Goal: Information Seeking & Learning: Learn about a topic

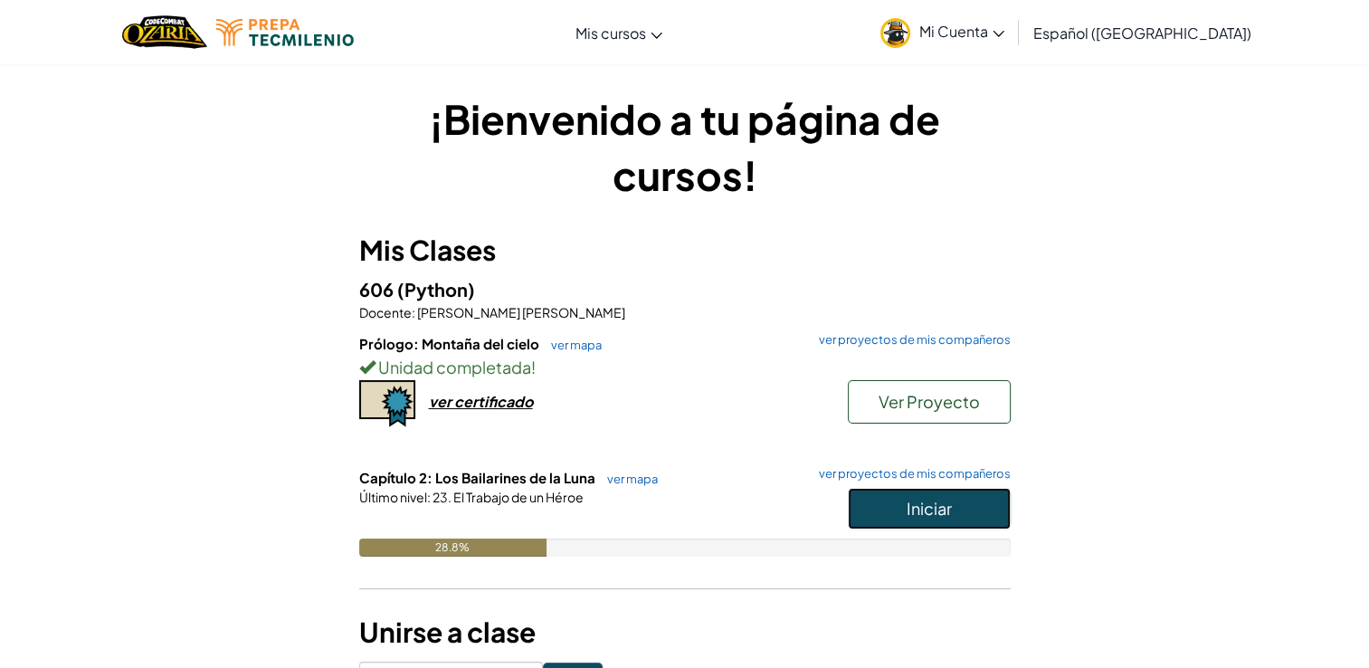
click at [948, 505] on span "Iniciar" at bounding box center [929, 508] width 45 height 21
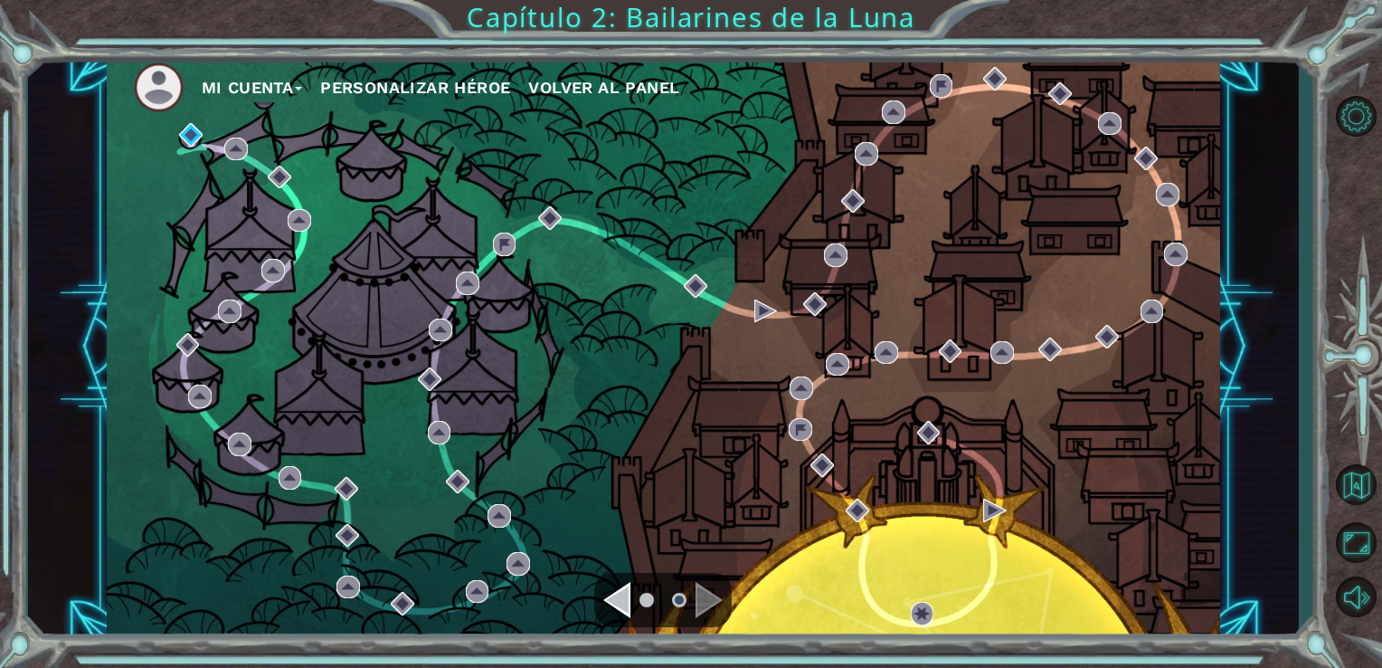
click at [179, 134] on div "Introducción Los Danzadores Lunares Estado: Desbloqueado." at bounding box center [190, 192] width 181 height 120
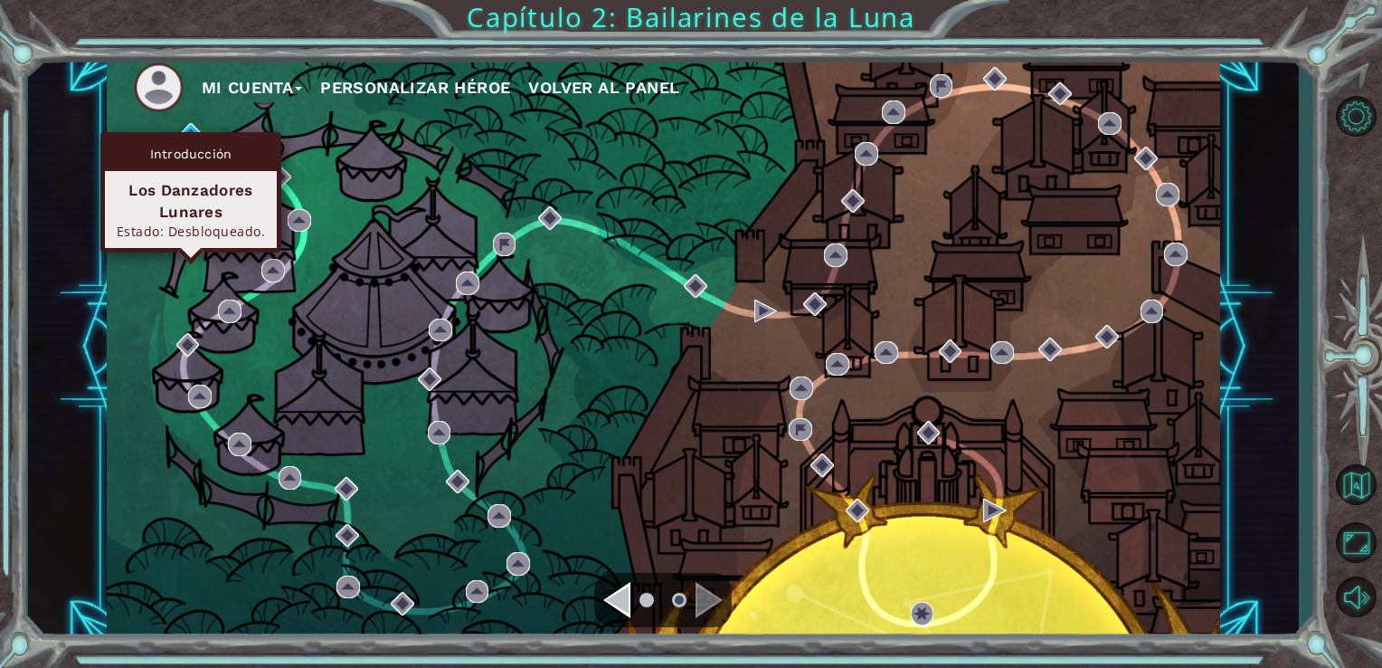
click at [203, 132] on div "Introducción Los Danzadores Lunares Estado: Desbloqueado." at bounding box center [190, 192] width 181 height 120
click at [188, 132] on div "Introducción Los Danzadores Lunares Estado: Desbloqueado." at bounding box center [190, 192] width 181 height 120
click at [192, 217] on div "Los Danzadores Lunares" at bounding box center [191, 200] width 156 height 43
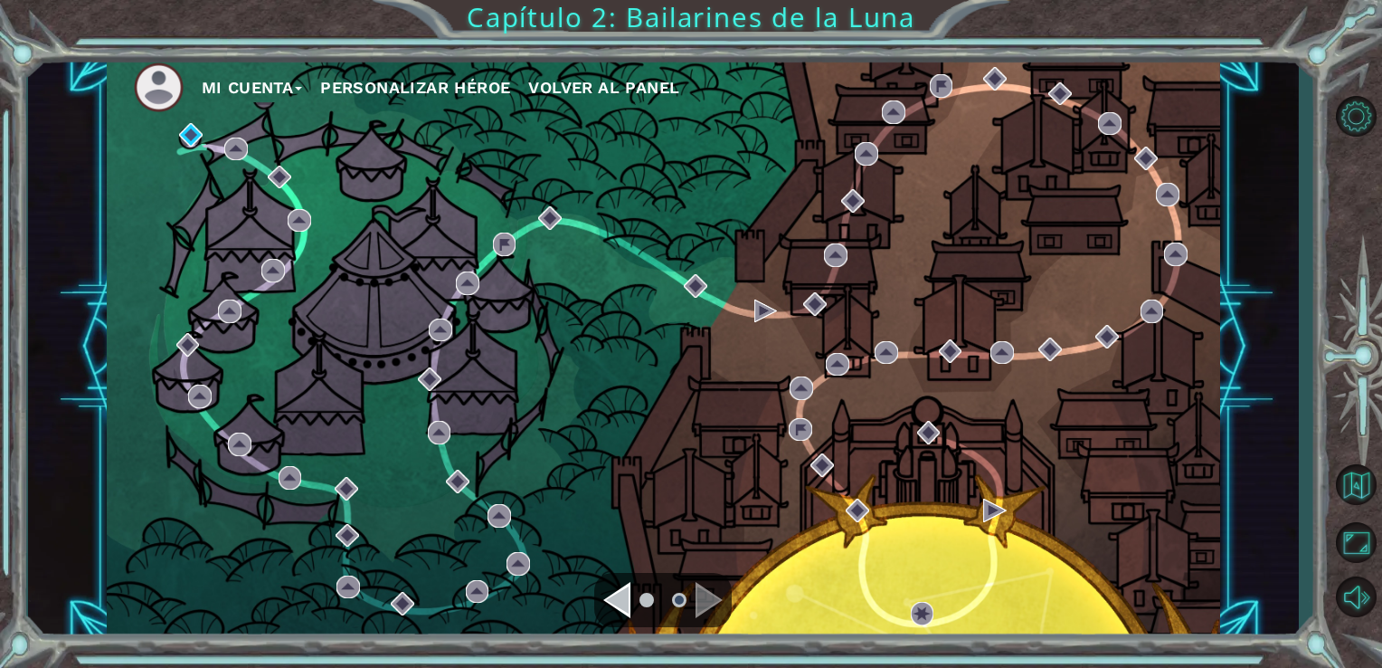
click at [165, 307] on div "Mi Cuenta Personalizar héroe Volver al panel" at bounding box center [664, 346] width 1115 height 587
click at [185, 143] on div "Introducción" at bounding box center [191, 154] width 172 height 34
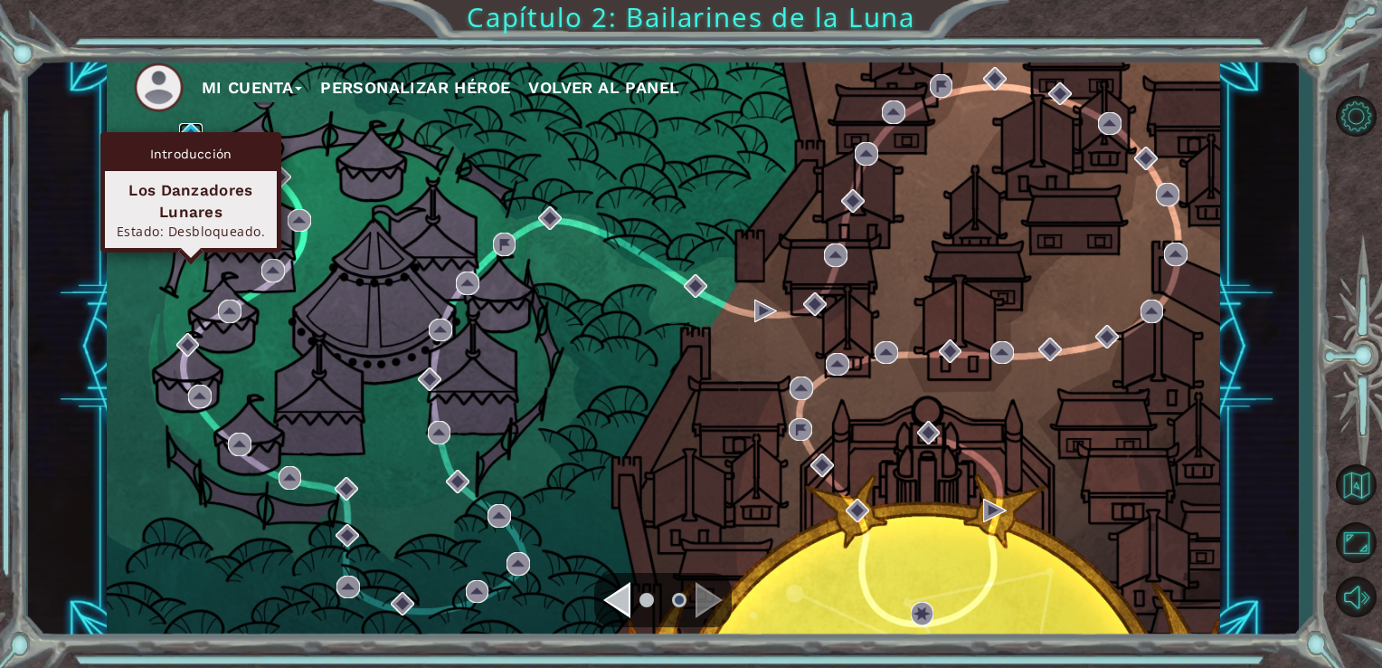
click at [192, 126] on img at bounding box center [191, 135] width 24 height 24
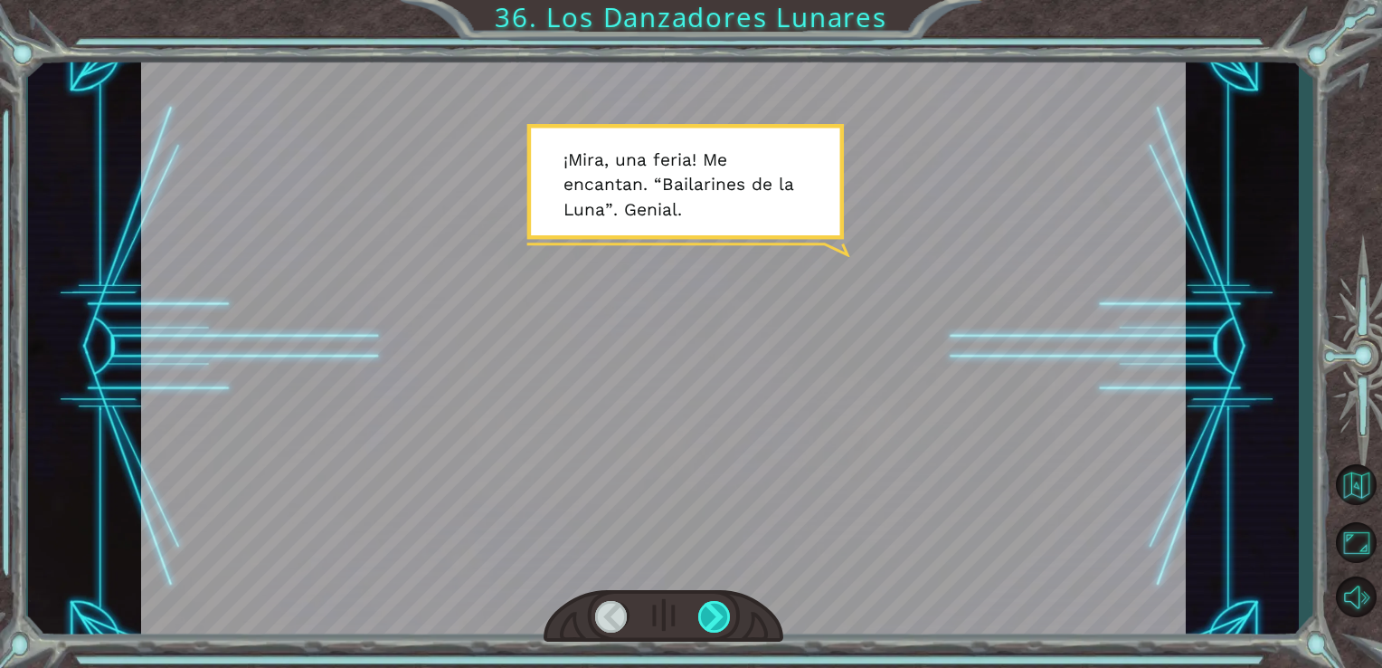
click at [723, 620] on div at bounding box center [714, 617] width 33 height 32
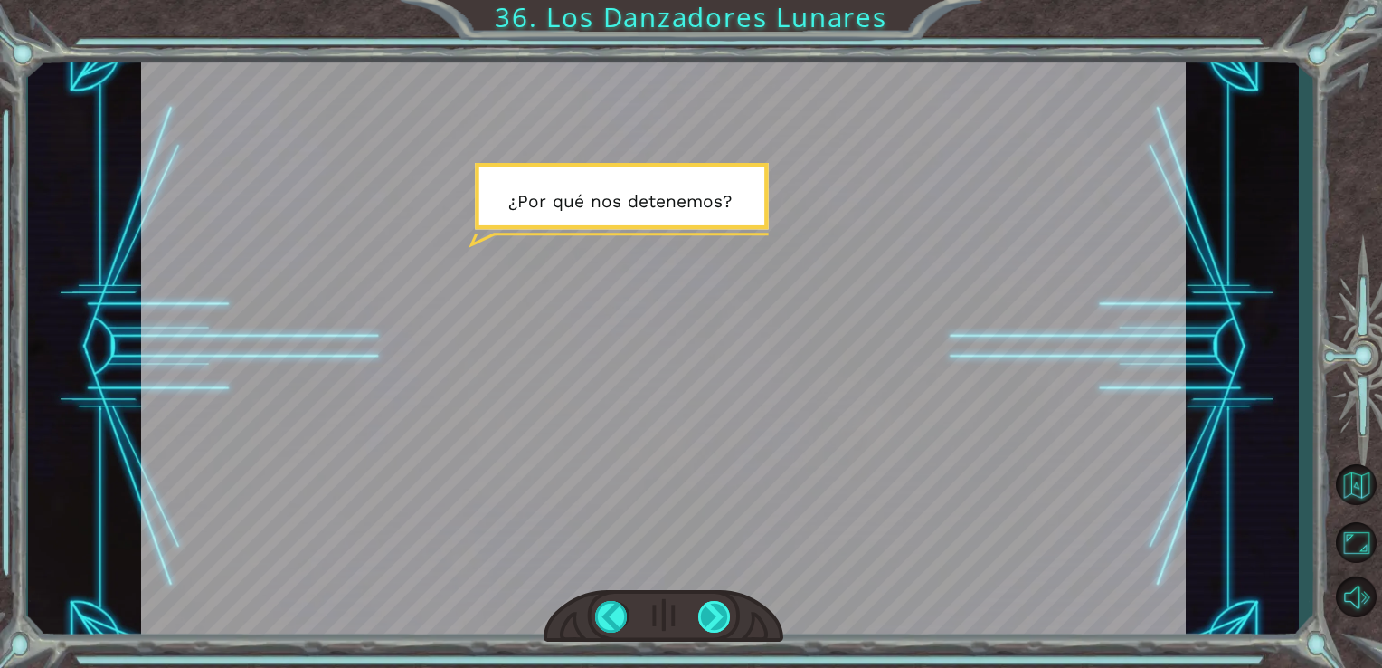
click at [723, 620] on div at bounding box center [714, 617] width 33 height 32
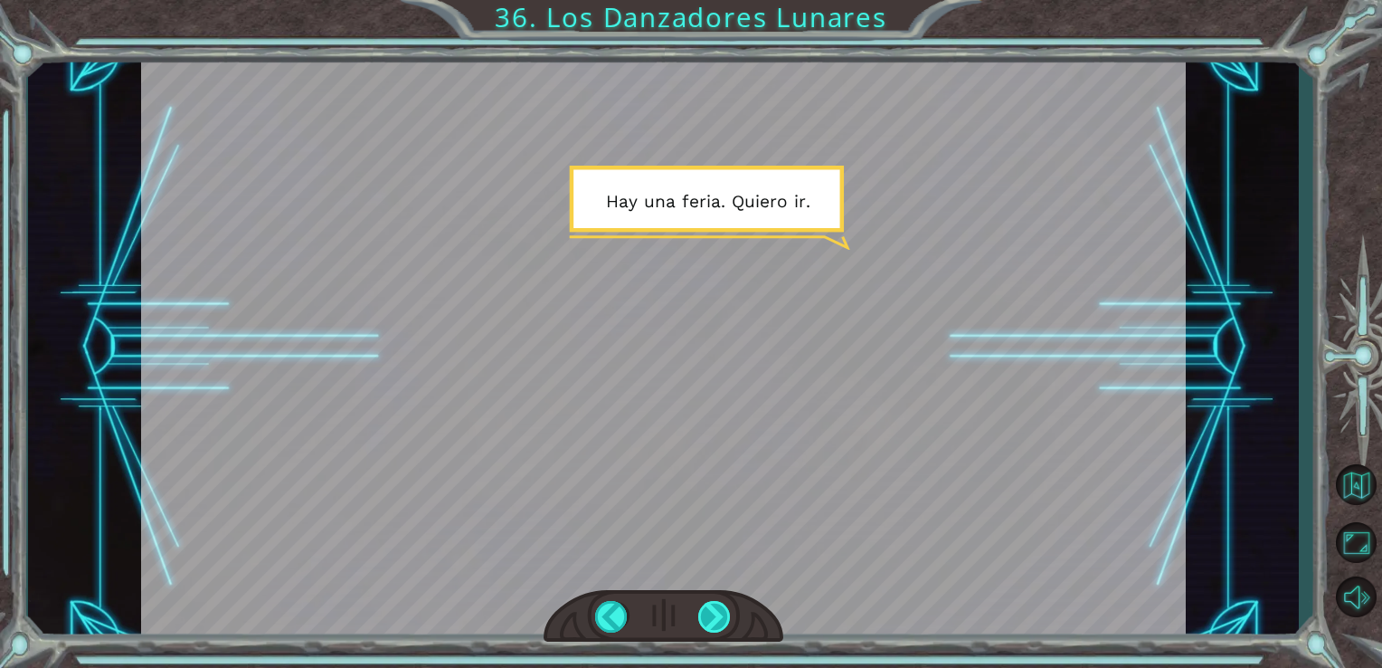
click at [723, 620] on div at bounding box center [714, 617] width 33 height 32
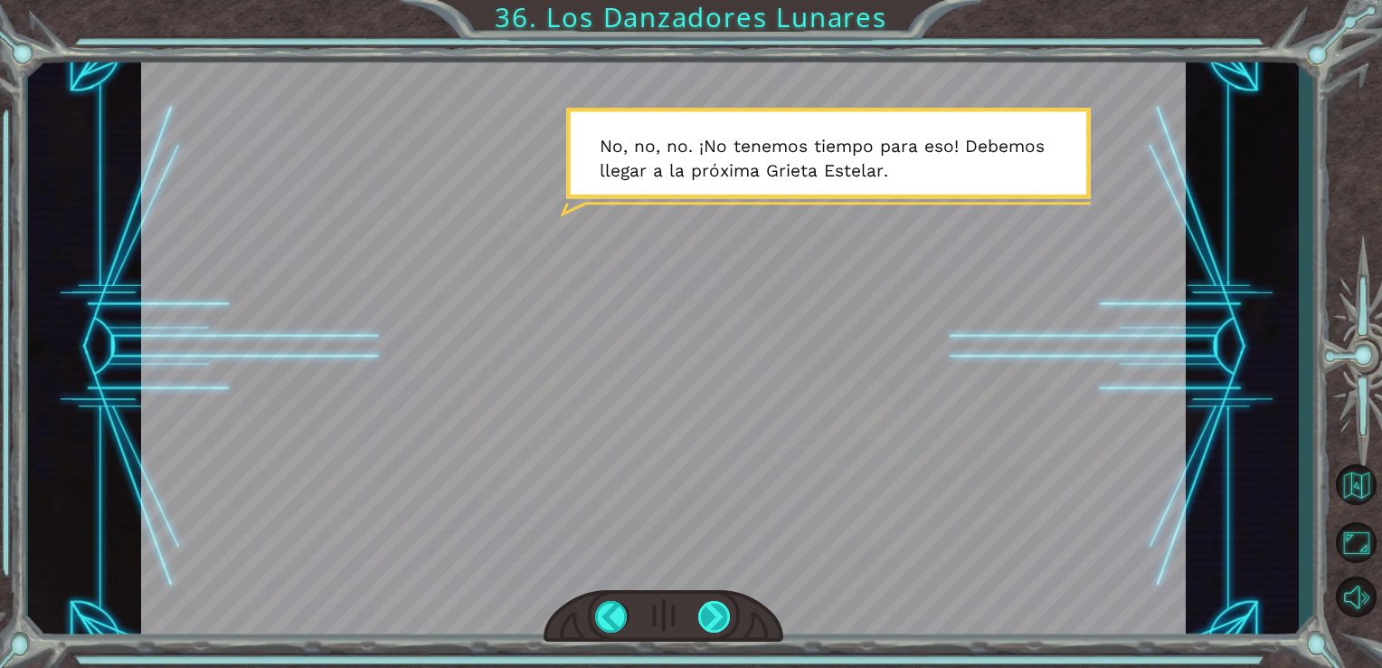
click at [723, 620] on div at bounding box center [714, 617] width 33 height 32
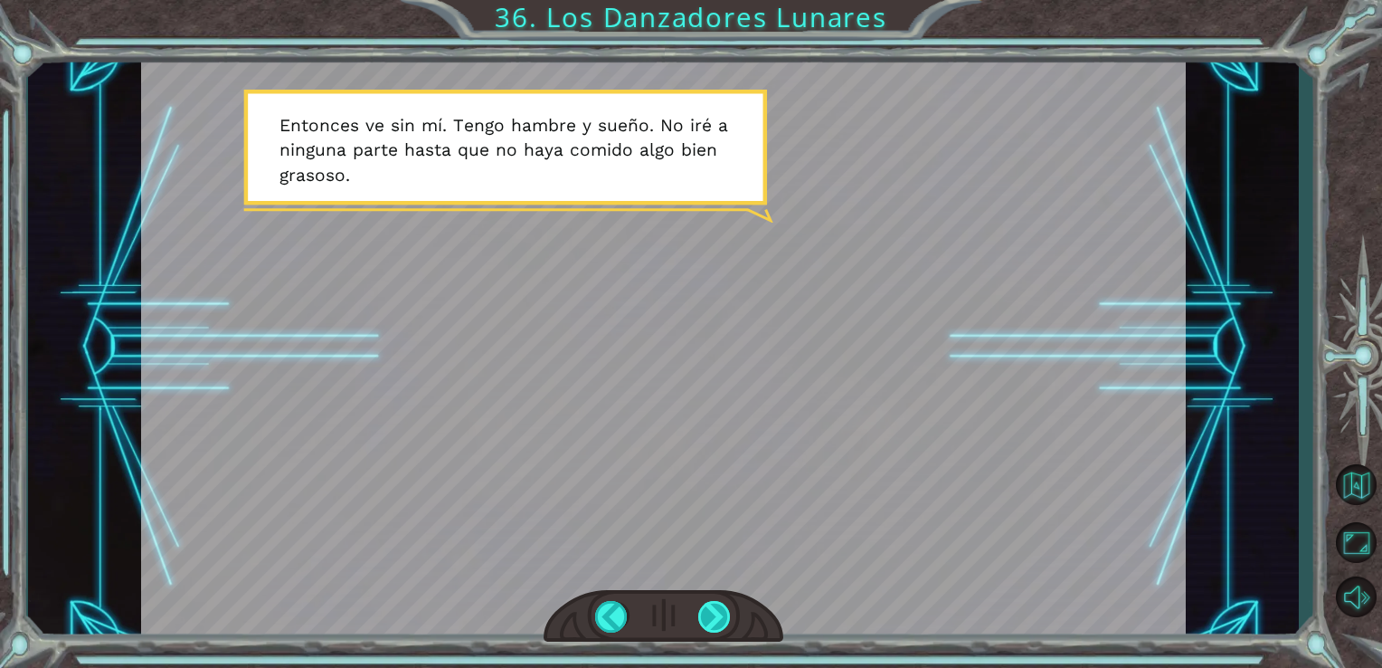
click at [723, 620] on div at bounding box center [714, 617] width 33 height 32
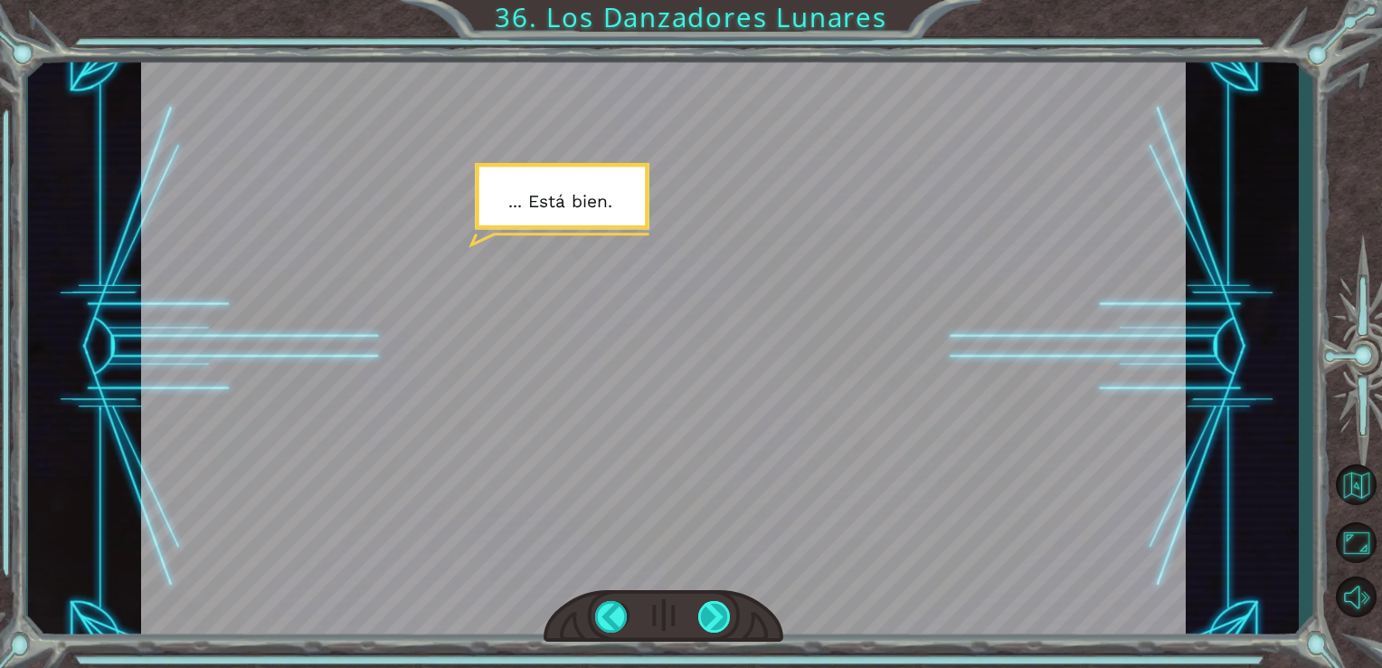
click at [723, 620] on div at bounding box center [714, 617] width 33 height 32
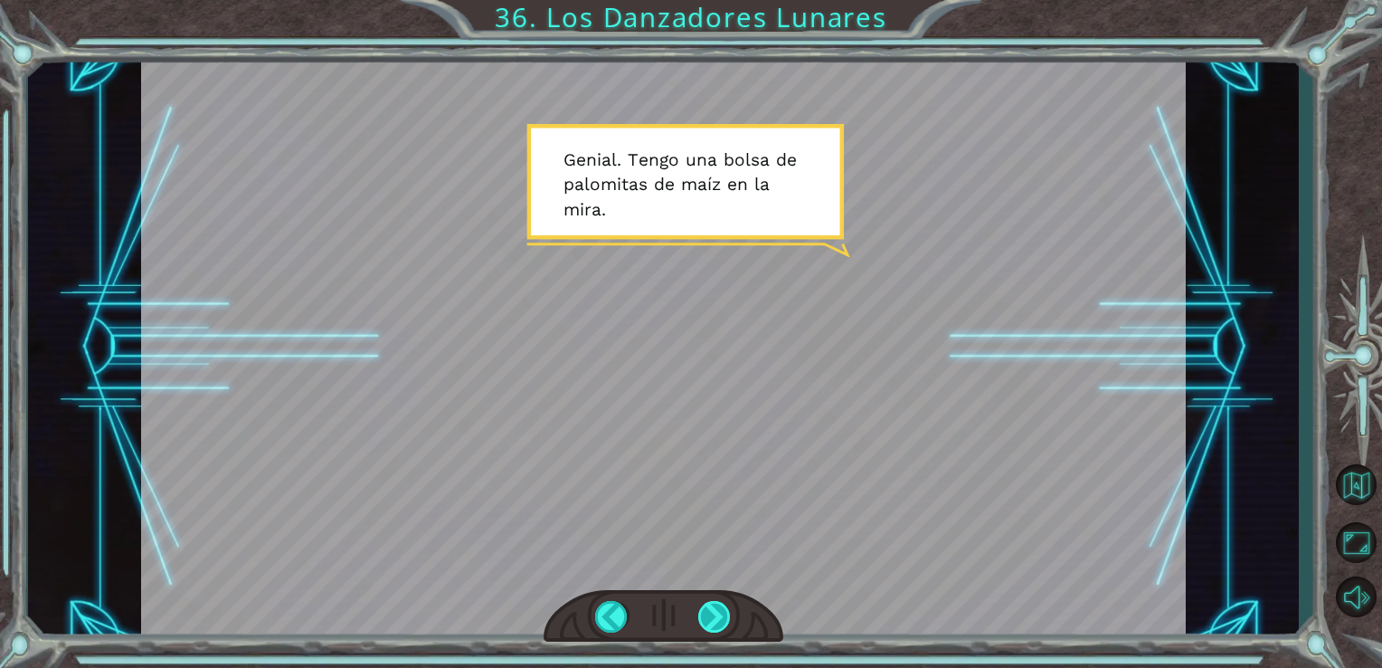
click at [723, 620] on div at bounding box center [714, 617] width 33 height 32
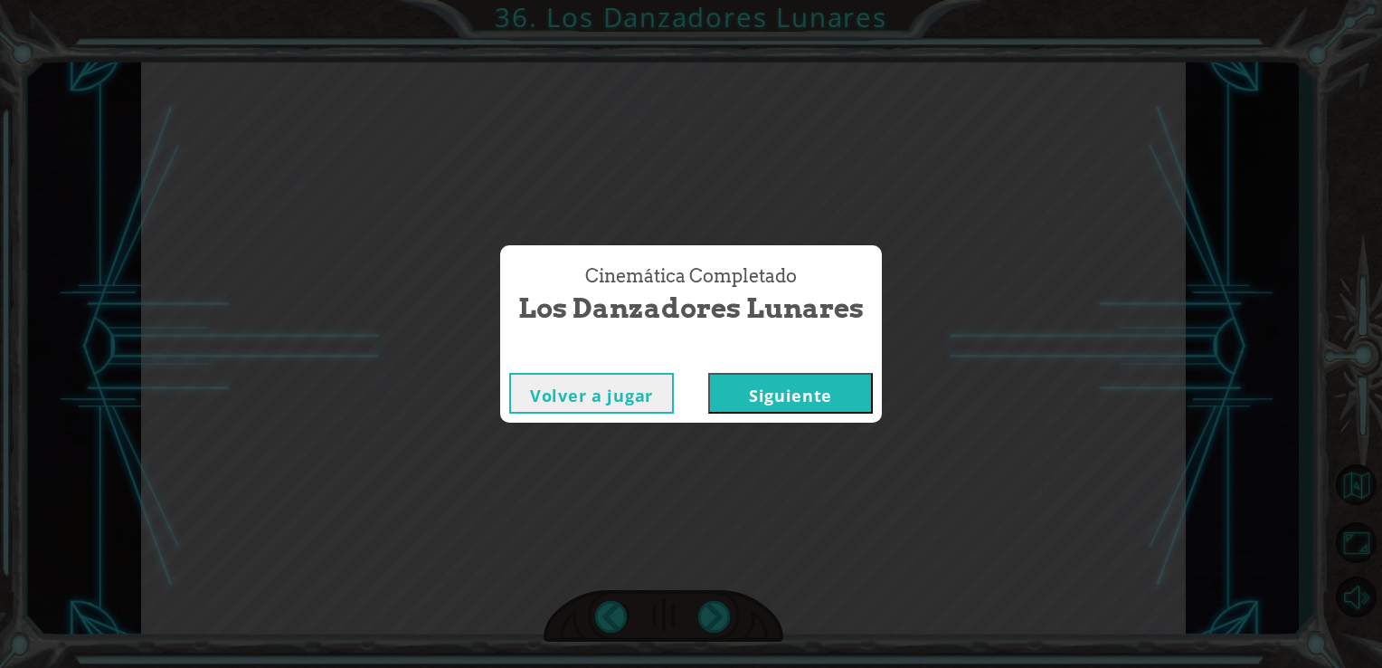
click at [824, 400] on button "Siguiente" at bounding box center [790, 393] width 165 height 41
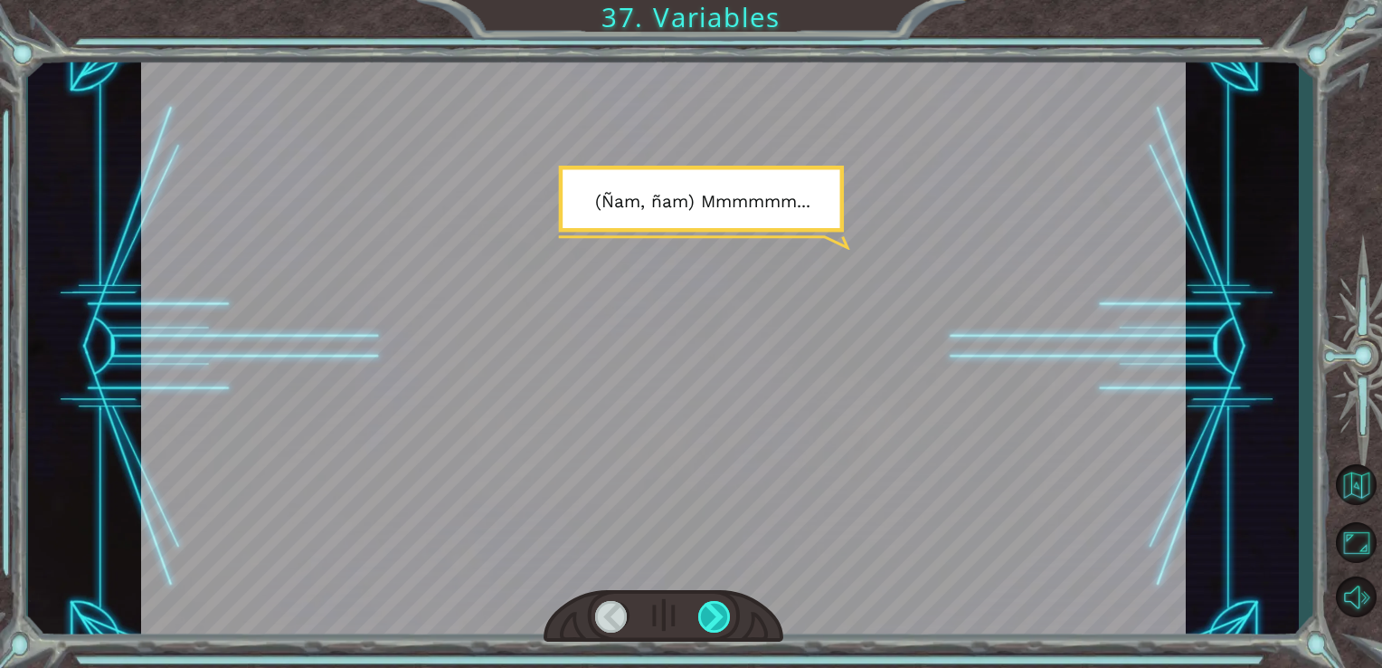
click at [711, 619] on div at bounding box center [714, 617] width 33 height 32
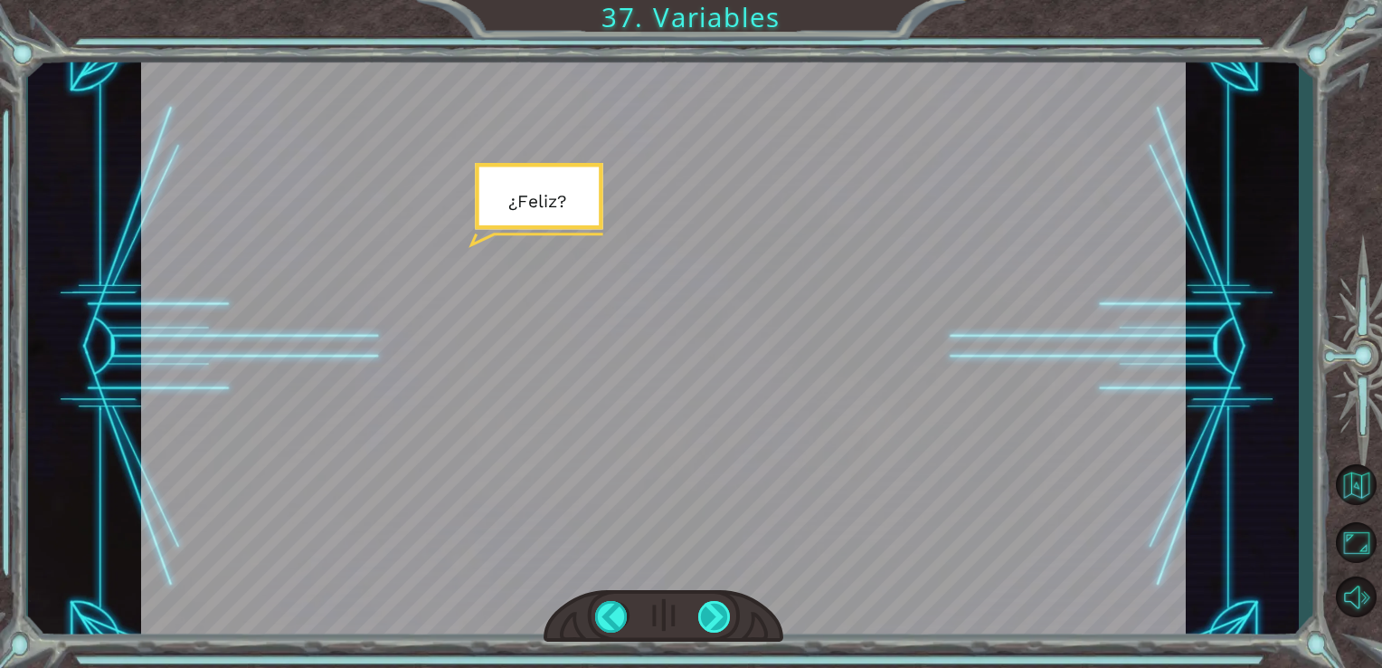
click at [711, 619] on div at bounding box center [714, 617] width 33 height 32
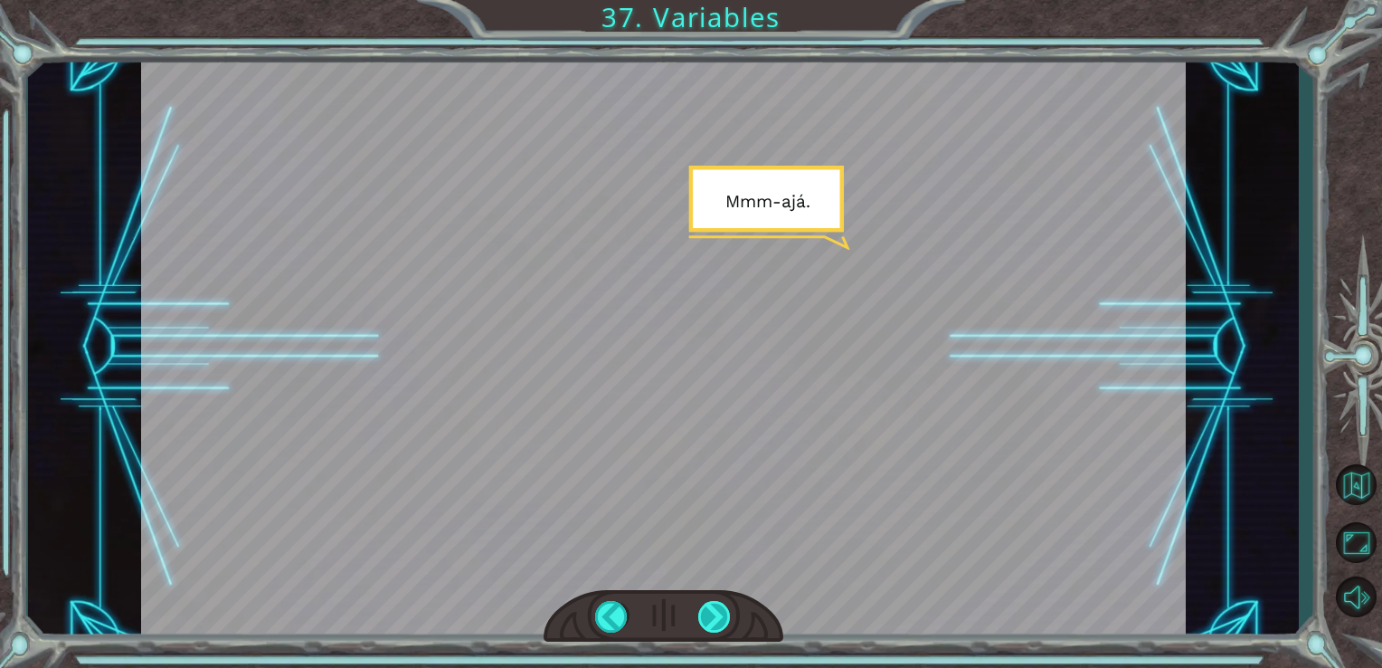
click at [711, 619] on div at bounding box center [714, 617] width 33 height 32
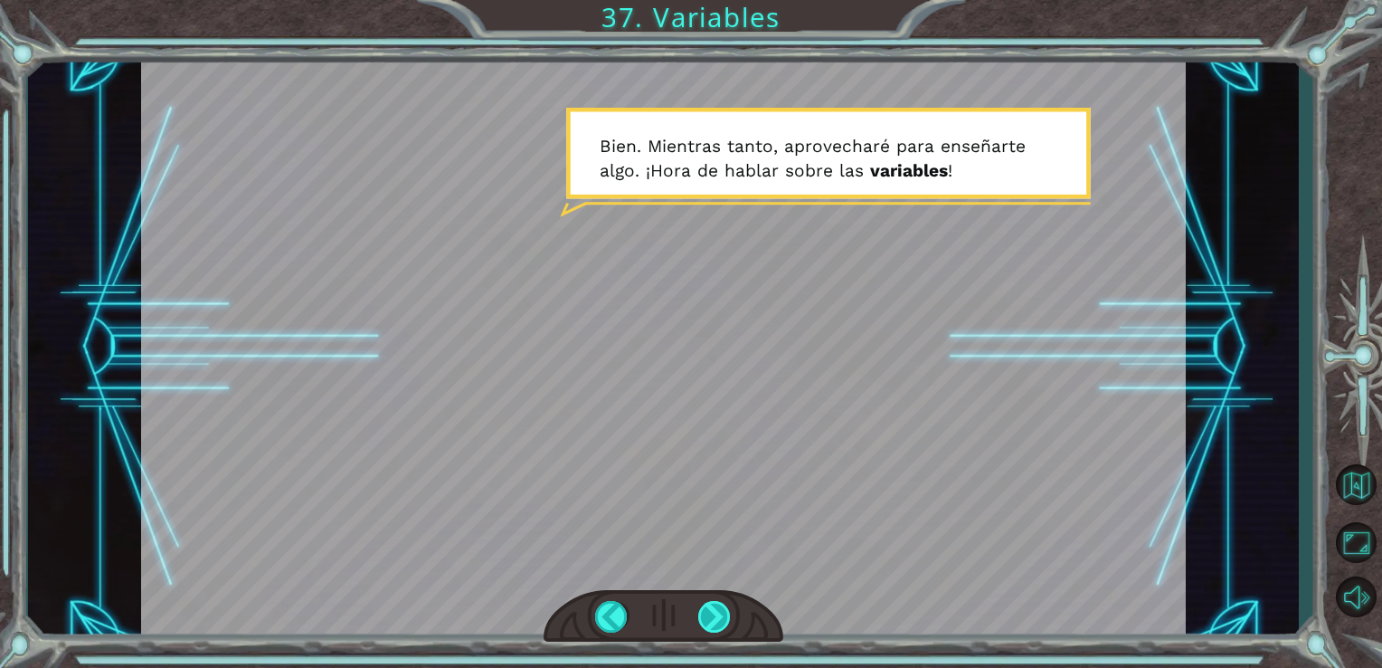
click at [711, 619] on div at bounding box center [714, 617] width 33 height 32
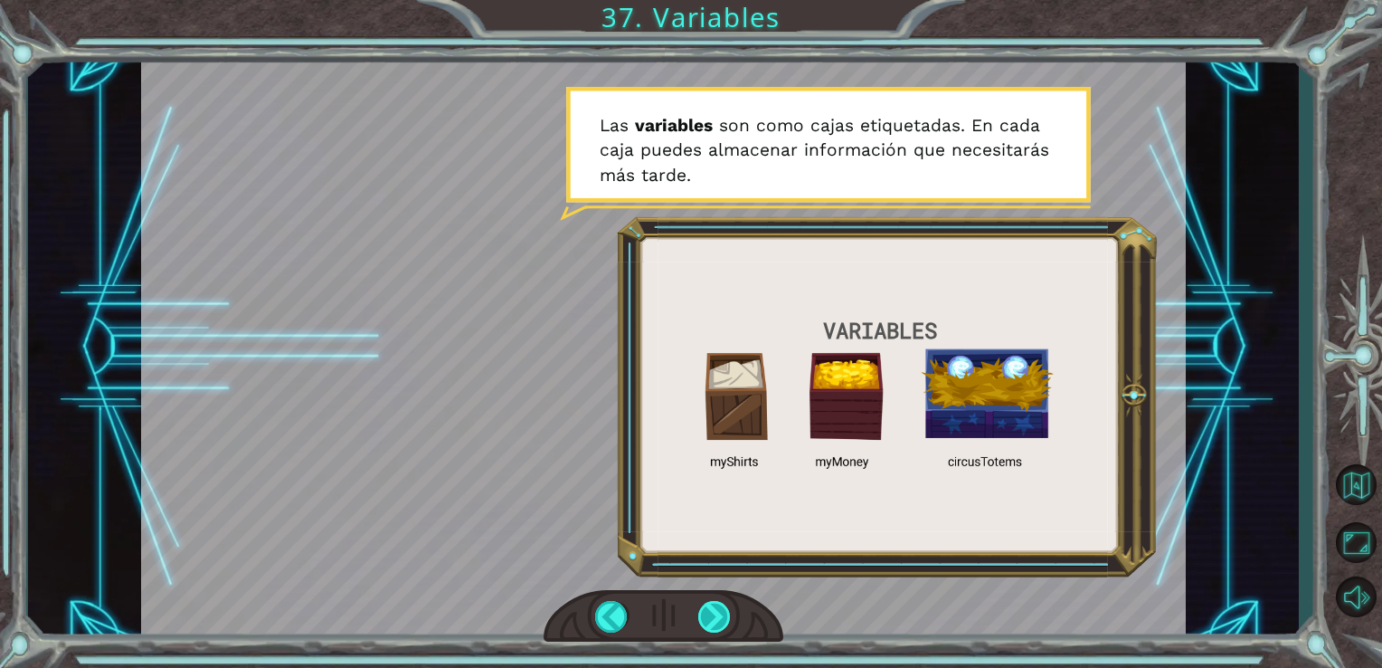
click at [711, 619] on div at bounding box center [714, 617] width 33 height 32
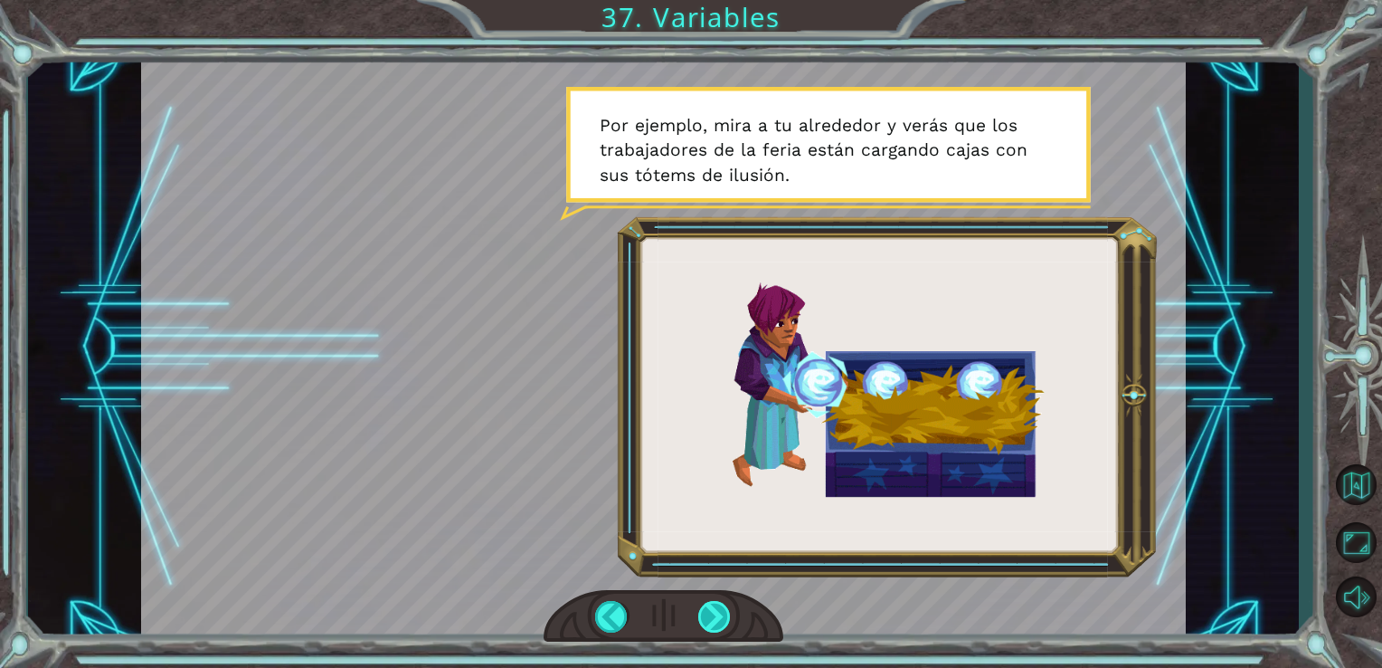
click at [711, 619] on div at bounding box center [714, 617] width 33 height 32
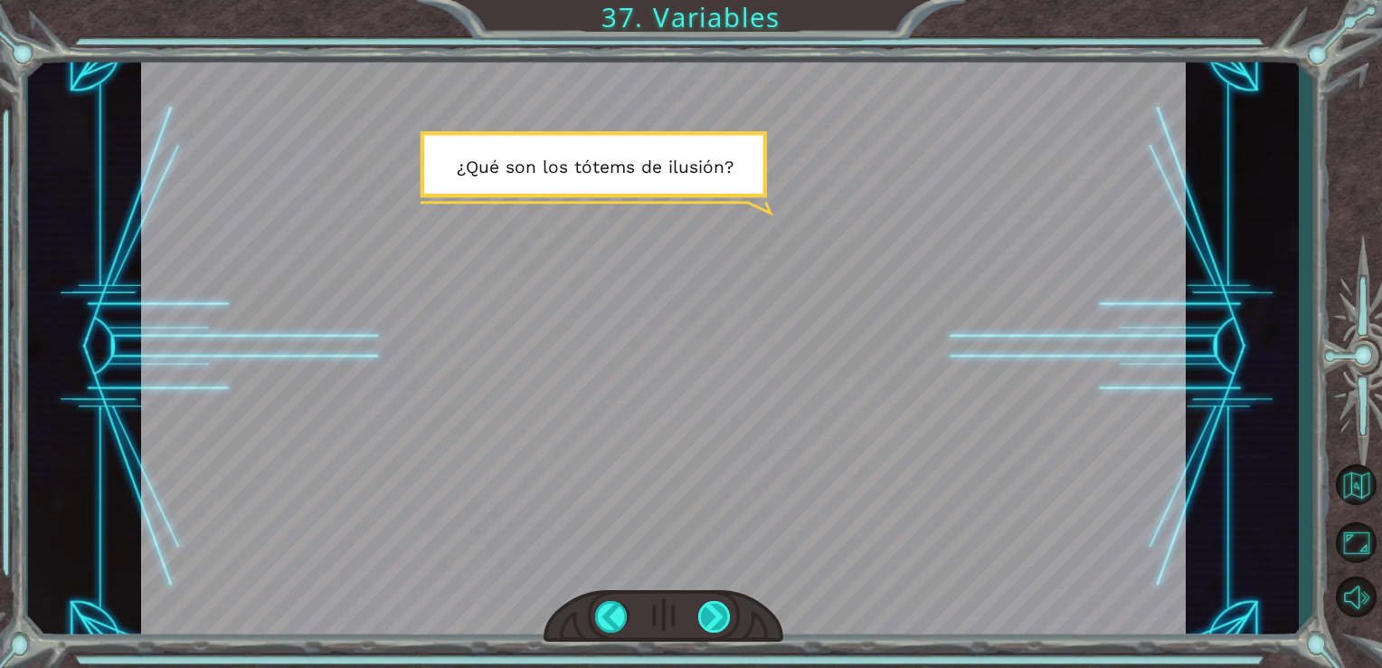
click at [713, 615] on div at bounding box center [714, 617] width 33 height 32
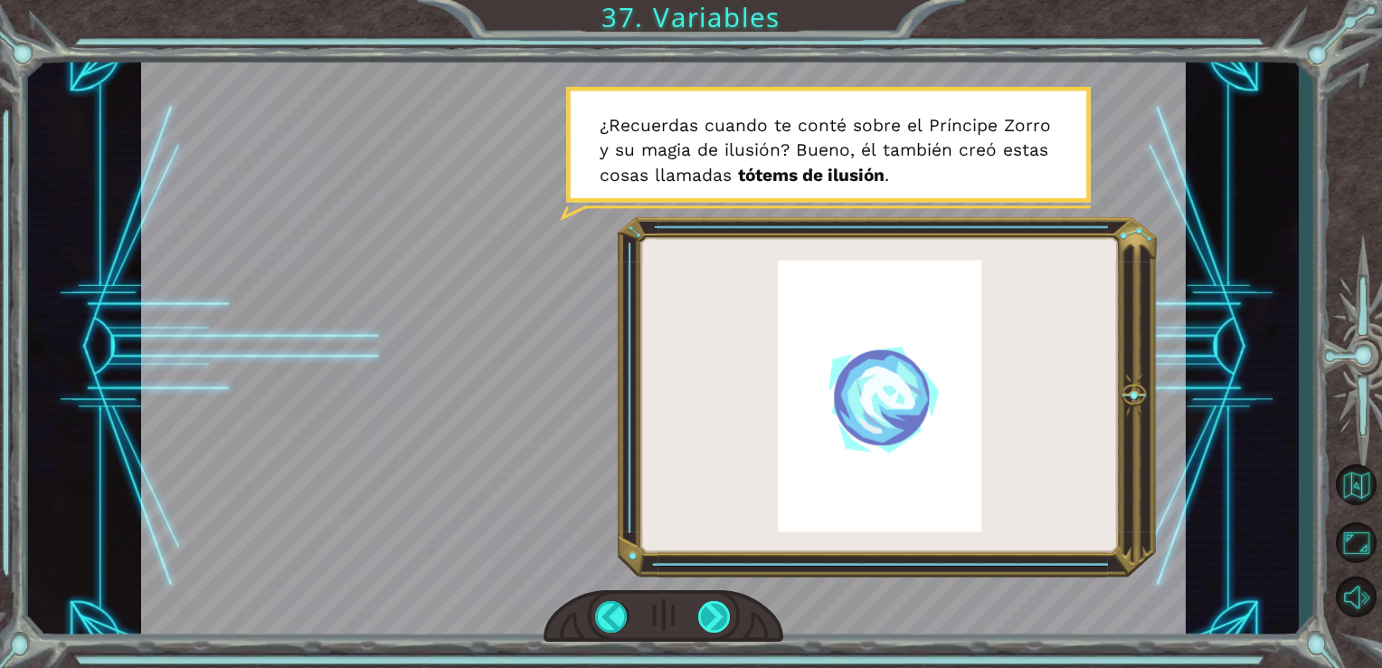
click at [724, 613] on div at bounding box center [714, 617] width 33 height 32
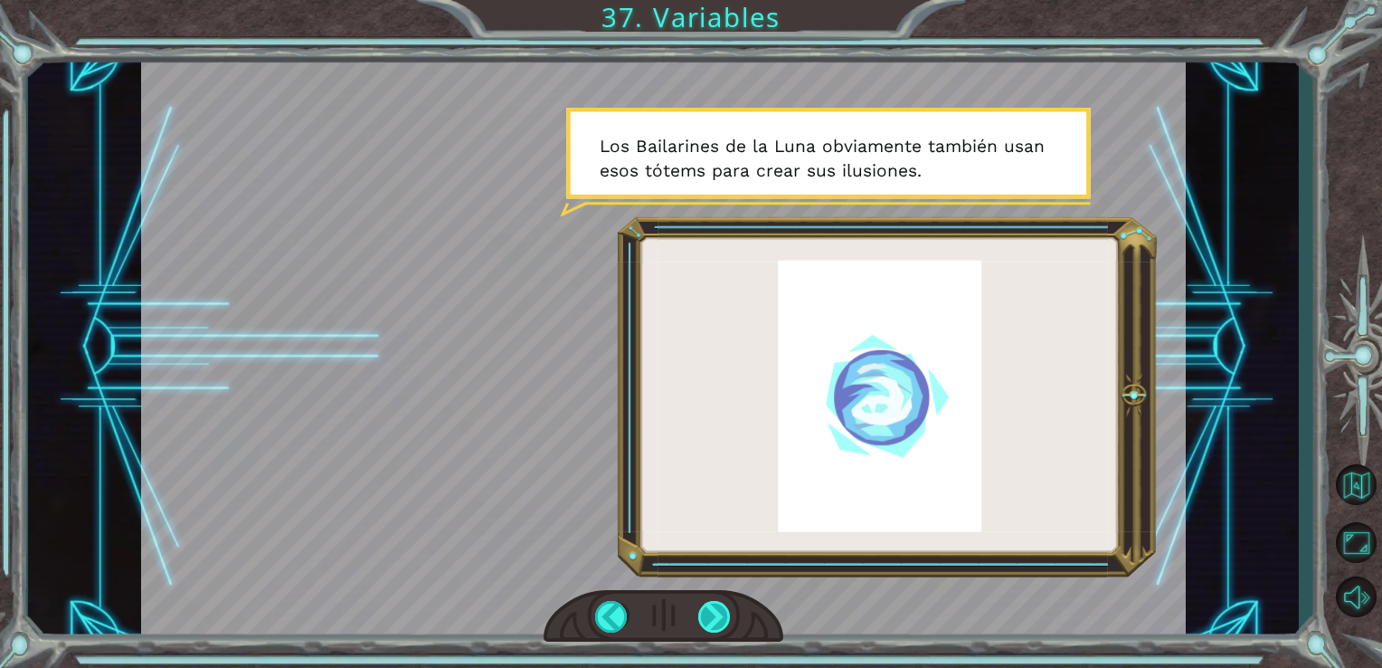
click at [724, 612] on div at bounding box center [714, 617] width 33 height 32
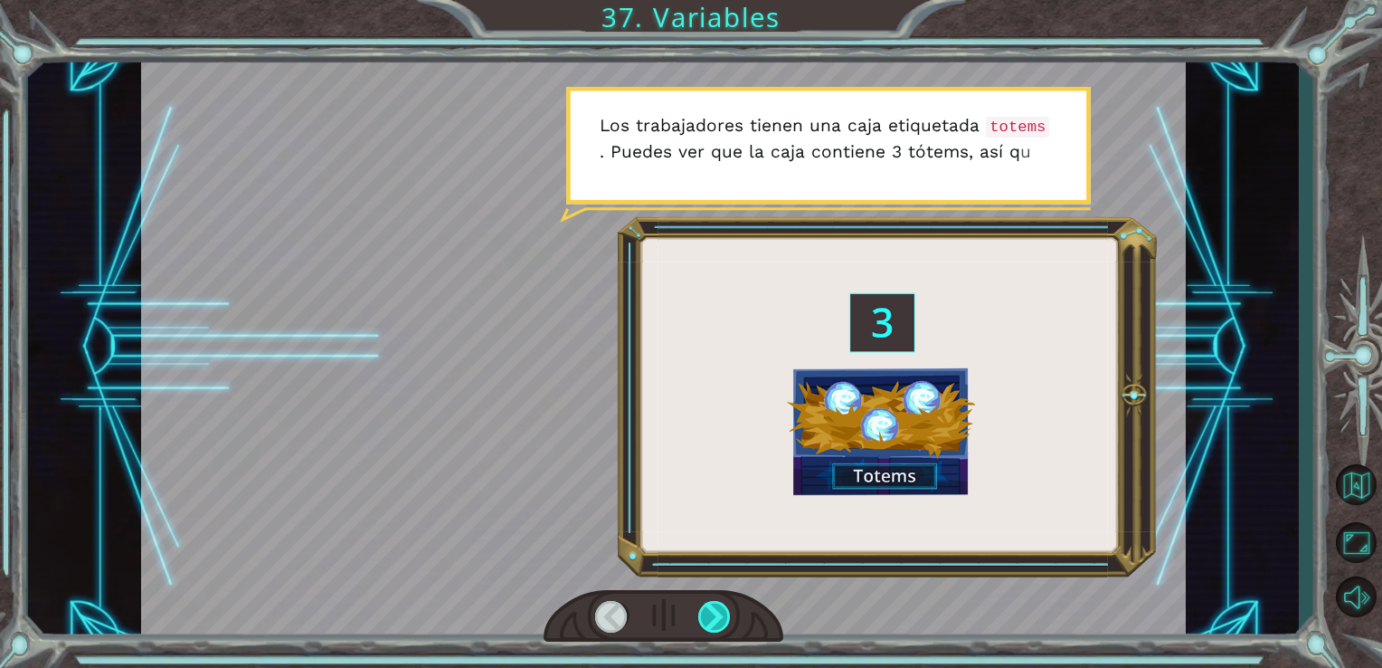
click at [724, 612] on div at bounding box center [714, 617] width 33 height 32
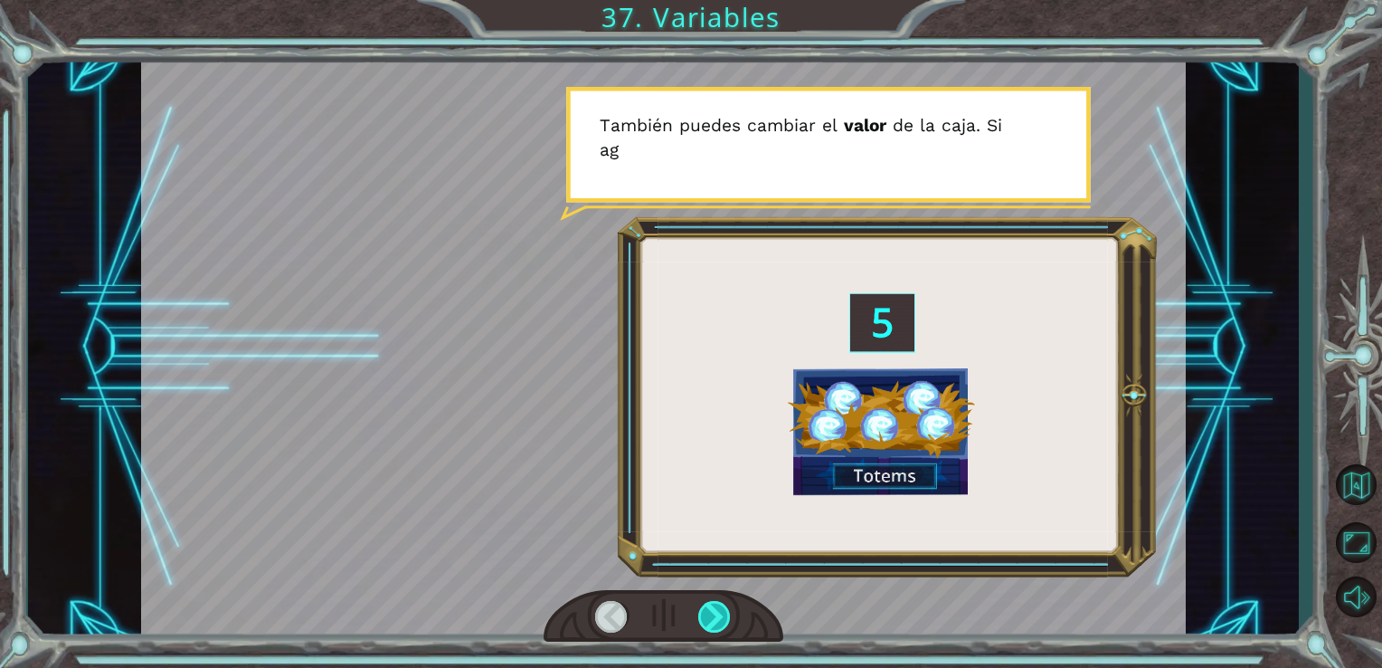
click at [702, 613] on div at bounding box center [714, 617] width 33 height 32
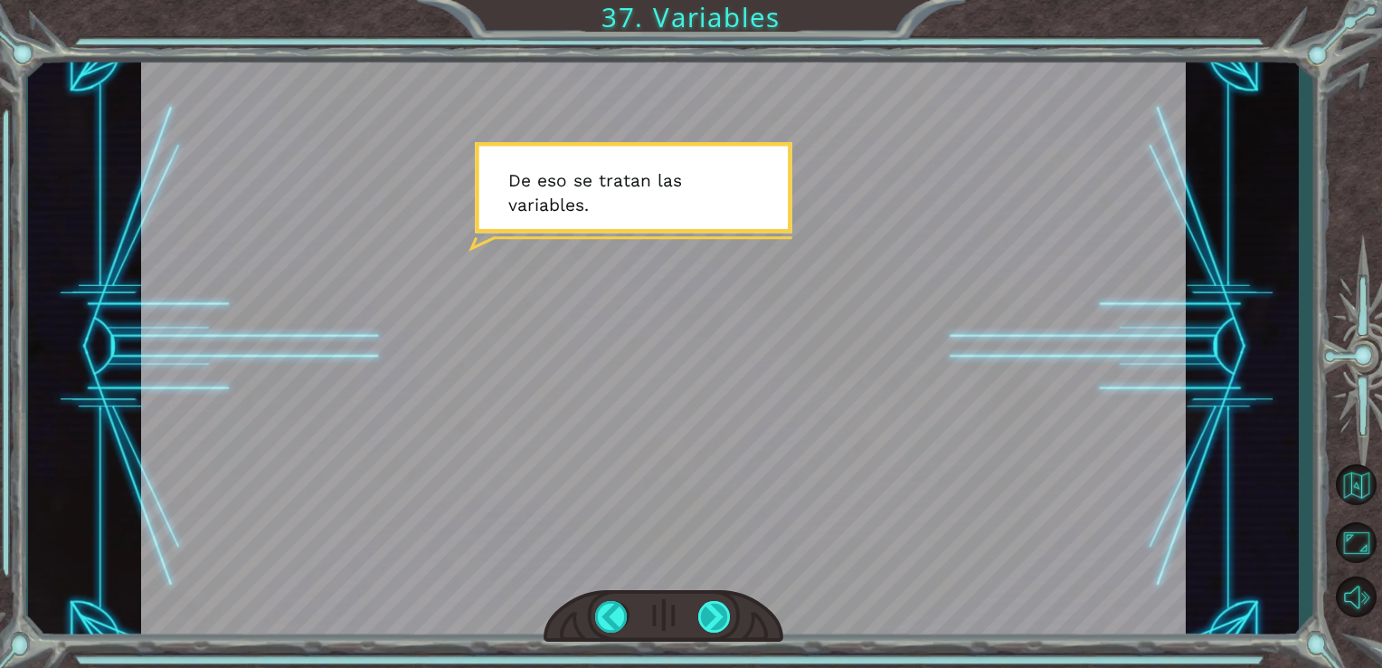
click at [705, 613] on div at bounding box center [714, 617] width 33 height 32
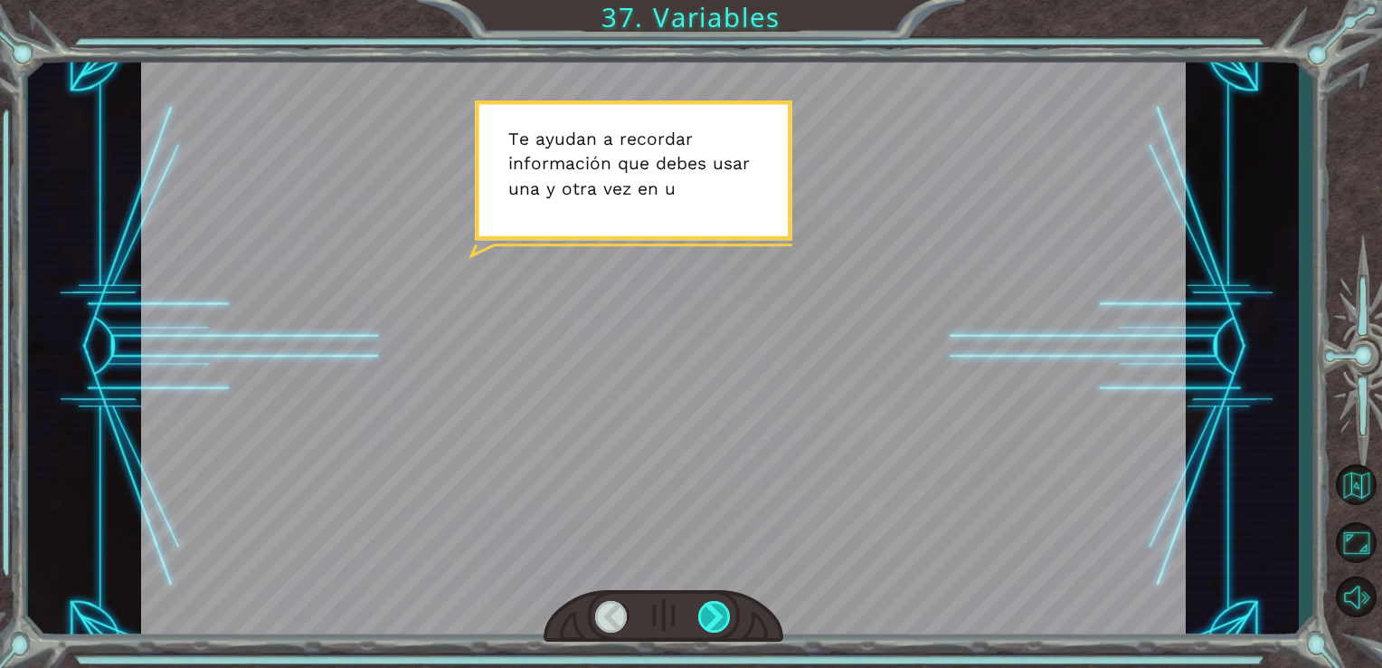
click at [702, 613] on div at bounding box center [714, 617] width 33 height 32
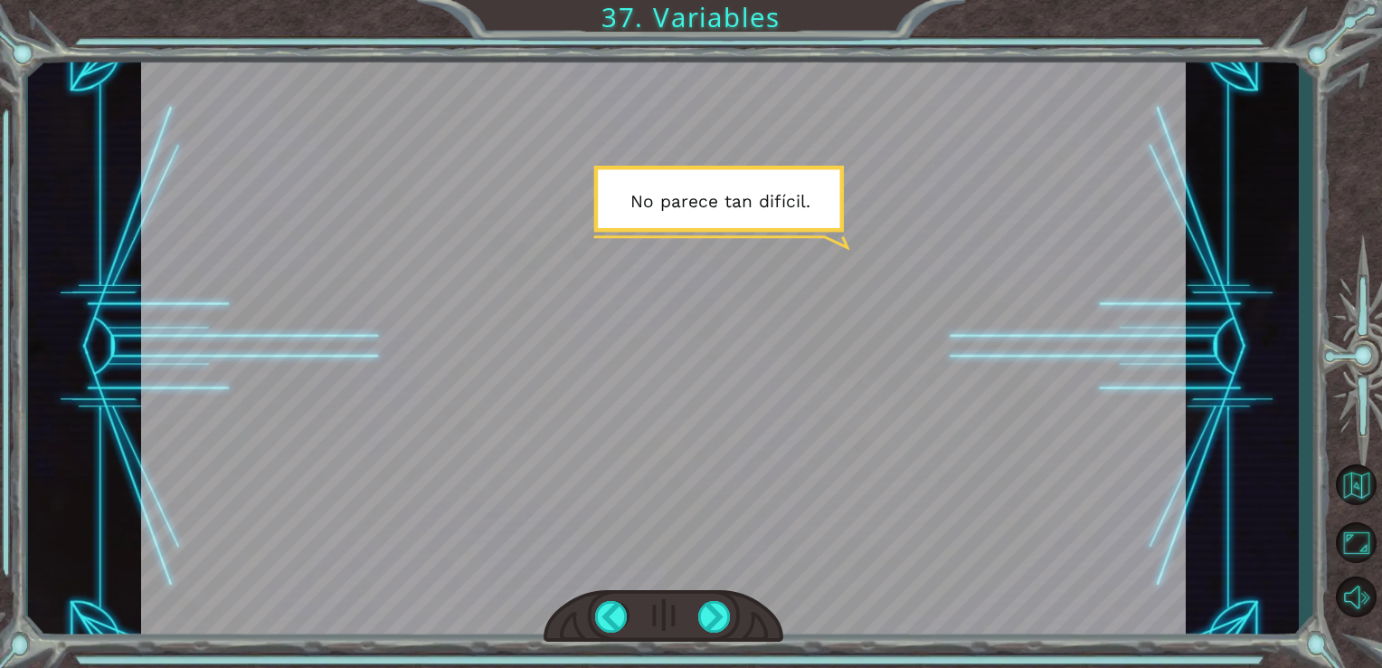
click at [698, 613] on div at bounding box center [664, 616] width 241 height 52
click at [721, 607] on div at bounding box center [714, 617] width 33 height 32
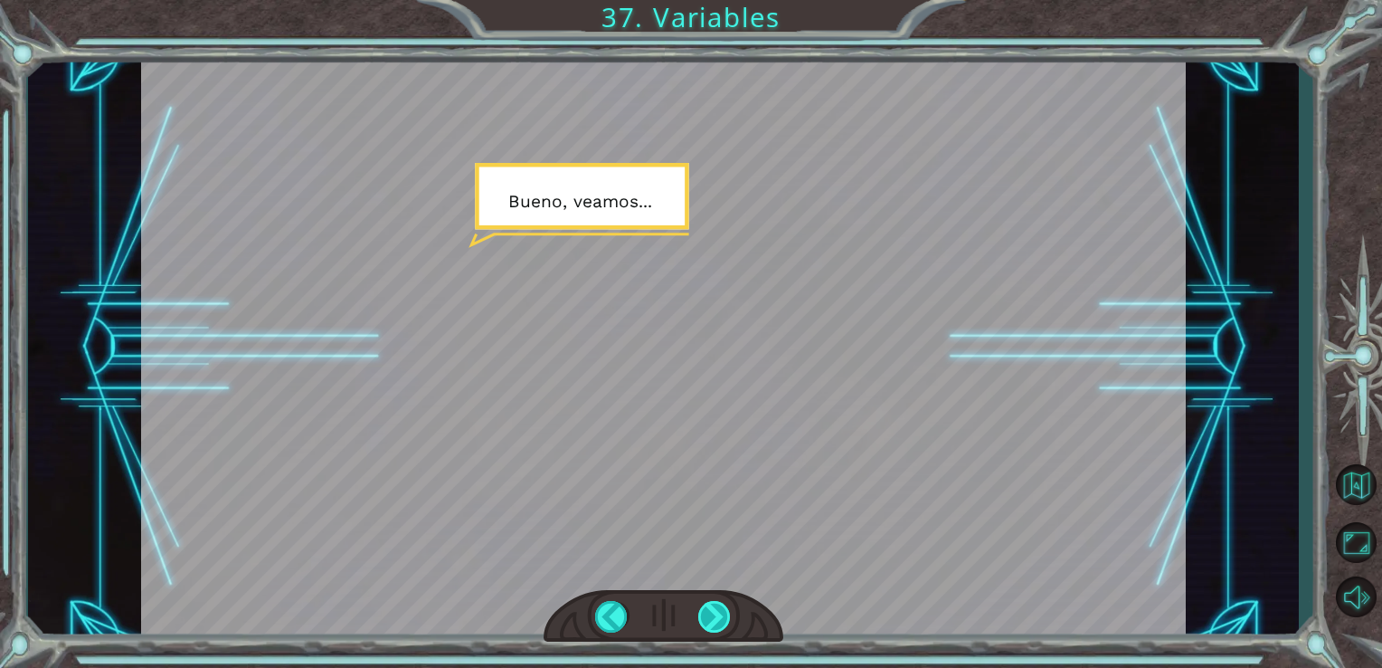
drag, startPoint x: 724, startPoint y: 607, endPoint x: 711, endPoint y: 619, distance: 17.3
click at [711, 619] on div at bounding box center [714, 617] width 33 height 32
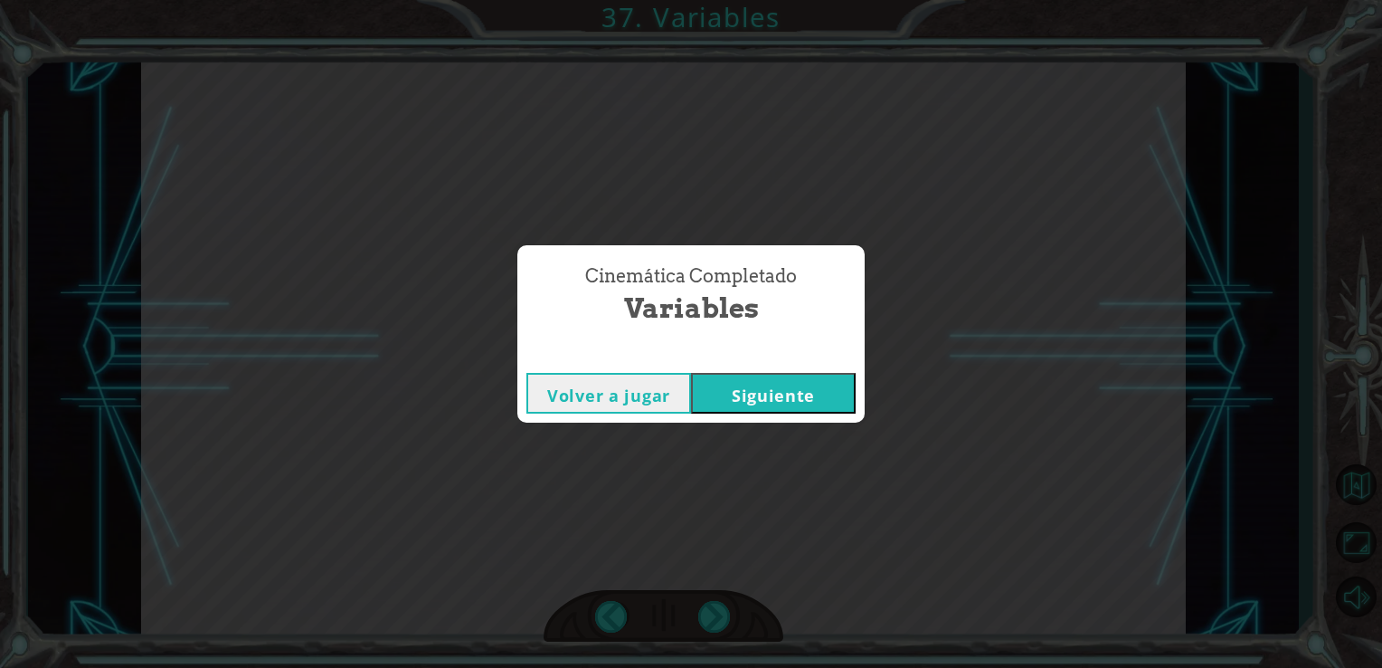
click at [793, 393] on button "Siguiente" at bounding box center [773, 393] width 165 height 41
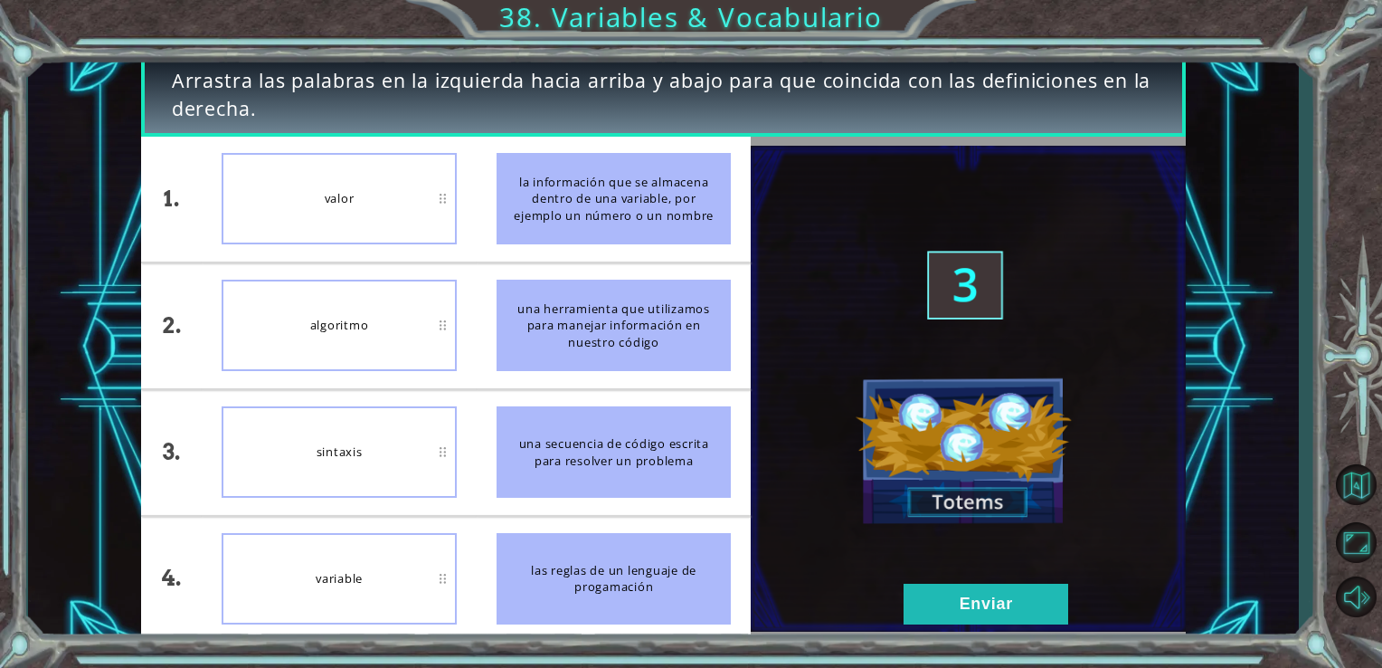
click at [384, 257] on li "valor" at bounding box center [339, 199] width 275 height 125
drag, startPoint x: 384, startPoint y: 257, endPoint x: 384, endPoint y: 309, distance: 52.5
click at [384, 309] on ul "valor algoritmo [GEOGRAPHIC_DATA] variable" at bounding box center [339, 389] width 275 height 505
click at [968, 598] on button "Enviar" at bounding box center [986, 604] width 165 height 41
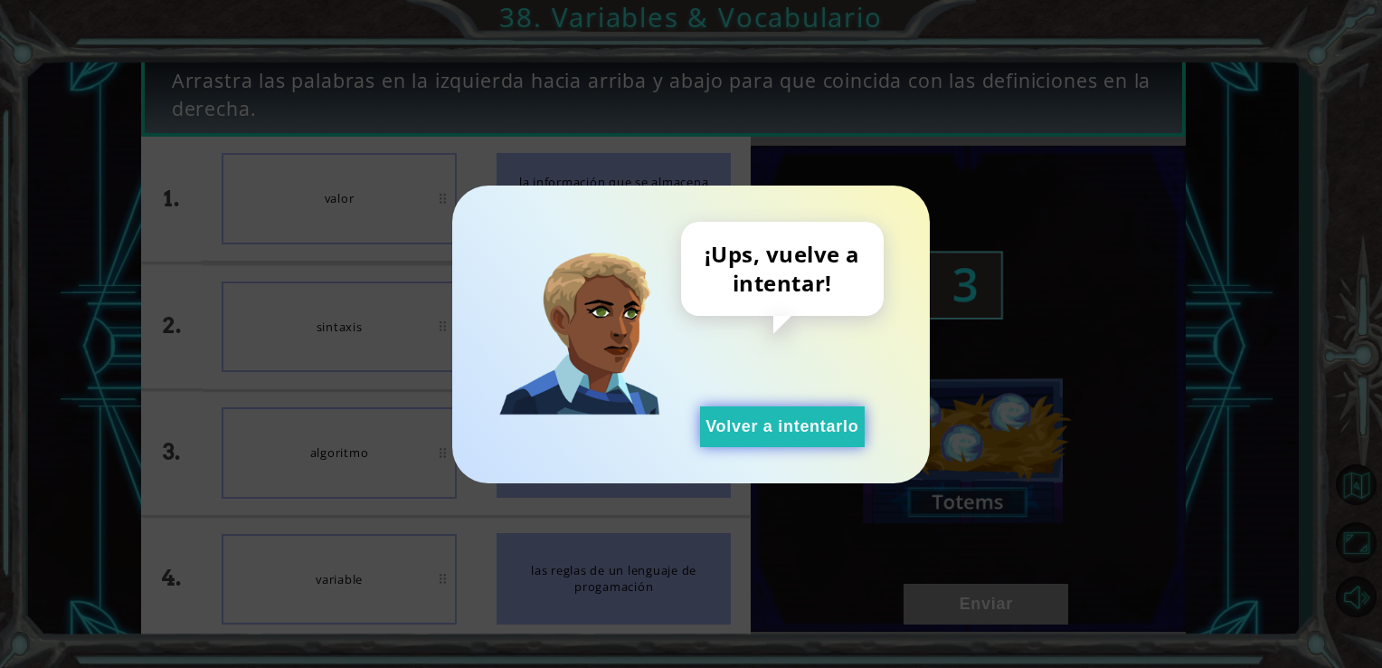
click at [772, 413] on button "Volver a intentarlo" at bounding box center [782, 426] width 165 height 41
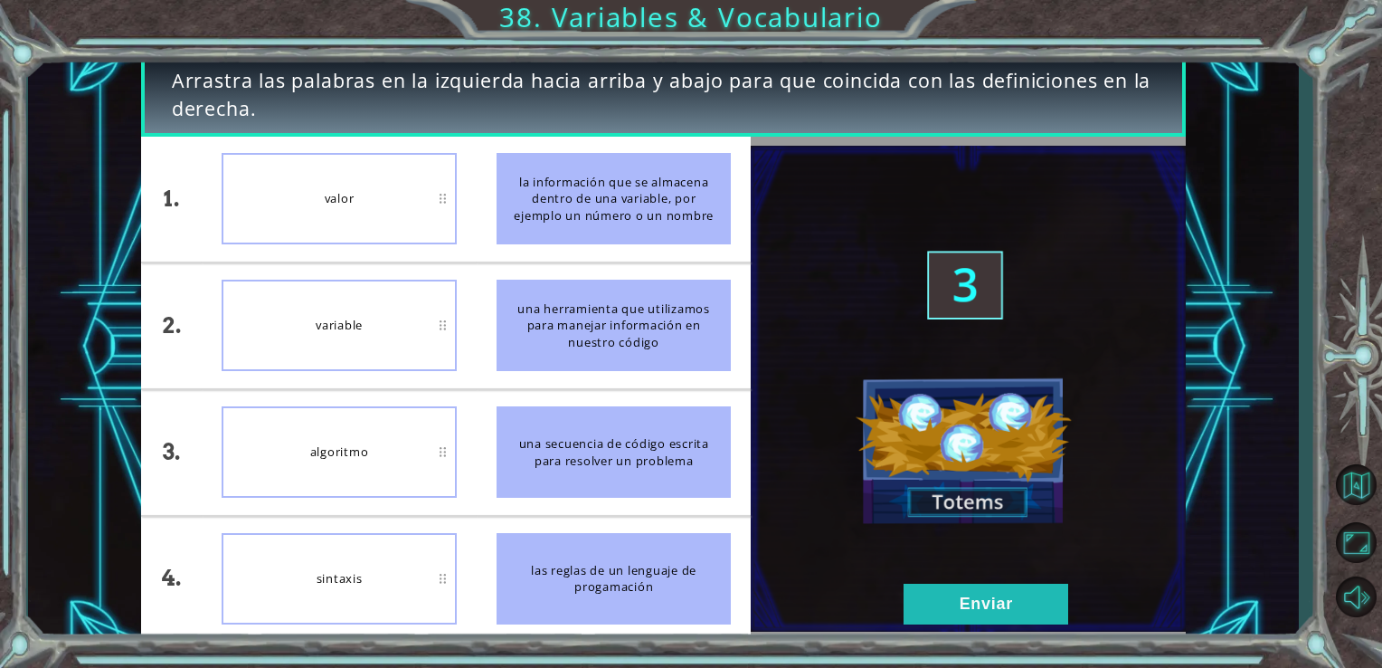
click at [940, 628] on img at bounding box center [968, 388] width 435 height 485
click at [941, 608] on button "Enviar" at bounding box center [986, 604] width 165 height 41
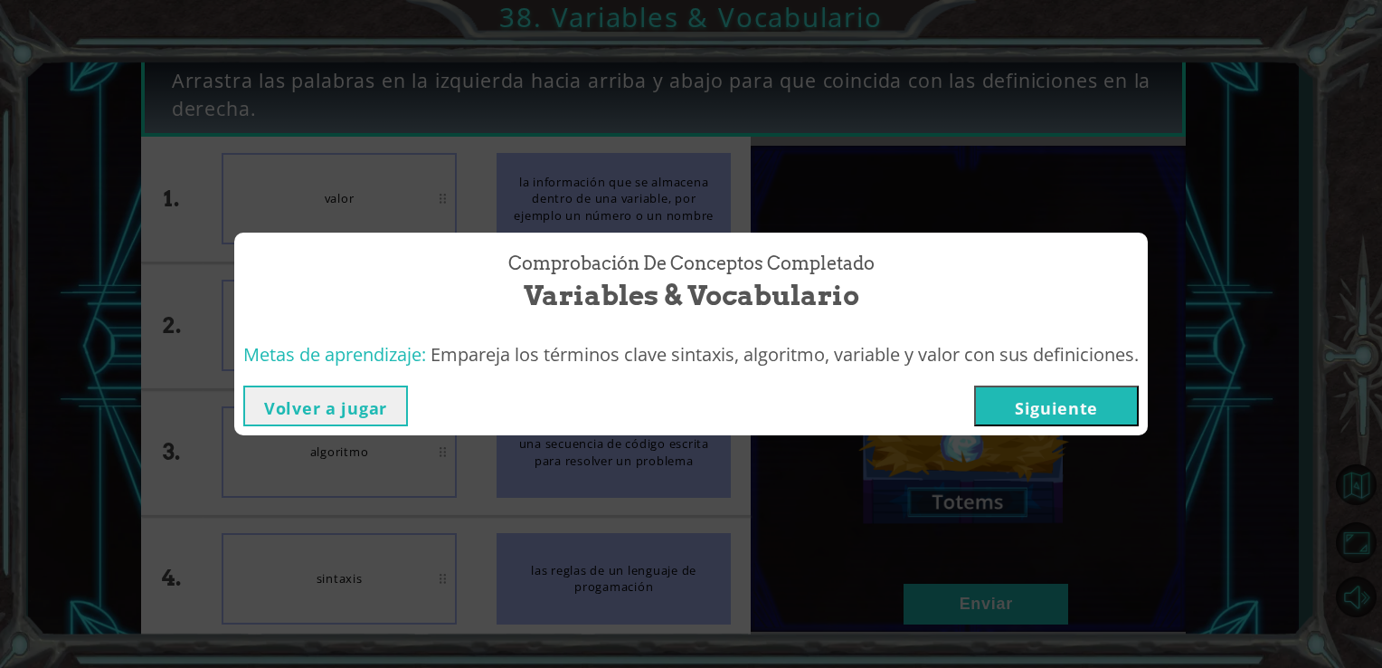
click at [987, 396] on button "Siguiente" at bounding box center [1056, 405] width 165 height 41
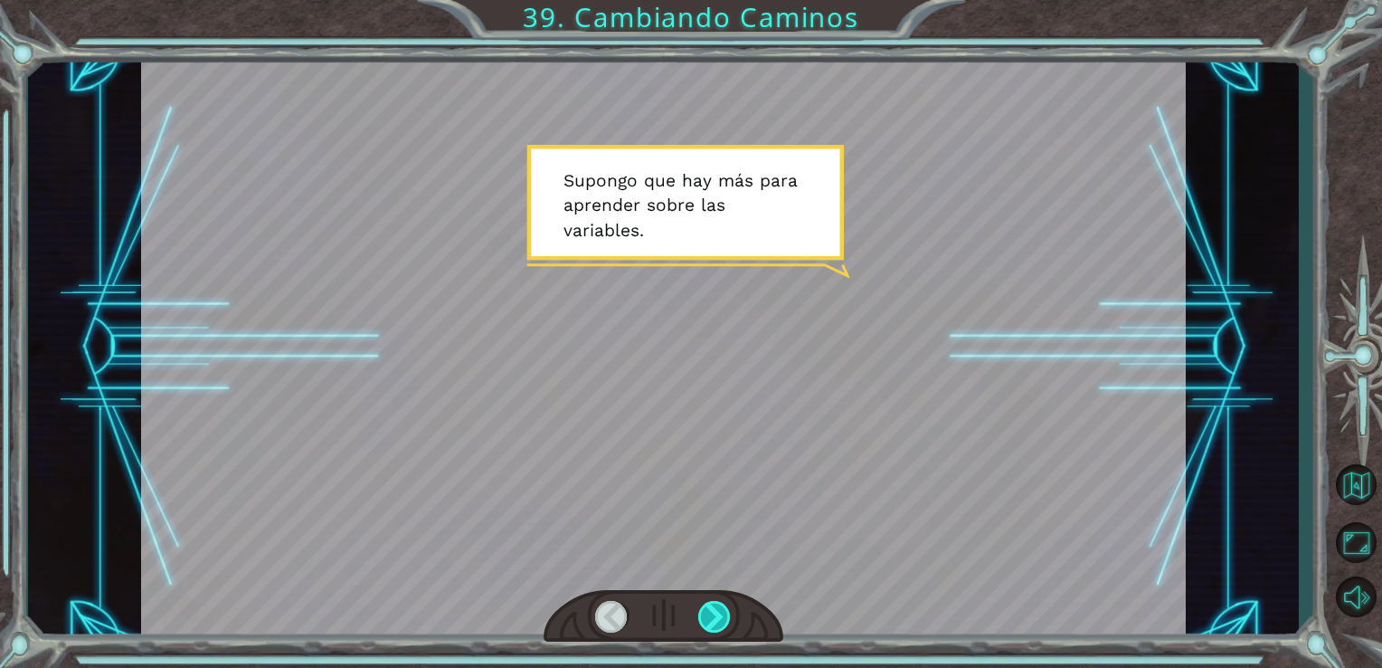
click at [717, 617] on div at bounding box center [714, 617] width 33 height 32
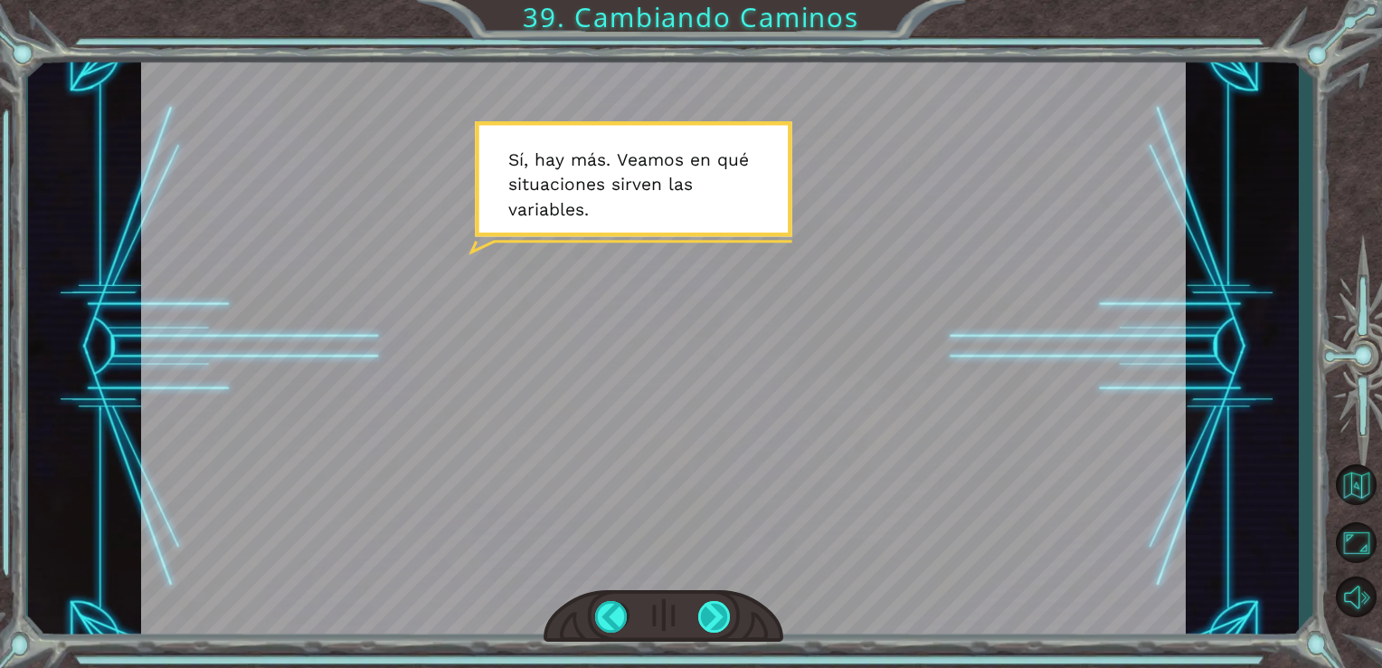
click at [717, 617] on div at bounding box center [714, 617] width 33 height 32
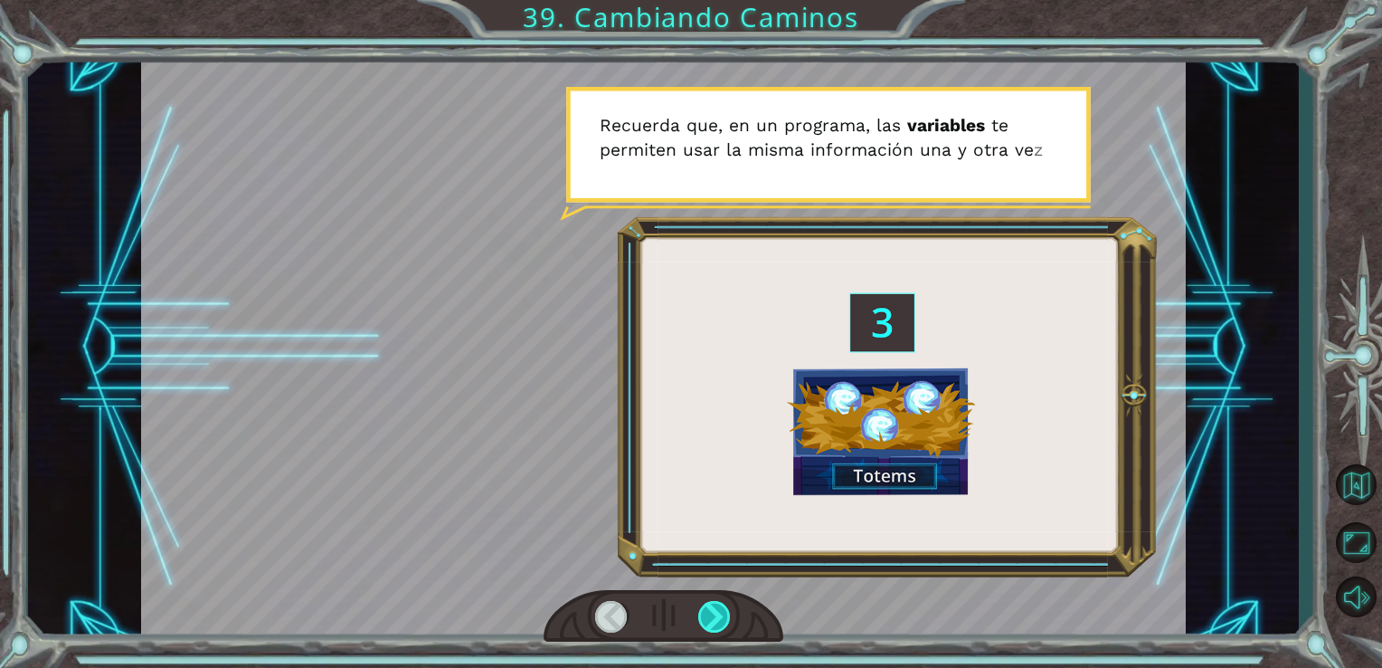
click at [717, 617] on div at bounding box center [714, 617] width 33 height 32
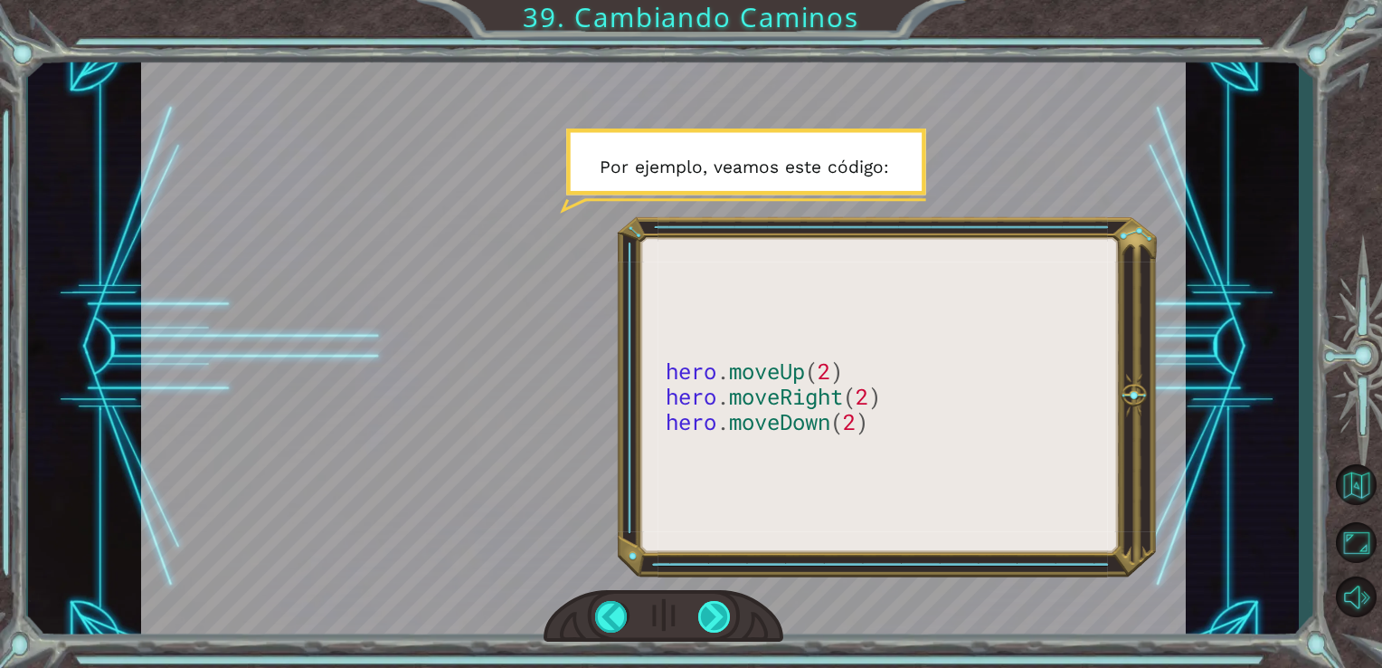
click at [717, 617] on div at bounding box center [714, 617] width 33 height 32
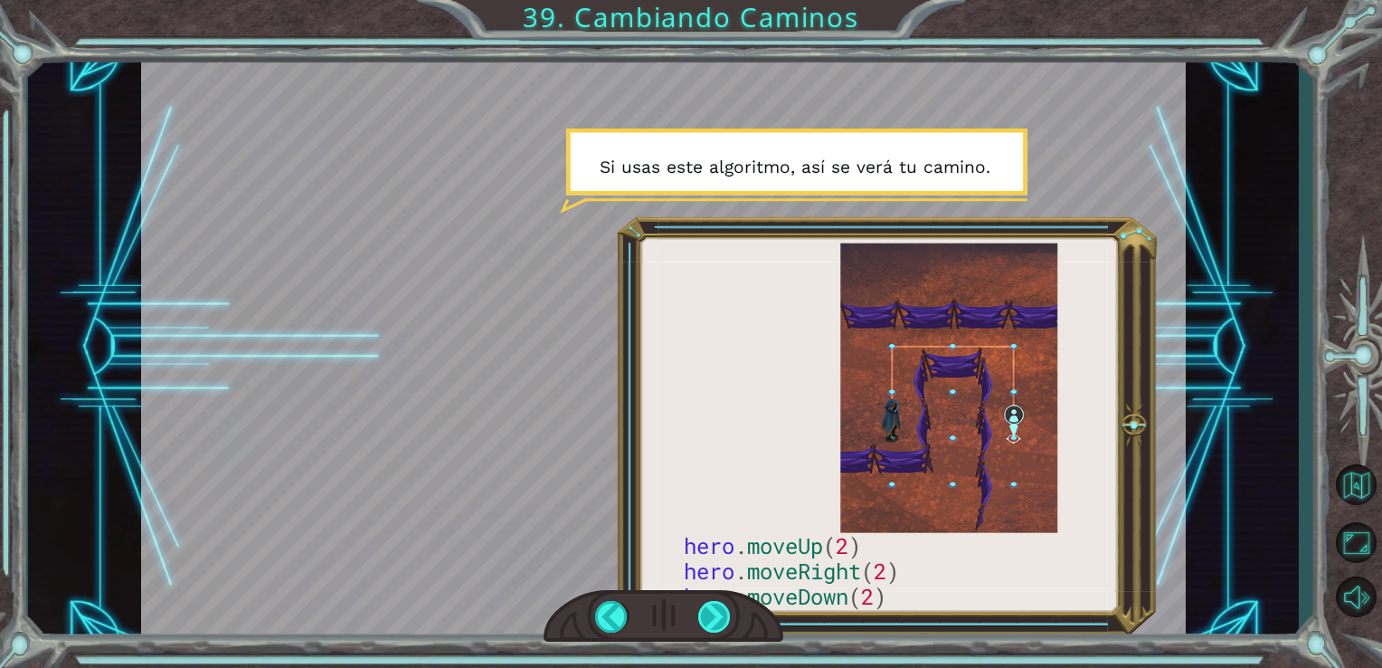
click at [717, 617] on div at bounding box center [714, 617] width 33 height 32
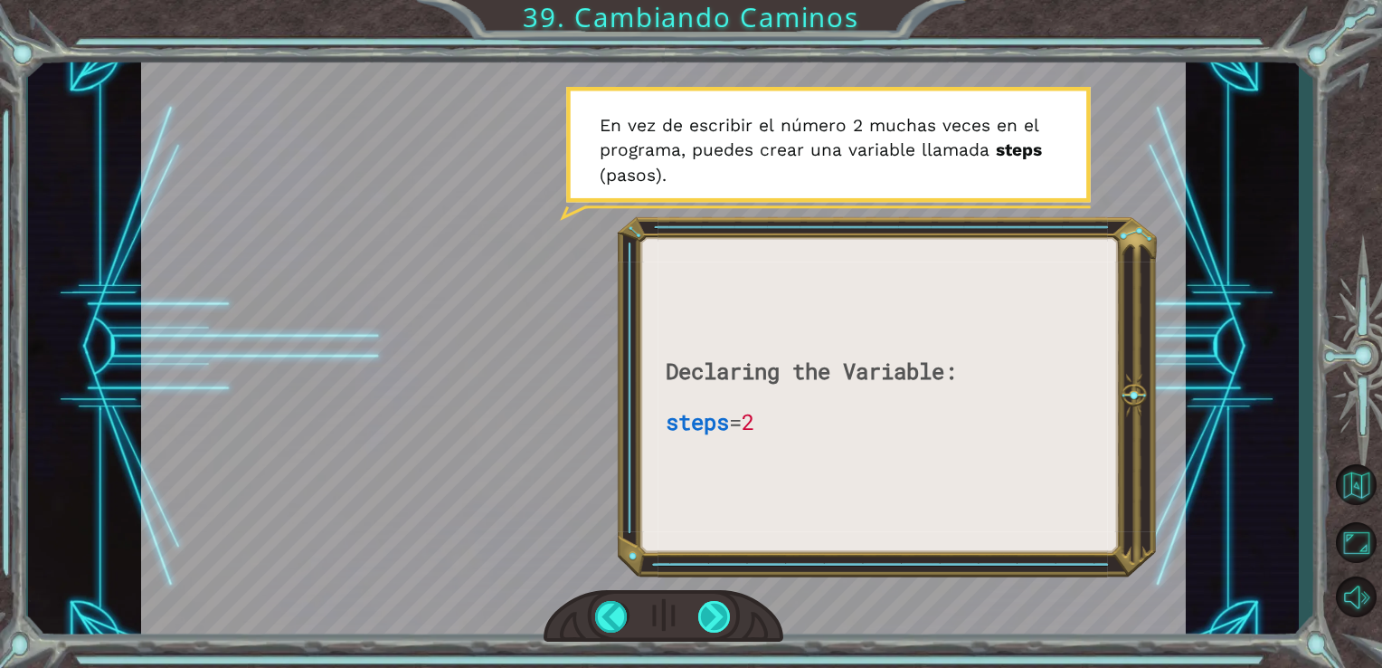
click at [717, 617] on div at bounding box center [714, 617] width 33 height 32
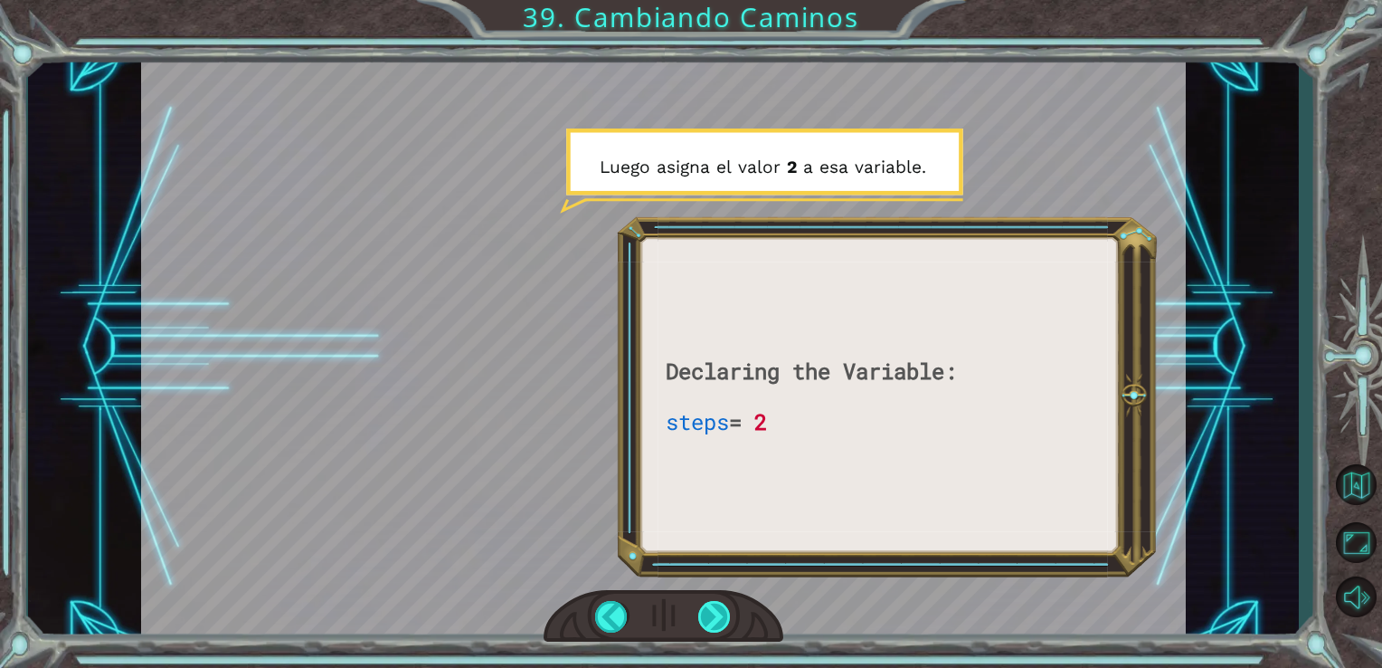
click at [713, 617] on div at bounding box center [714, 617] width 33 height 32
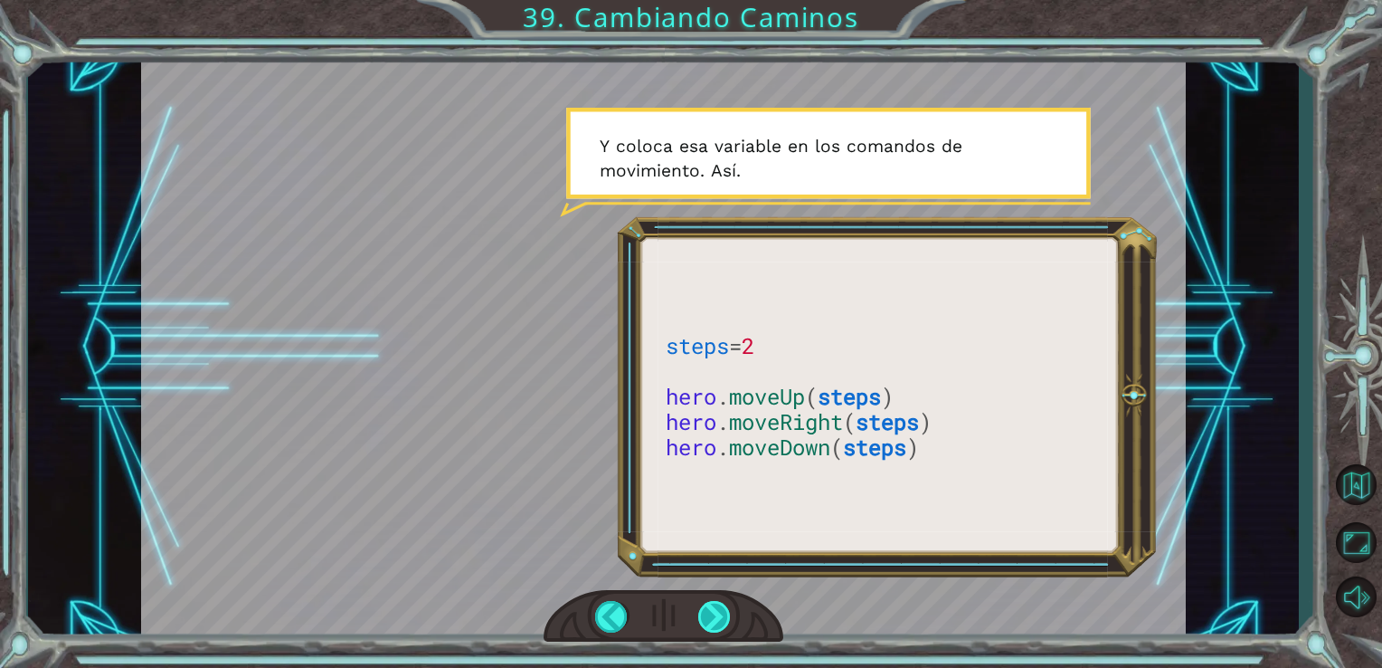
click at [713, 617] on div at bounding box center [714, 617] width 33 height 32
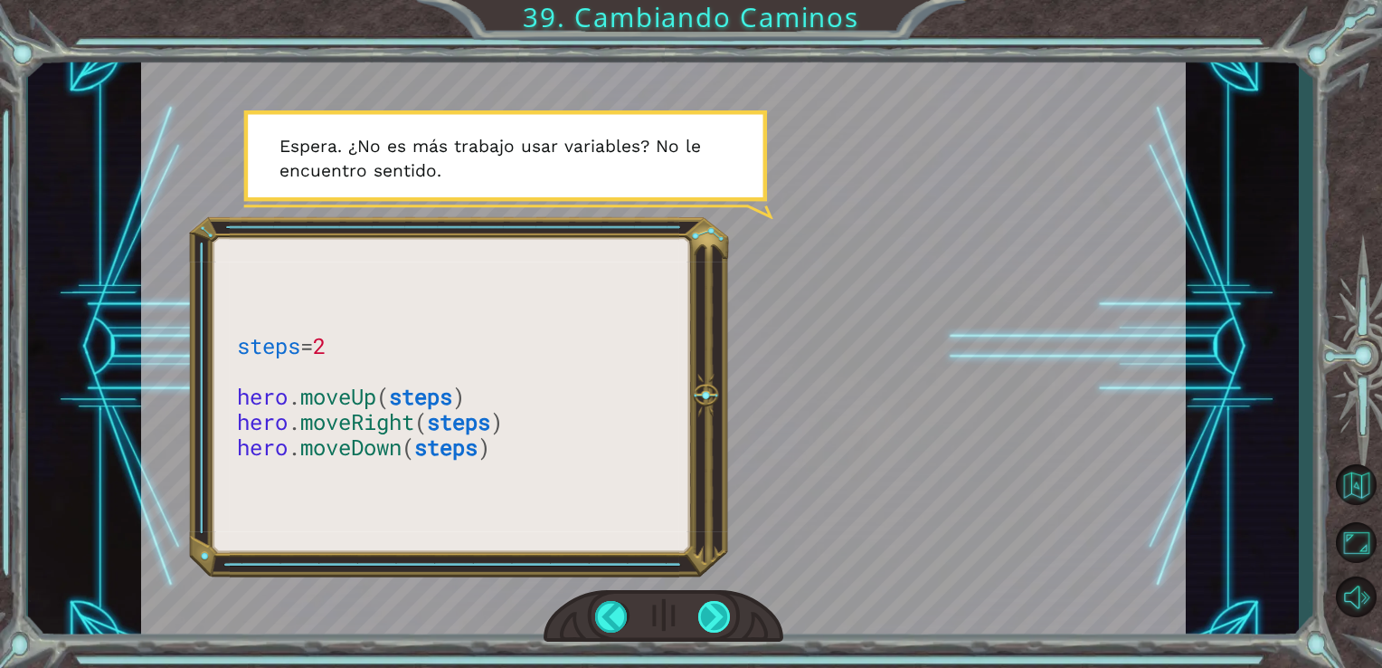
click at [713, 617] on div at bounding box center [714, 617] width 33 height 32
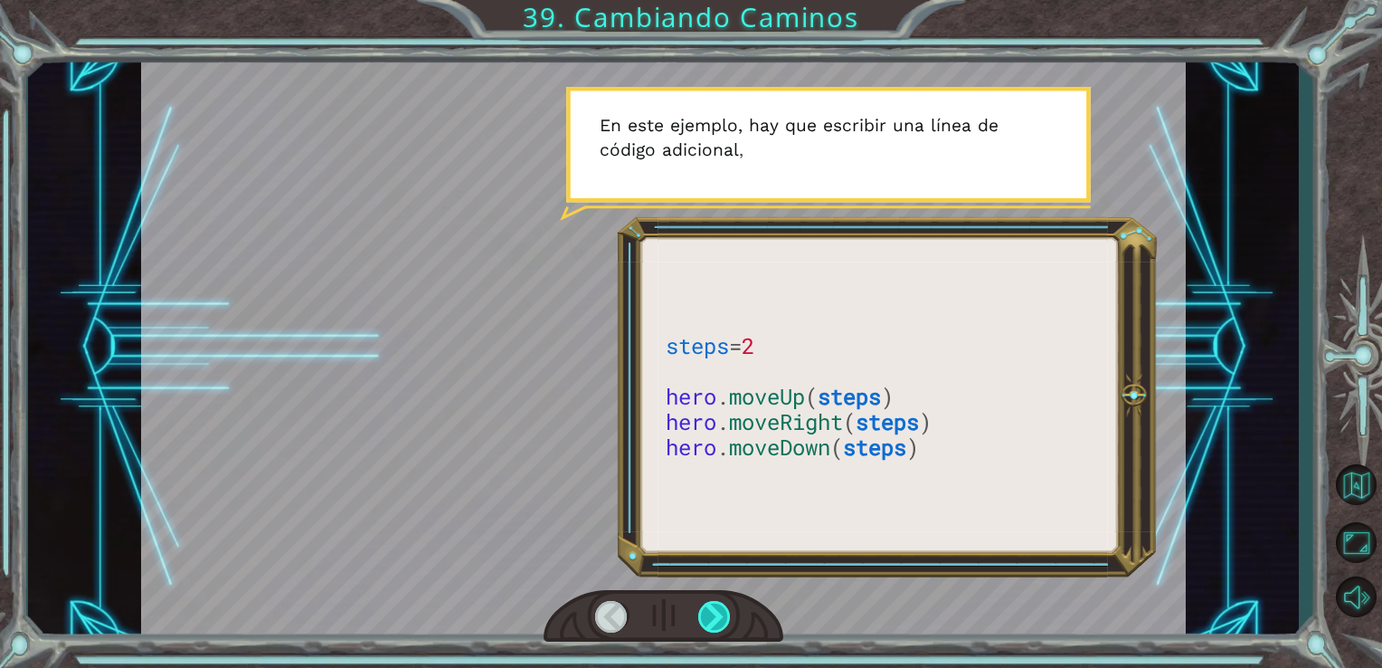
click at [713, 617] on div at bounding box center [714, 617] width 33 height 32
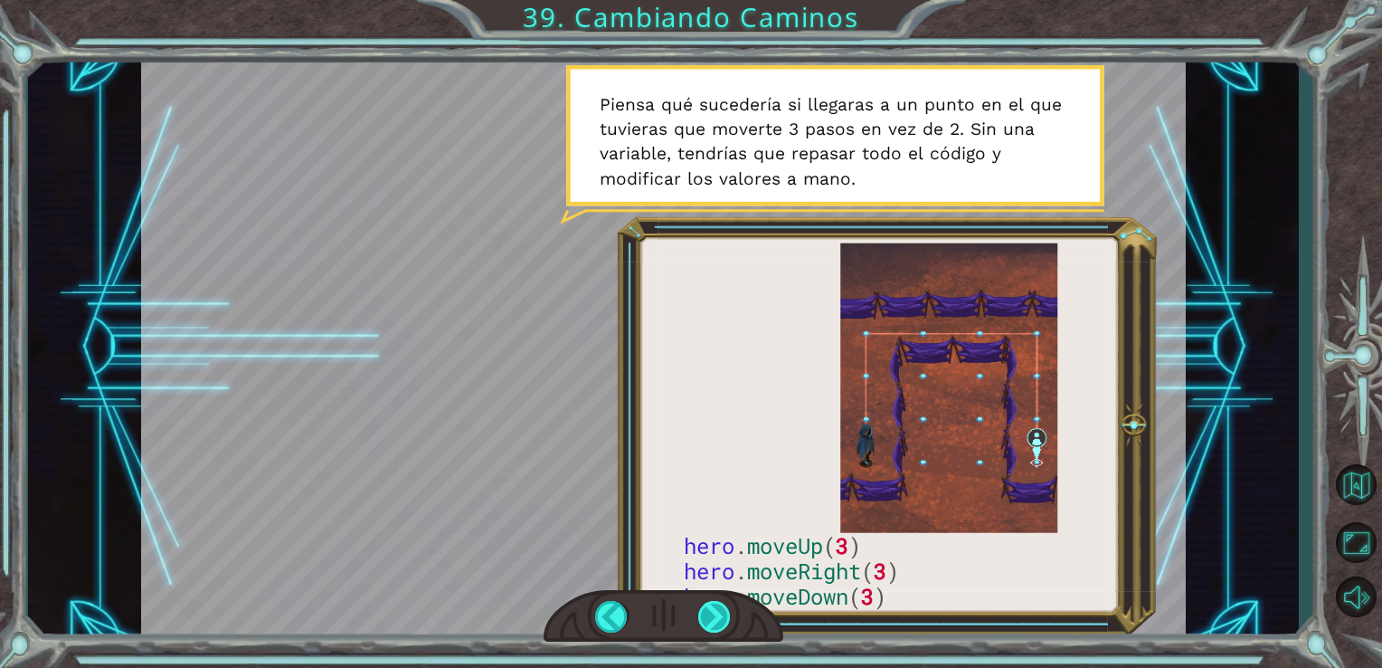
click at [713, 617] on div at bounding box center [714, 617] width 33 height 32
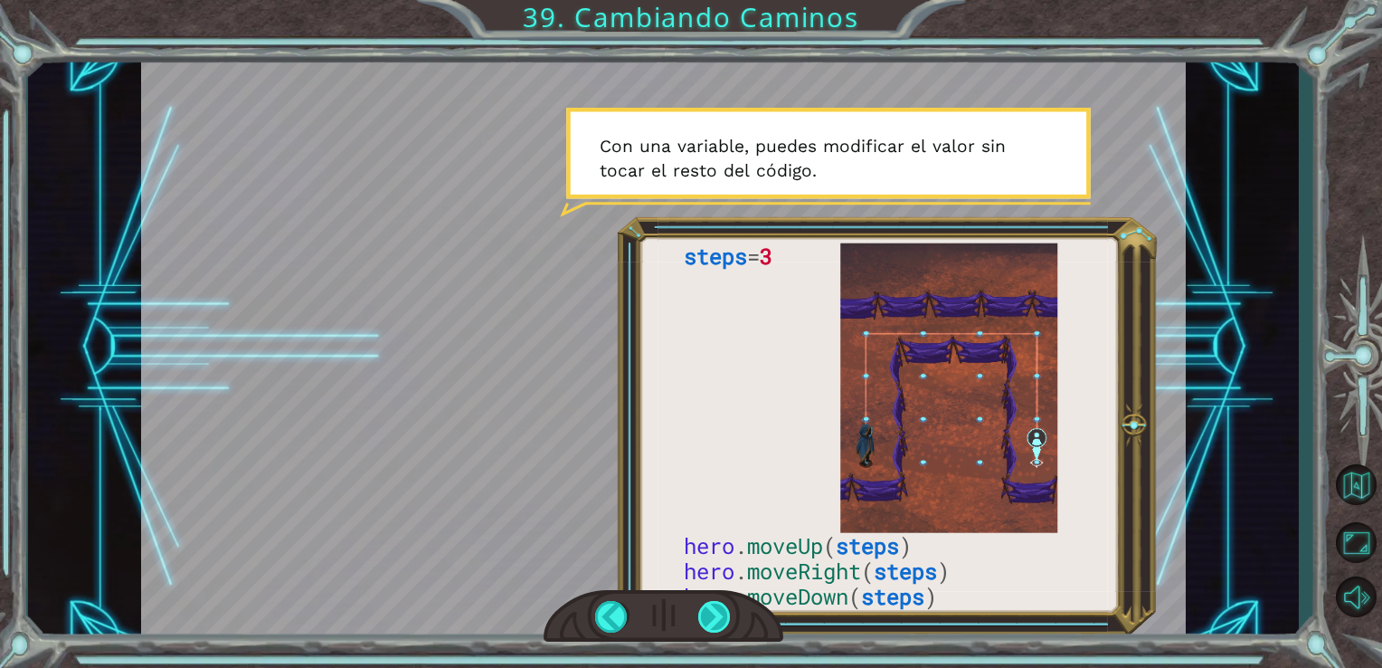
click at [713, 617] on div at bounding box center [714, 617] width 33 height 32
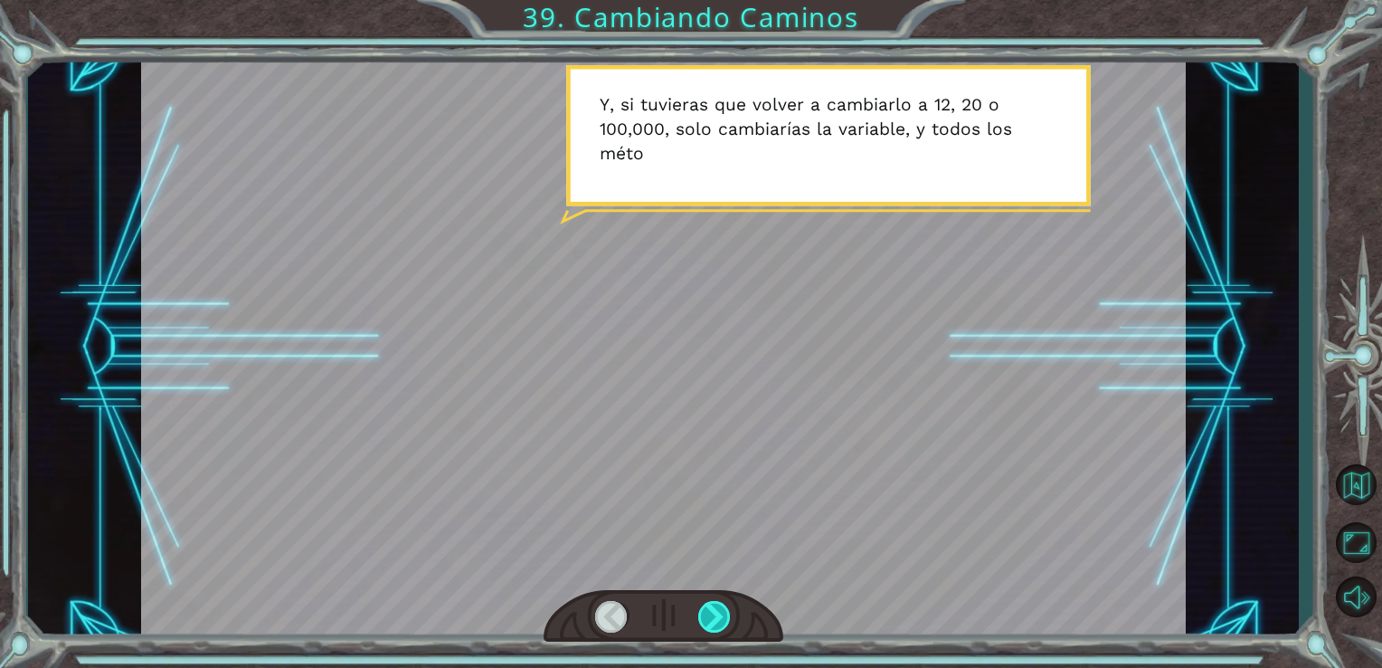
click at [713, 617] on div at bounding box center [714, 617] width 33 height 32
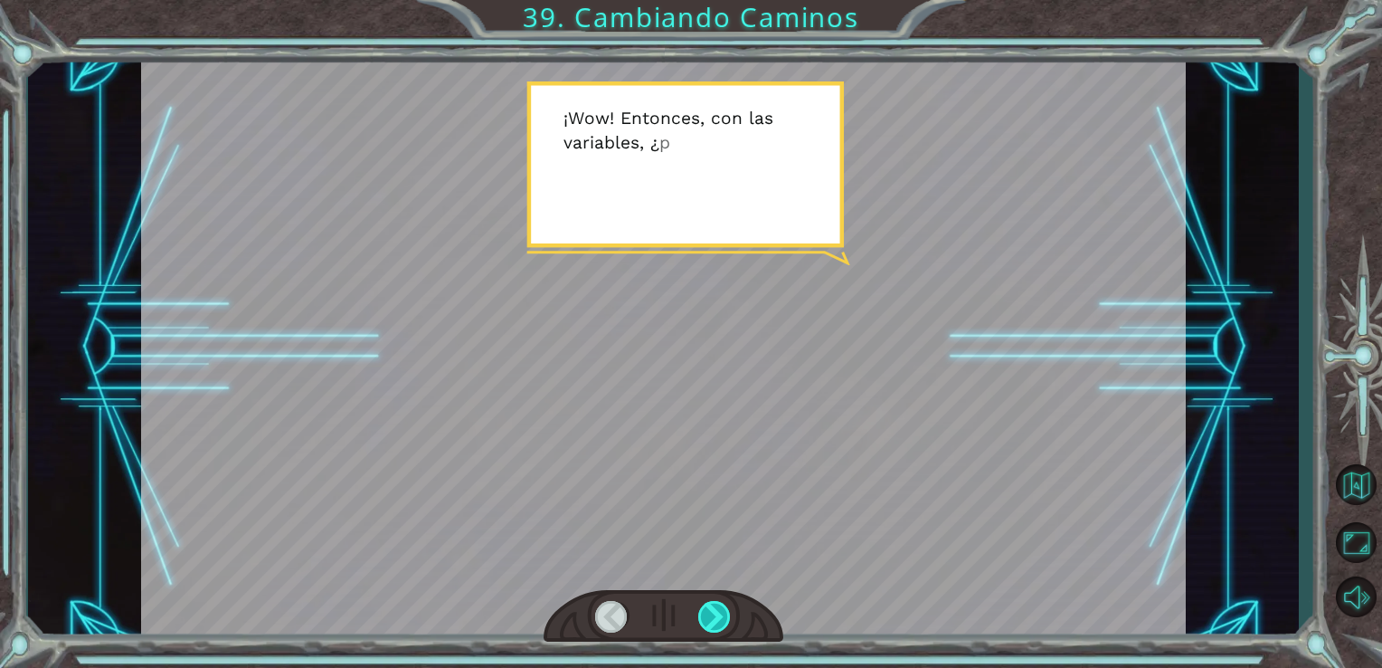
click at [713, 617] on div at bounding box center [714, 617] width 33 height 32
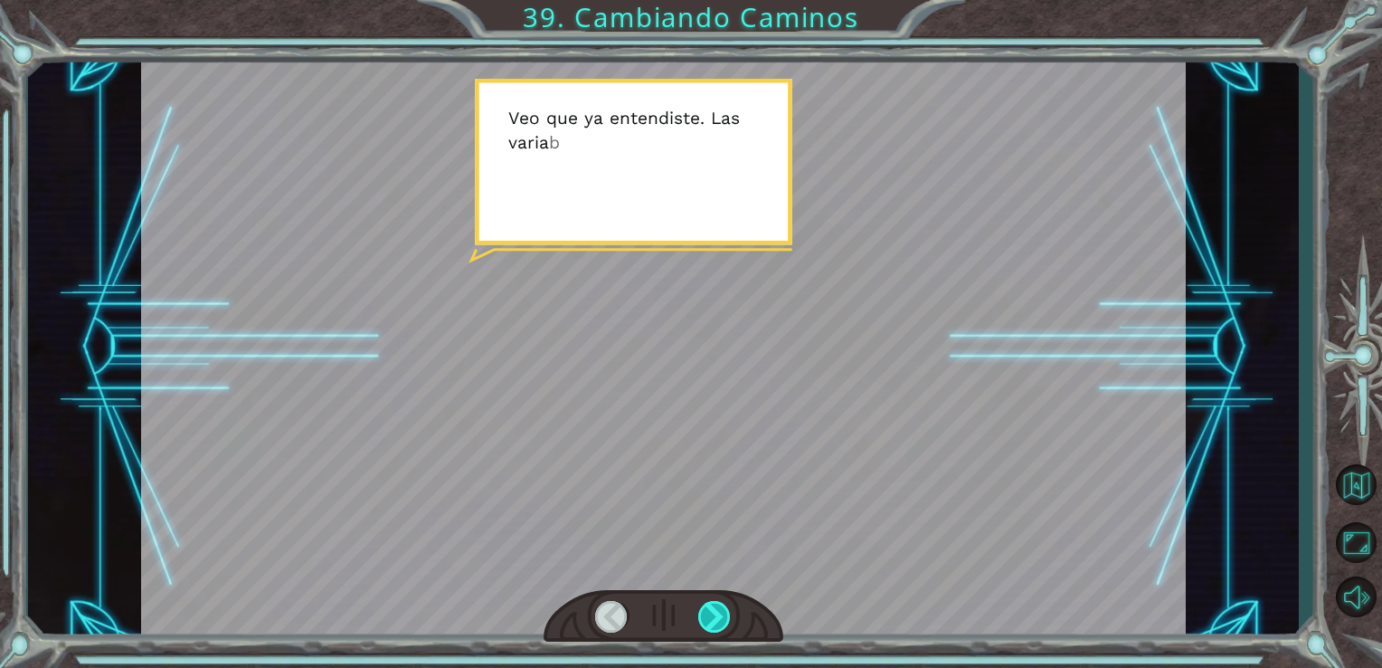
click at [713, 617] on div at bounding box center [714, 617] width 33 height 32
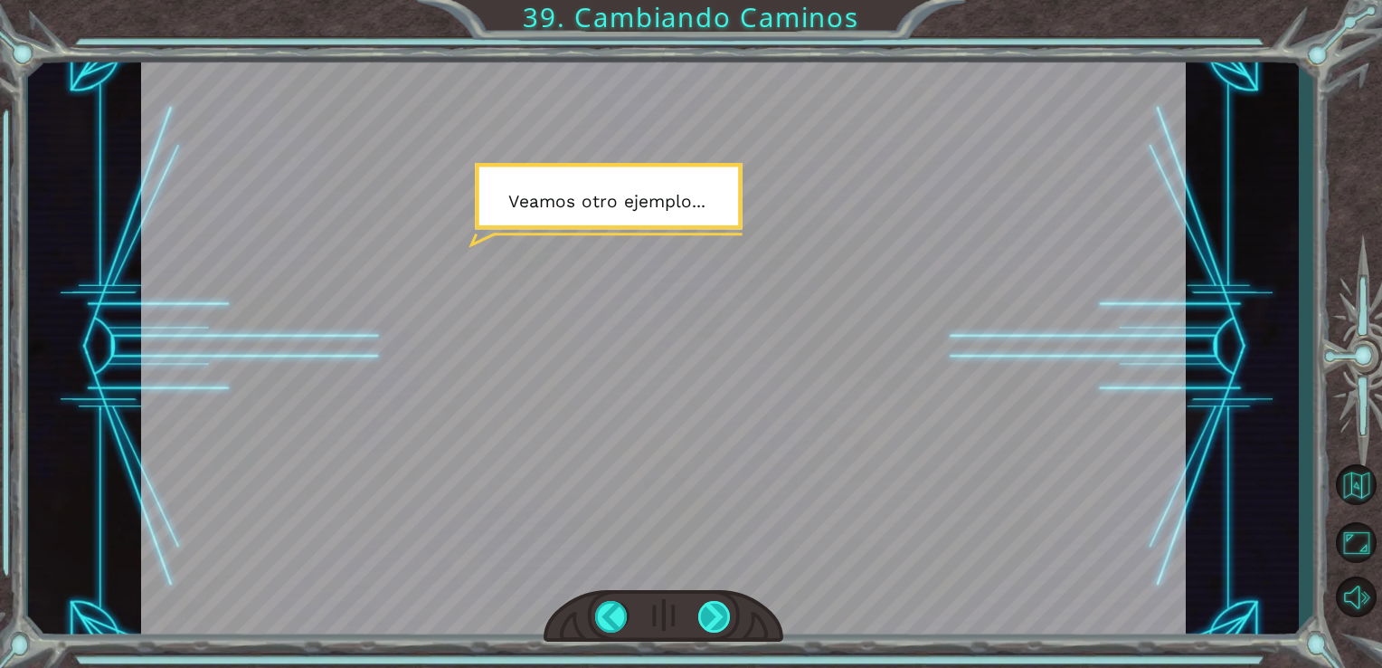
click at [713, 617] on div at bounding box center [714, 617] width 33 height 32
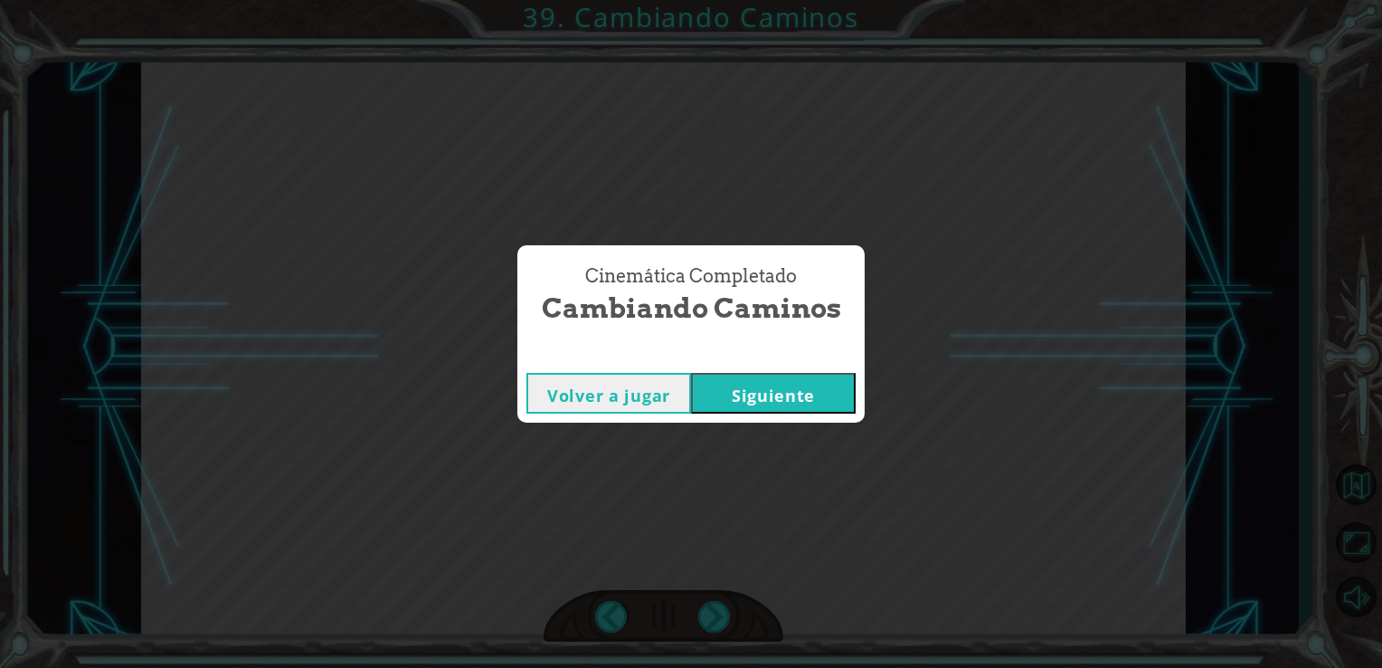
click at [784, 382] on button "Siguiente" at bounding box center [773, 393] width 165 height 41
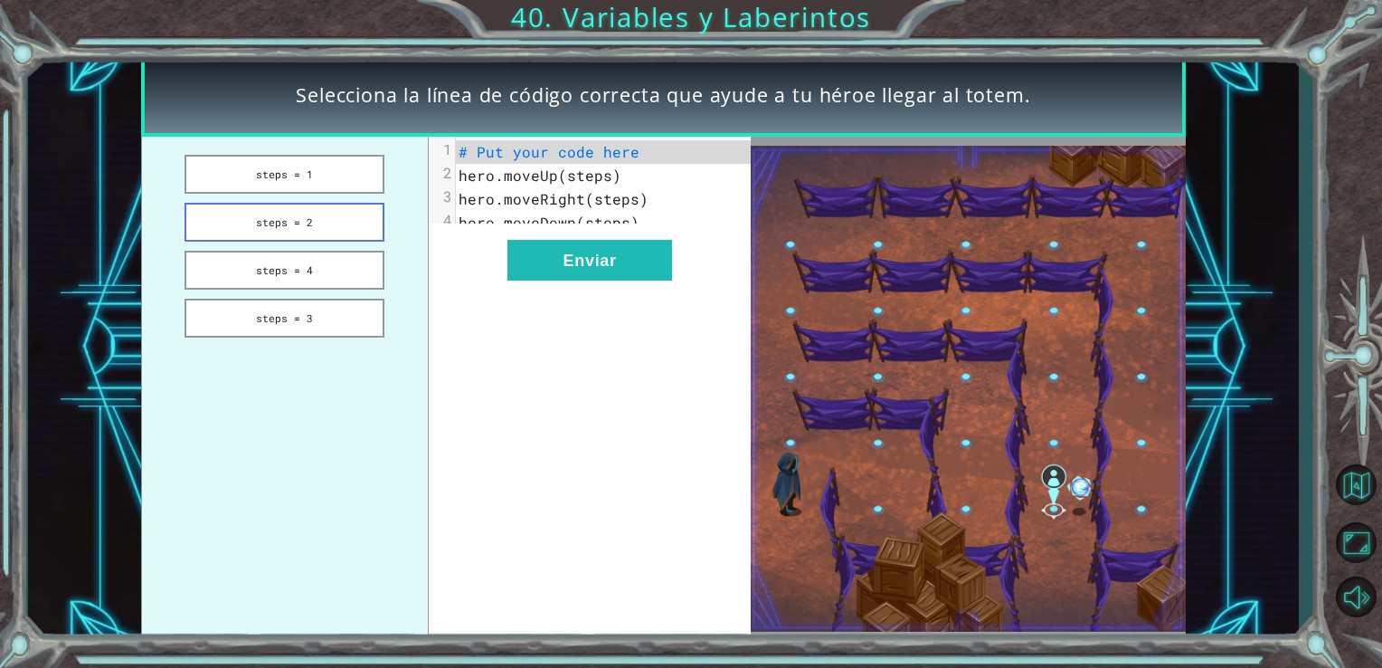
drag, startPoint x: 343, startPoint y: 177, endPoint x: 349, endPoint y: 213, distance: 35.8
click at [349, 213] on ul "steps = 1 steps = 2 steps = 4 steps = 3" at bounding box center [285, 389] width 288 height 505
click at [480, 185] on pre "hero.moveUp(steps)" at bounding box center [611, 176] width 310 height 24
click at [569, 280] on button "Enviar" at bounding box center [590, 260] width 165 height 41
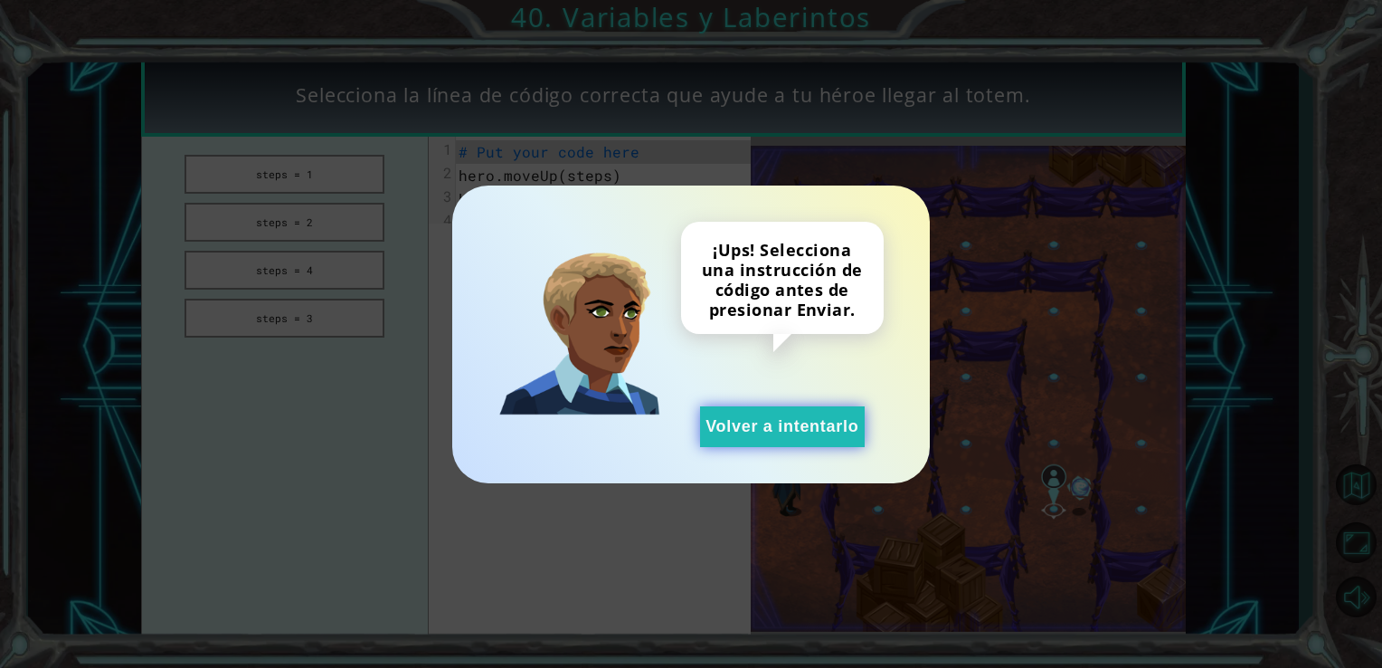
click at [710, 425] on button "Volver a intentarlo" at bounding box center [782, 426] width 165 height 41
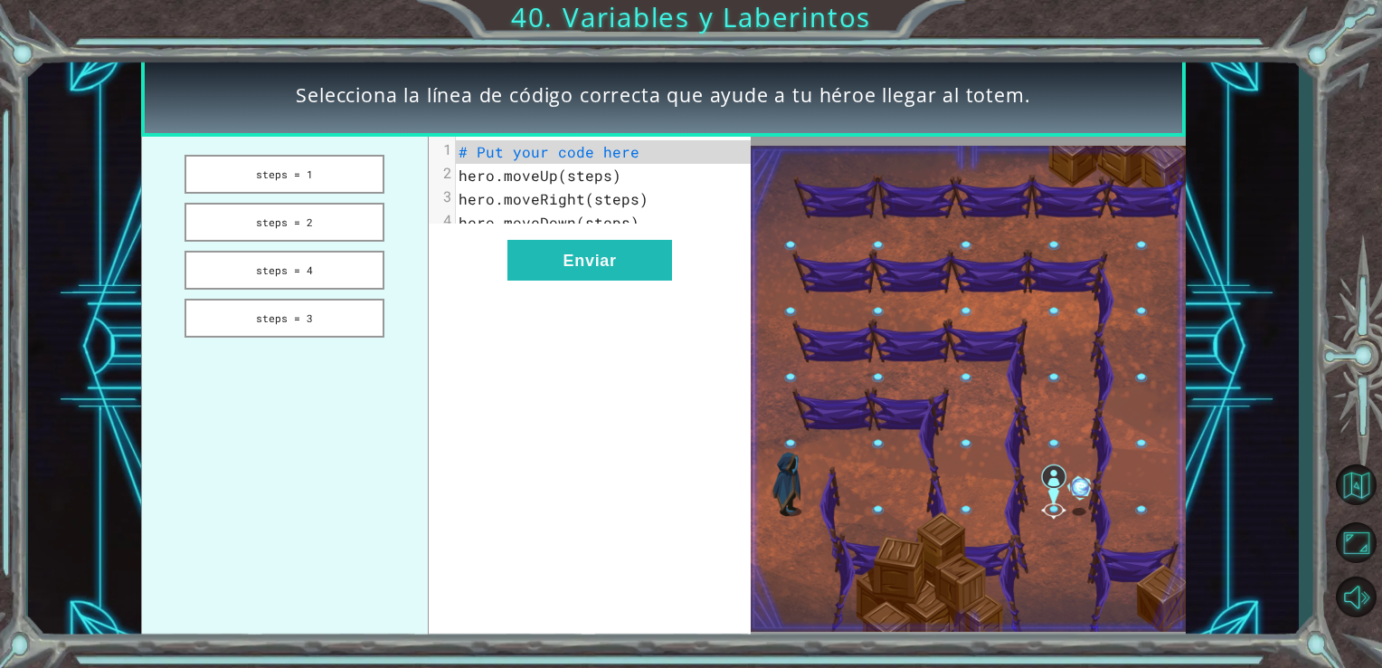
click at [253, 289] on ul "steps = 1 steps = 2 steps = 4 steps = 3" at bounding box center [285, 389] width 288 height 505
drag, startPoint x: 293, startPoint y: 280, endPoint x: 293, endPoint y: 253, distance: 26.2
click at [293, 253] on button "steps = 4" at bounding box center [285, 270] width 200 height 39
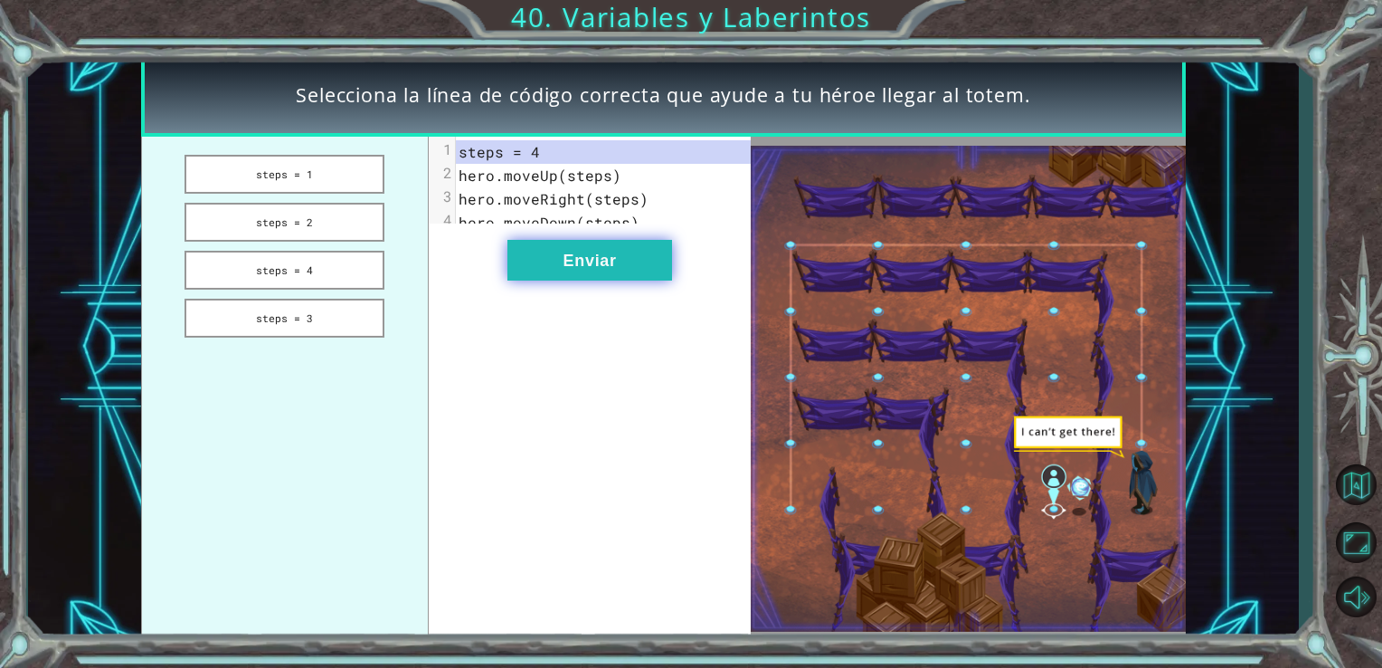
click at [525, 280] on button "Enviar" at bounding box center [590, 260] width 165 height 41
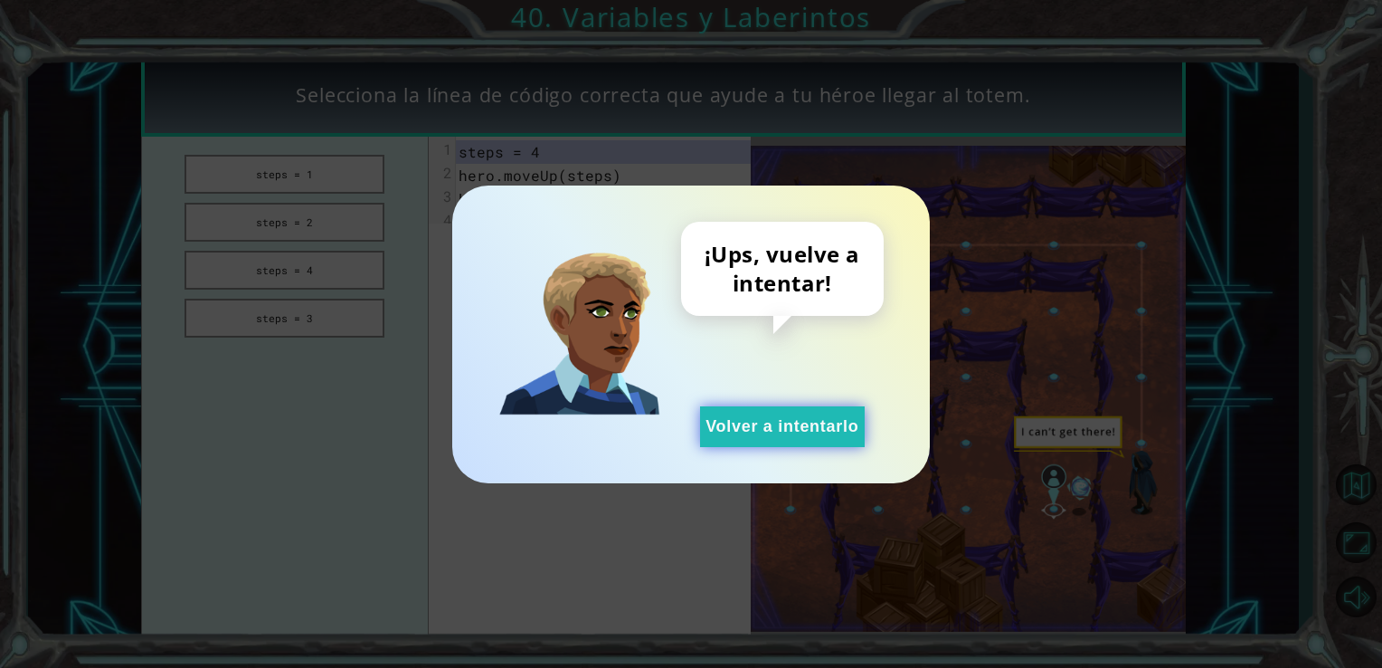
click at [730, 421] on button "Volver a intentarlo" at bounding box center [782, 426] width 165 height 41
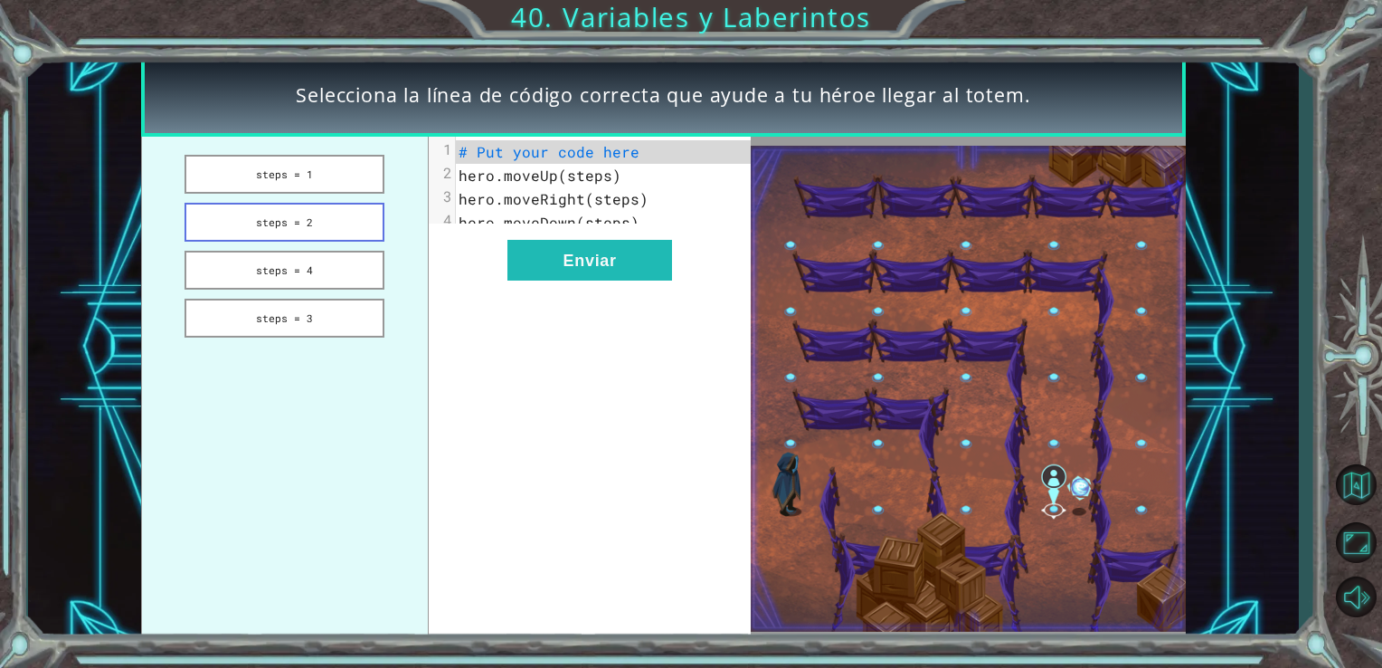
click at [246, 219] on button "steps = 2" at bounding box center [285, 222] width 200 height 39
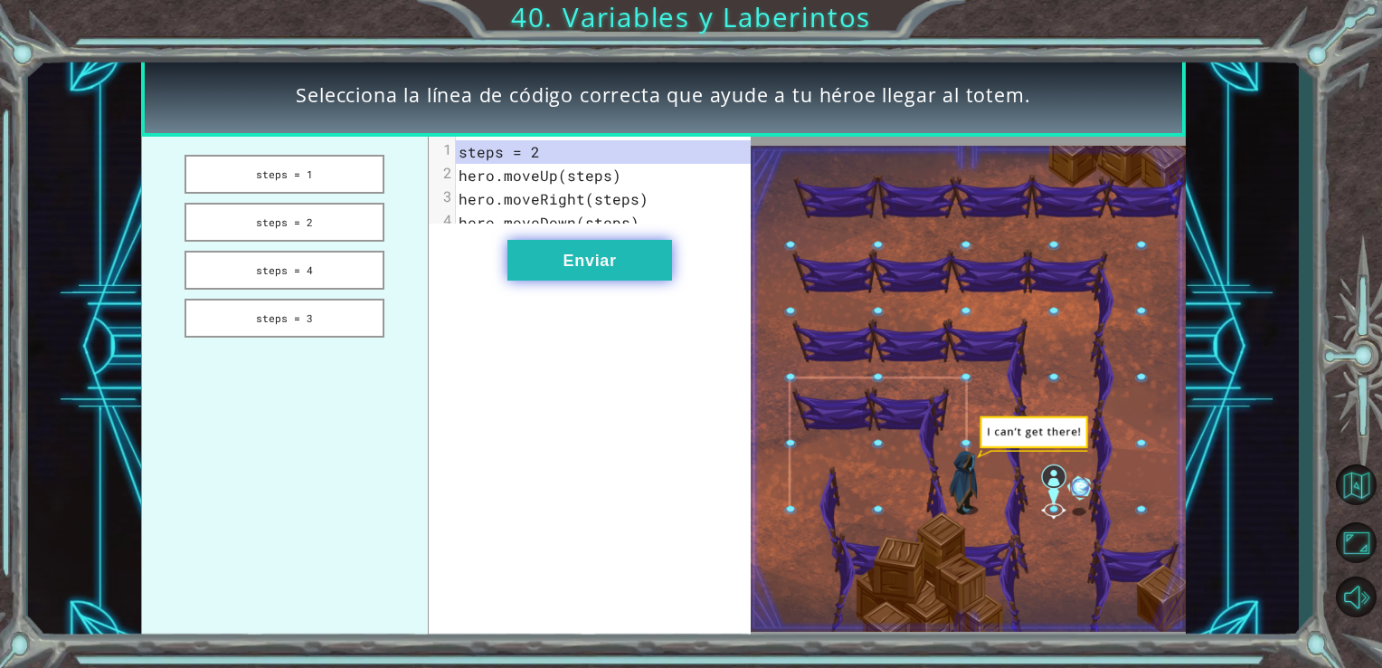
click at [551, 266] on button "Enviar" at bounding box center [590, 260] width 165 height 41
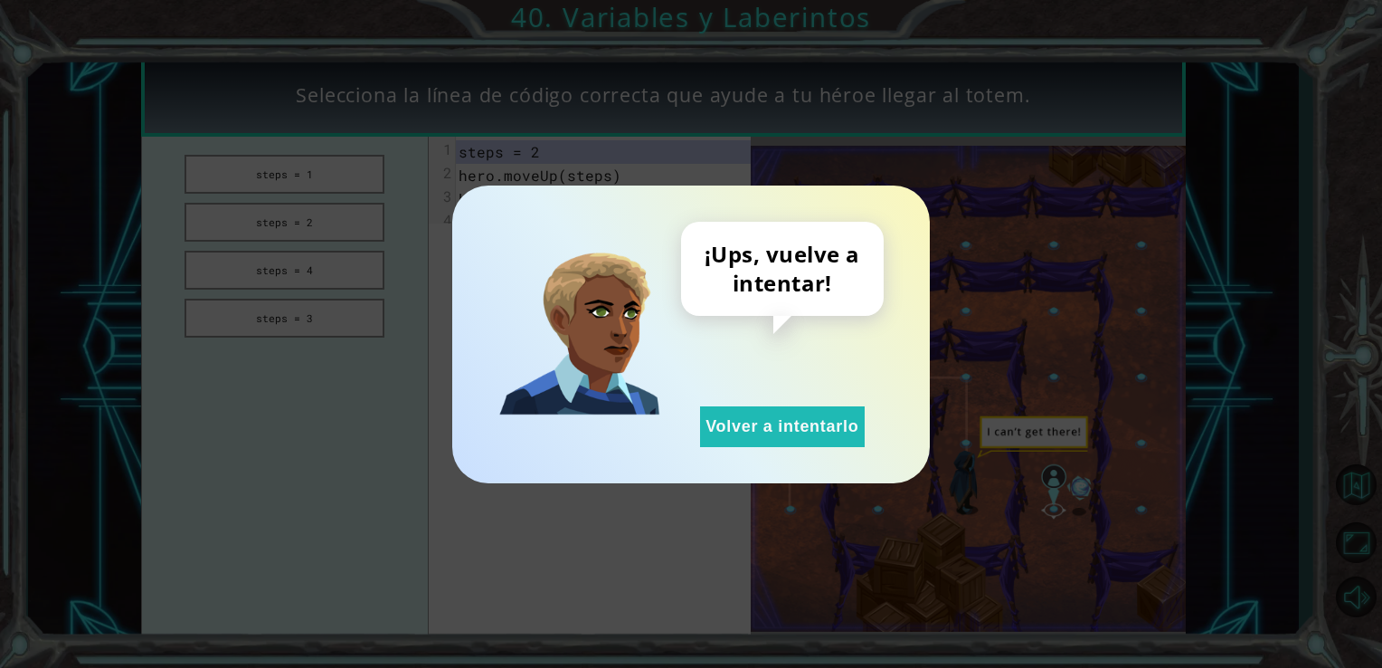
click at [703, 393] on div "¡Ups, vuelve a intentar! Volver a intentarlo" at bounding box center [782, 334] width 203 height 225
click at [711, 407] on button "Volver a intentarlo" at bounding box center [782, 426] width 165 height 41
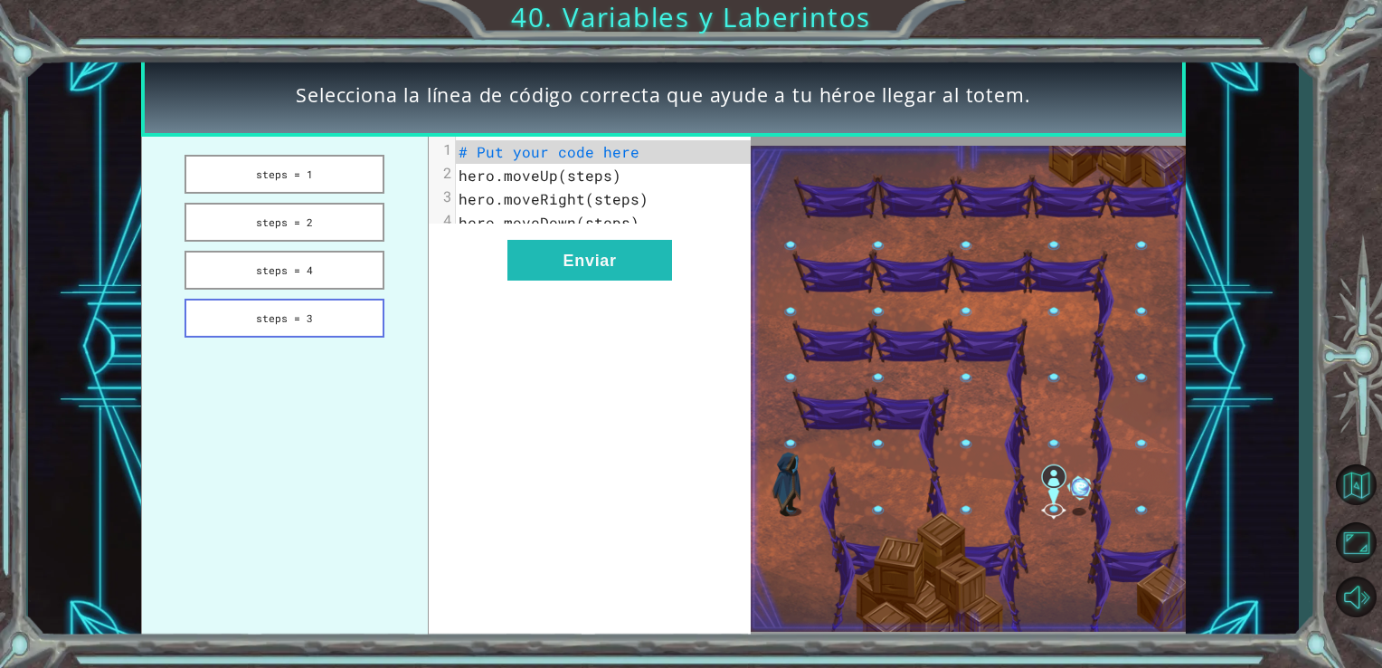
click at [246, 319] on button "steps = 3" at bounding box center [285, 318] width 200 height 39
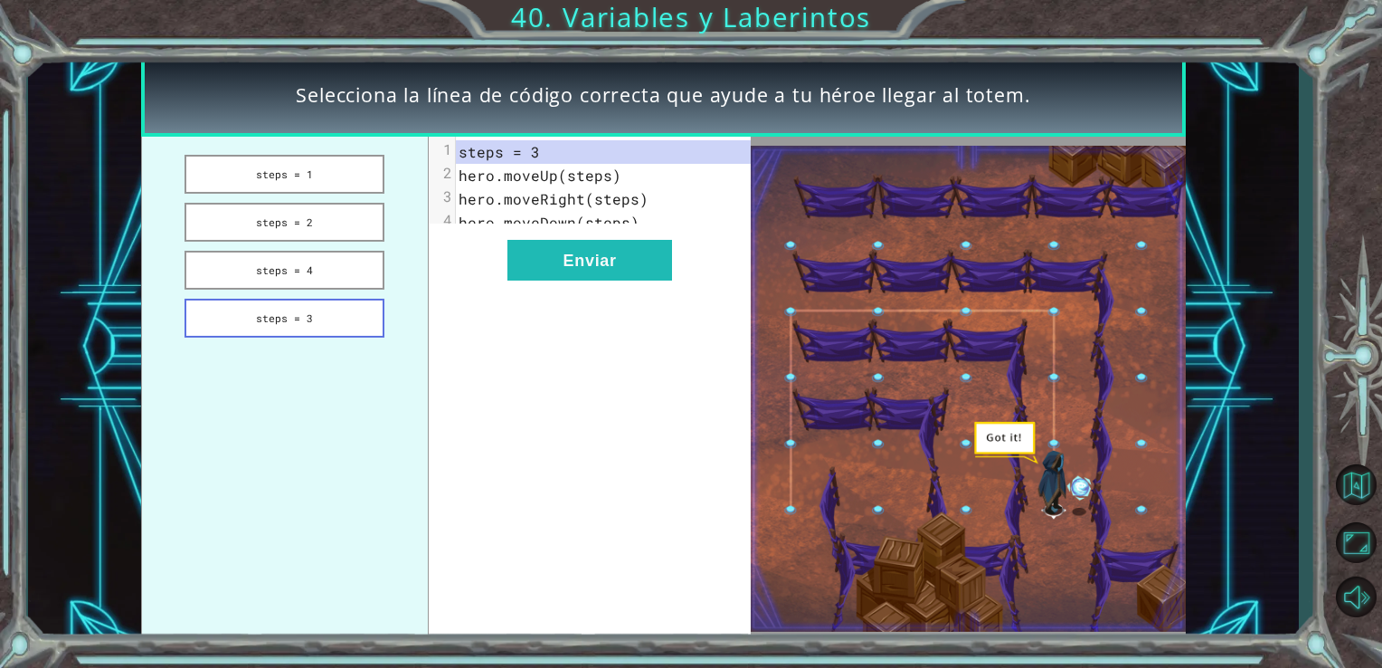
click at [328, 323] on button "steps = 3" at bounding box center [285, 318] width 200 height 39
click at [565, 280] on button "Enviar" at bounding box center [590, 260] width 165 height 41
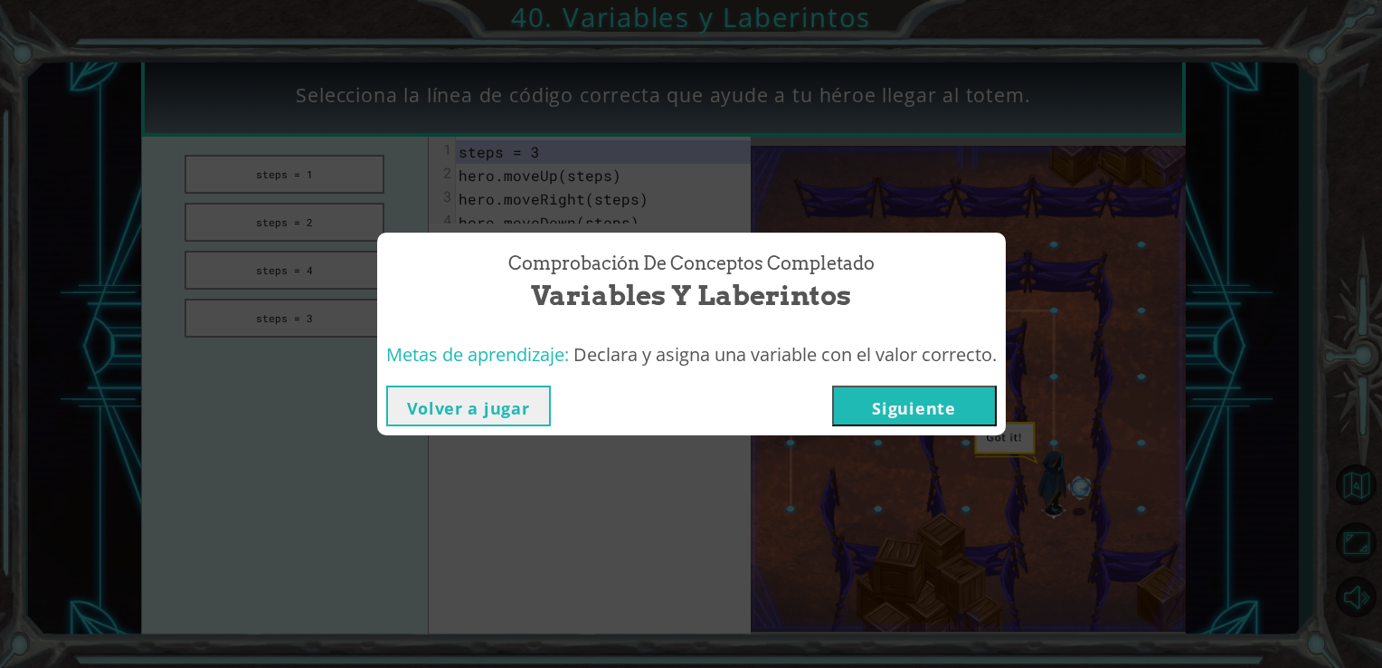
click at [926, 419] on button "Siguiente" at bounding box center [914, 405] width 165 height 41
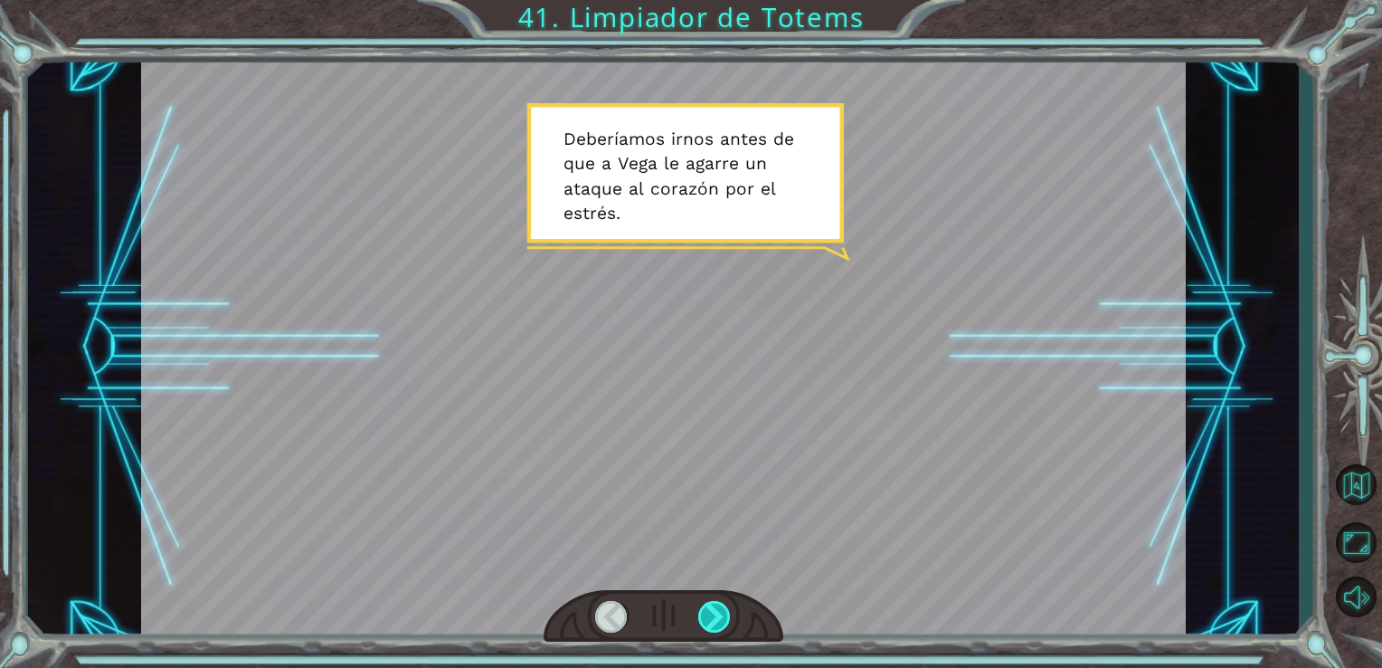
click at [702, 612] on div at bounding box center [714, 617] width 33 height 32
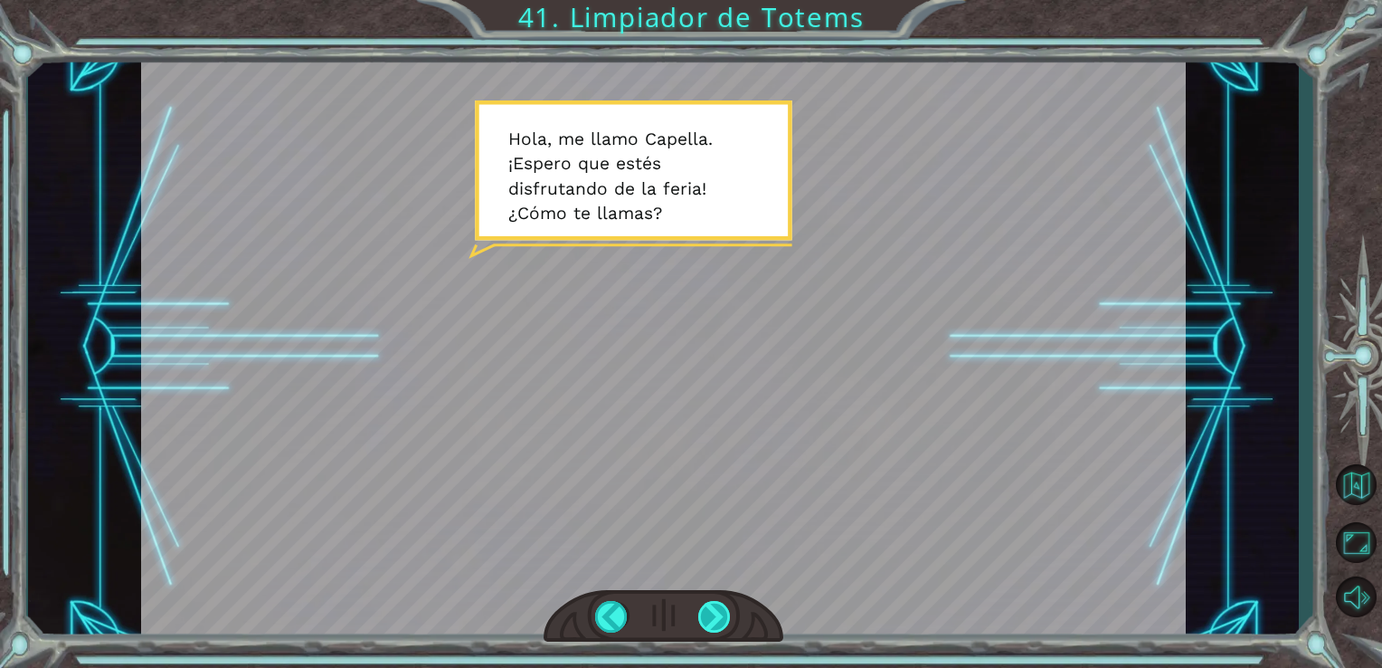
click at [702, 612] on div at bounding box center [714, 617] width 33 height 32
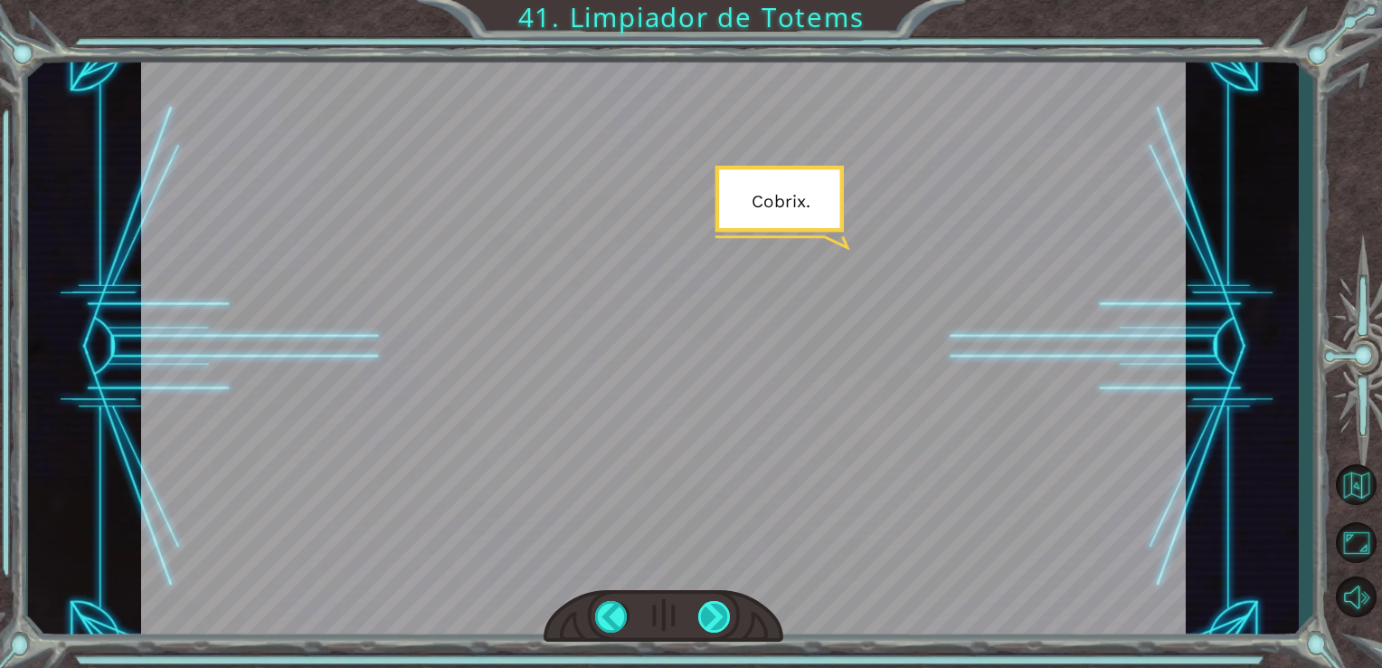
click at [702, 612] on div at bounding box center [714, 617] width 33 height 32
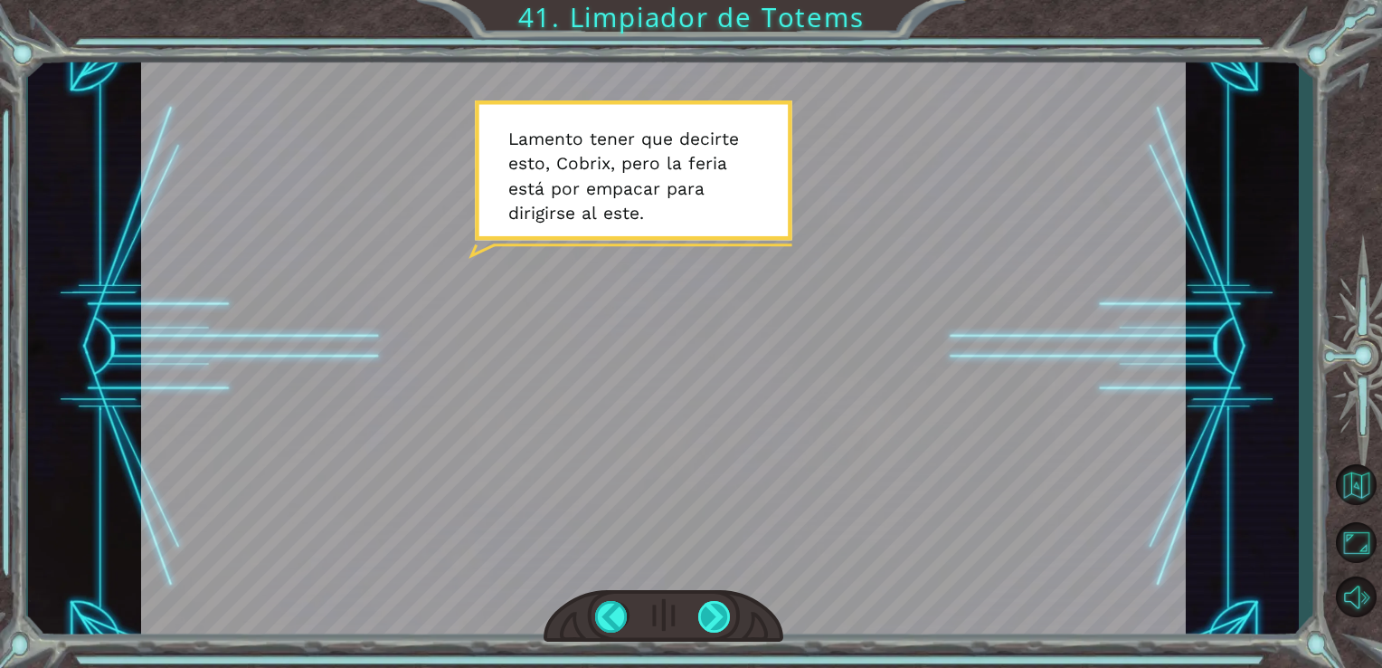
click at [702, 612] on div at bounding box center [714, 617] width 33 height 32
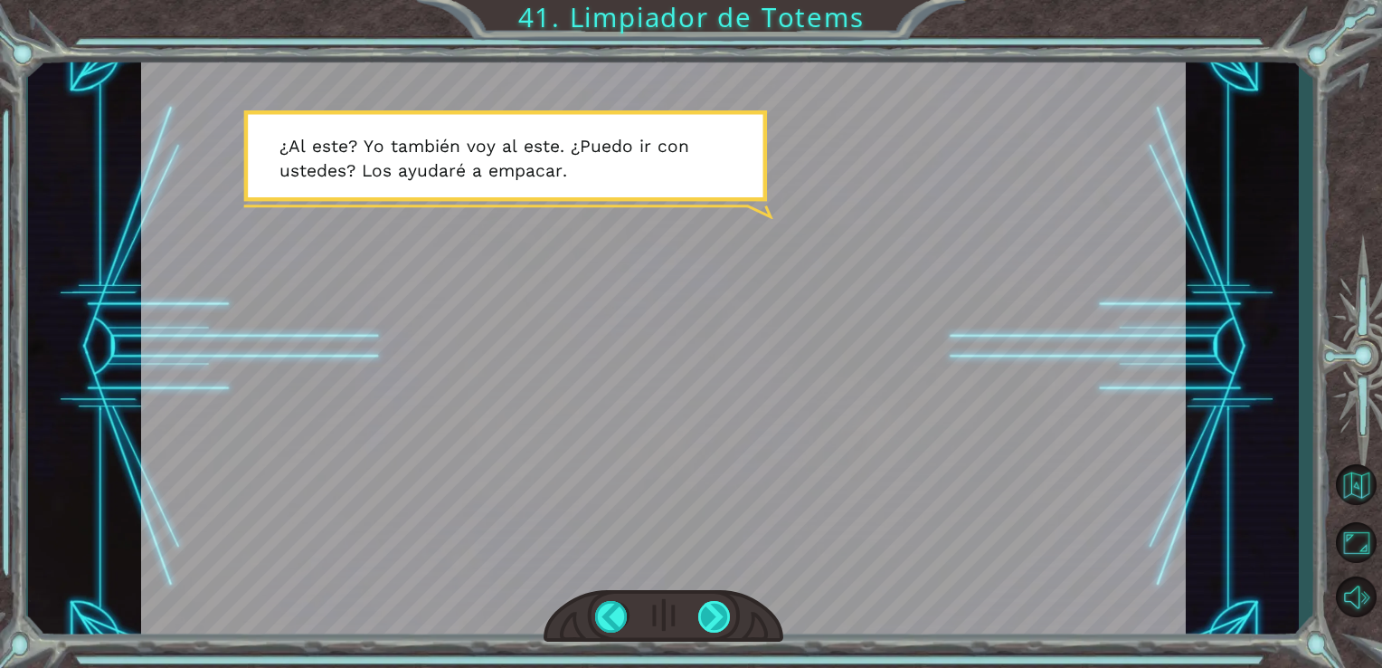
click at [702, 612] on div at bounding box center [714, 617] width 33 height 32
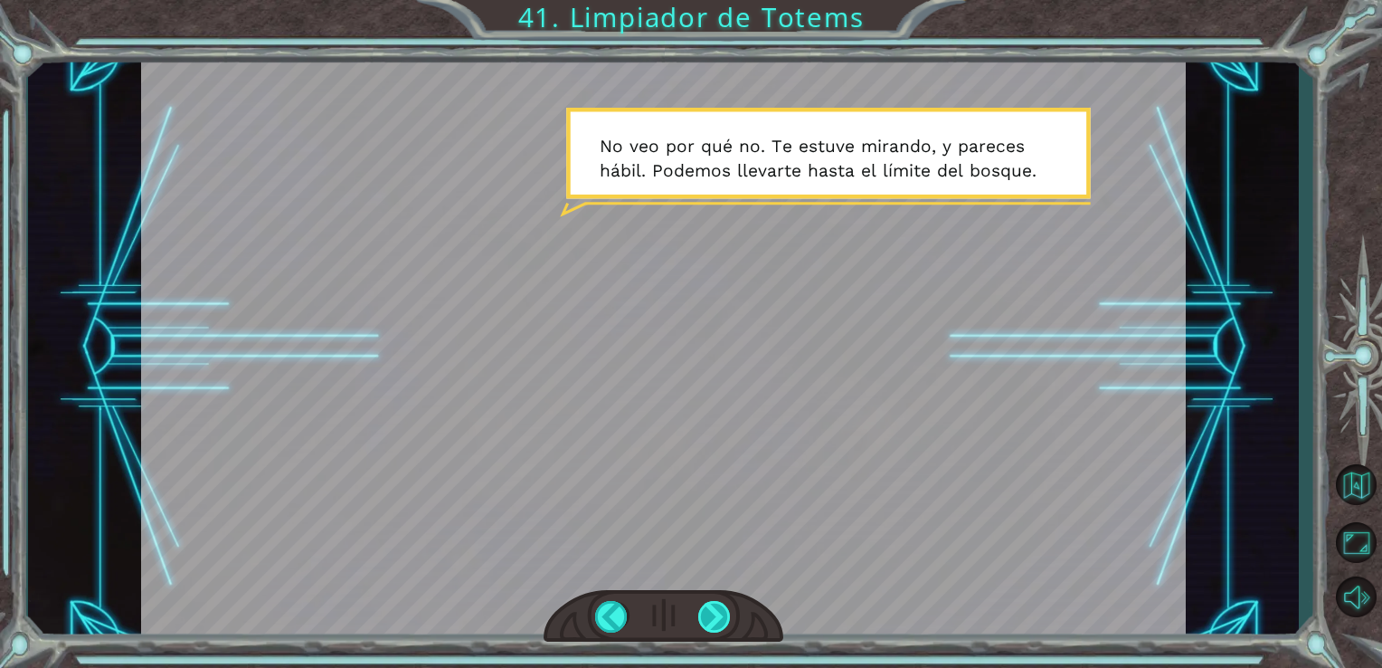
click at [702, 612] on div at bounding box center [714, 617] width 33 height 32
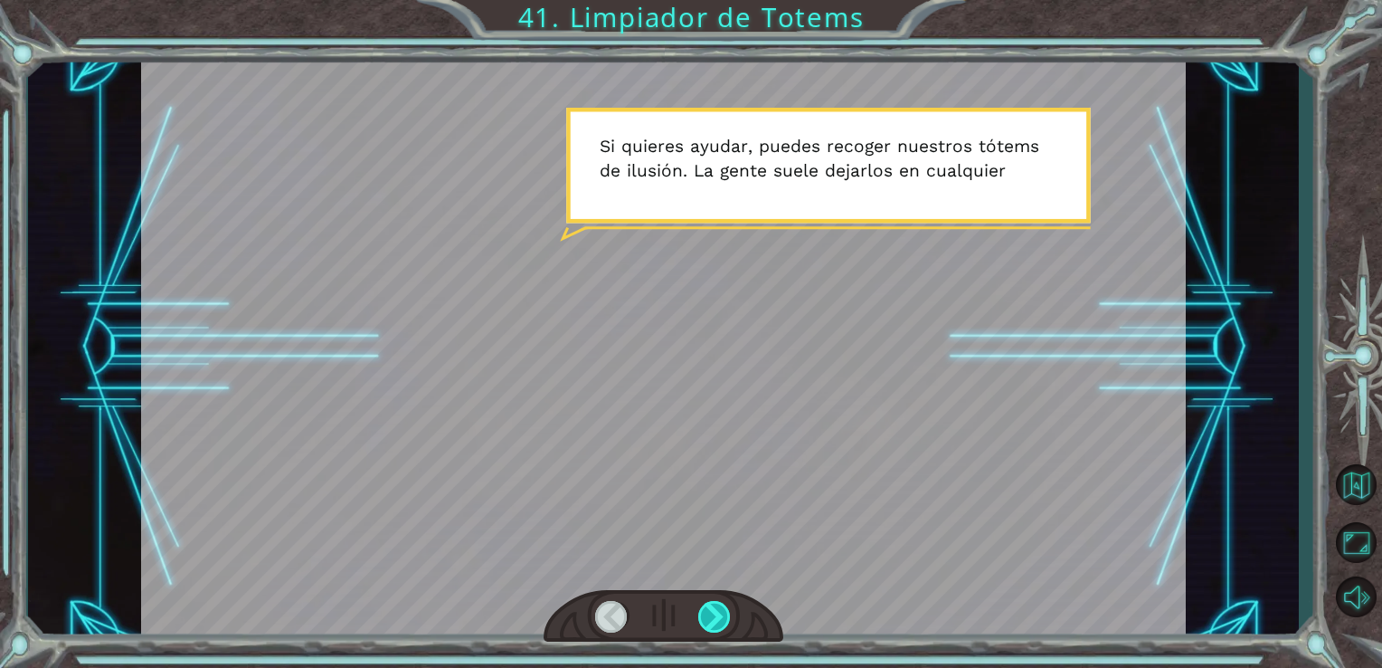
click at [702, 612] on div at bounding box center [714, 617] width 33 height 32
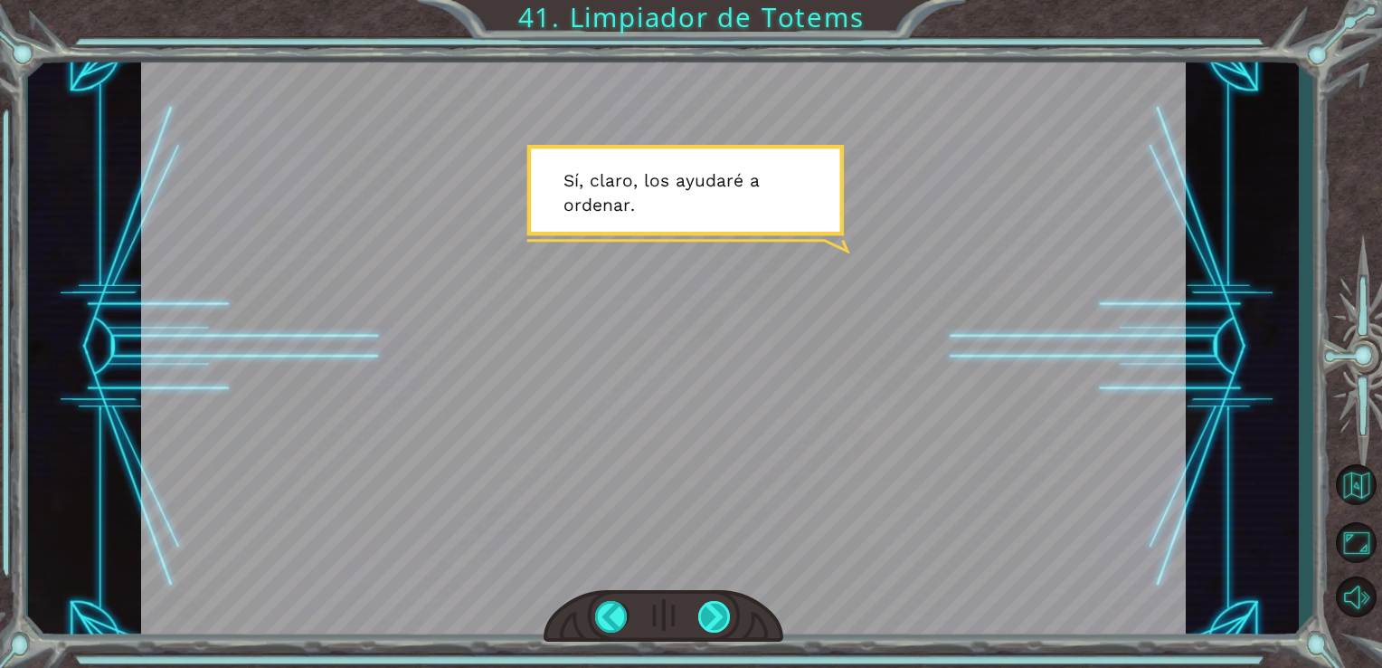
click at [702, 612] on div at bounding box center [714, 617] width 33 height 32
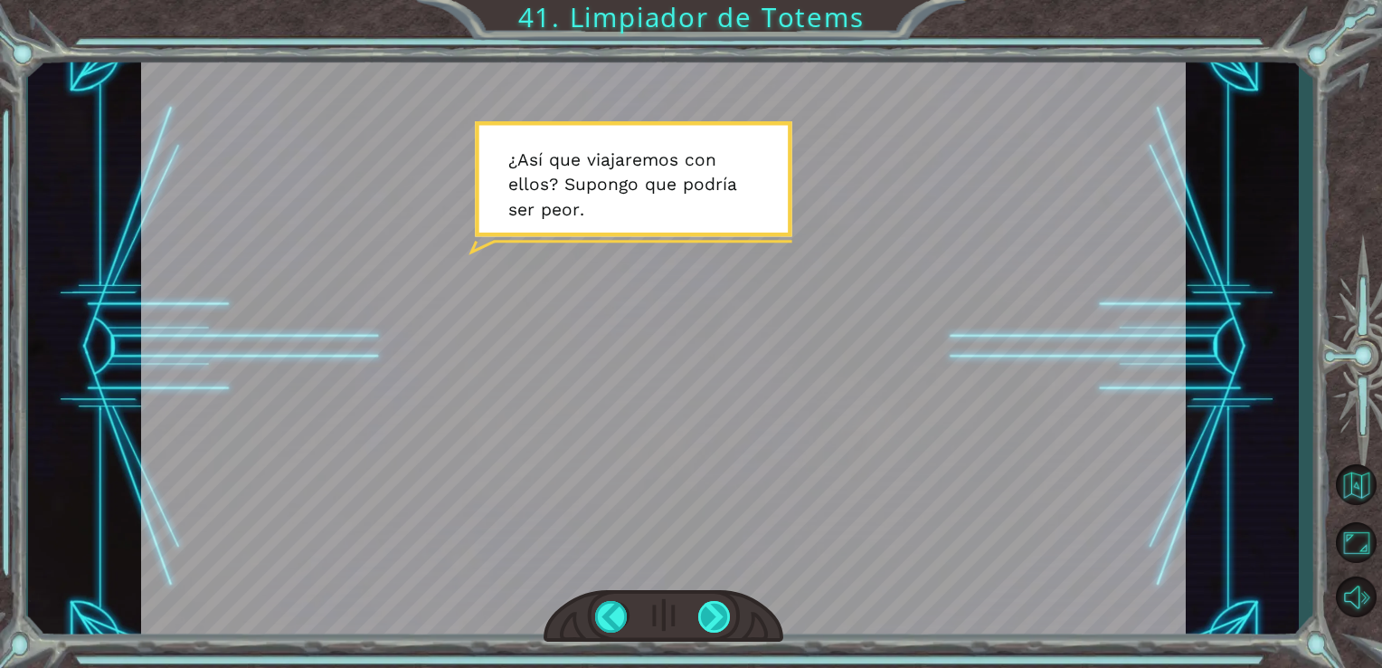
click at [702, 612] on div at bounding box center [714, 617] width 33 height 32
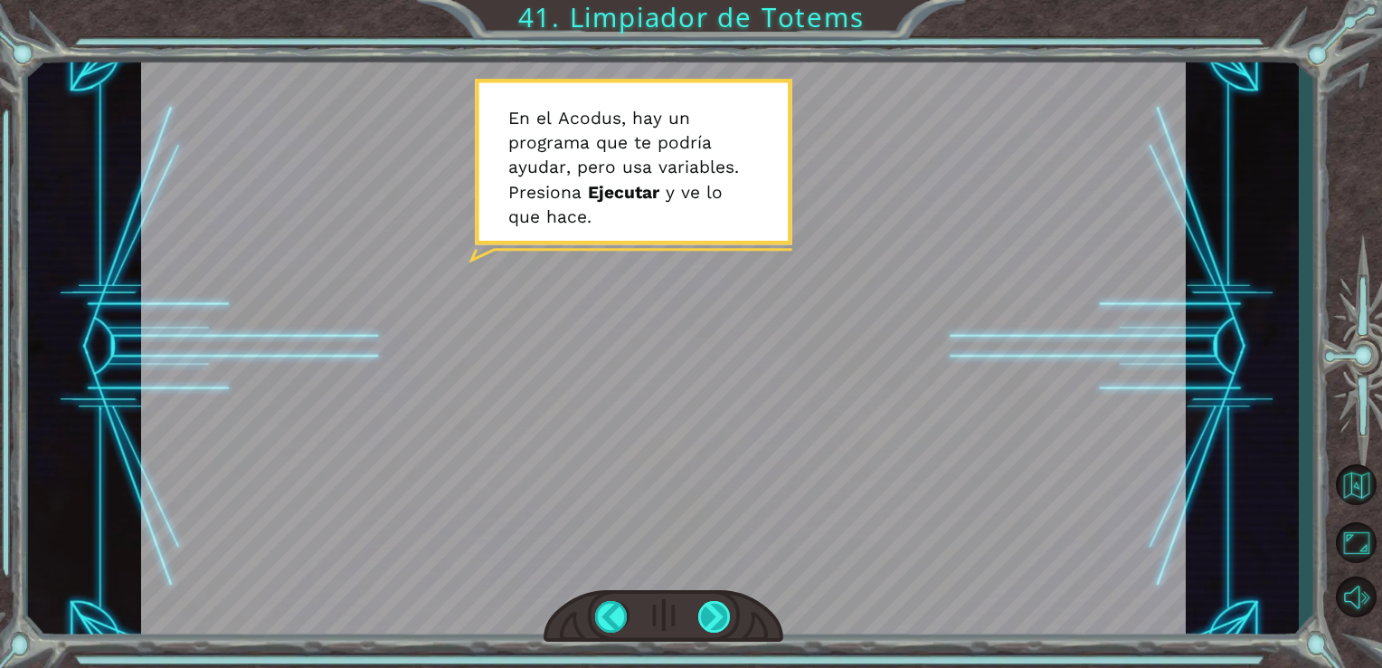
click at [702, 612] on div at bounding box center [714, 617] width 33 height 32
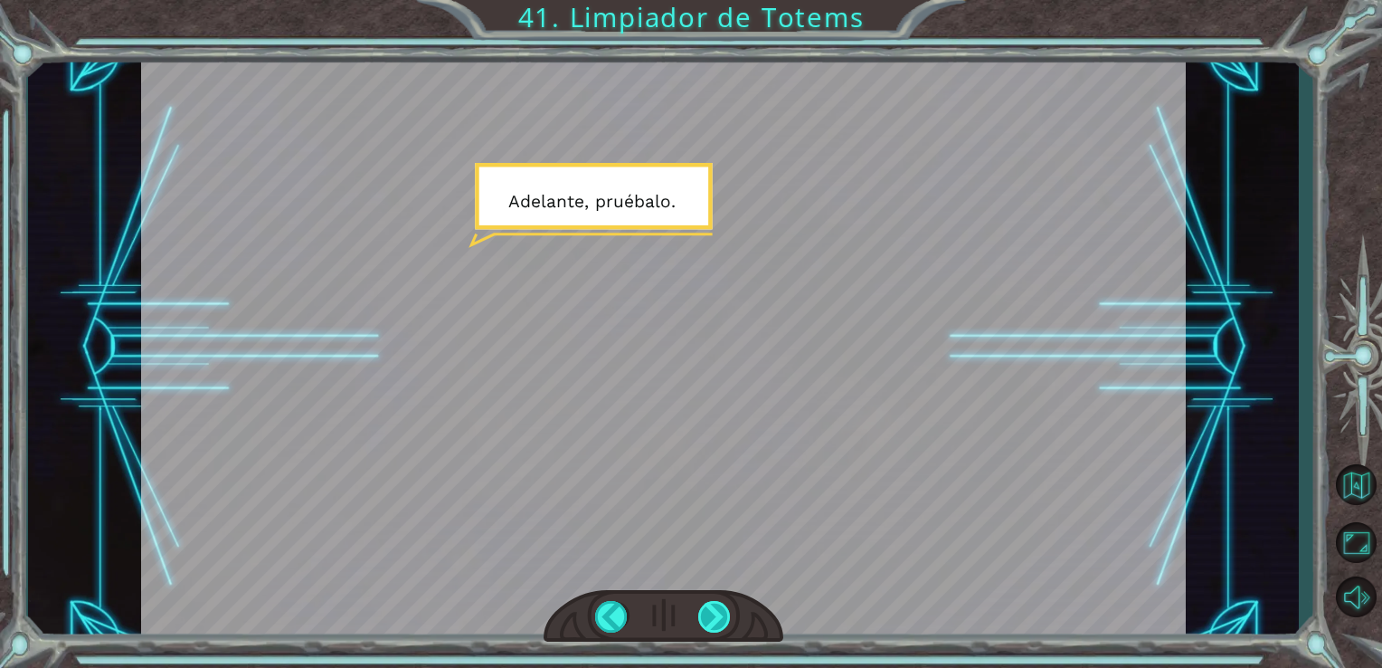
click at [702, 612] on div at bounding box center [714, 617] width 33 height 32
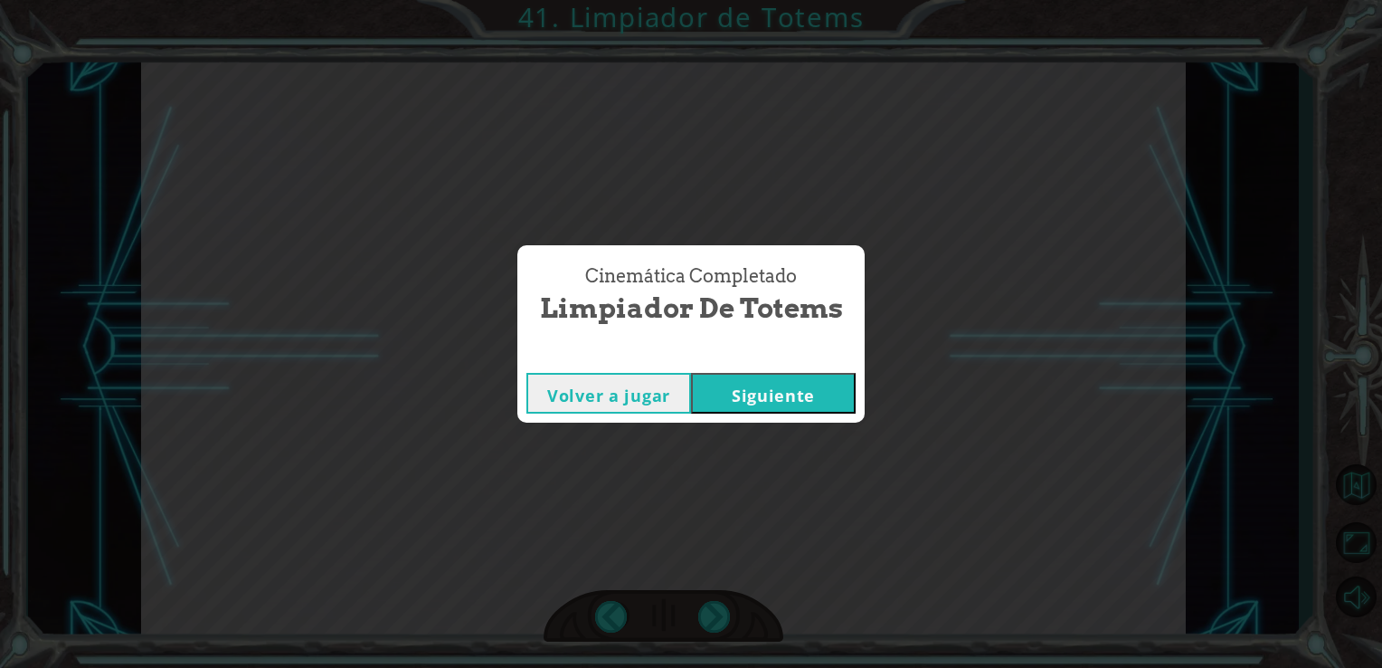
click at [755, 388] on button "Siguiente" at bounding box center [773, 393] width 165 height 41
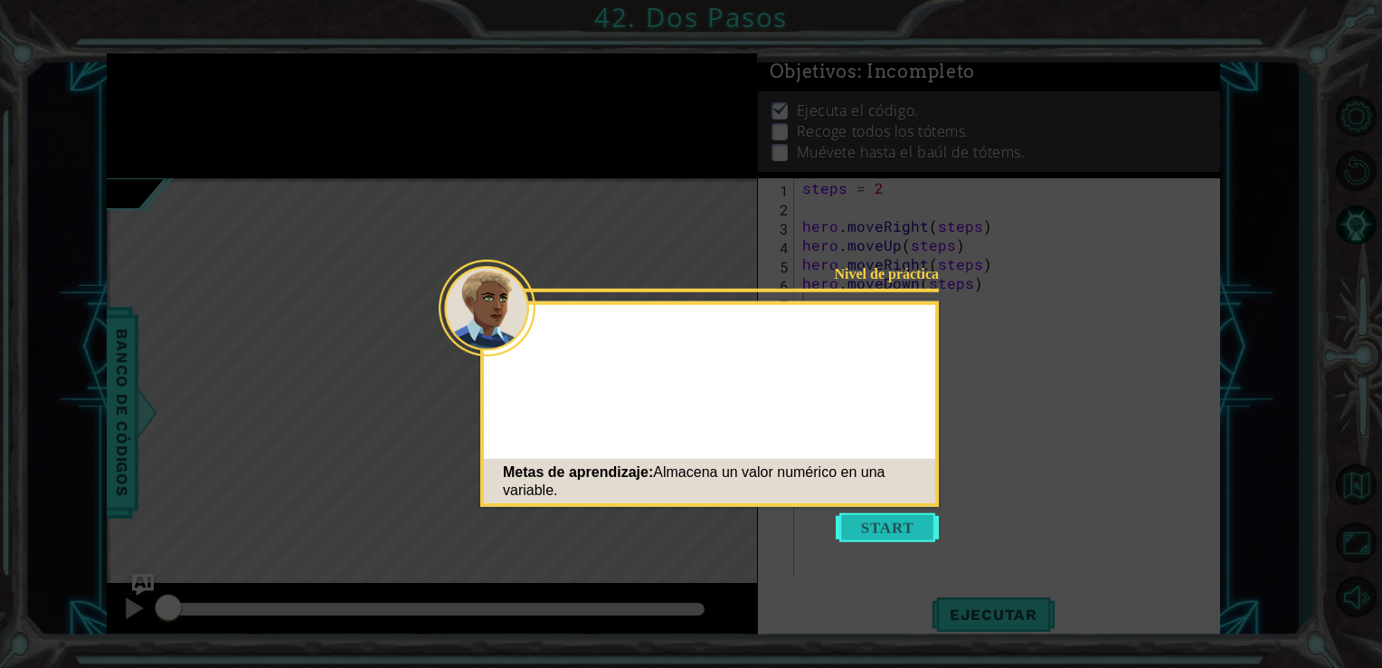
click at [878, 518] on button "Start" at bounding box center [887, 527] width 103 height 29
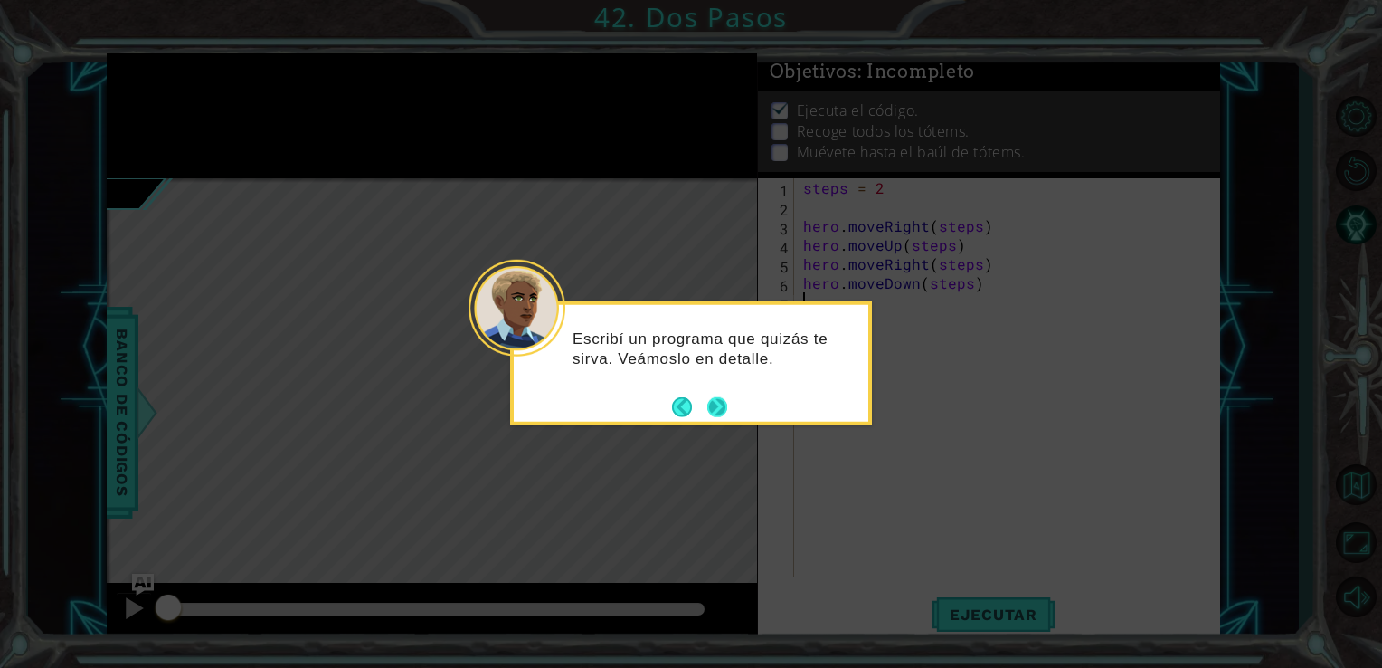
click at [717, 414] on button "Next" at bounding box center [717, 406] width 33 height 33
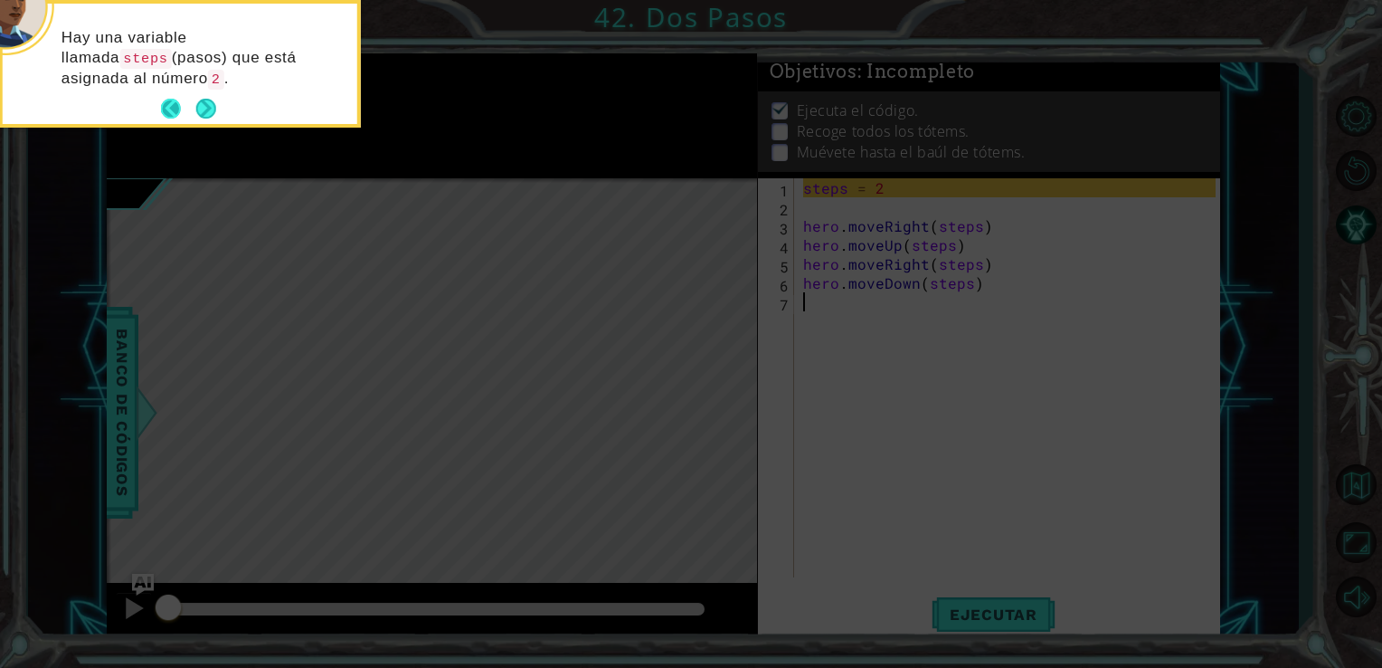
click at [195, 116] on footer at bounding box center [188, 108] width 55 height 27
click at [201, 100] on button "Next" at bounding box center [206, 109] width 20 height 20
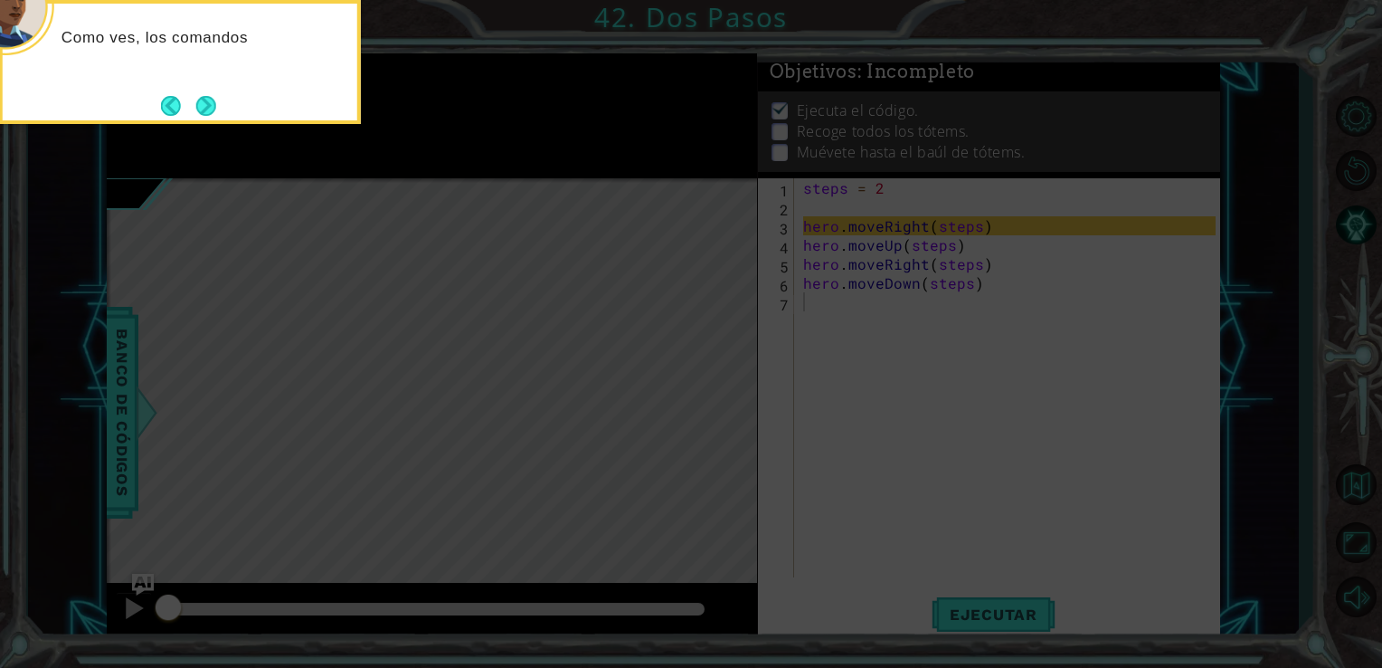
click at [201, 100] on button "Next" at bounding box center [206, 106] width 22 height 22
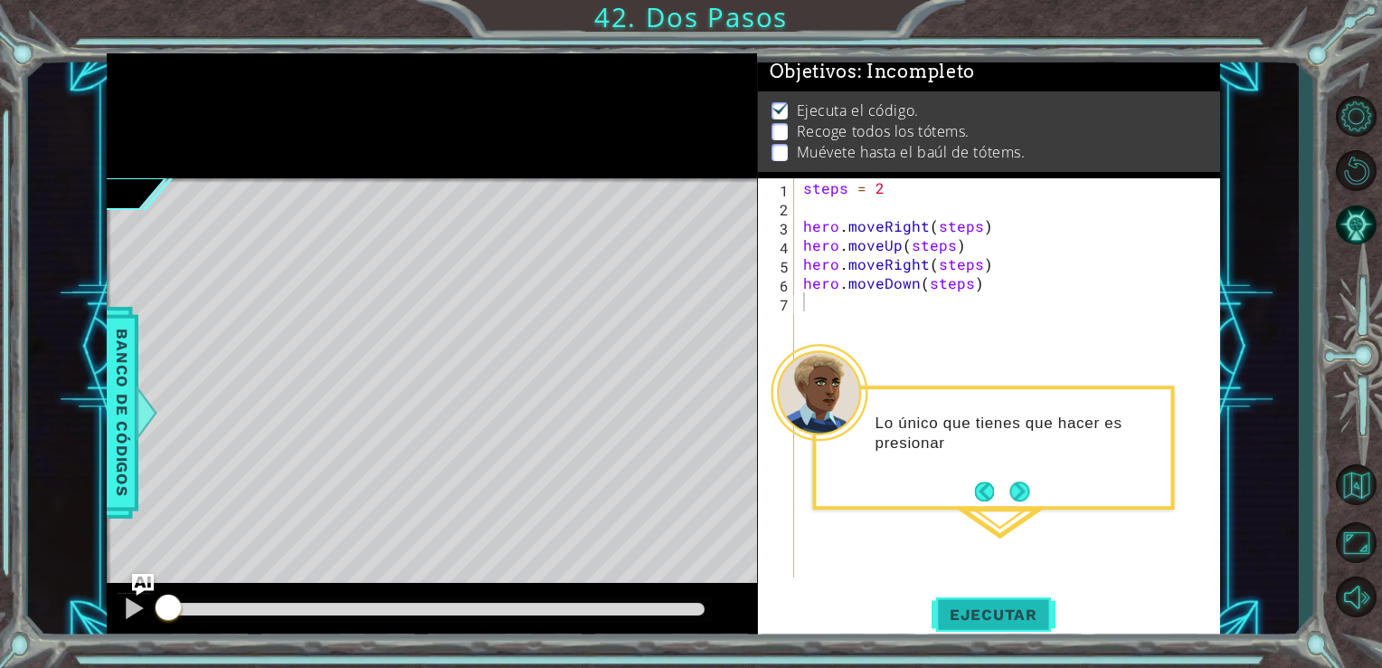
click at [988, 607] on span "Ejecutar" at bounding box center [994, 614] width 124 height 18
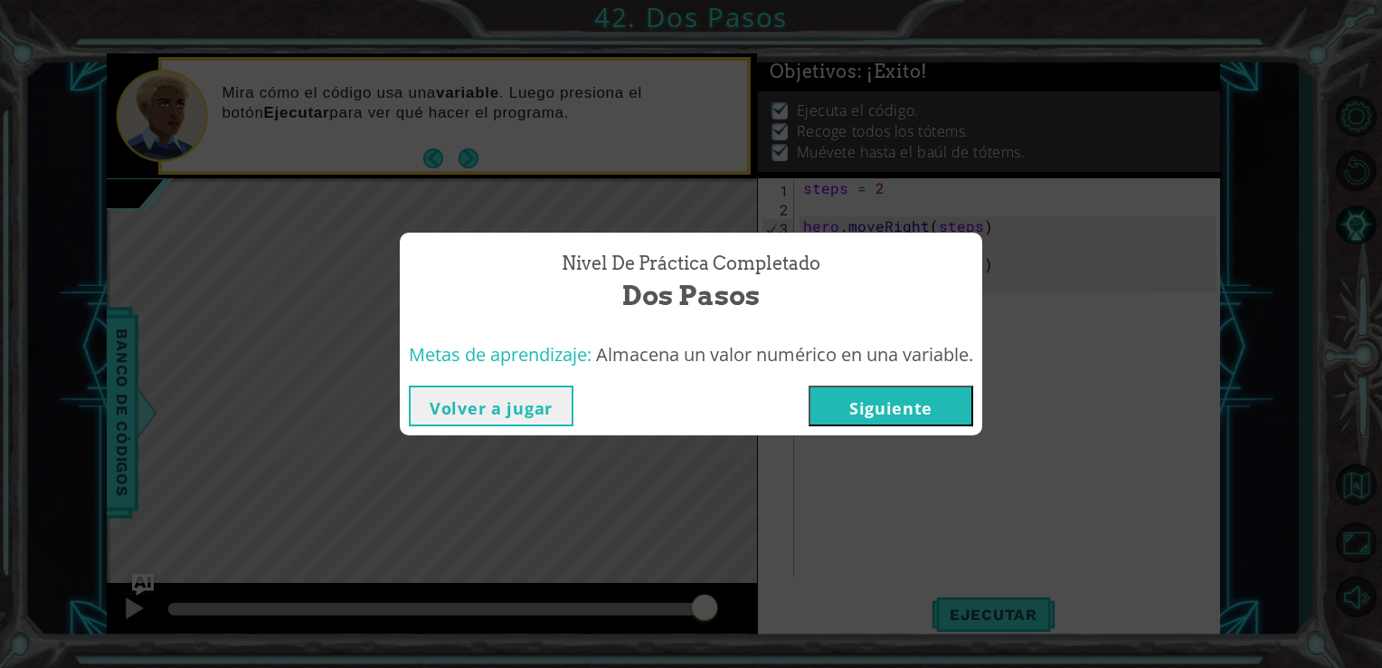
click at [897, 419] on button "Siguiente" at bounding box center [891, 405] width 165 height 41
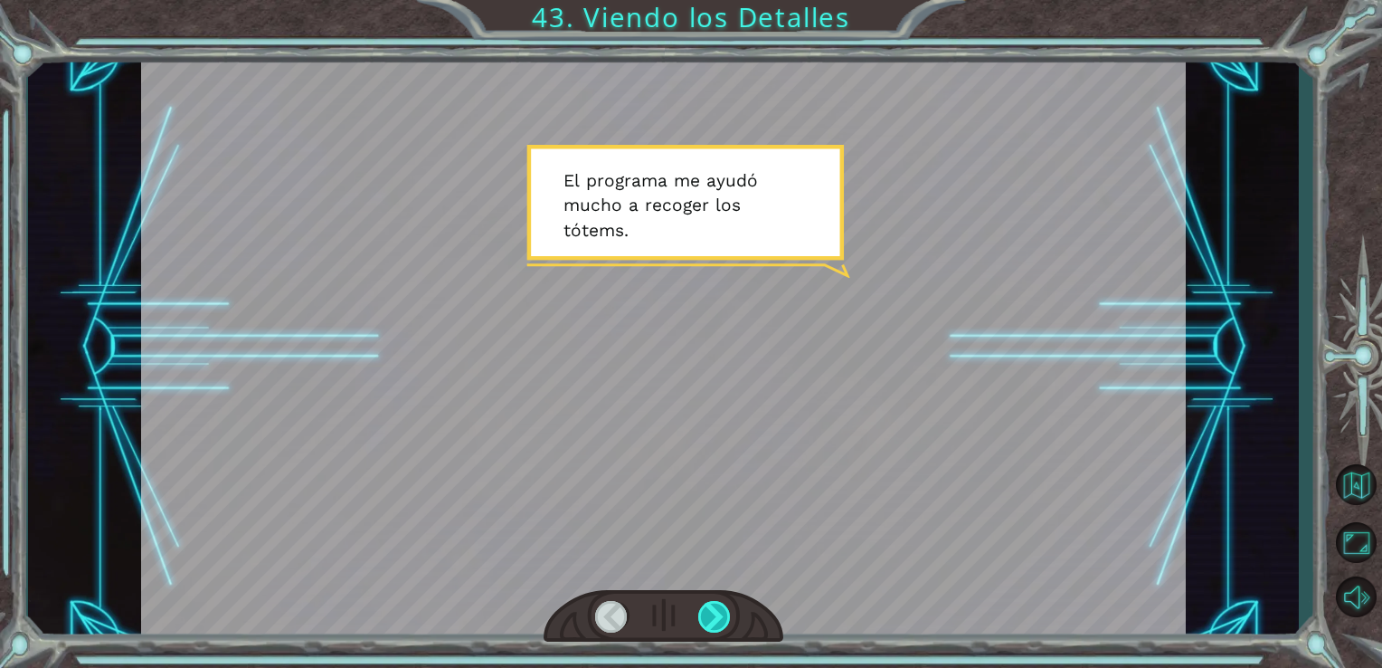
click at [713, 620] on div at bounding box center [714, 617] width 33 height 32
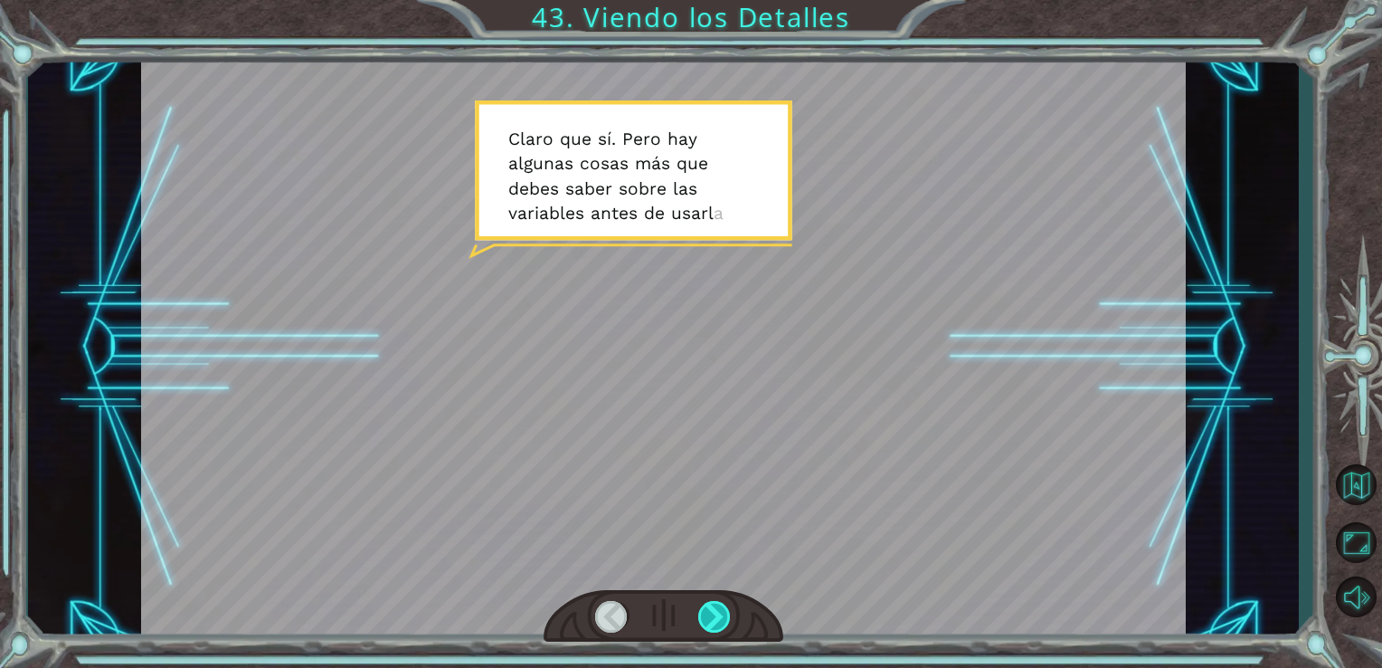
click at [713, 620] on div at bounding box center [714, 617] width 33 height 32
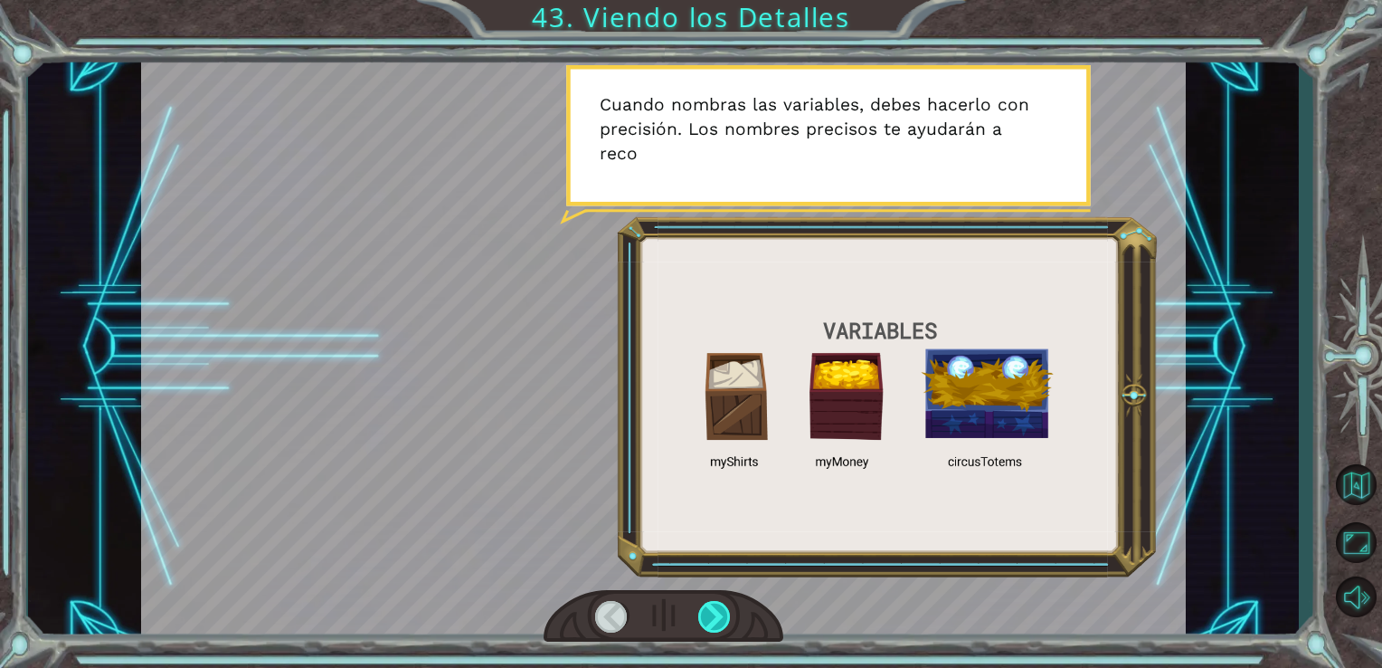
click at [713, 620] on div at bounding box center [714, 617] width 33 height 32
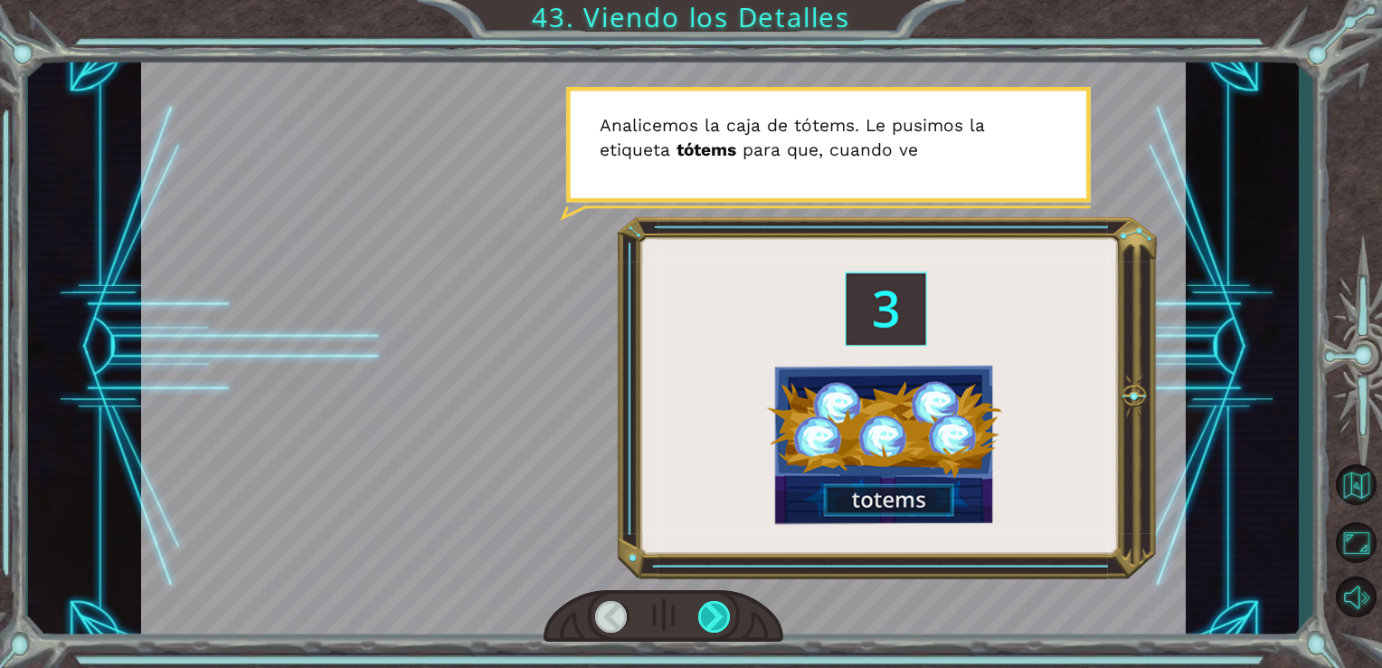
click at [713, 620] on div at bounding box center [714, 617] width 33 height 32
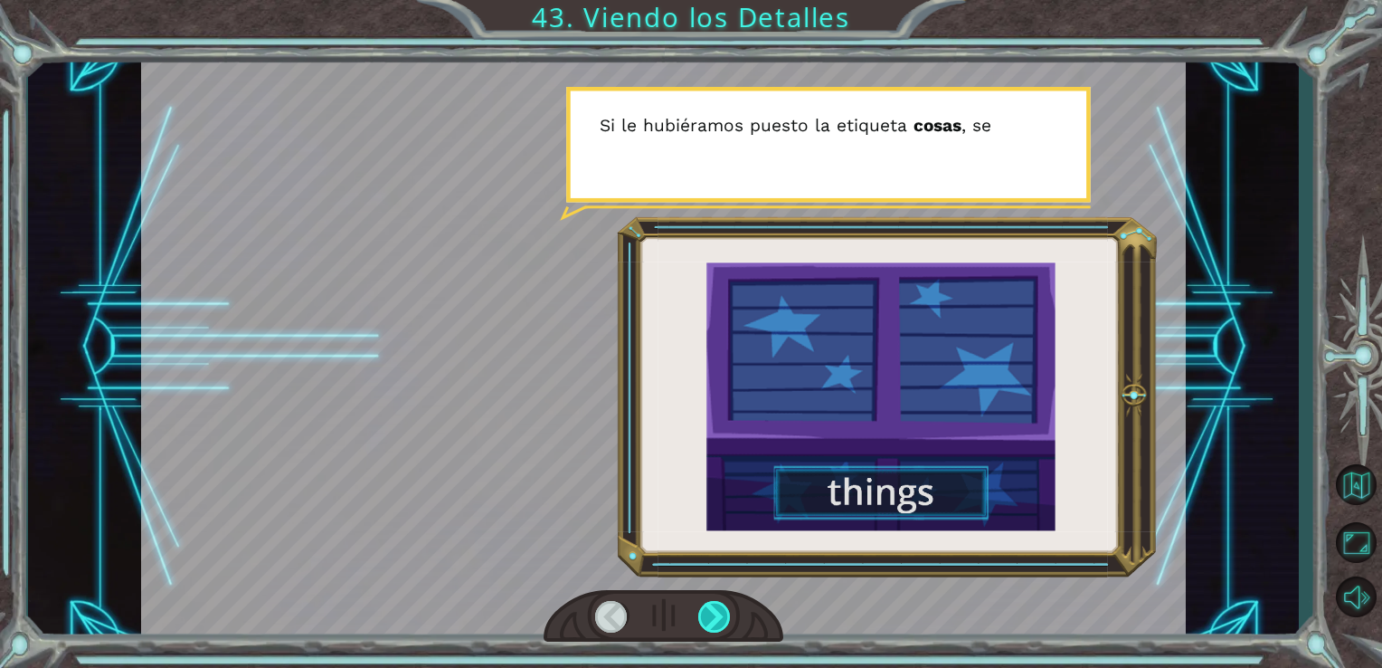
click at [713, 620] on div at bounding box center [714, 617] width 33 height 32
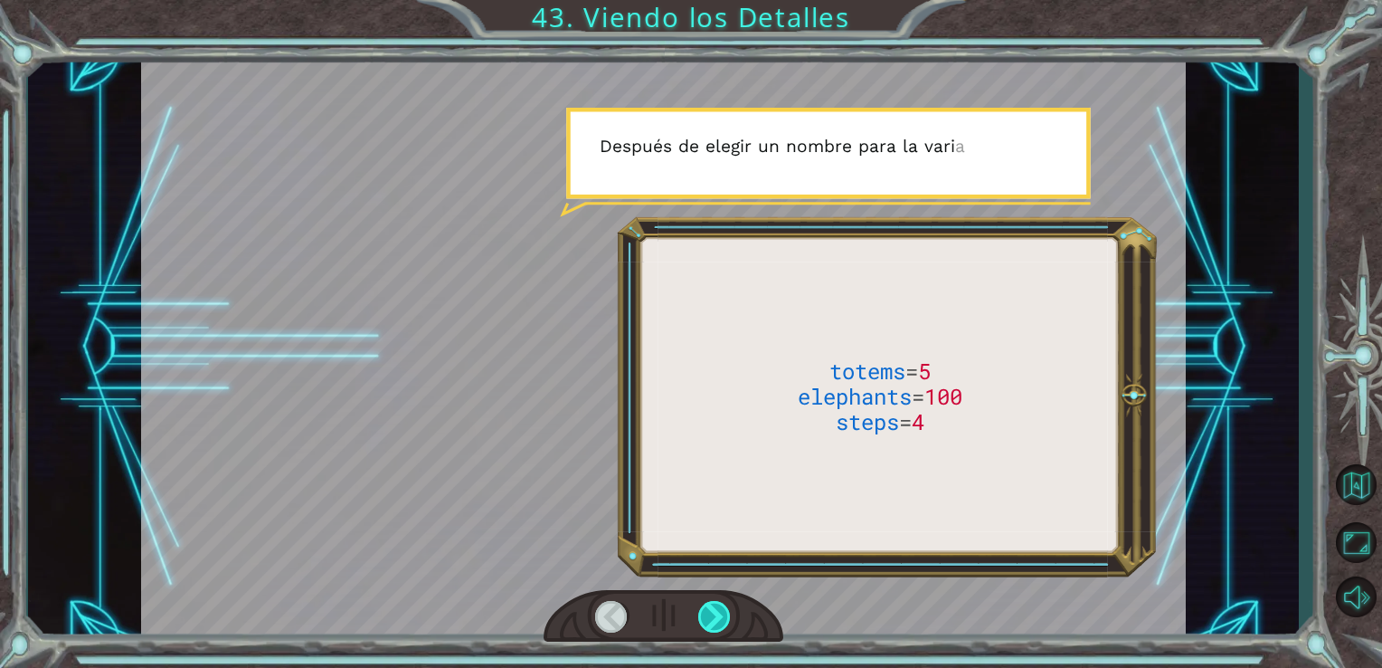
click at [713, 620] on div at bounding box center [714, 617] width 33 height 32
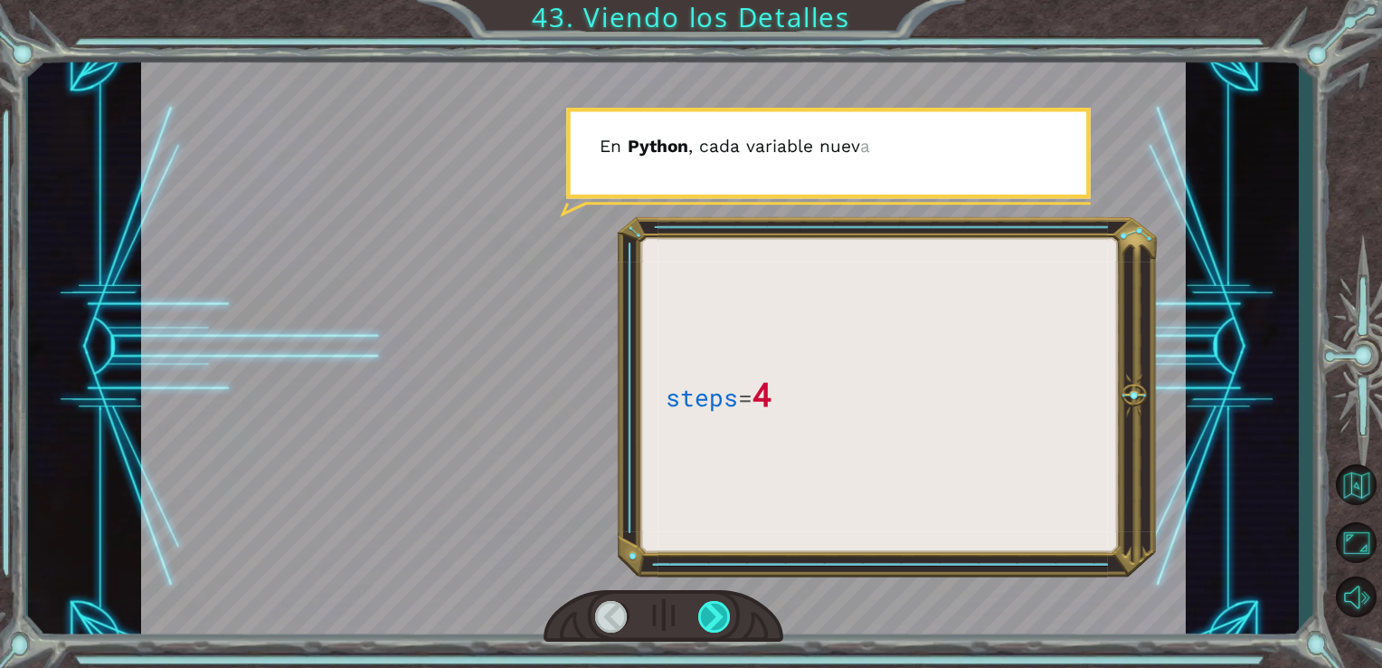
click at [713, 620] on div at bounding box center [714, 617] width 33 height 32
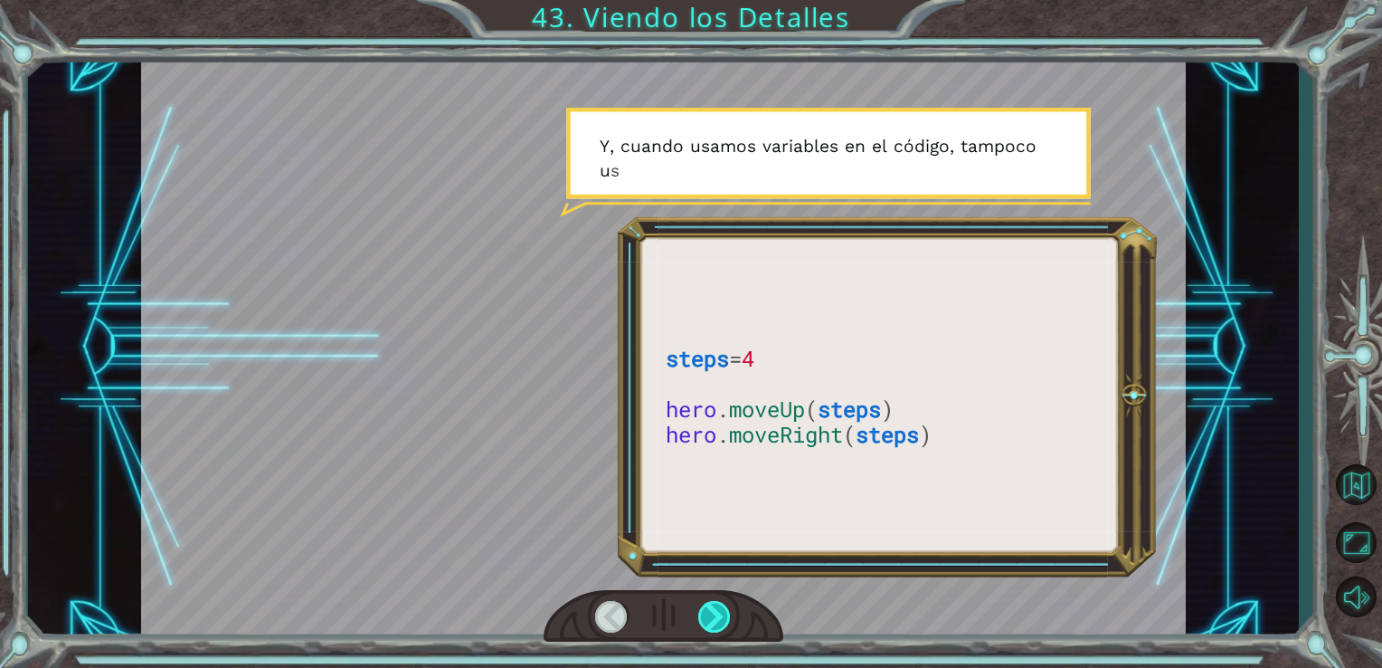
click at [713, 620] on div at bounding box center [714, 617] width 33 height 32
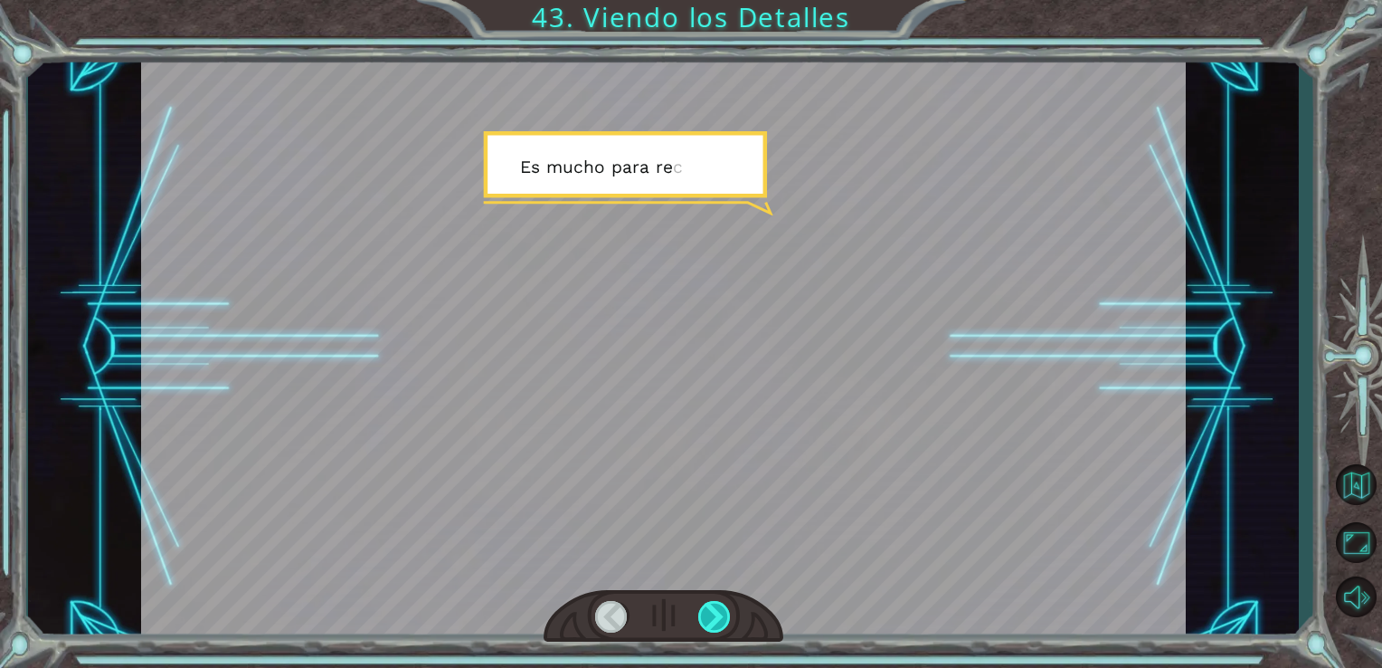
click at [713, 620] on div at bounding box center [714, 617] width 33 height 32
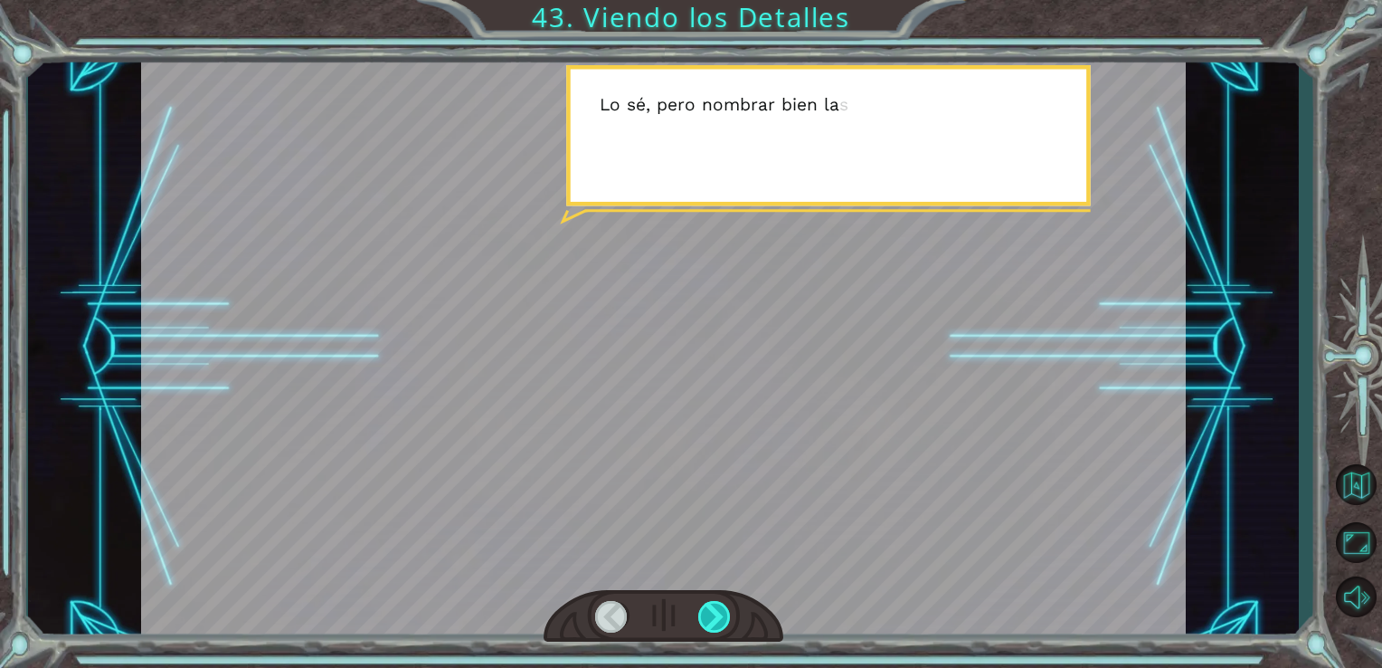
click at [713, 620] on div at bounding box center [714, 617] width 33 height 32
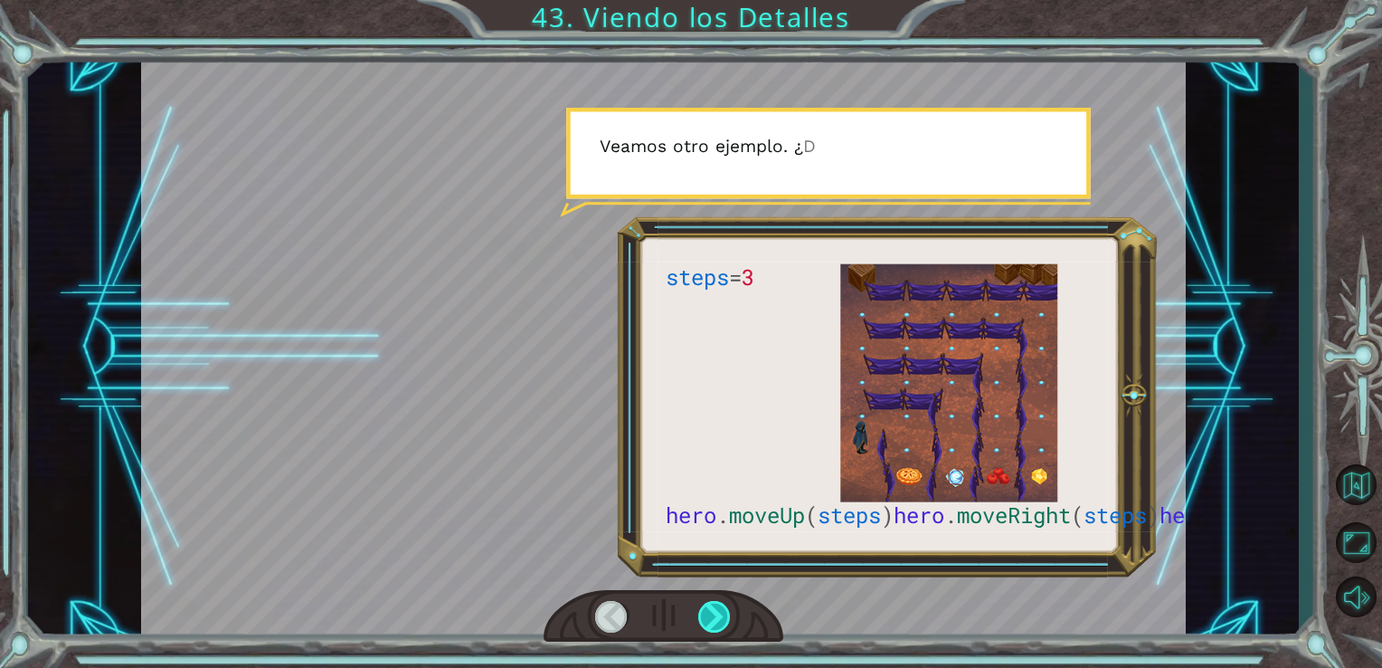
click at [713, 620] on div at bounding box center [714, 617] width 33 height 32
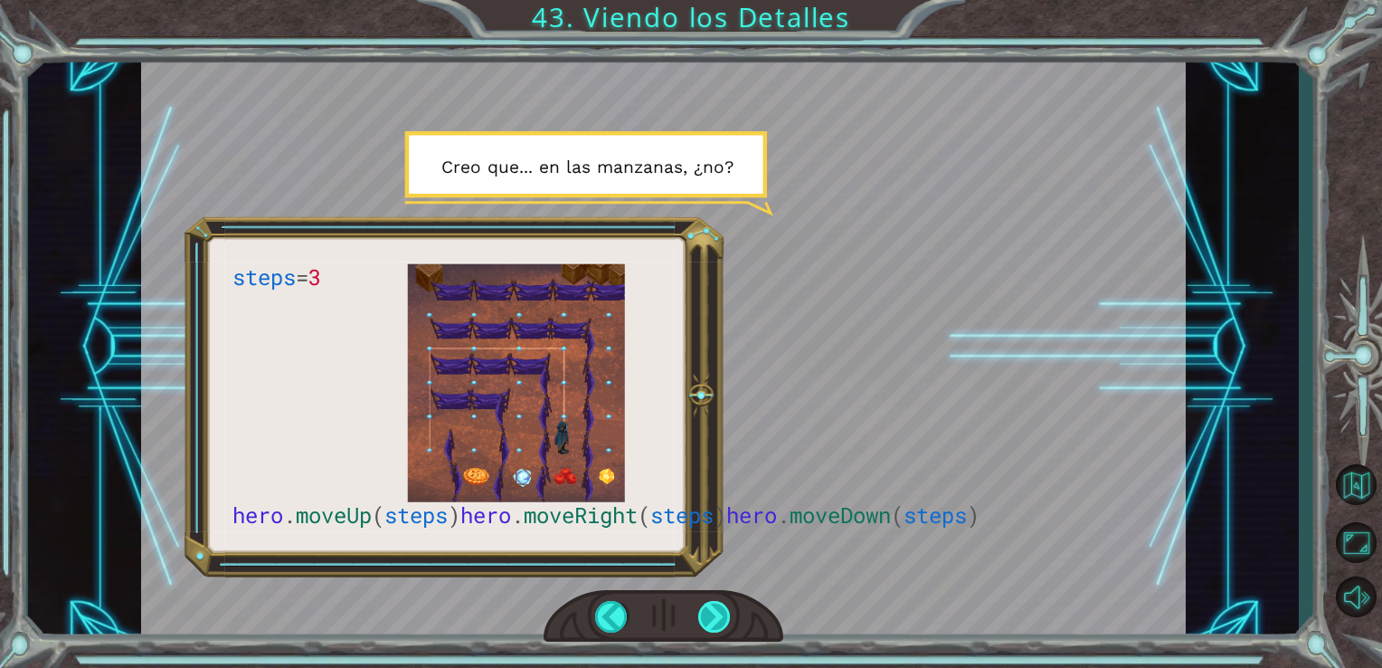
click at [713, 620] on div at bounding box center [714, 617] width 33 height 32
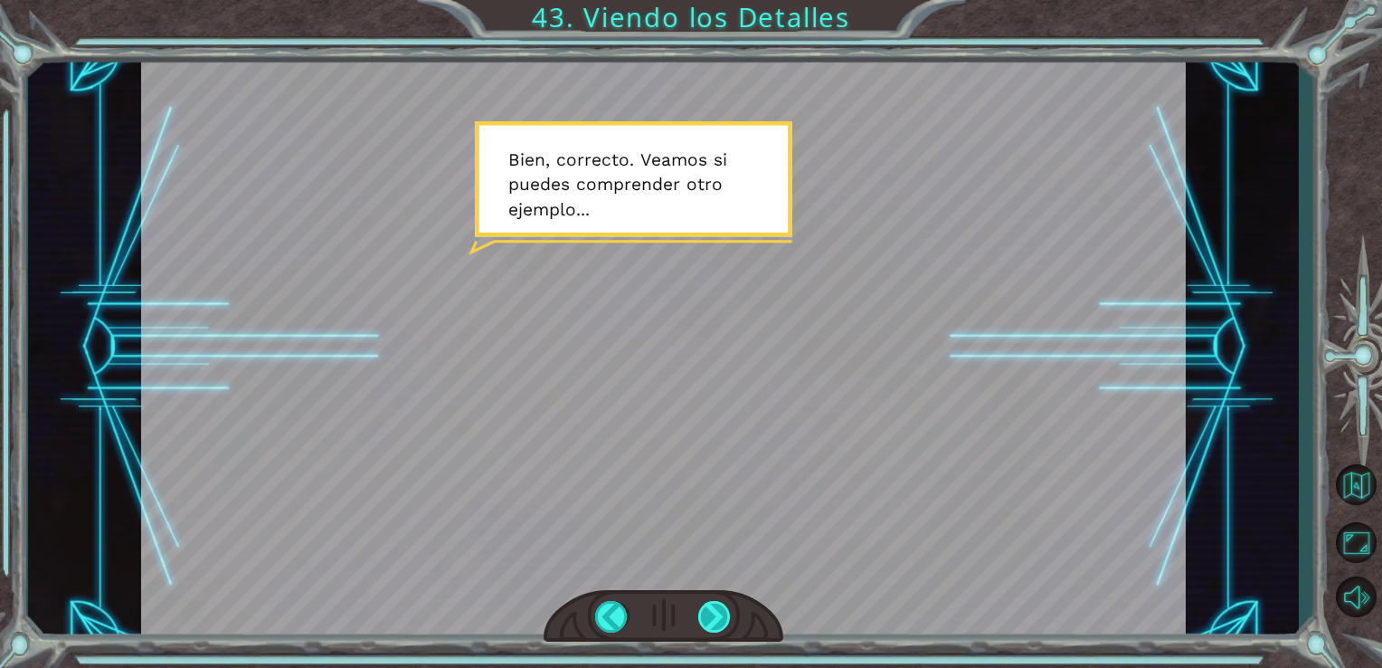
click at [713, 620] on div at bounding box center [714, 617] width 33 height 32
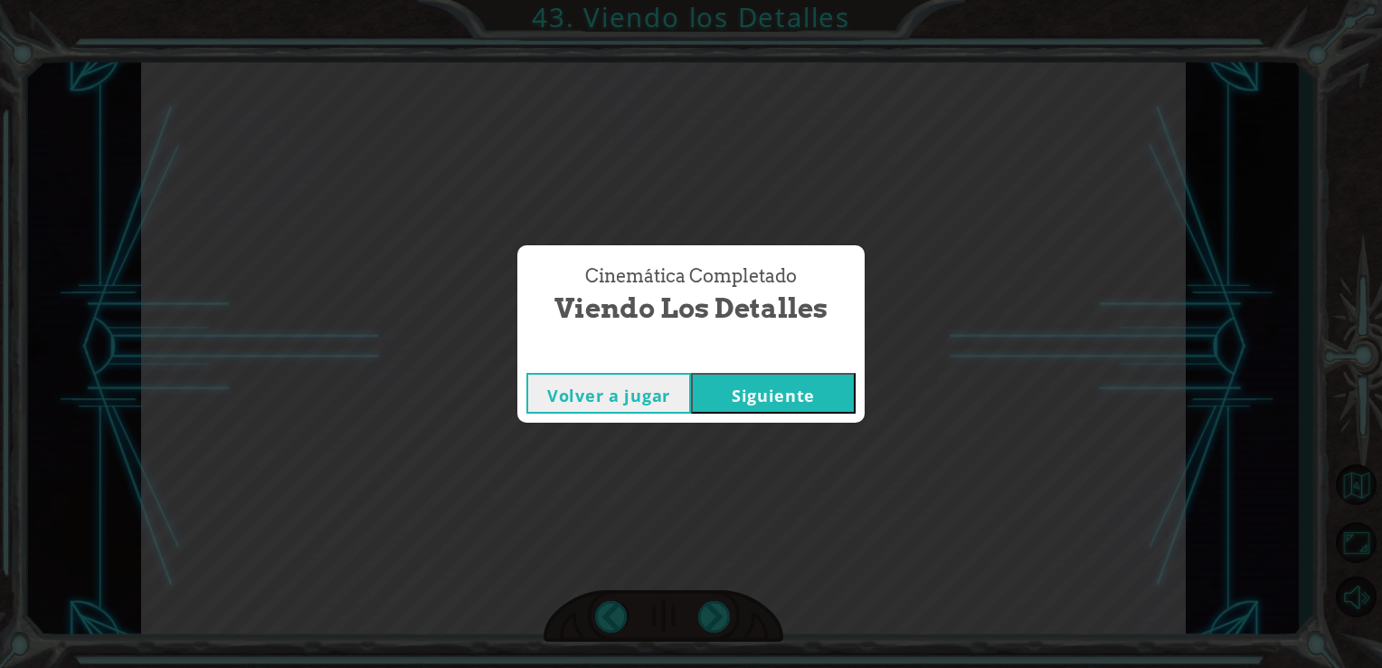
click at [767, 418] on div "Volver a jugar [GEOGRAPHIC_DATA]" at bounding box center [690, 393] width 347 height 59
click at [767, 410] on button "Siguiente" at bounding box center [773, 393] width 165 height 41
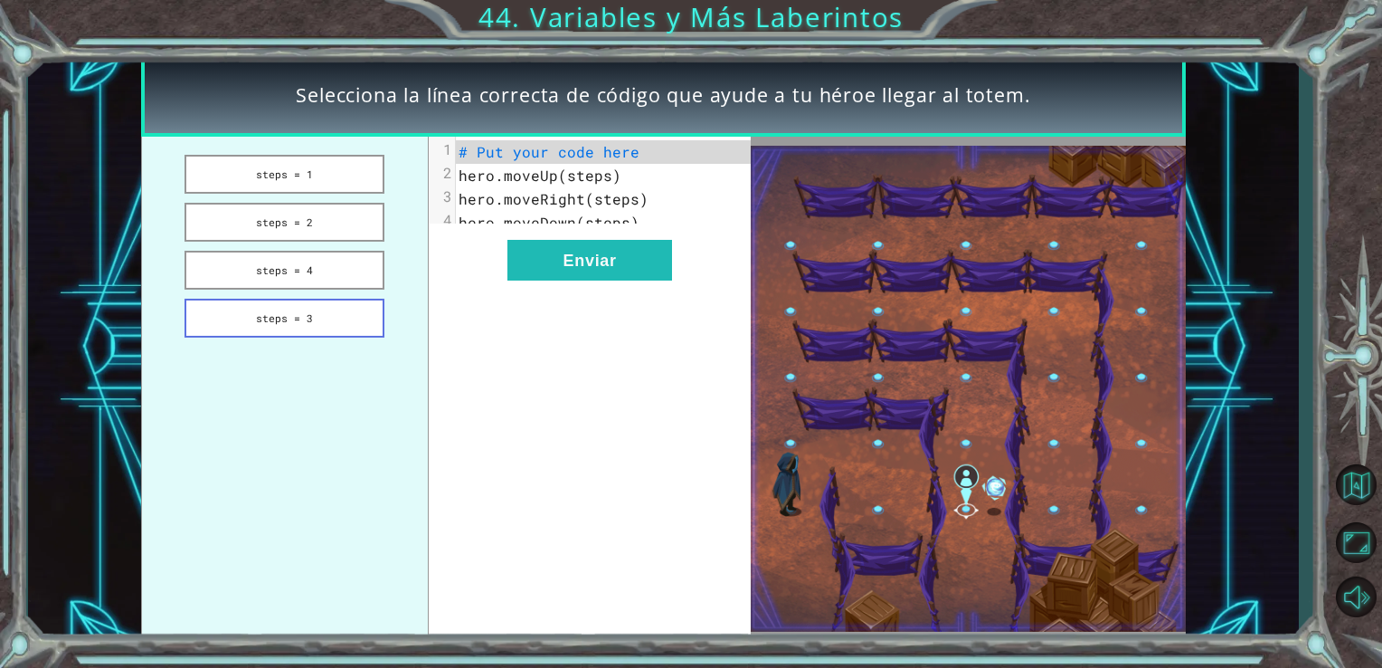
click at [322, 305] on button "steps = 3" at bounding box center [285, 318] width 200 height 39
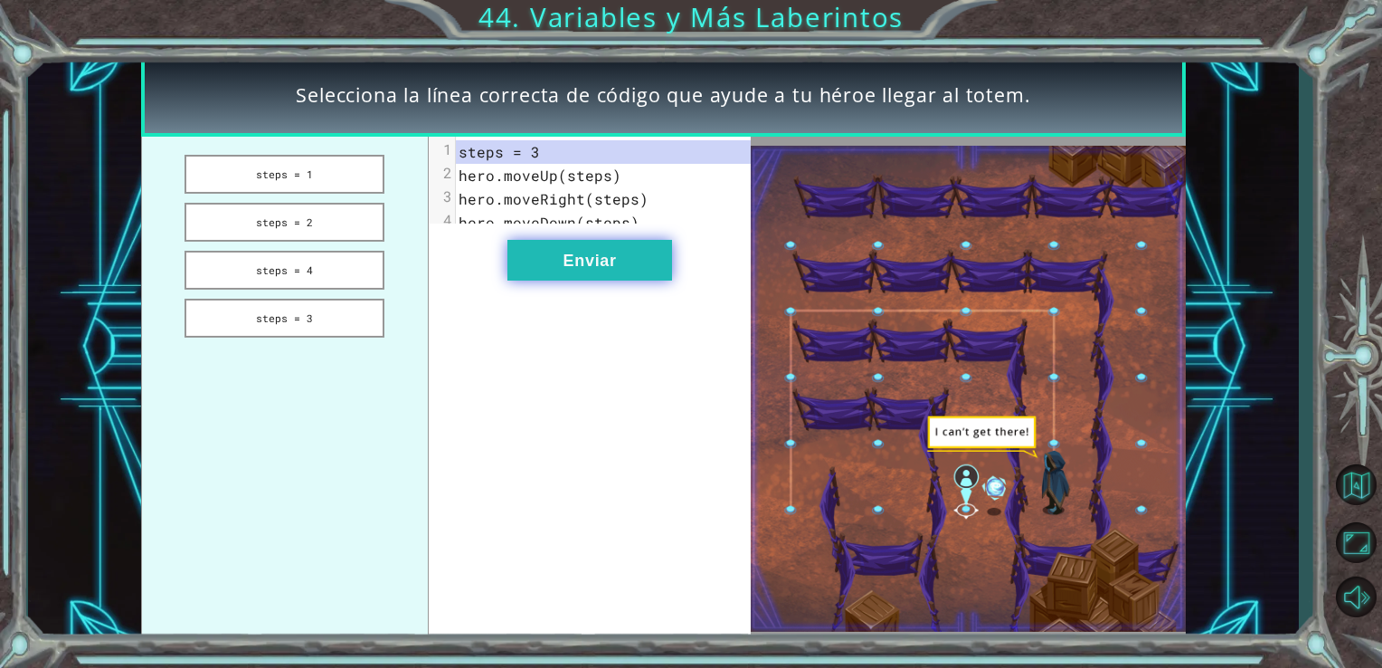
click at [517, 280] on button "Enviar" at bounding box center [590, 260] width 165 height 41
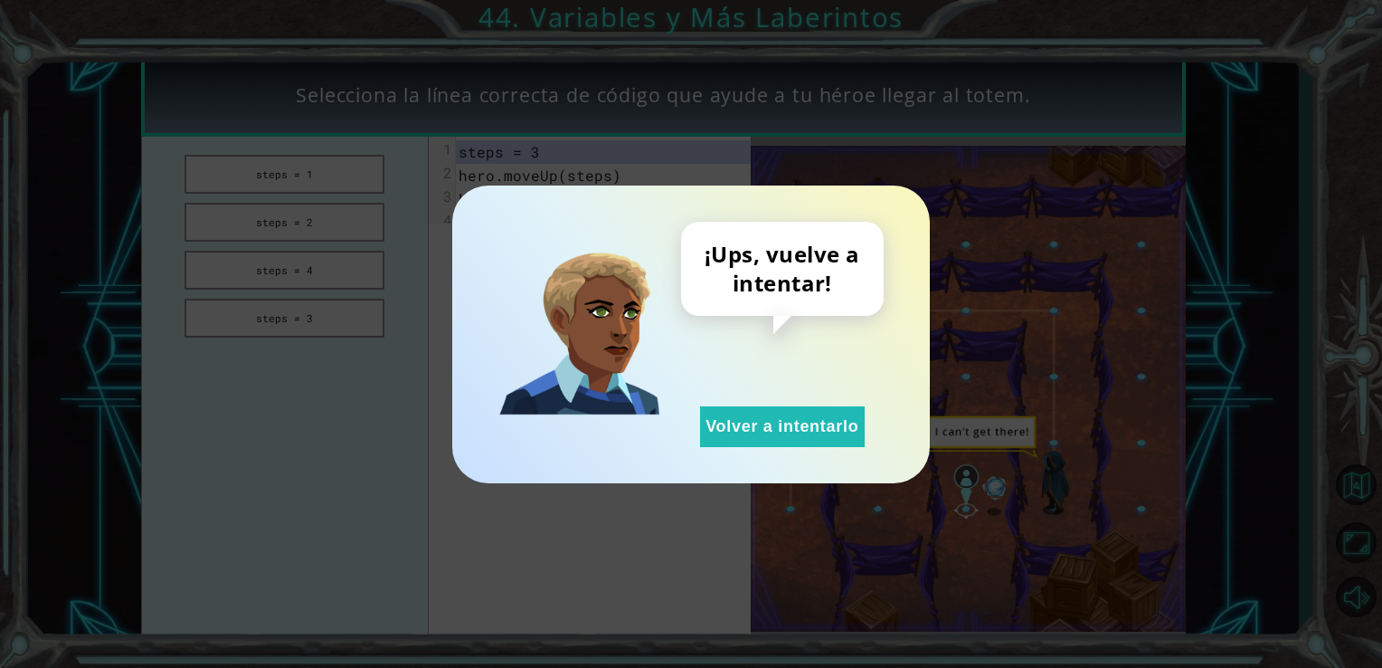
click at [726, 447] on div "¡Ups, vuelve a intentar! Volver a intentarlo" at bounding box center [691, 334] width 478 height 298
click at [720, 414] on button "Volver a intentarlo" at bounding box center [782, 426] width 165 height 41
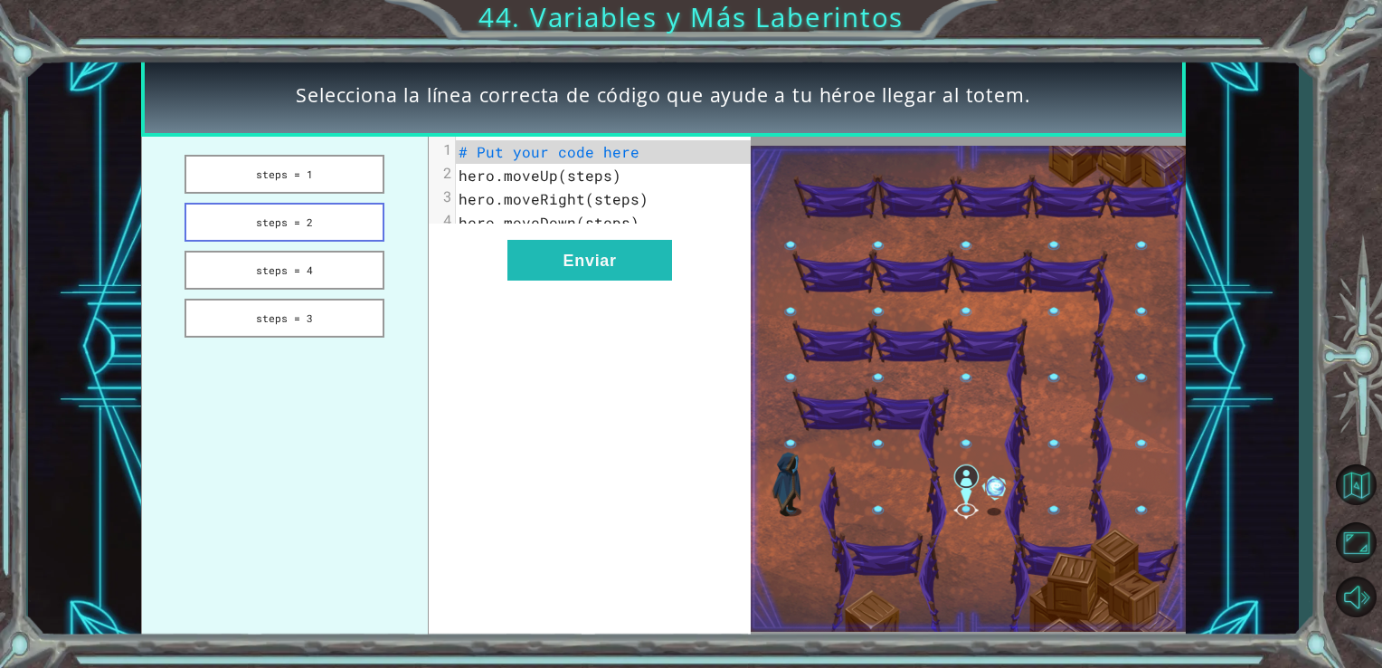
click at [290, 229] on button "steps = 2" at bounding box center [285, 222] width 200 height 39
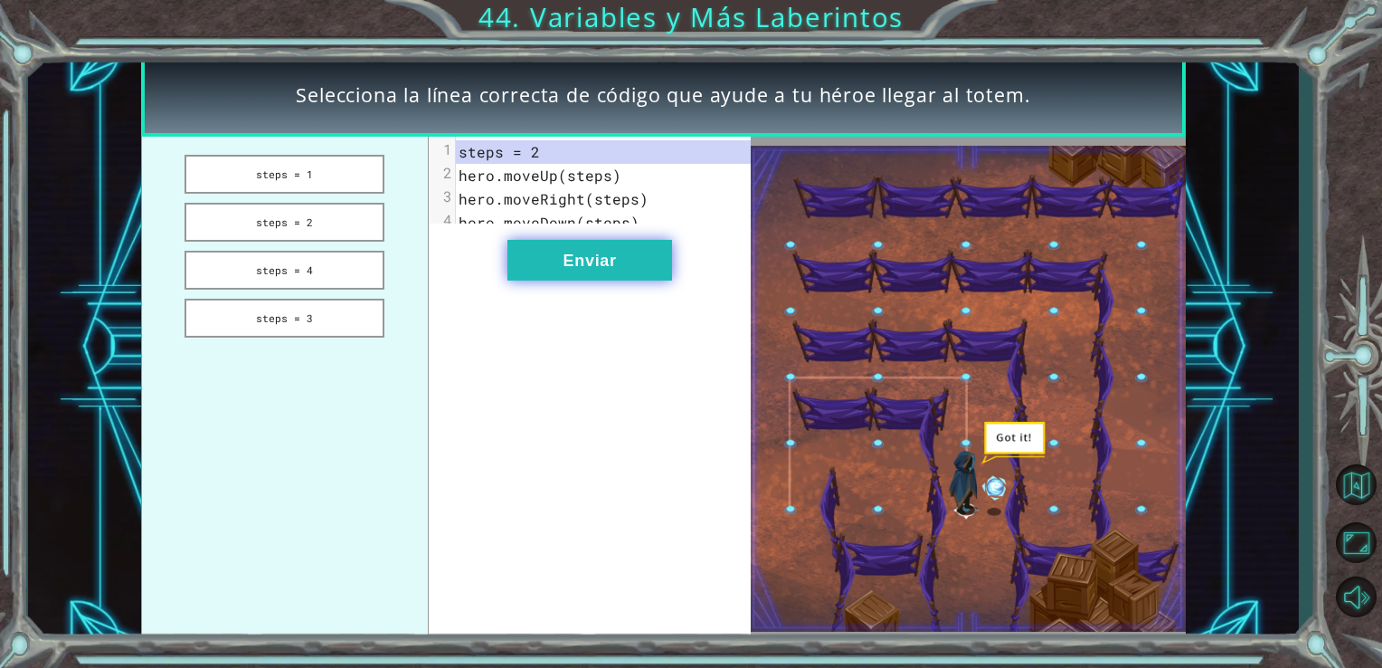
click at [585, 280] on button "Enviar" at bounding box center [590, 260] width 165 height 41
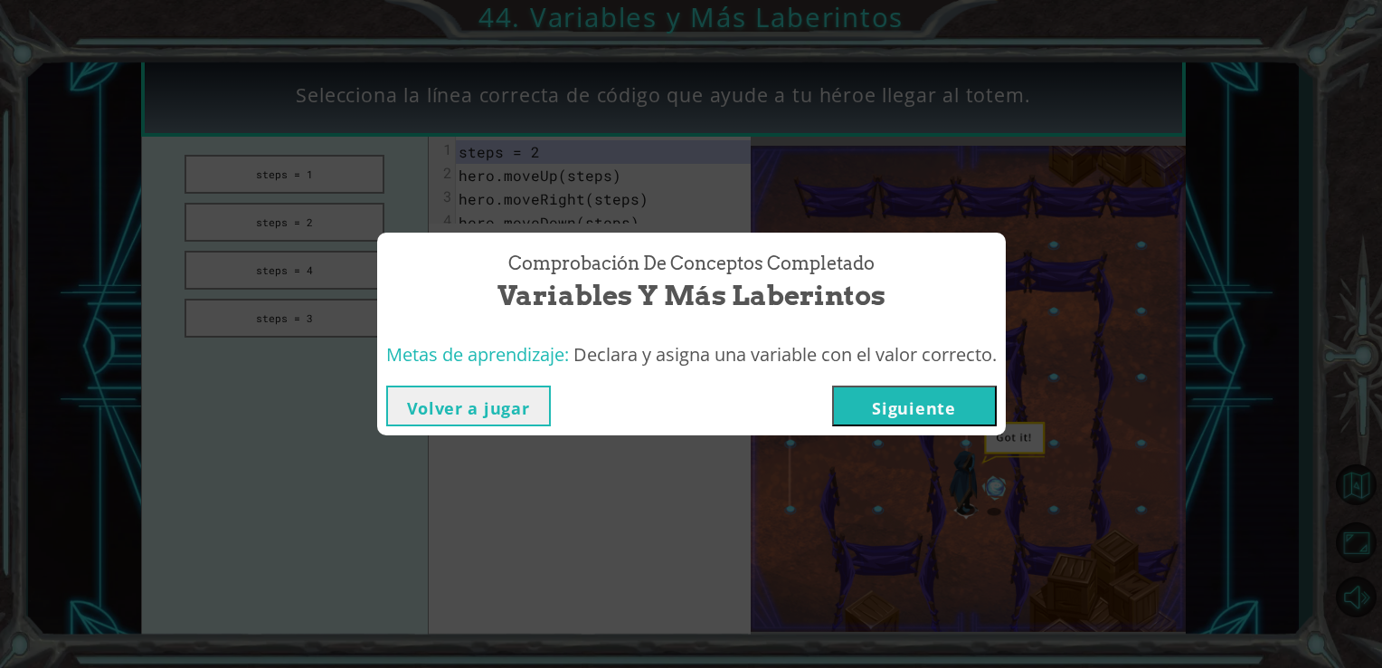
click at [883, 414] on button "Siguiente" at bounding box center [914, 405] width 165 height 41
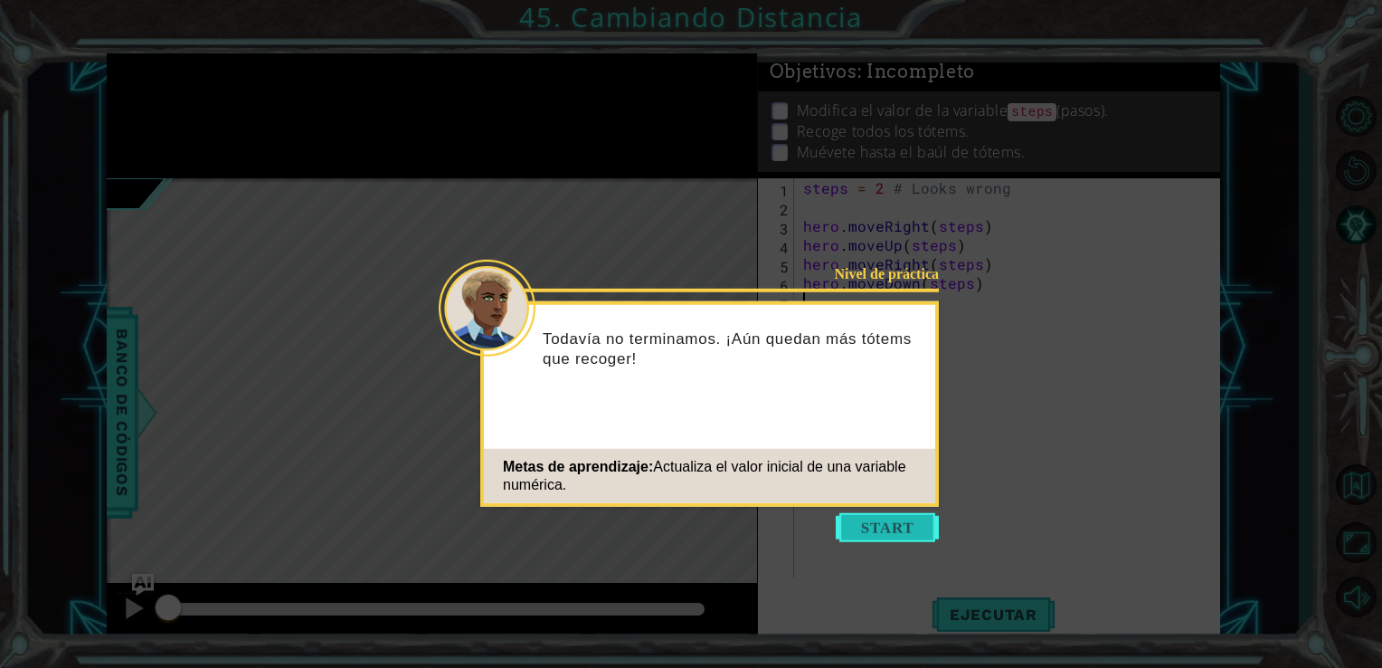
click at [887, 529] on button "Start" at bounding box center [887, 527] width 103 height 29
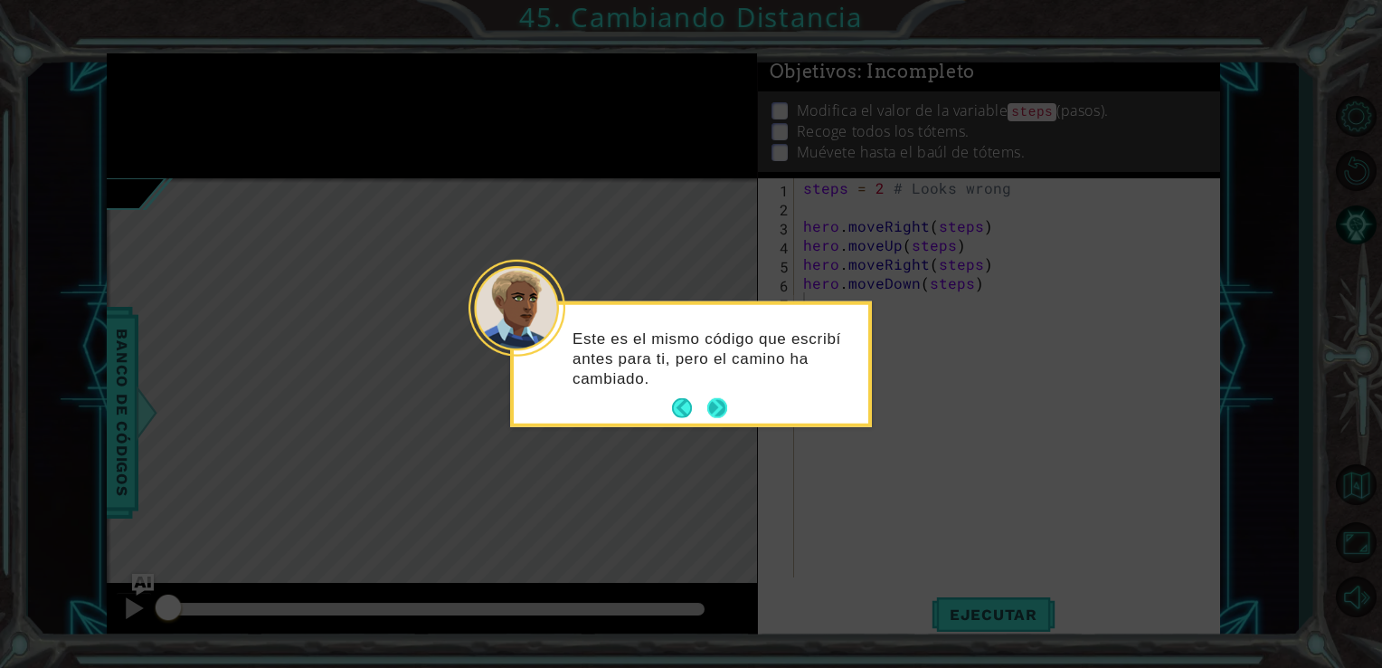
click at [721, 404] on button "Next" at bounding box center [717, 409] width 32 height 32
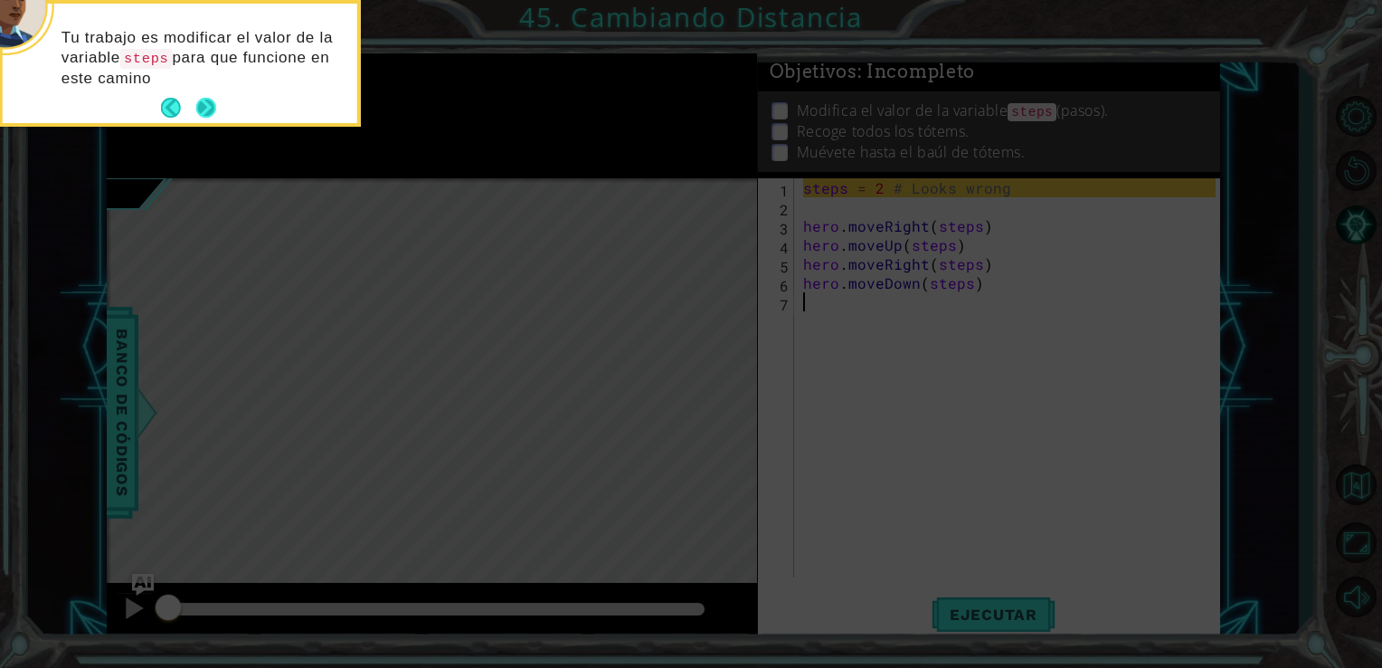
click at [197, 103] on button "Next" at bounding box center [206, 108] width 26 height 26
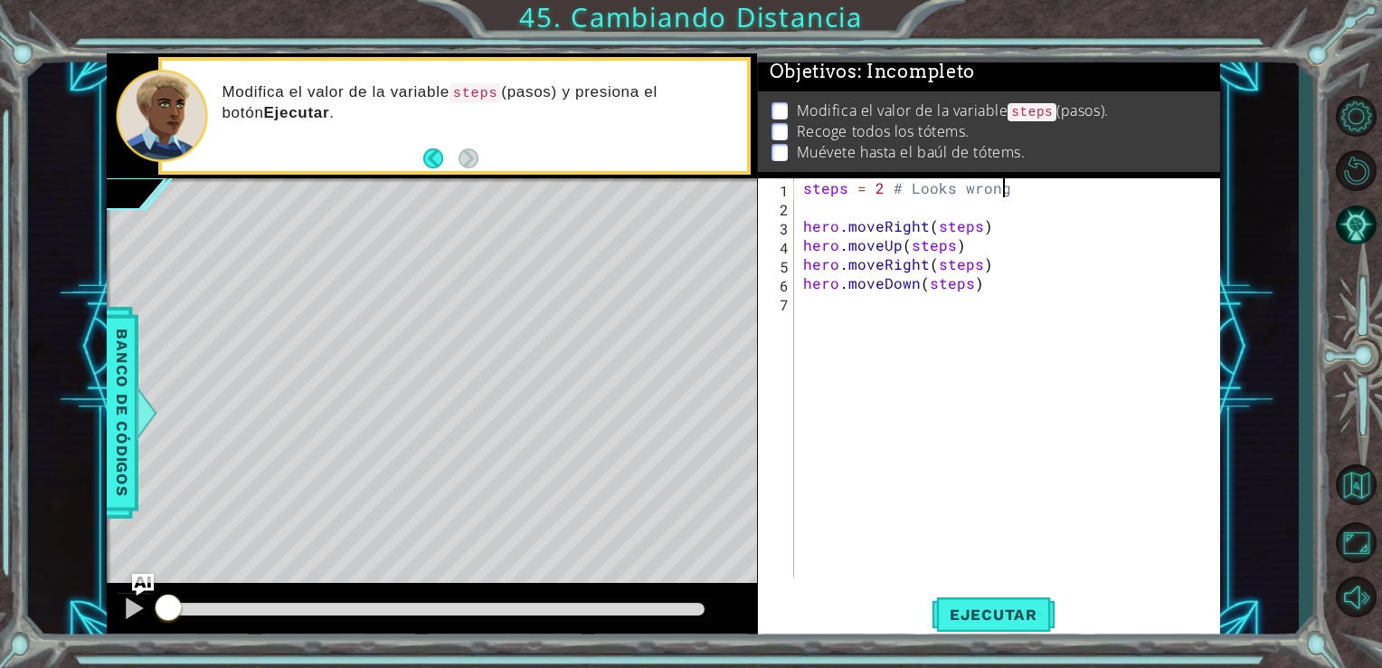
click at [1009, 197] on div "steps = 2 # Looks wrong hero . moveRight ( steps ) hero . moveUp ( steps ) hero…" at bounding box center [1013, 396] width 426 height 437
click at [976, 589] on div "steps = 1 2 3 4 5 6 7 steps = hero . moveRight ( steps ) hero . moveUp ( steps …" at bounding box center [989, 409] width 463 height 462
click at [981, 609] on span "Ejecutar" at bounding box center [994, 614] width 124 height 18
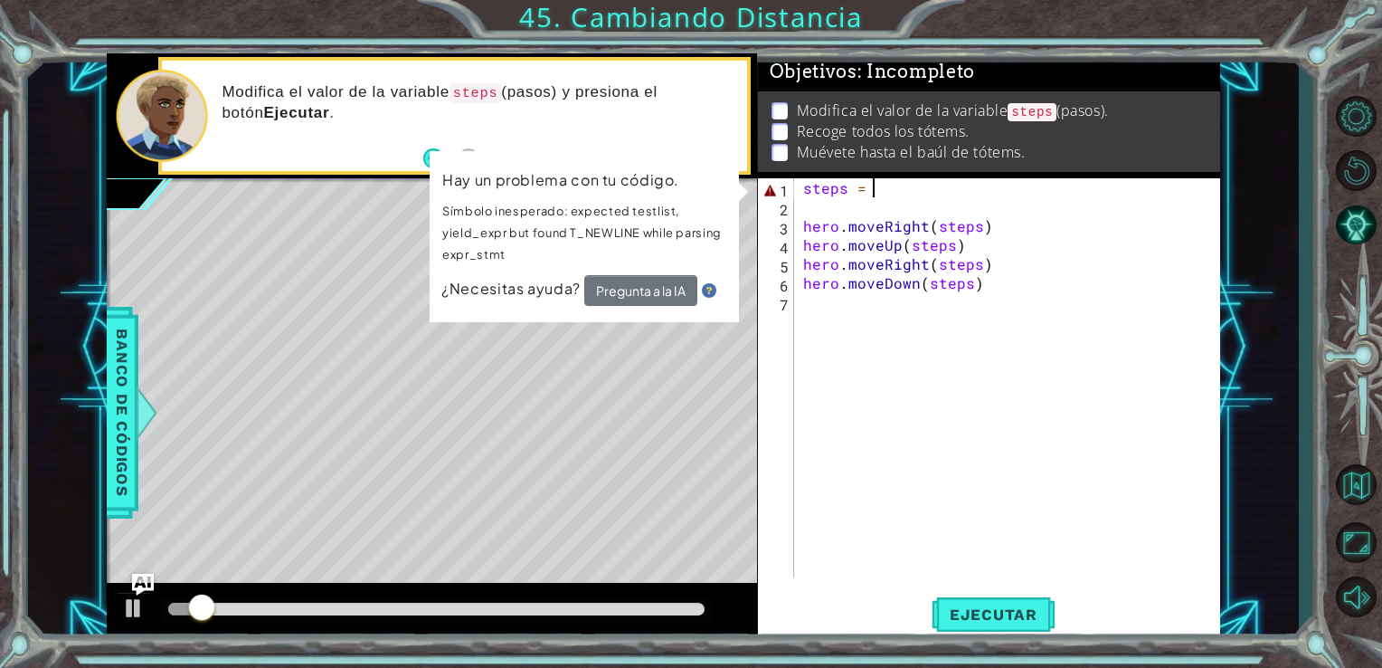
scroll to position [0, 4]
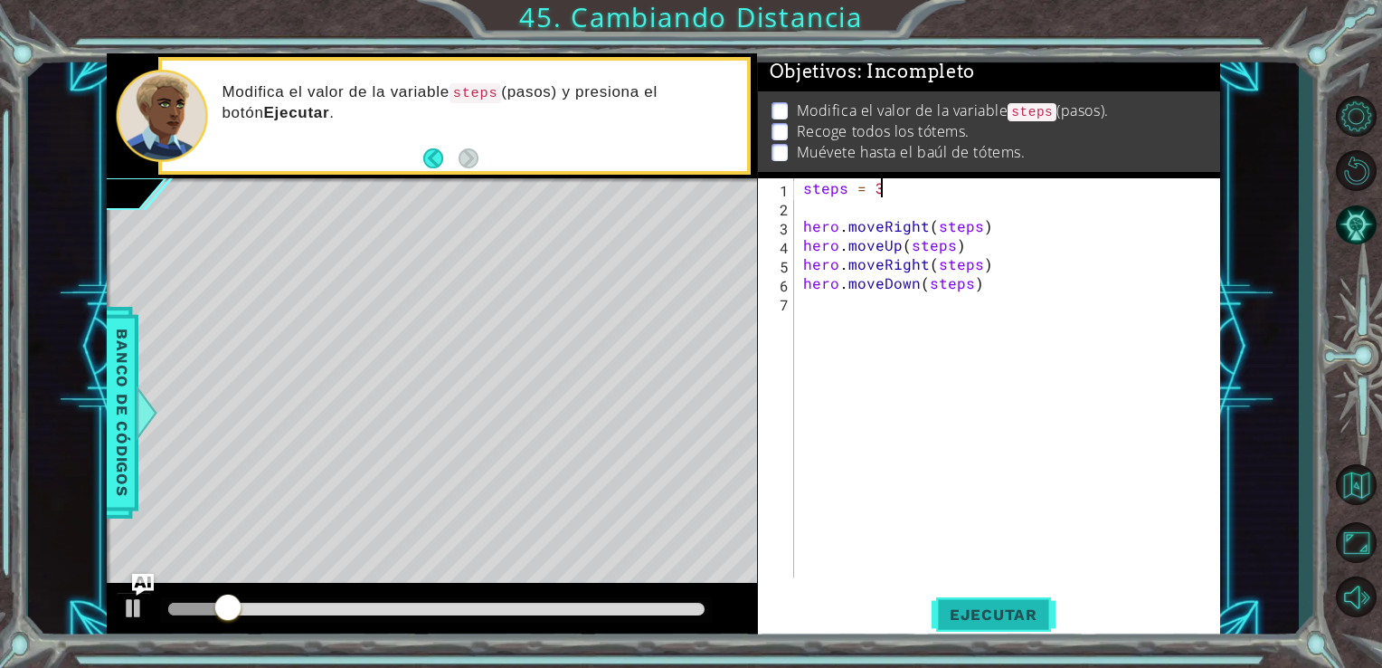
type textarea "steps = 3"
click at [965, 625] on button "Ejecutar" at bounding box center [994, 614] width 124 height 46
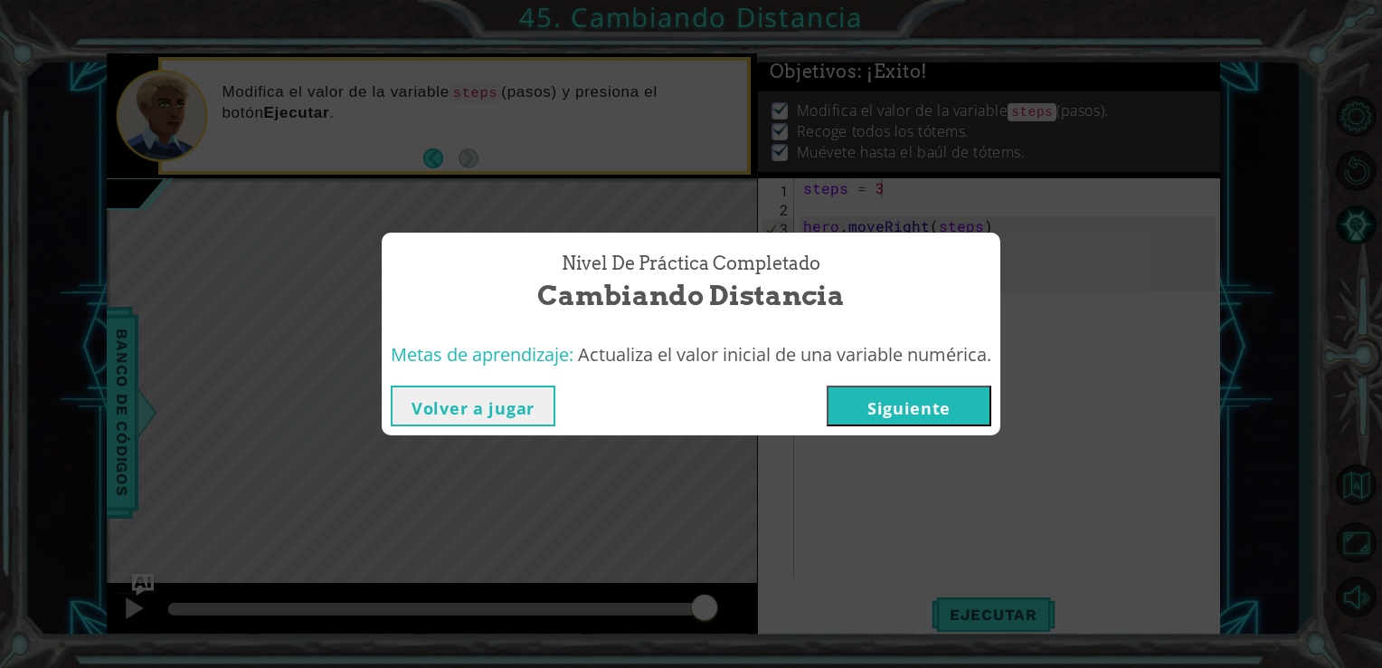
click at [910, 404] on button "Siguiente" at bounding box center [909, 405] width 165 height 41
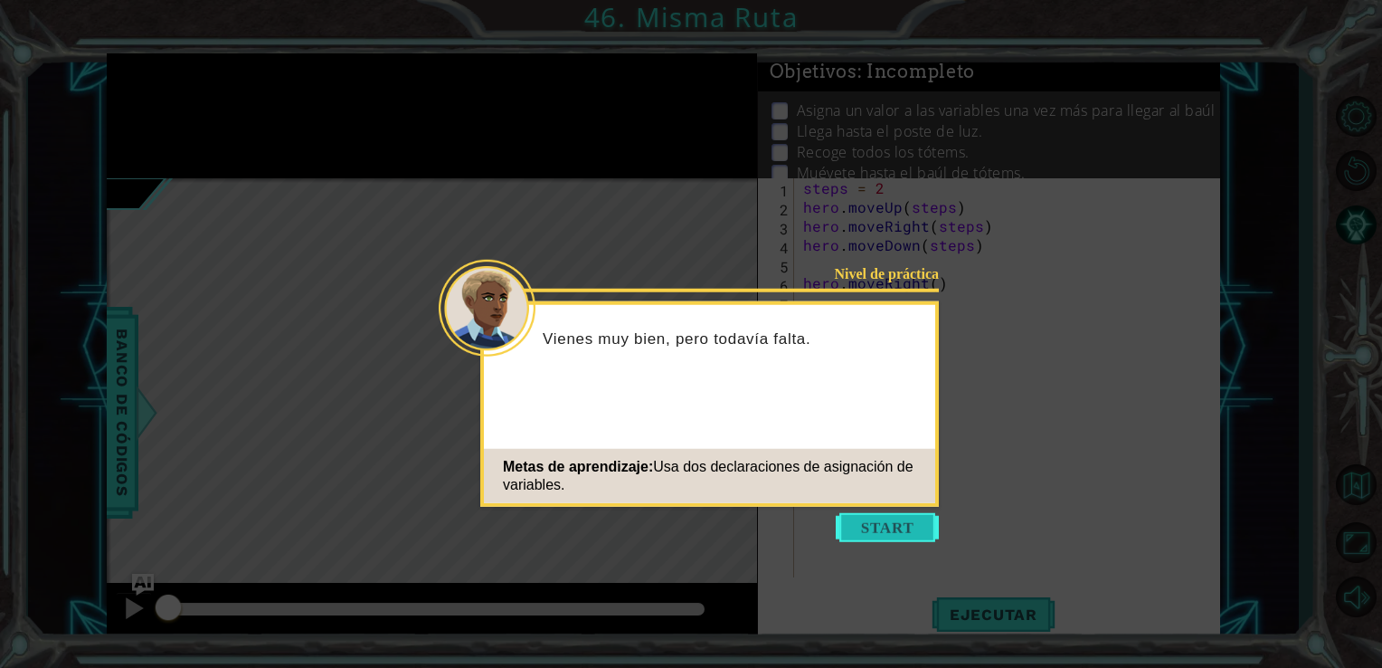
click at [897, 532] on button "Start" at bounding box center [887, 527] width 103 height 29
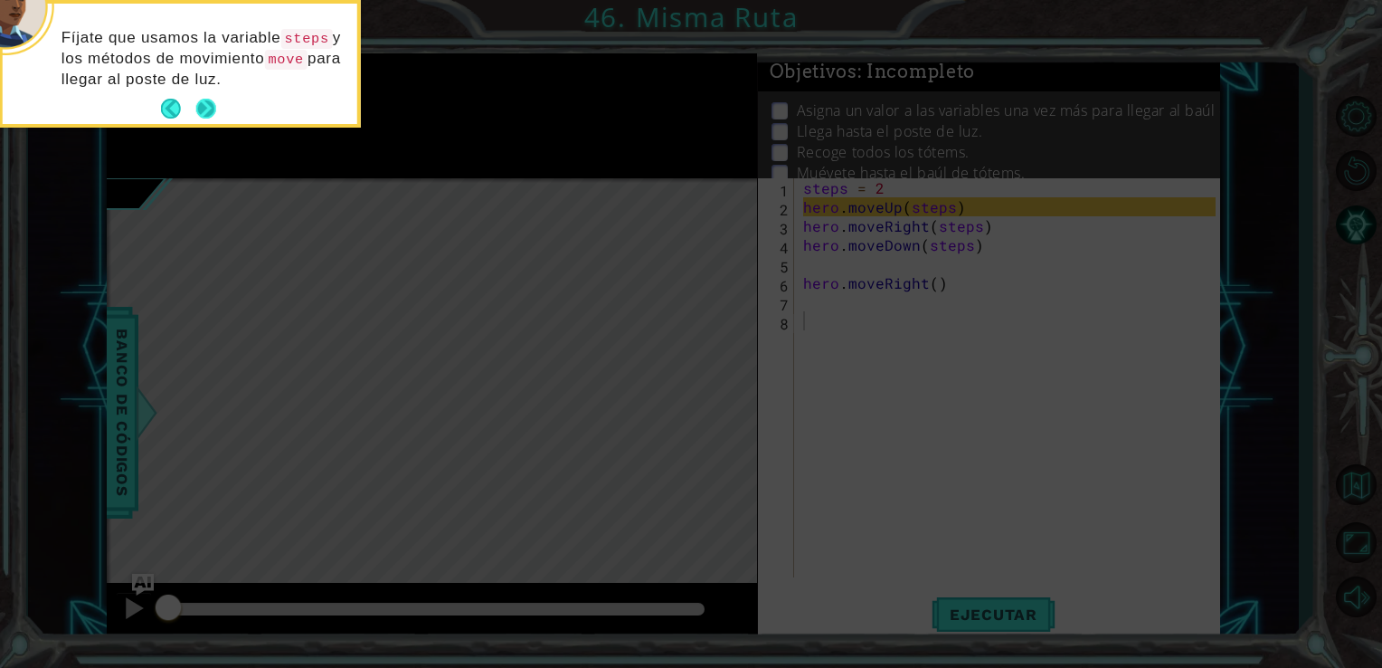
click at [202, 116] on button "Next" at bounding box center [205, 109] width 21 height 21
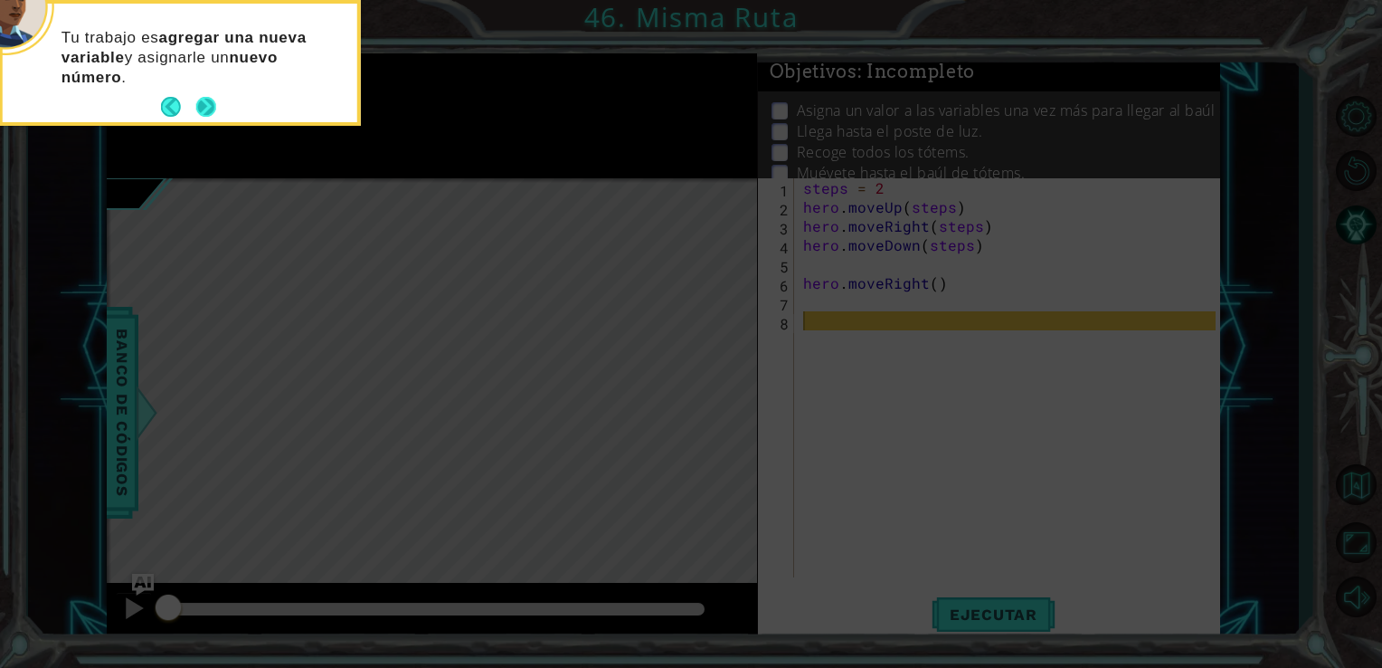
click at [206, 98] on button "Next" at bounding box center [206, 108] width 22 height 22
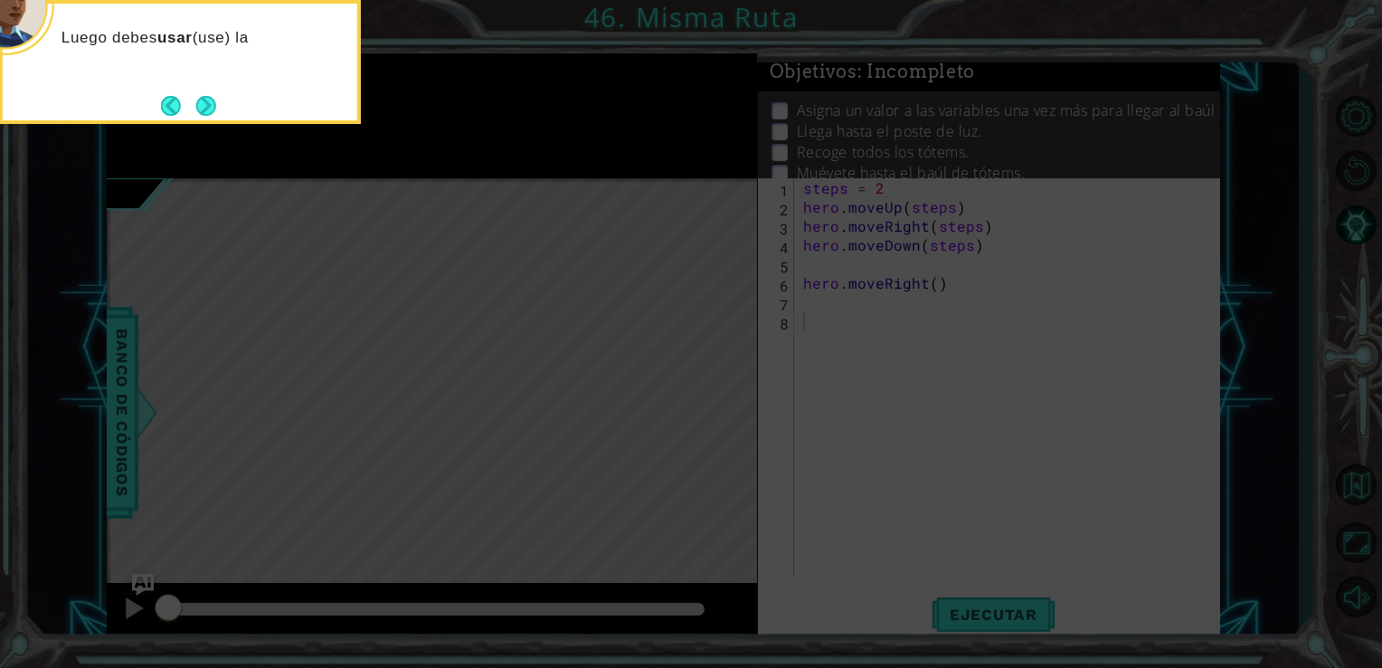
click at [206, 98] on button "Next" at bounding box center [205, 105] width 33 height 33
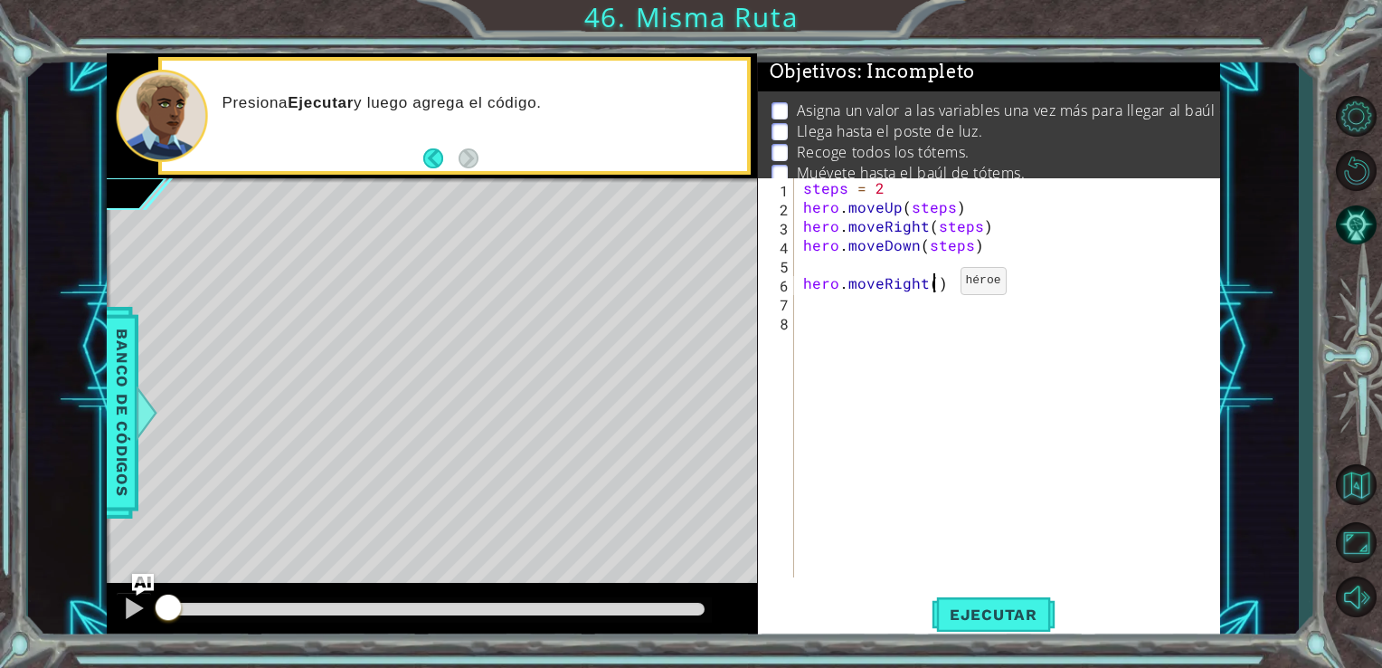
click at [930, 285] on div "steps = 2 hero . moveUp ( steps ) hero . moveRight ( steps ) hero . moveDown ( …" at bounding box center [1013, 396] width 426 height 437
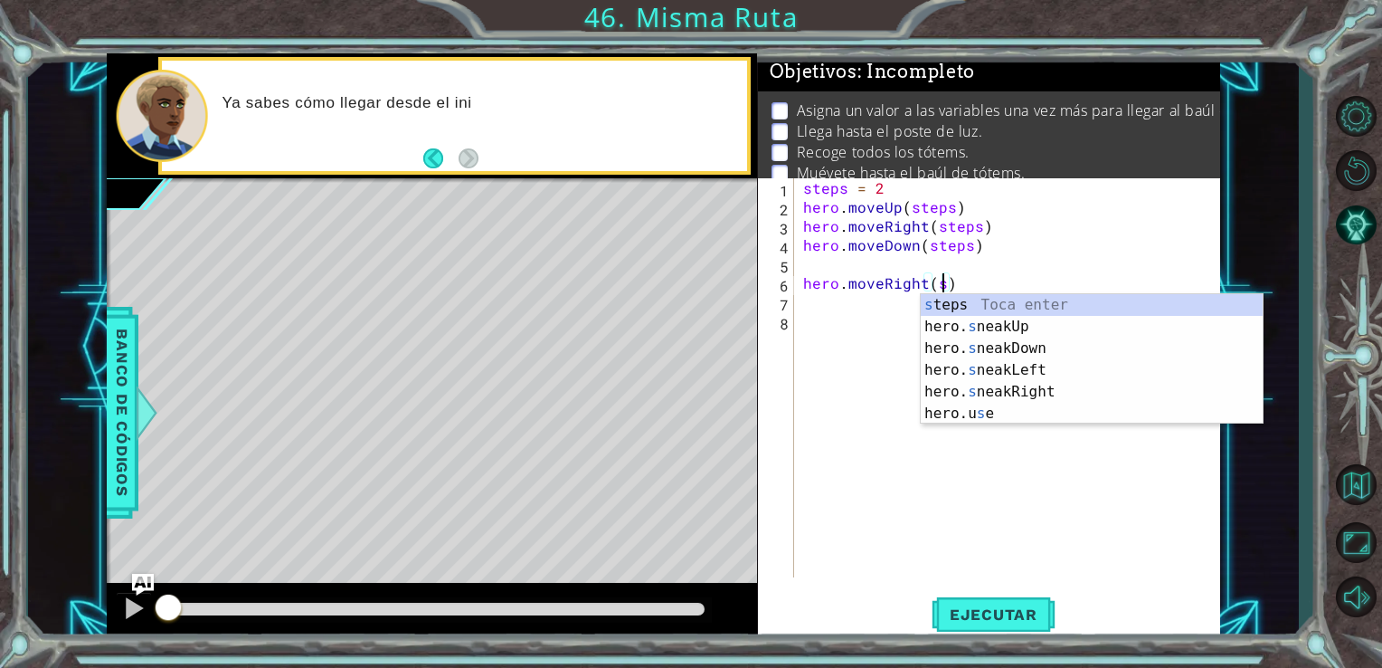
scroll to position [0, 8]
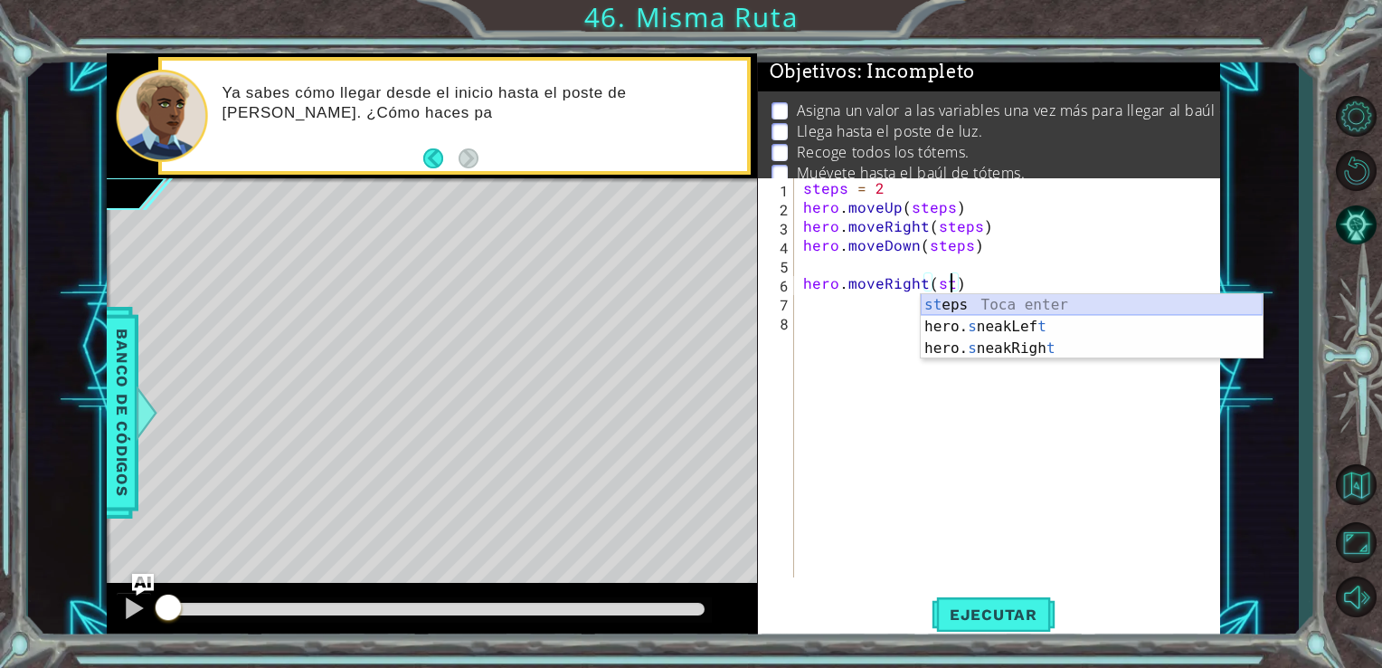
click at [966, 295] on div "st eps Toca enter hero. s neakLef t Toca enter hero. s neakRigh t Toca enter" at bounding box center [1092, 348] width 342 height 109
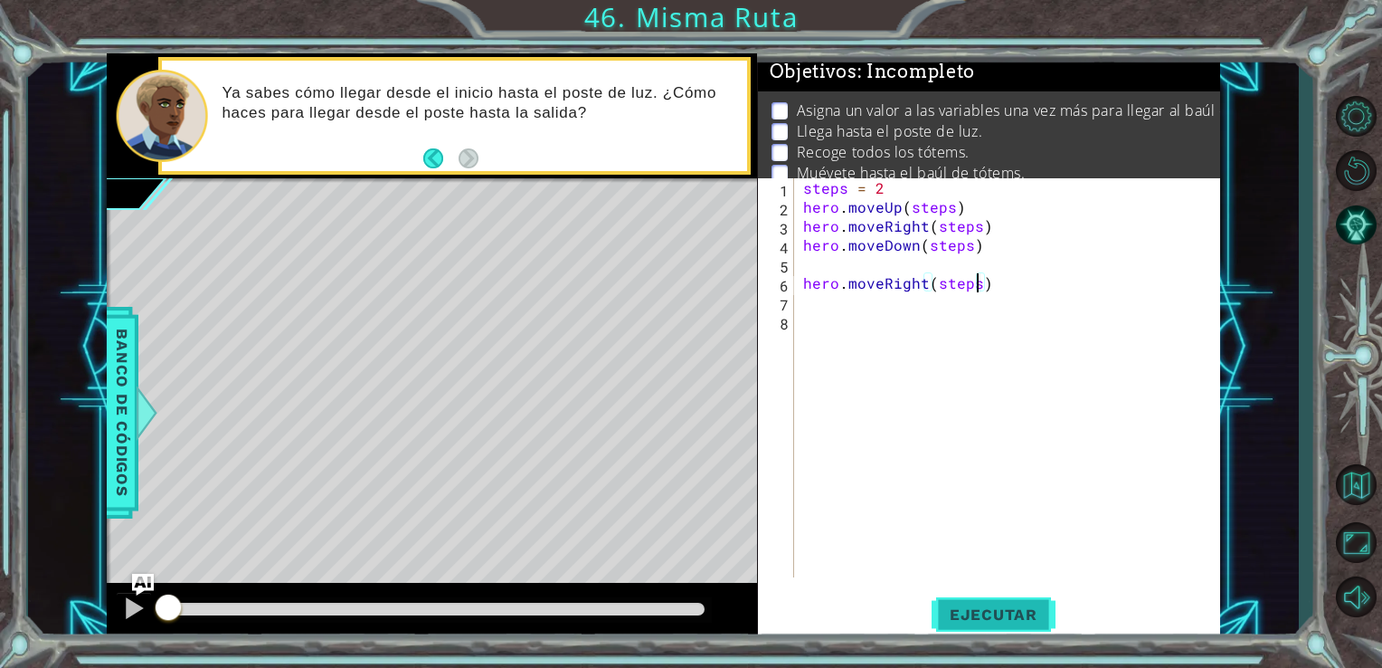
drag, startPoint x: 977, startPoint y: 592, endPoint x: 965, endPoint y: 621, distance: 31.2
click at [965, 621] on span "Ejecutar" at bounding box center [994, 614] width 124 height 18
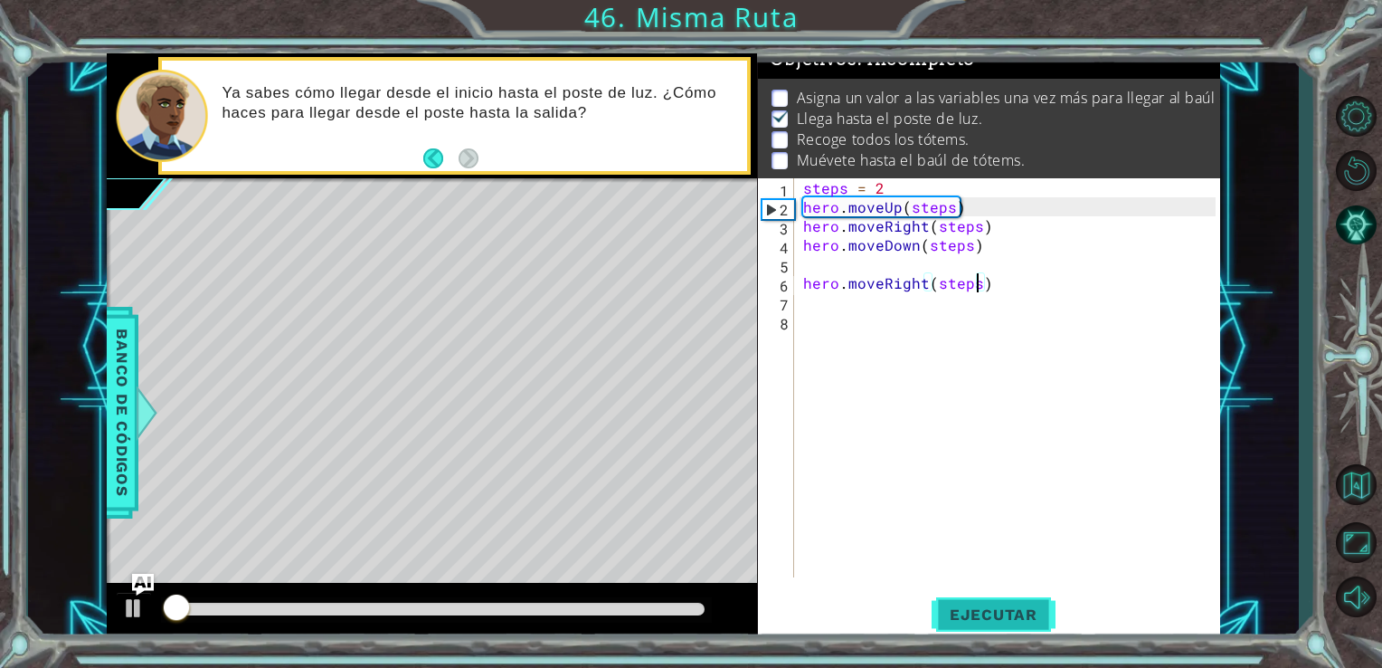
scroll to position [18, 0]
click at [949, 606] on span "Ejecutar" at bounding box center [994, 614] width 124 height 18
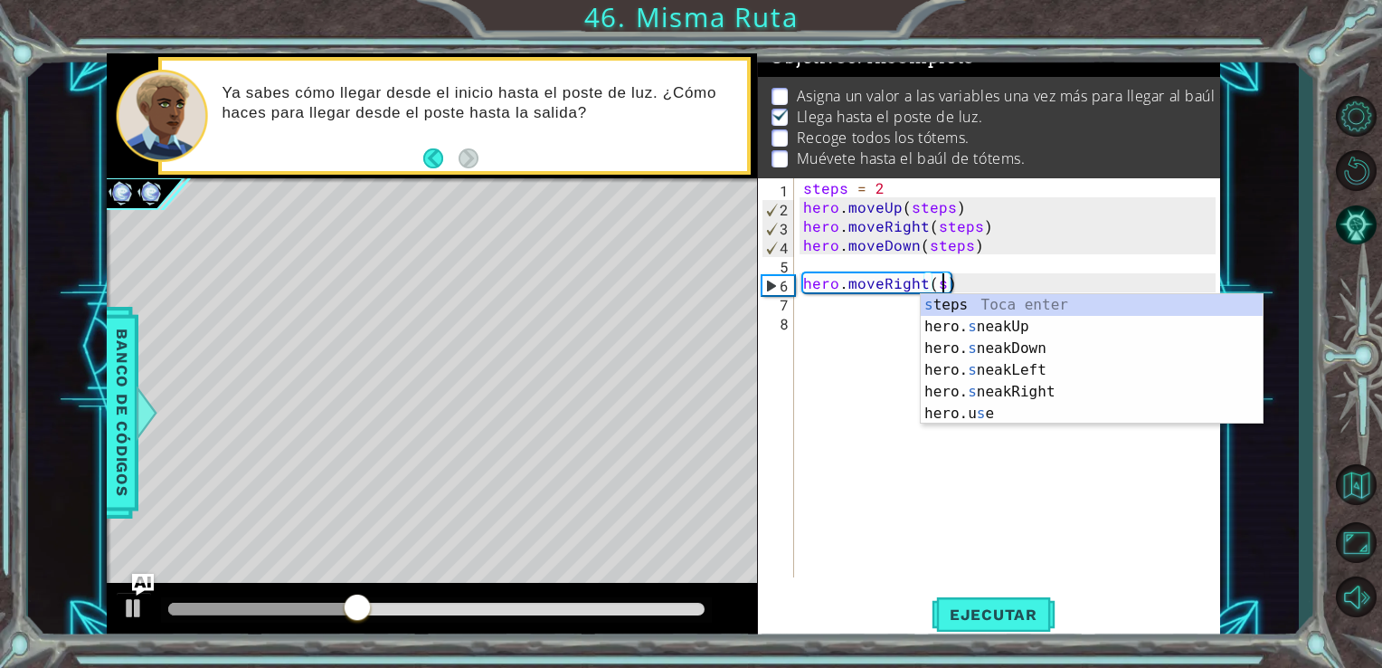
type textarea "hero.moveRight()"
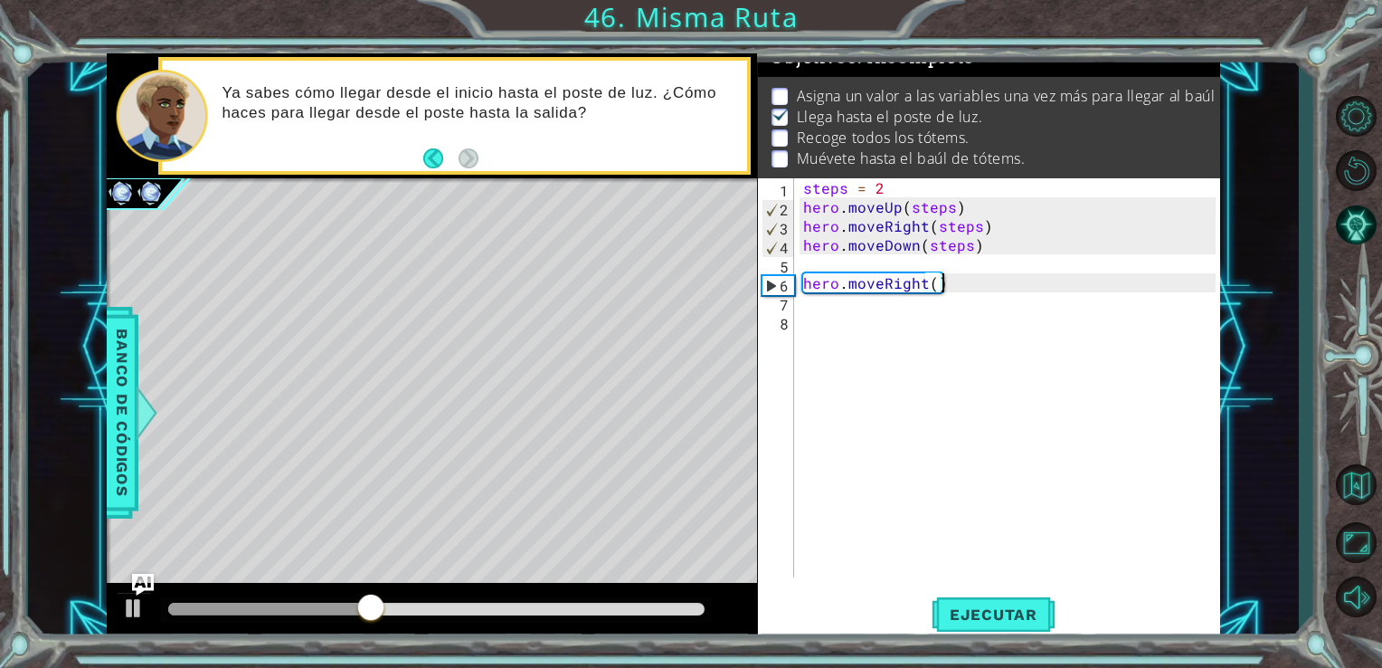
click at [977, 280] on div "steps = 2 hero . moveUp ( steps ) hero . moveRight ( steps ) hero . moveDown ( …" at bounding box center [1013, 396] width 426 height 437
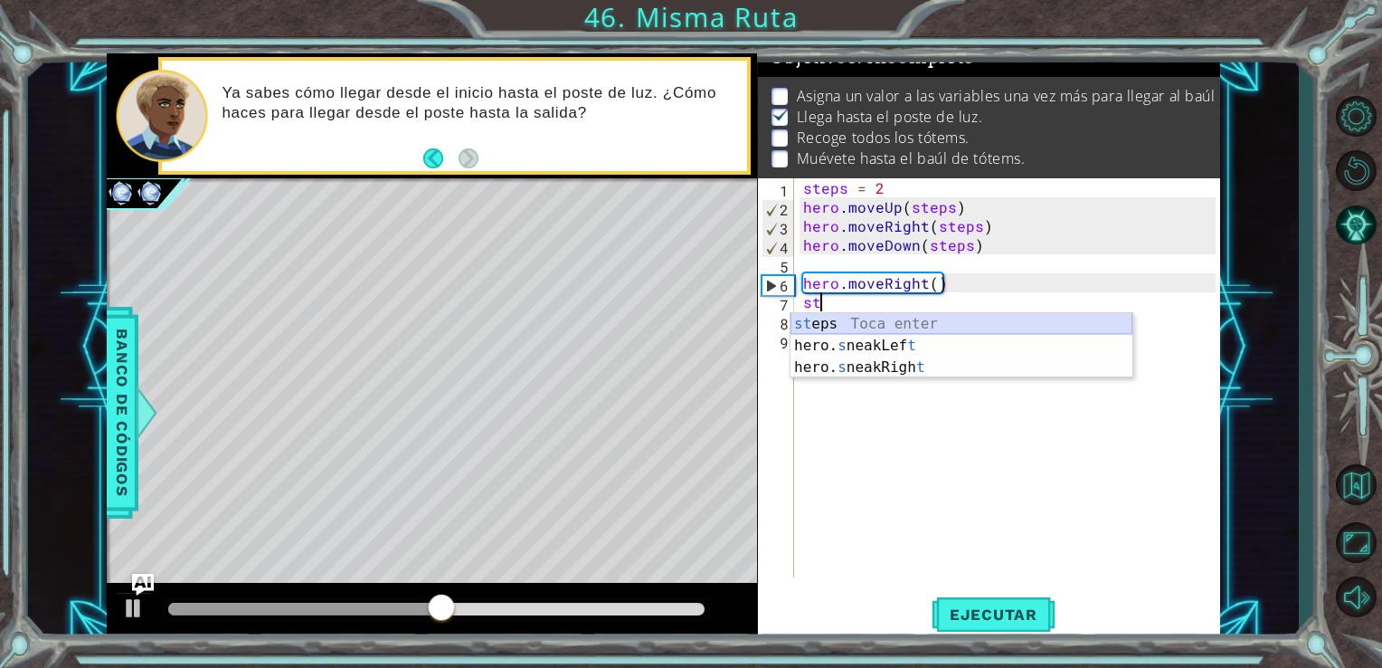
click at [834, 324] on div "st eps Toca enter hero. s neakLef t Toca enter hero. s neakRigh t Toca enter" at bounding box center [962, 367] width 342 height 109
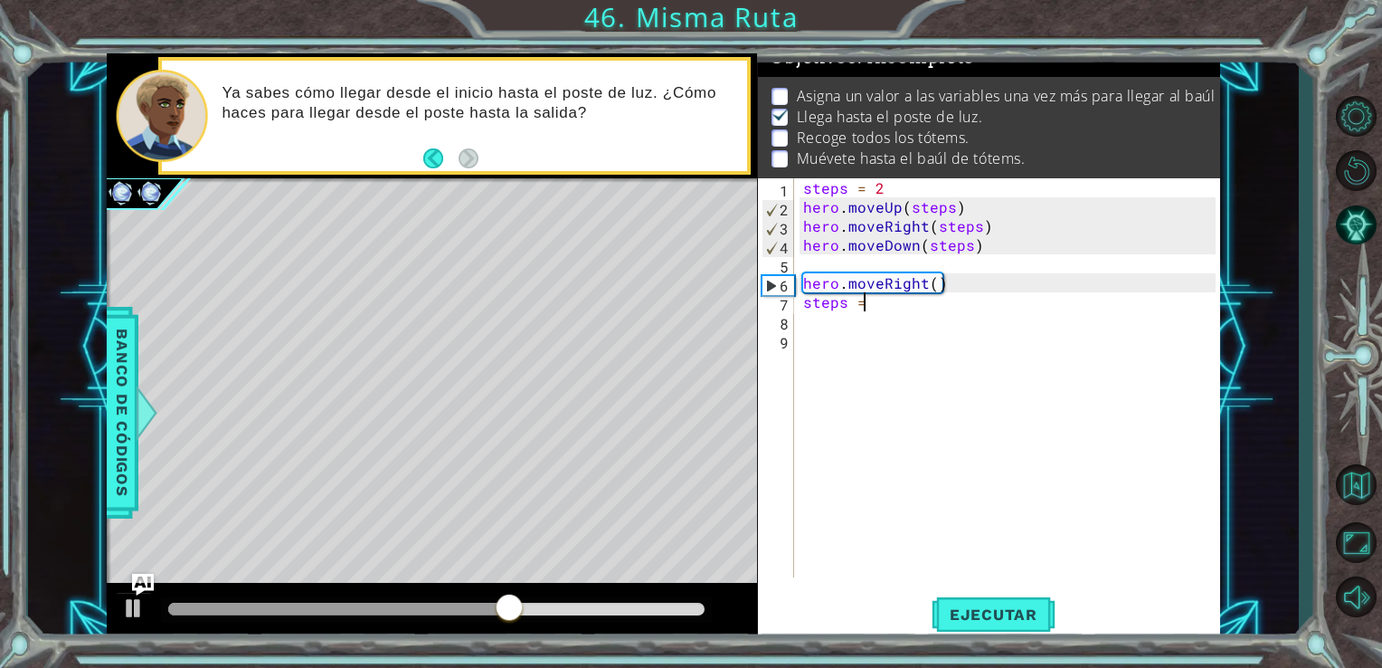
scroll to position [0, 3]
type textarea "steps = 2"
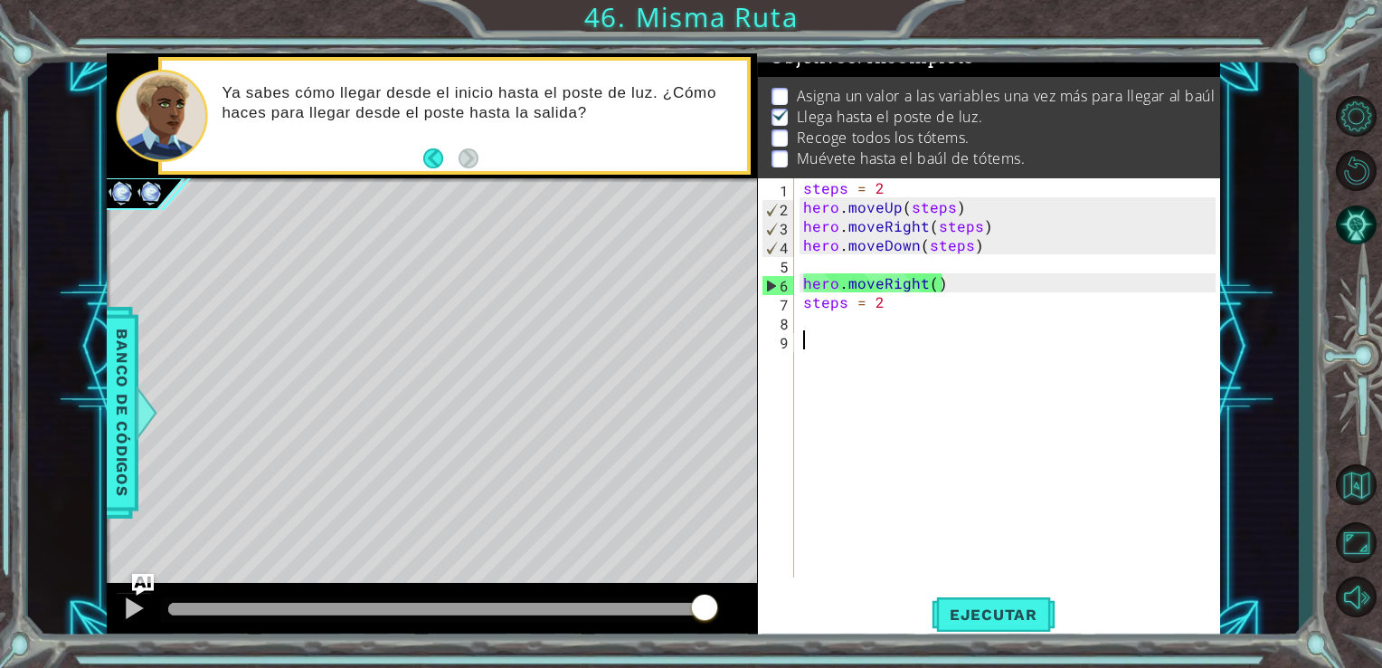
click at [836, 334] on div "steps = 2 hero . moveUp ( steps ) hero . moveRight ( steps ) hero . moveDown ( …" at bounding box center [1013, 396] width 426 height 437
click at [814, 315] on div "steps = 2 hero . moveUp ( steps ) hero . moveRight ( steps ) hero . moveDown ( …" at bounding box center [1013, 396] width 426 height 437
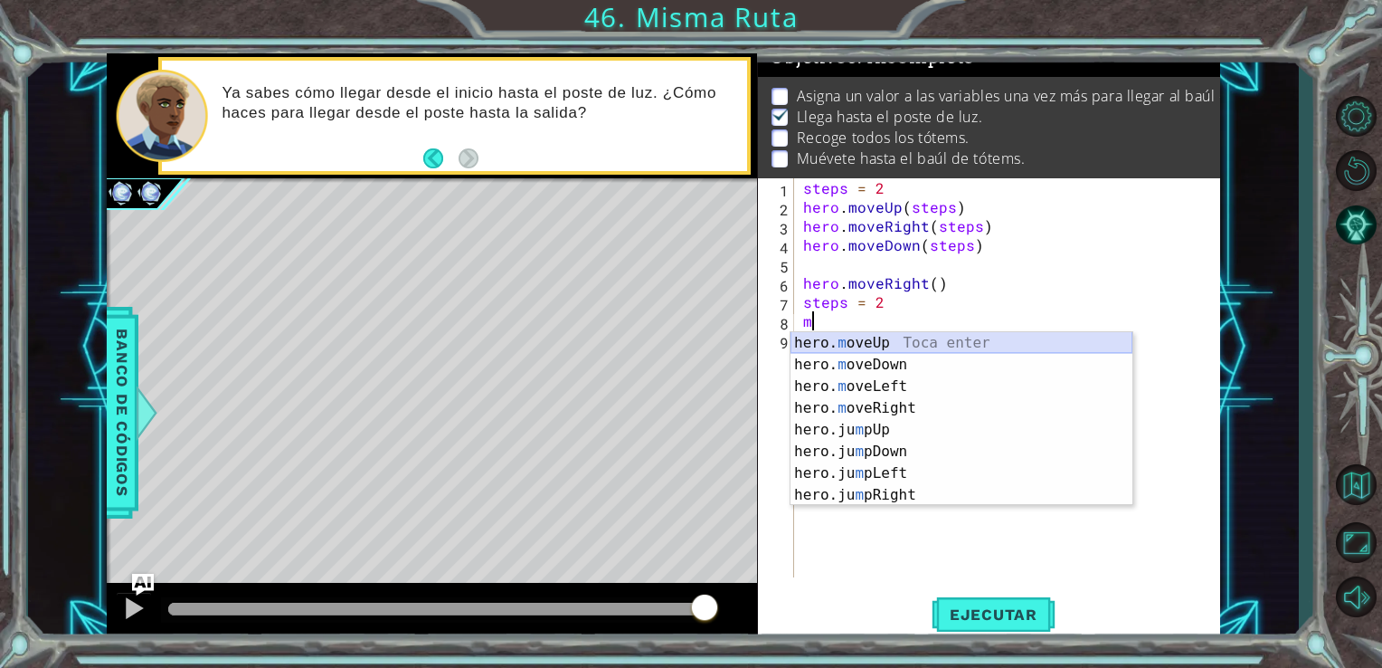
click at [838, 336] on div "hero. m oveUp Toca enter hero. m oveDown Toca enter hero. m oveLeft Toca enter …" at bounding box center [962, 440] width 342 height 217
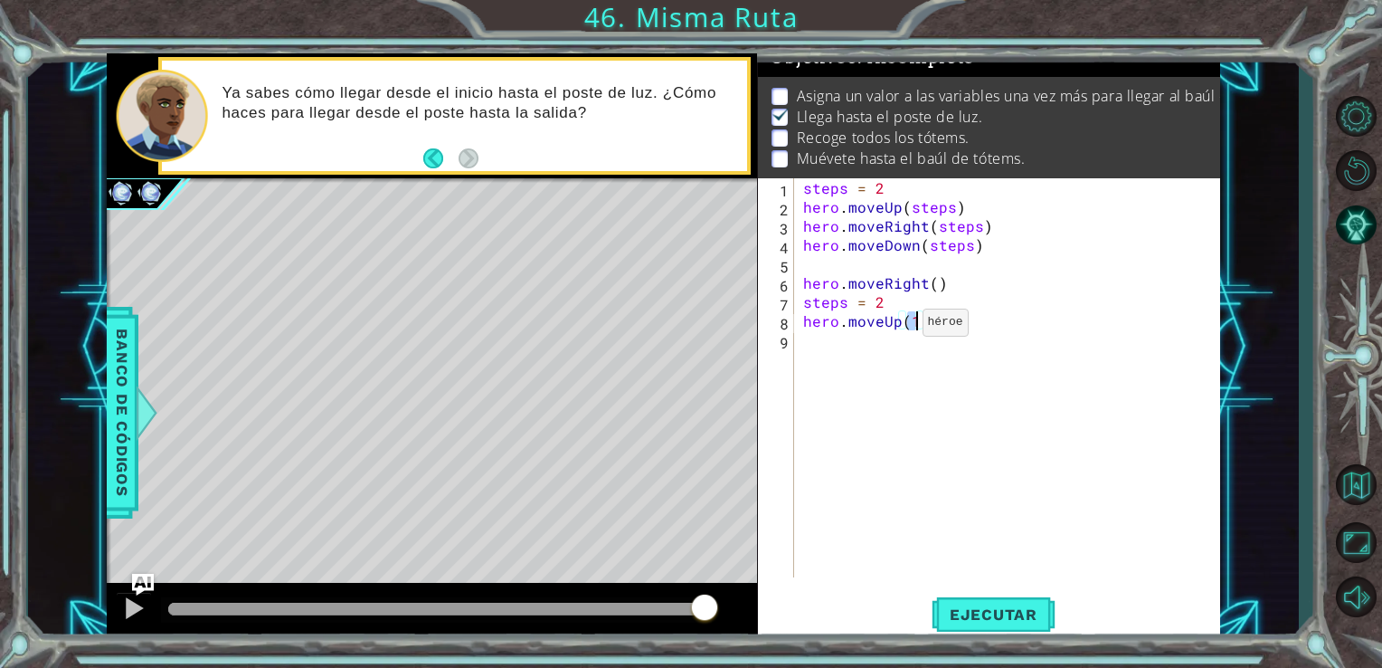
scroll to position [0, 6]
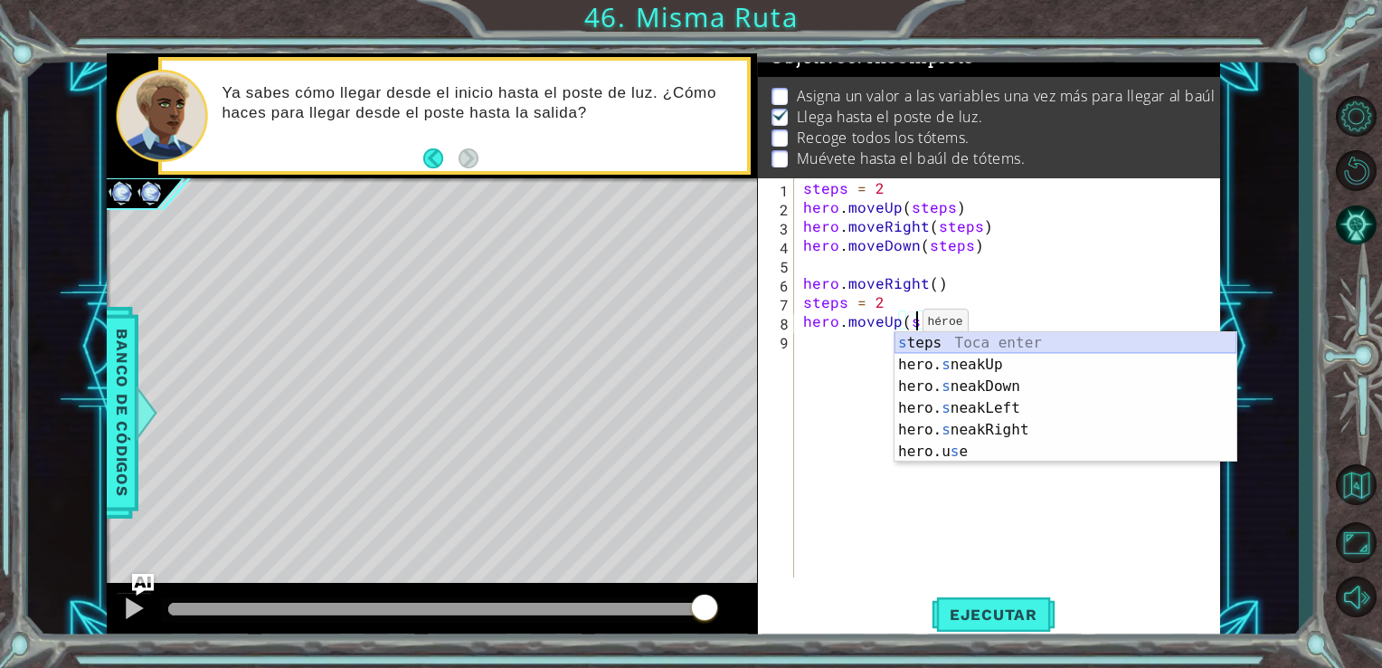
click at [915, 346] on div "s teps Toca enter hero. s neakUp Toca enter hero. s neakDown Toca enter hero. s…" at bounding box center [1066, 419] width 342 height 174
type textarea "hero.moveUp(steps)"
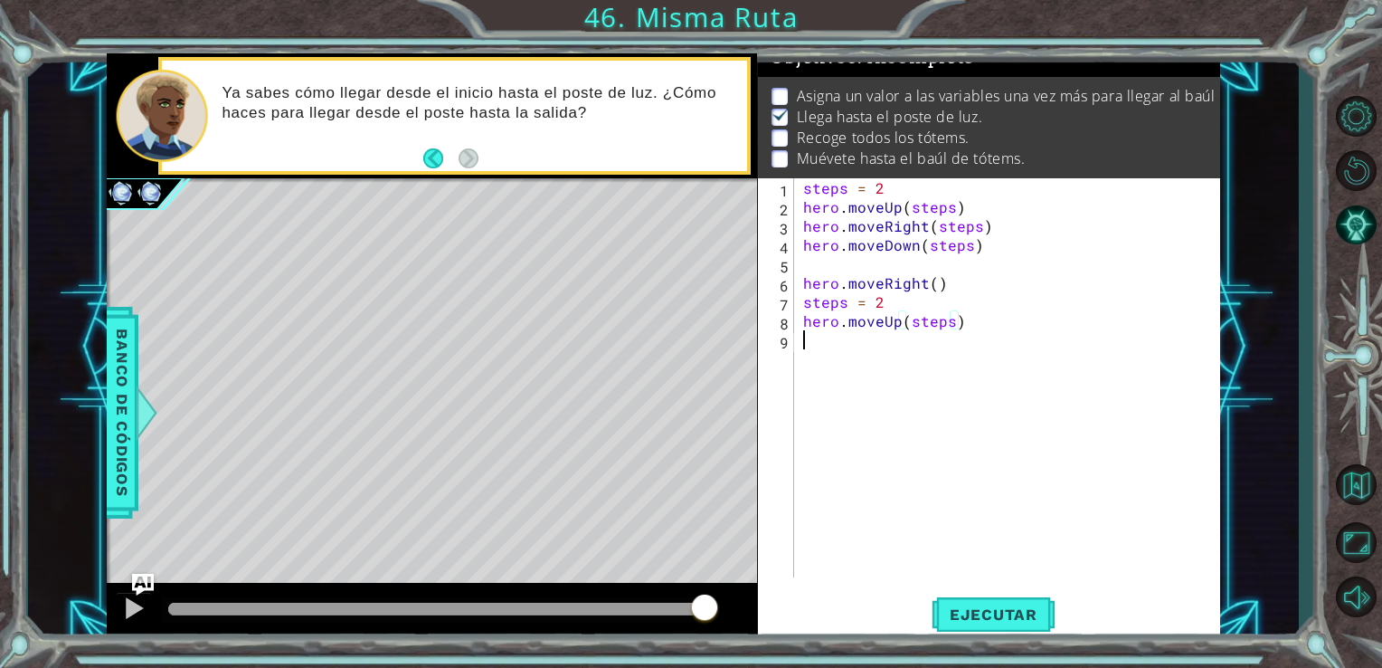
click at [816, 346] on div "steps = 2 hero . moveUp ( steps ) hero . moveRight ( steps ) hero . moveDown ( …" at bounding box center [1013, 396] width 426 height 437
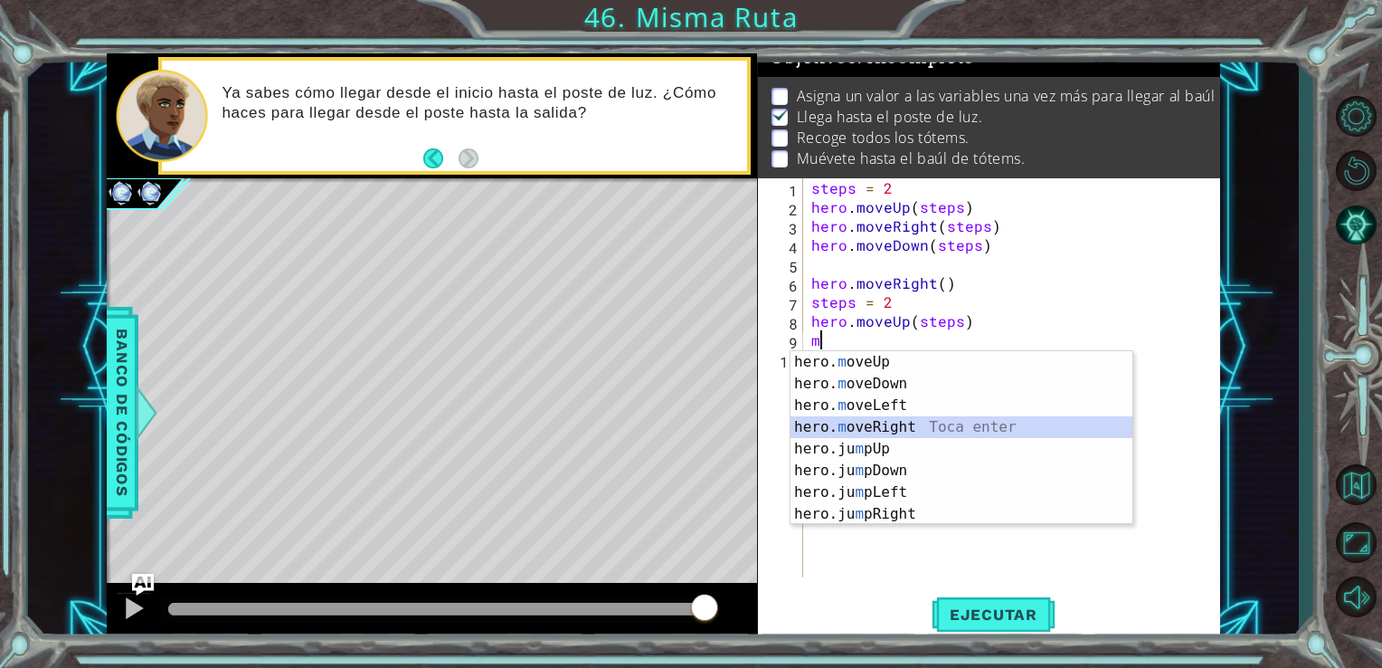
click at [842, 431] on div "hero. m oveUp Toca enter hero. m oveDown Toca enter hero. m oveLeft Toca enter …" at bounding box center [962, 459] width 342 height 217
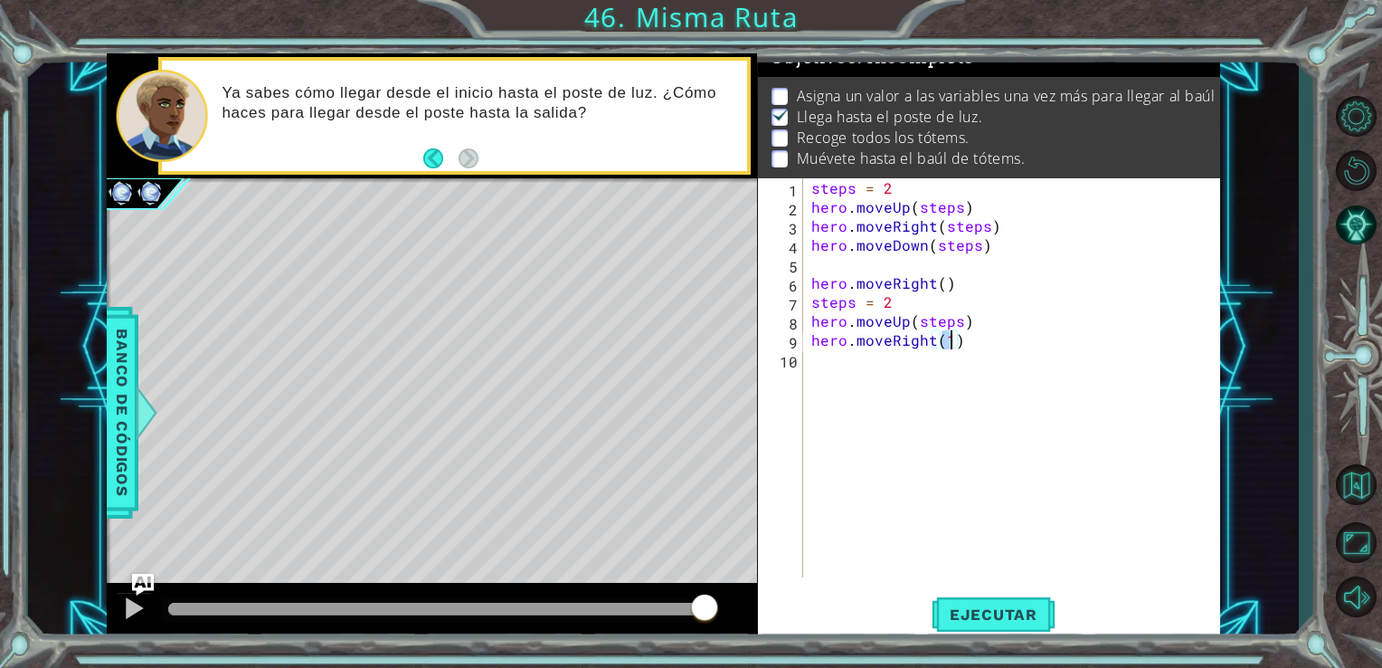
type textarea "hero.moveRight(3)"
click at [836, 360] on div "steps = 2 hero . moveUp ( steps ) hero . moveRight ( steps ) hero . moveDown ( …" at bounding box center [1017, 396] width 418 height 437
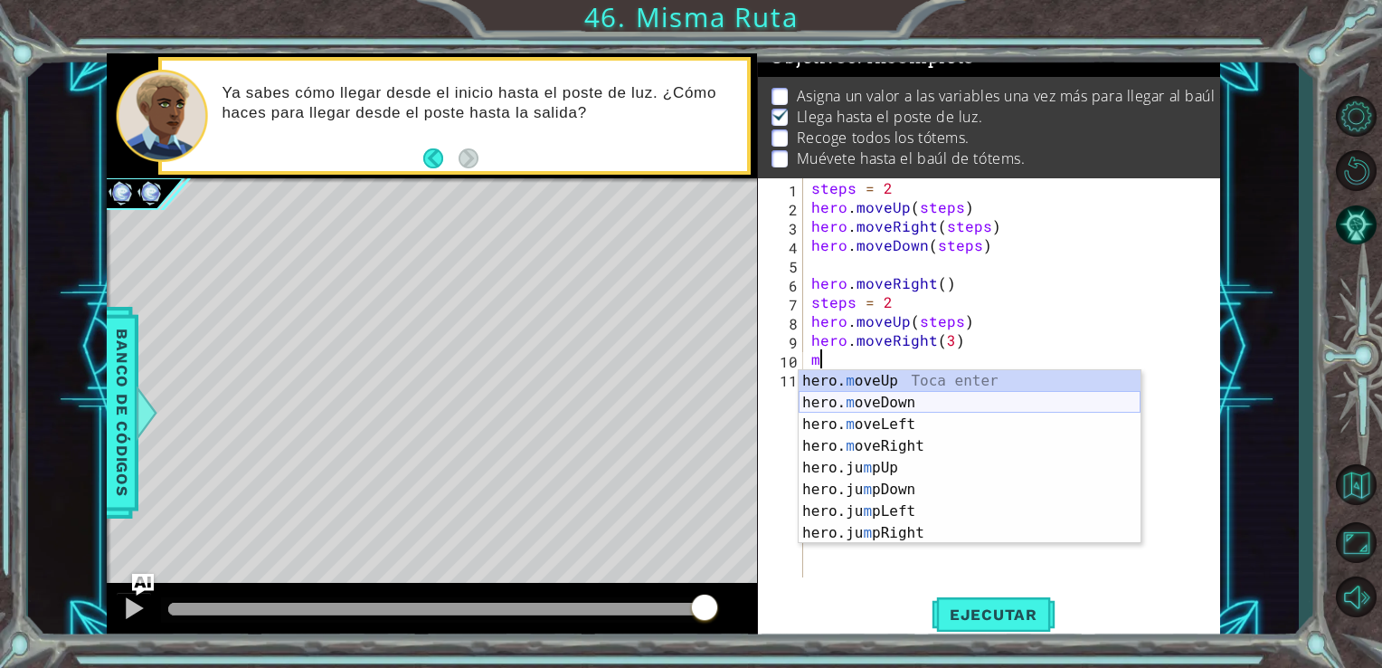
click at [872, 394] on div "hero. m oveUp Toca enter hero. m oveDown Toca enter hero. m oveLeft Toca enter …" at bounding box center [970, 478] width 342 height 217
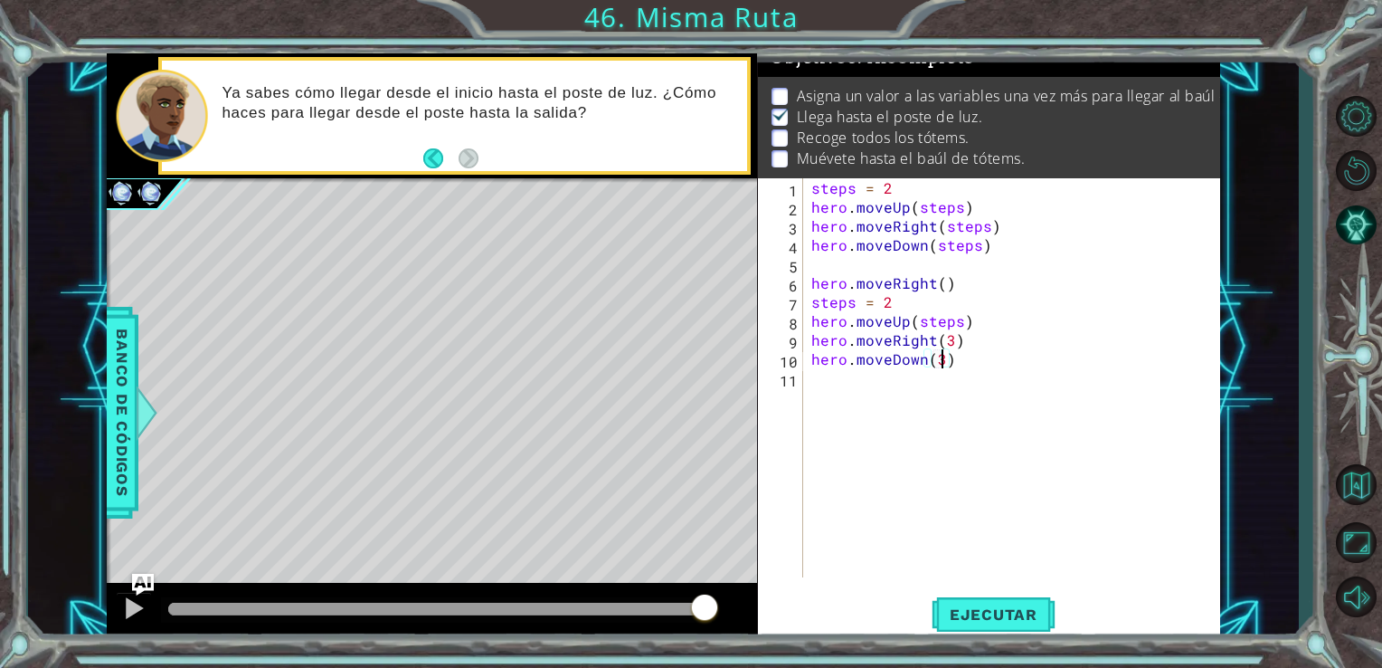
scroll to position [0, 7]
click at [956, 617] on span "Ejecutar" at bounding box center [994, 614] width 124 height 18
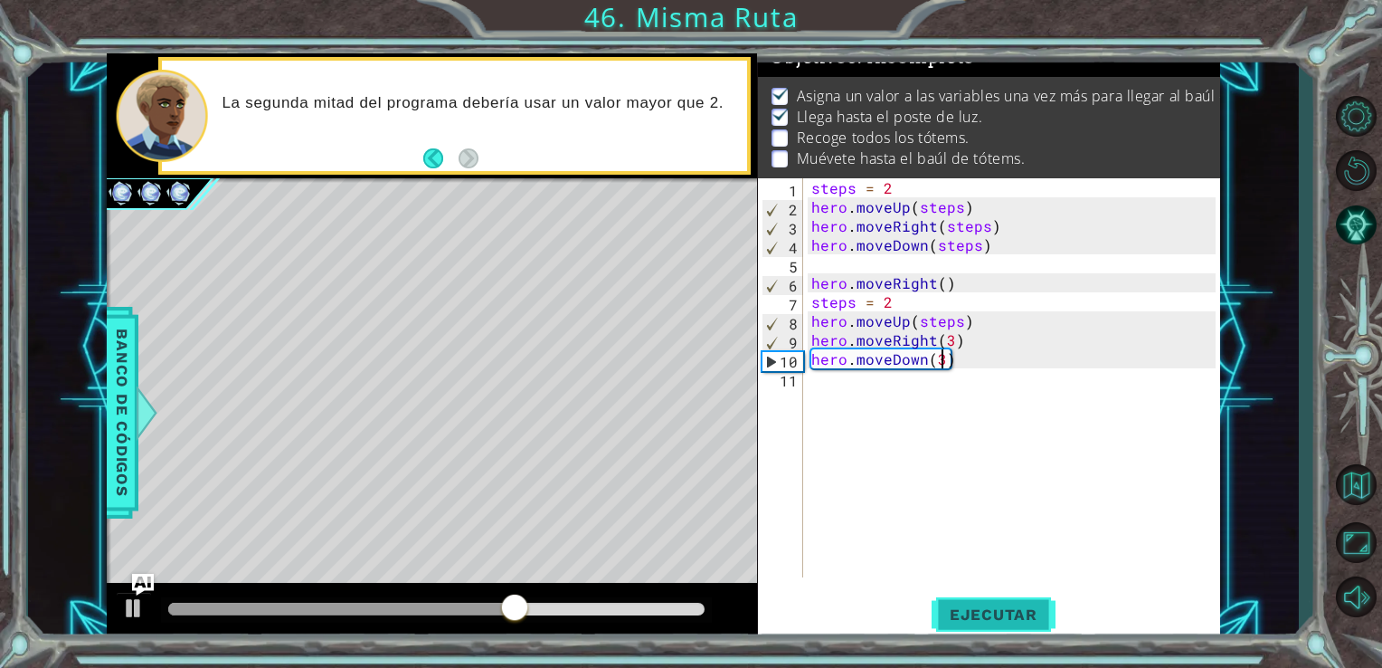
click at [991, 599] on button "Ejecutar" at bounding box center [994, 614] width 124 height 46
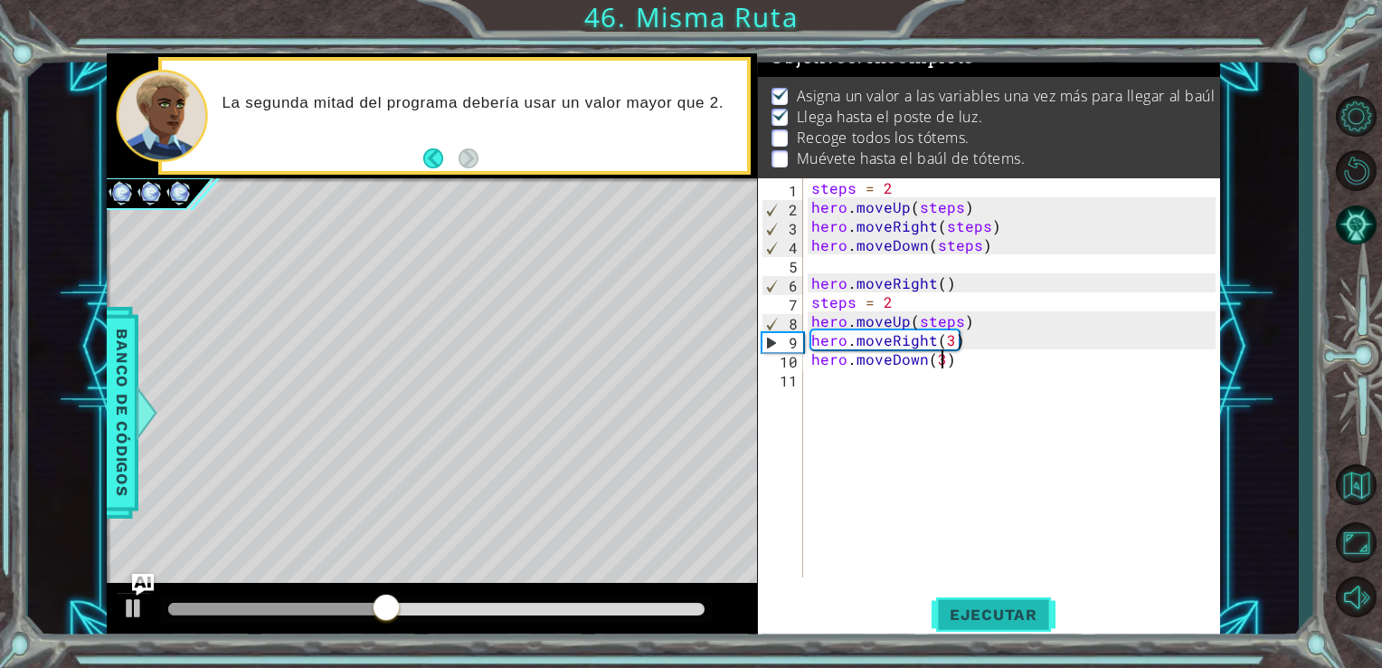
click at [991, 599] on button "Ejecutar" at bounding box center [994, 614] width 124 height 46
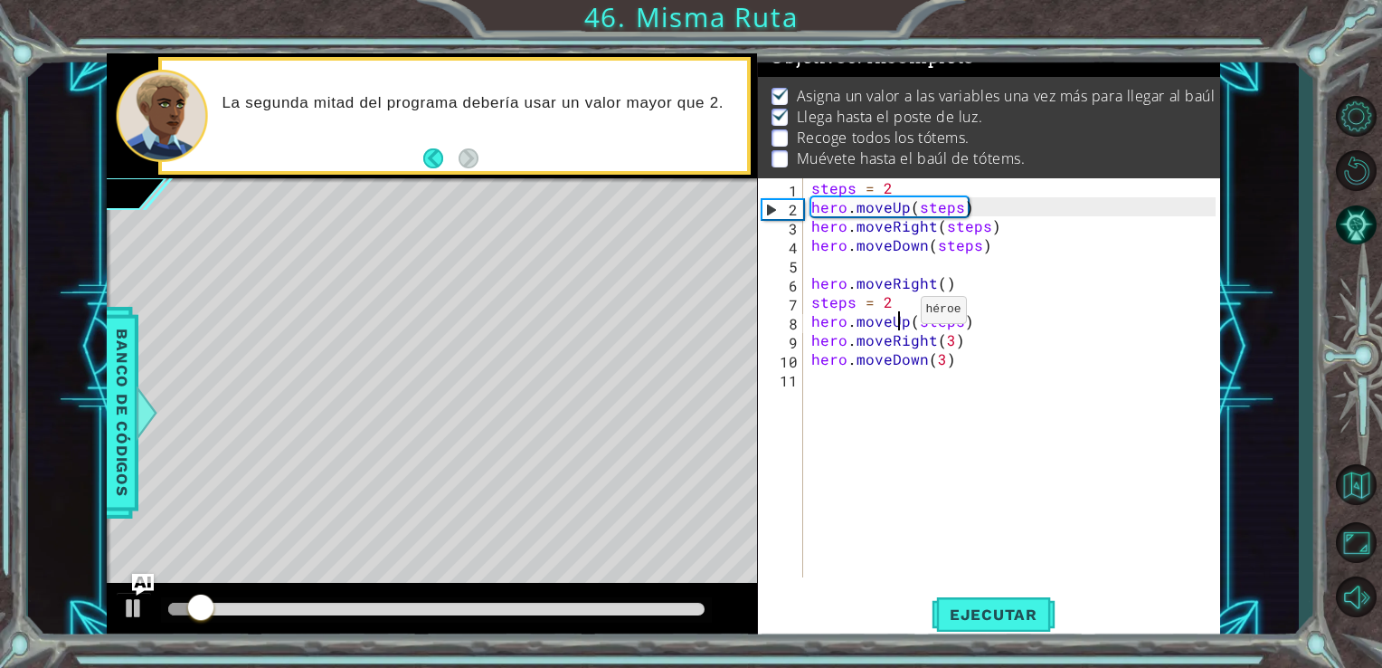
click at [897, 314] on div "steps = 2 hero . moveUp ( steps ) hero . moveRight ( steps ) hero . moveDown ( …" at bounding box center [1017, 396] width 418 height 437
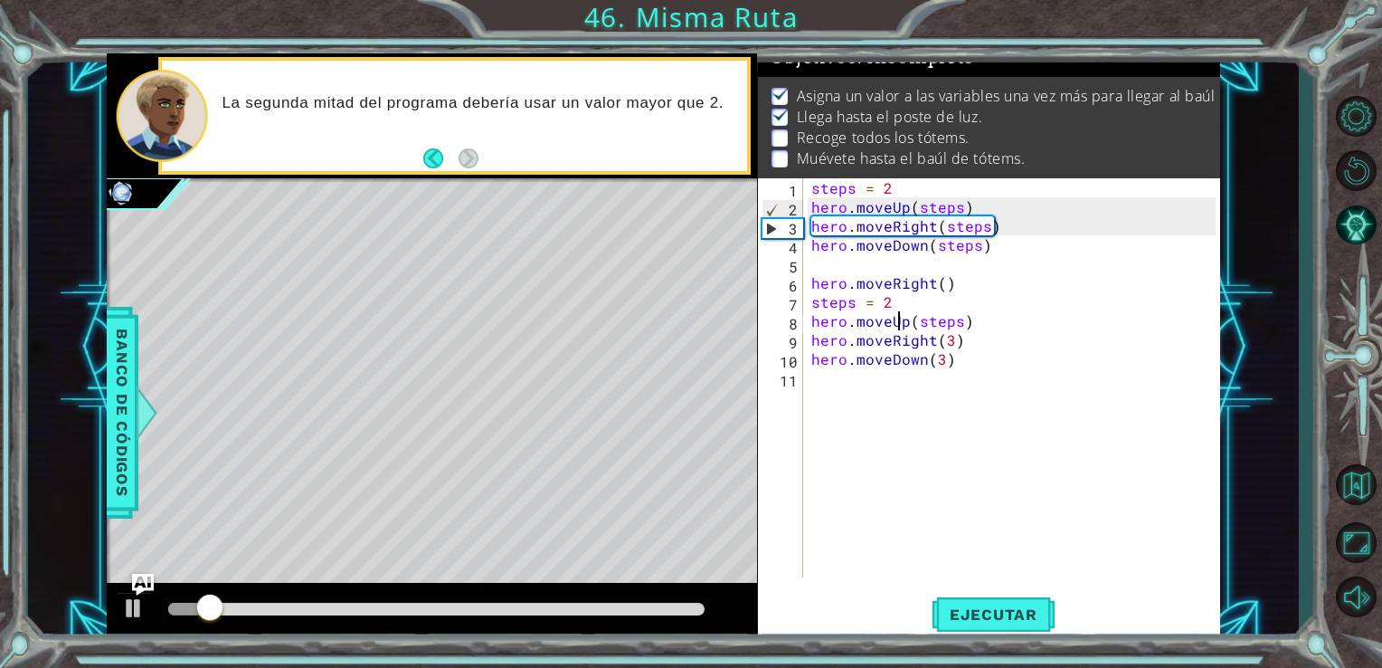
click at [894, 302] on div "steps = 2 hero . moveUp ( steps ) hero . moveRight ( steps ) hero . moveDown ( …" at bounding box center [1017, 396] width 418 height 437
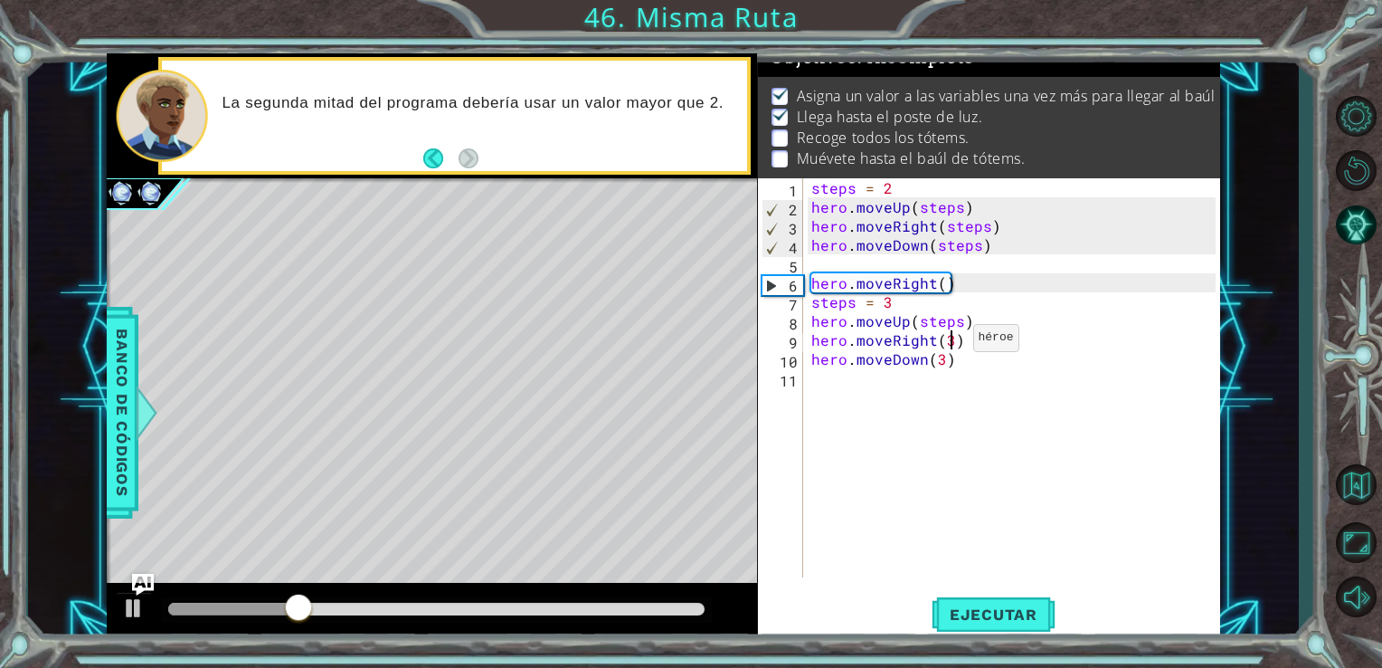
click at [950, 342] on div "steps = 2 hero . moveUp ( steps ) hero . moveRight ( steps ) hero . moveDown ( …" at bounding box center [1017, 396] width 418 height 437
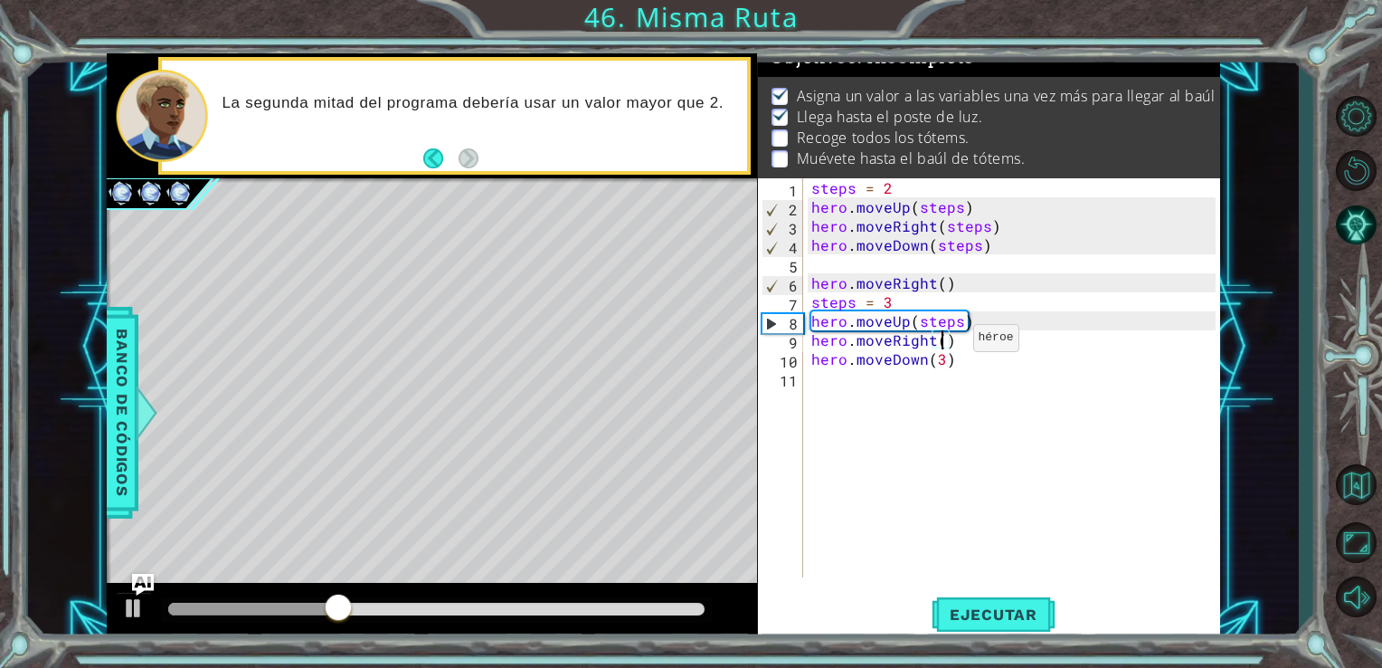
scroll to position [0, 7]
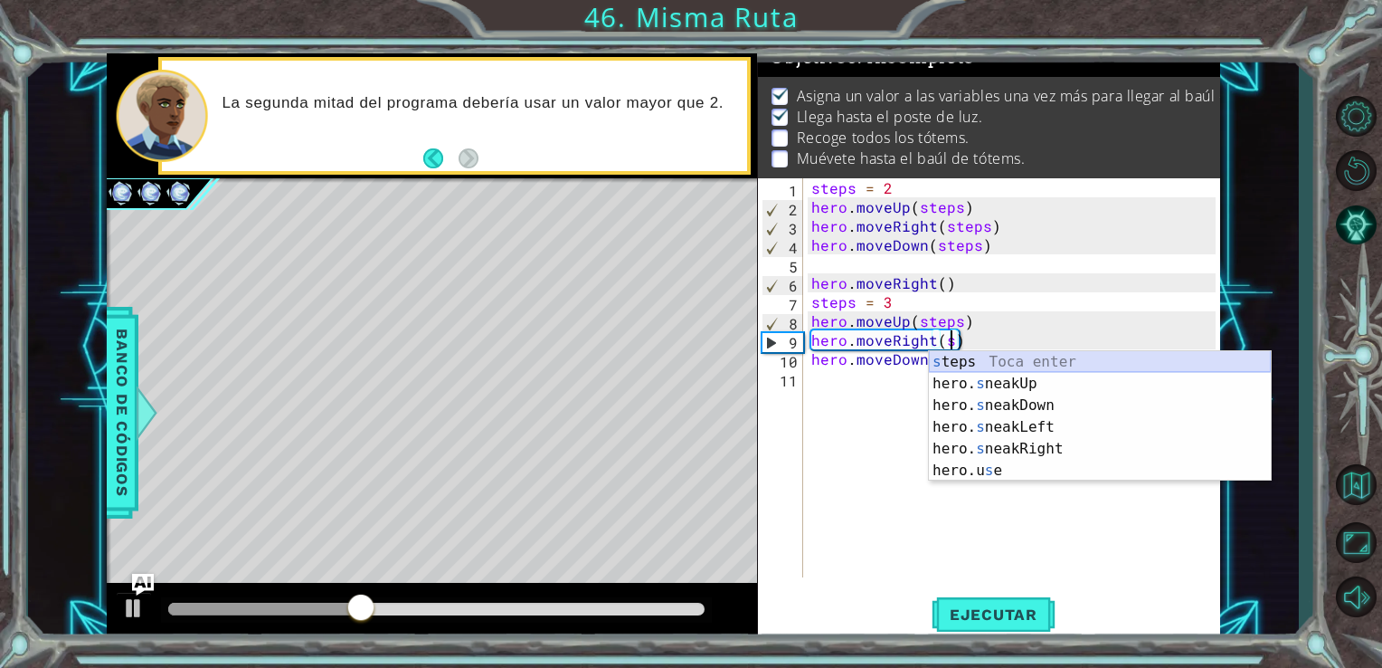
click at [943, 360] on div "s teps Toca enter hero. s neakUp Toca enter hero. s neakDown Toca enter hero. s…" at bounding box center [1100, 438] width 342 height 174
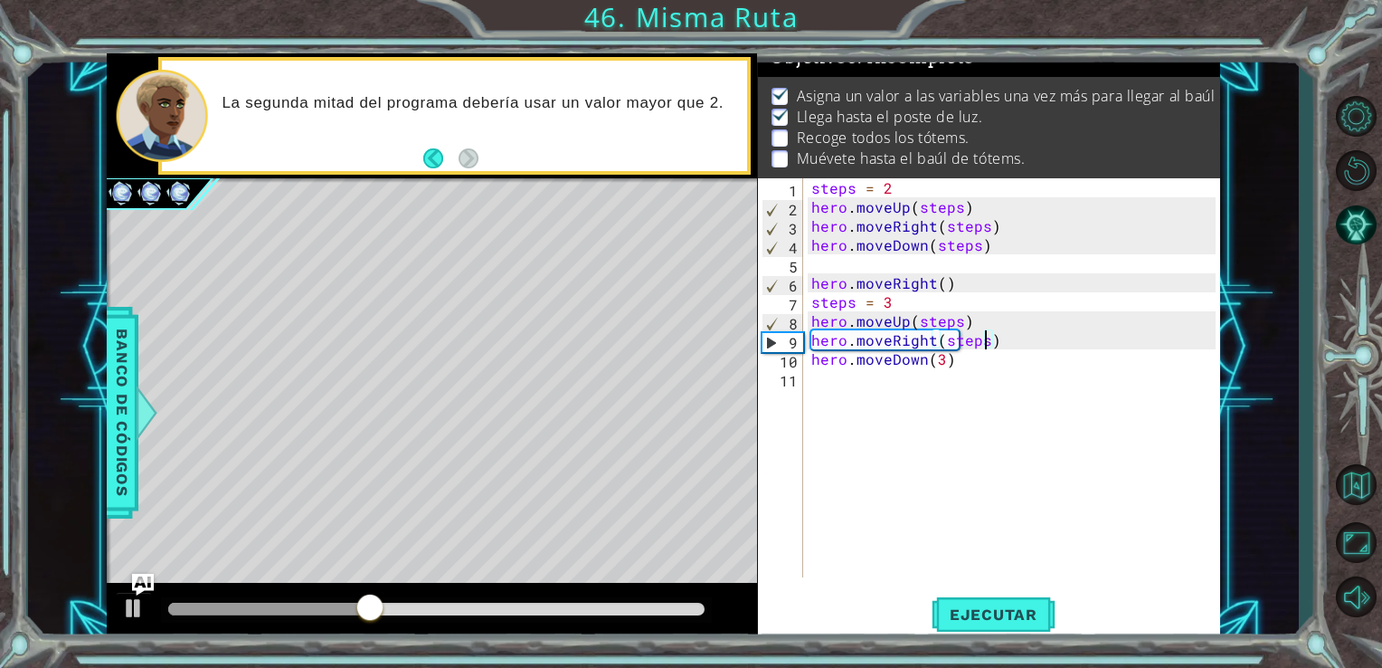
click at [943, 360] on div "steps = 2 hero . moveUp ( steps ) hero . moveRight ( steps ) hero . moveDown ( …" at bounding box center [1017, 396] width 418 height 437
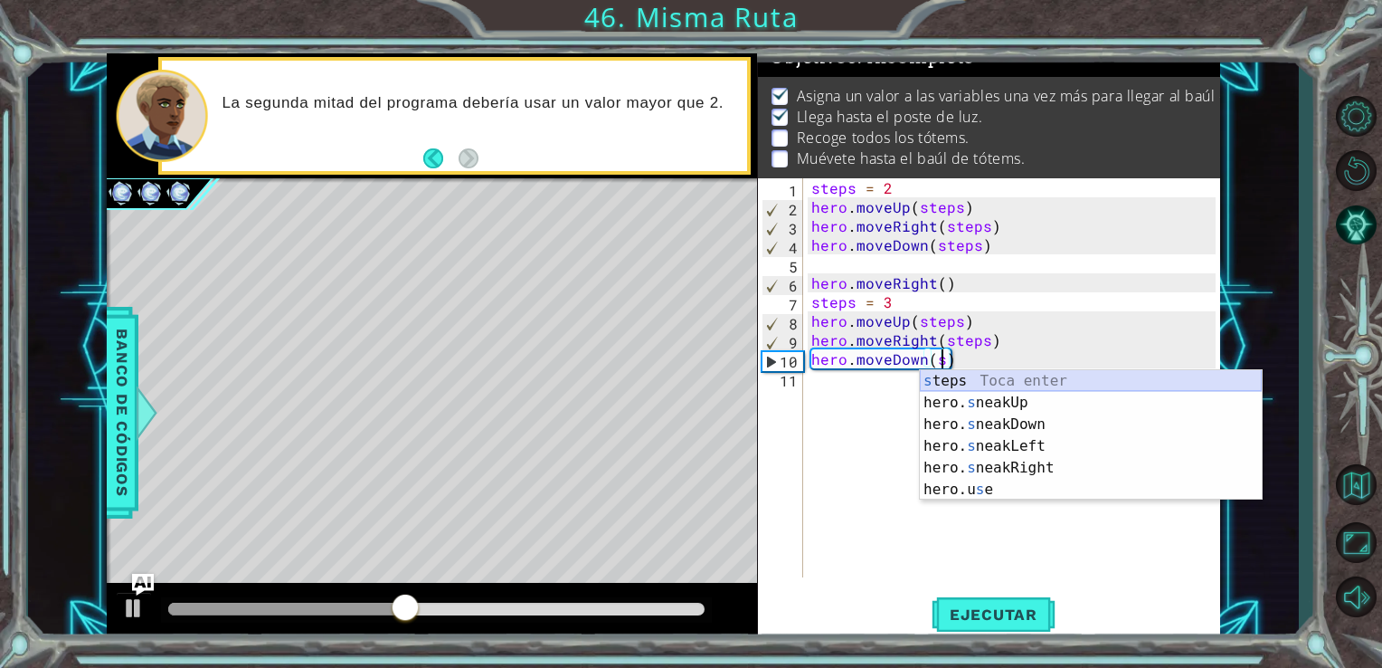
click at [931, 376] on div "s teps Toca enter hero. s neakUp Toca enter hero. s neakDown Toca enter hero. s…" at bounding box center [1091, 457] width 342 height 174
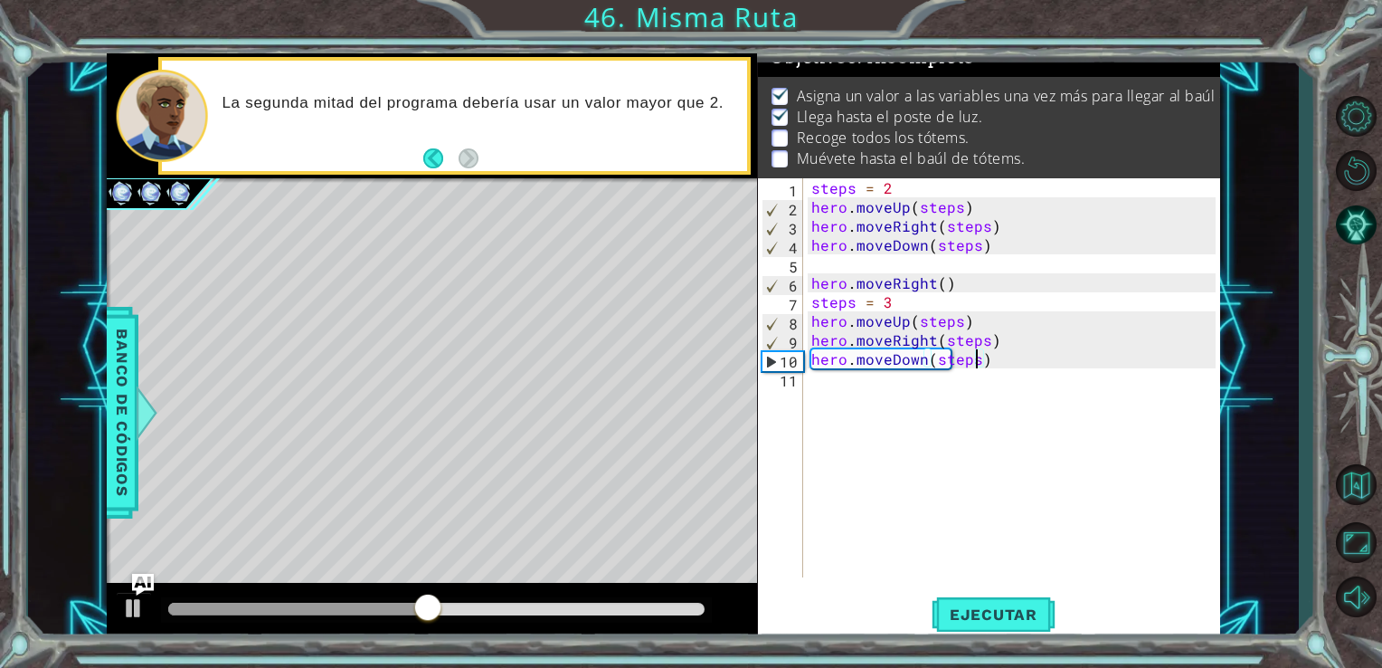
type textarea "hero.moveDown(steps)"
click at [973, 642] on div "1 ההההההההההההההההההההההההההההההההההההההההההההההההההההההההההההההההההההההההההההה…" at bounding box center [691, 334] width 1382 height 668
click at [972, 622] on span "Ejecutar" at bounding box center [994, 614] width 124 height 18
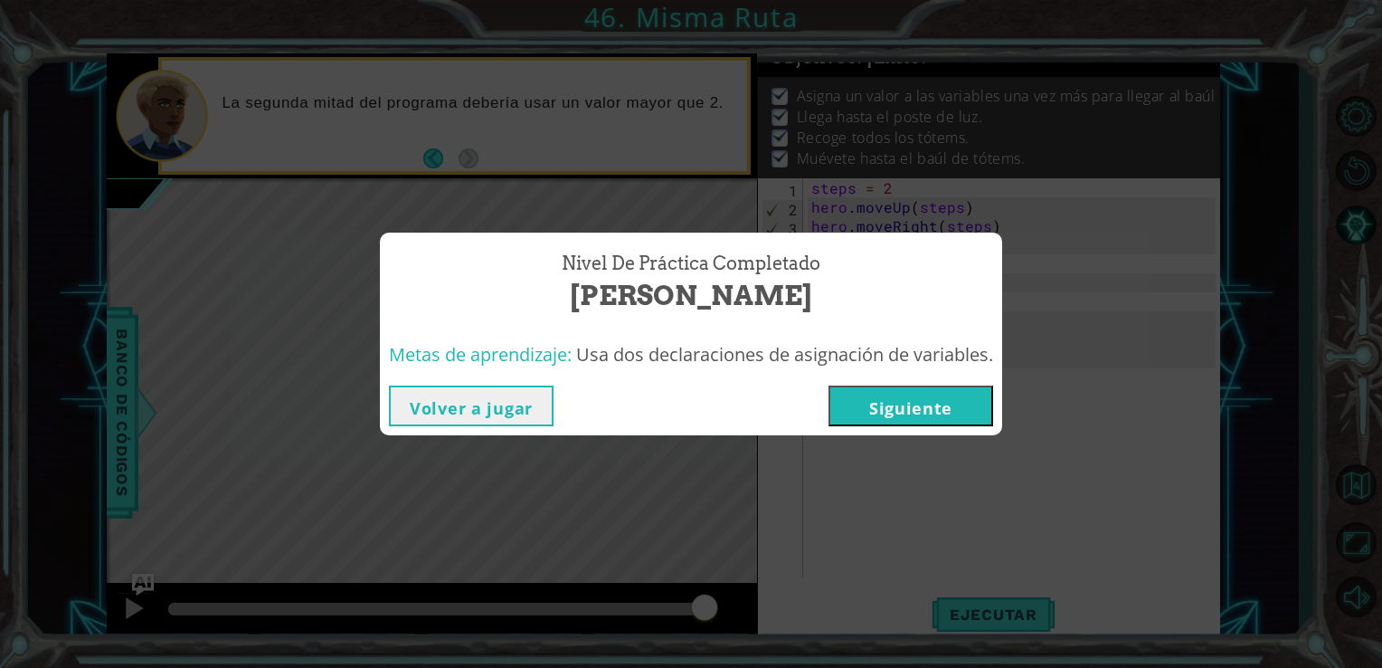
click at [922, 469] on div "Nivel de práctica Completado Misma [PERSON_NAME] de aprendizaje: Usa dos declar…" at bounding box center [691, 334] width 1382 height 668
click at [916, 432] on div "Volver a jugar [GEOGRAPHIC_DATA]" at bounding box center [691, 405] width 622 height 59
click at [901, 415] on button "Siguiente" at bounding box center [911, 405] width 165 height 41
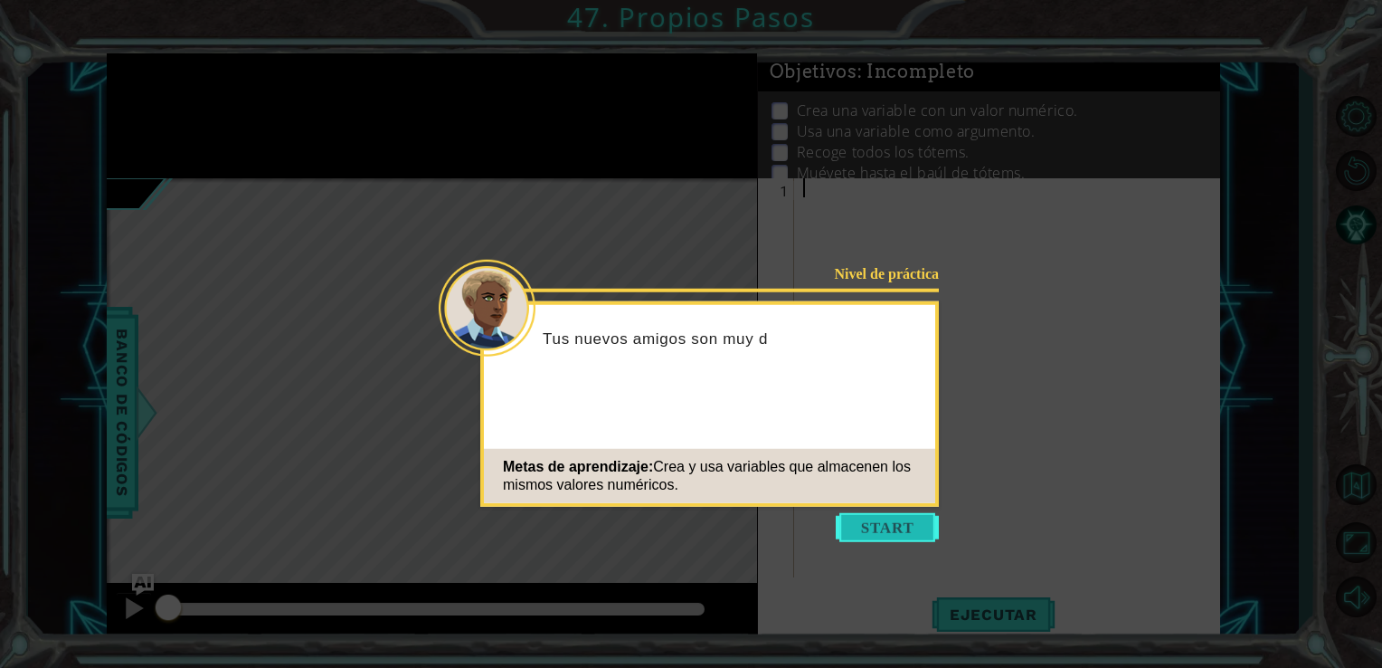
click at [871, 530] on button "Start" at bounding box center [887, 527] width 103 height 29
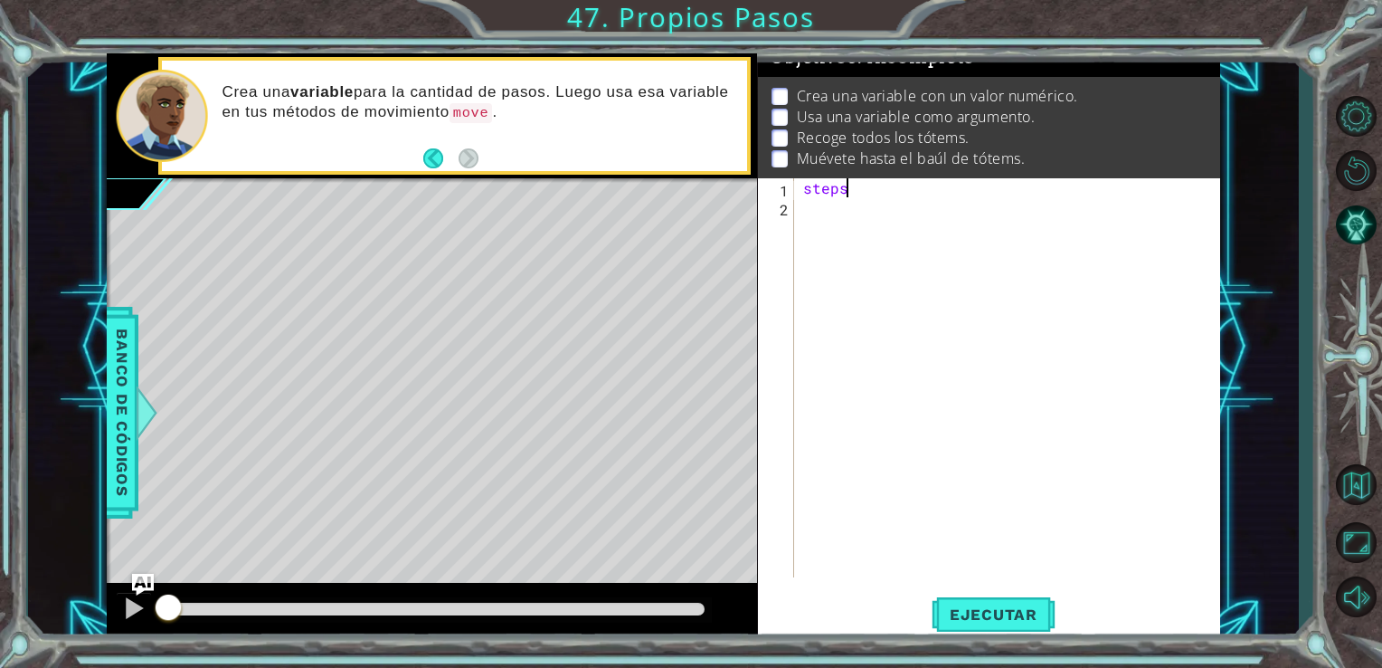
scroll to position [0, 1]
type textarea "steps = 3"
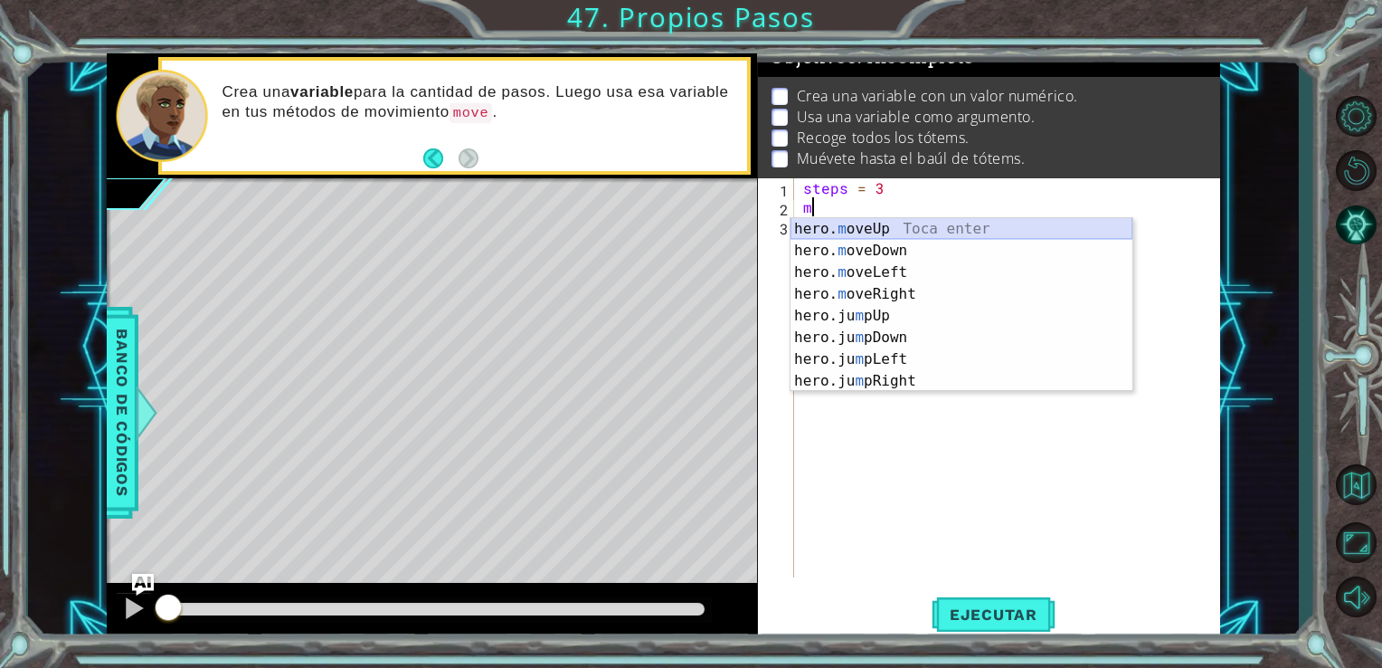
click at [818, 232] on div "hero. m oveUp Toca enter hero. m oveDown Toca enter hero. m oveLeft Toca enter …" at bounding box center [962, 326] width 342 height 217
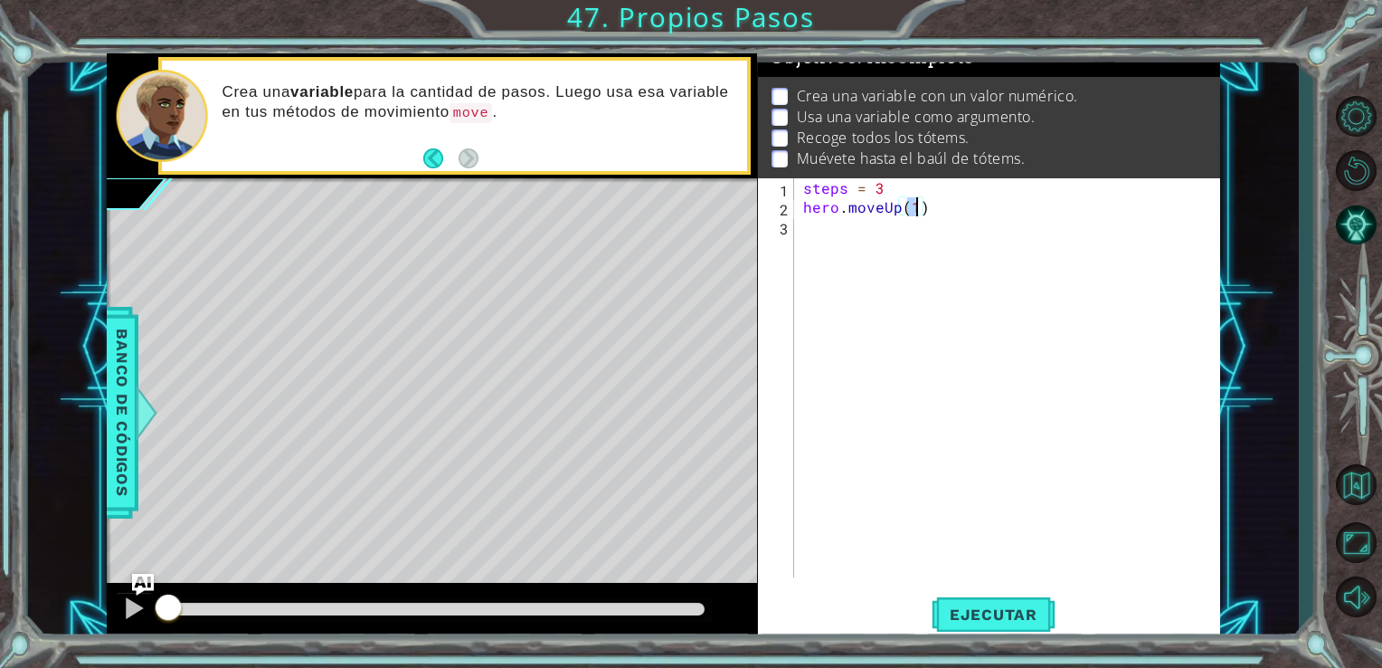
scroll to position [0, 6]
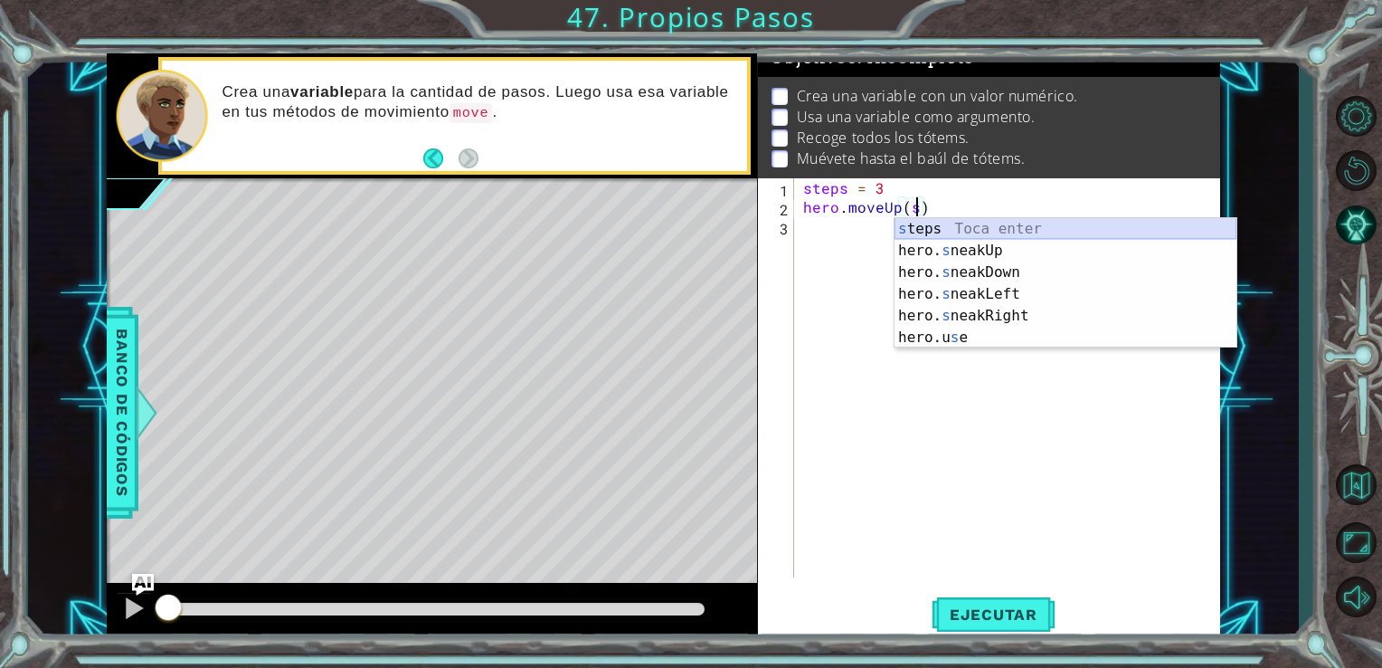
click at [901, 231] on div "s teps Toca enter hero. s neakUp Toca enter hero. s neakDown Toca enter hero. s…" at bounding box center [1066, 305] width 342 height 174
type textarea "hero.moveUp(steps)"
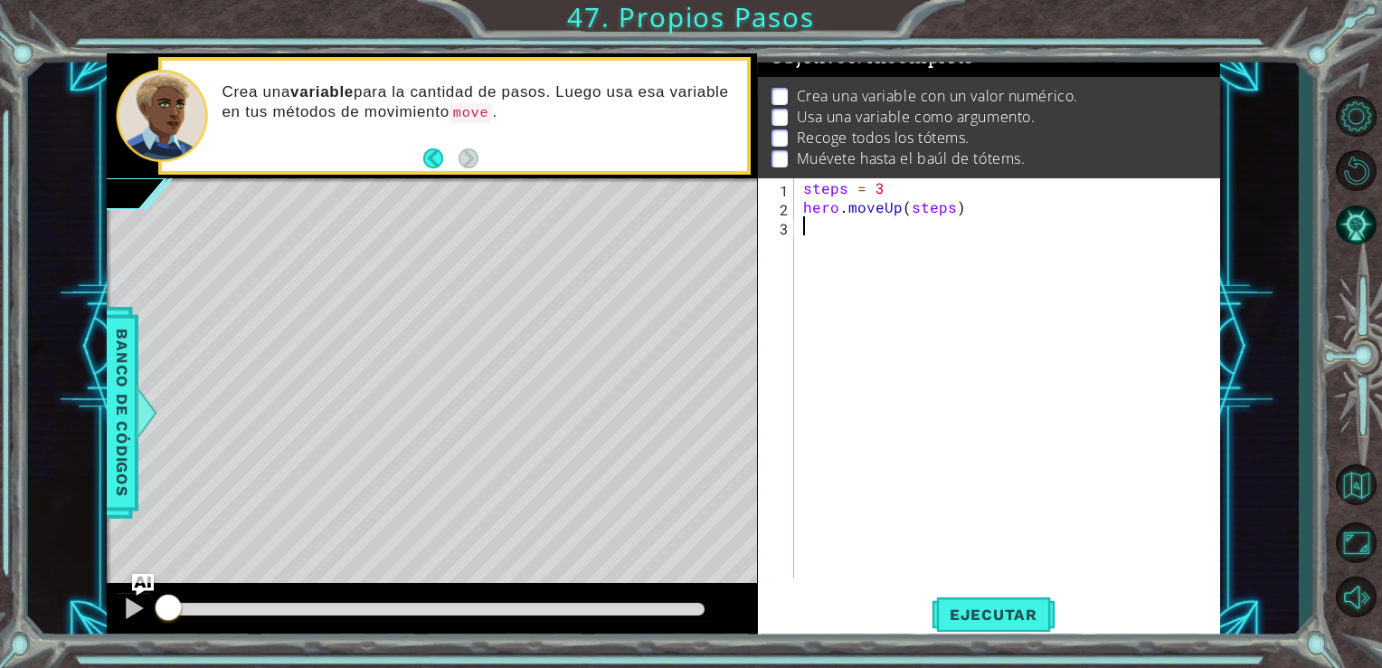
click at [834, 223] on div "steps = 3 hero . moveUp ( steps )" at bounding box center [1013, 396] width 426 height 437
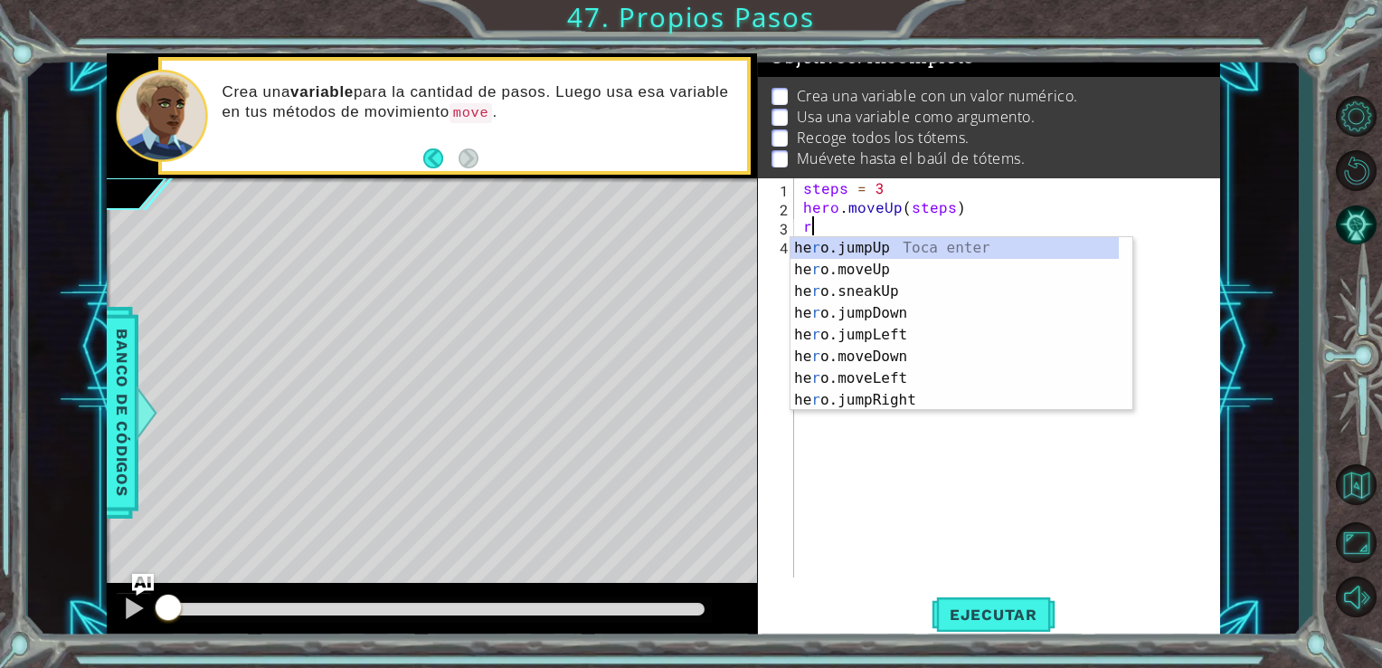
drag, startPoint x: 1125, startPoint y: 250, endPoint x: 1130, endPoint y: 281, distance: 32.1
click at [1130, 281] on div at bounding box center [1124, 323] width 18 height 172
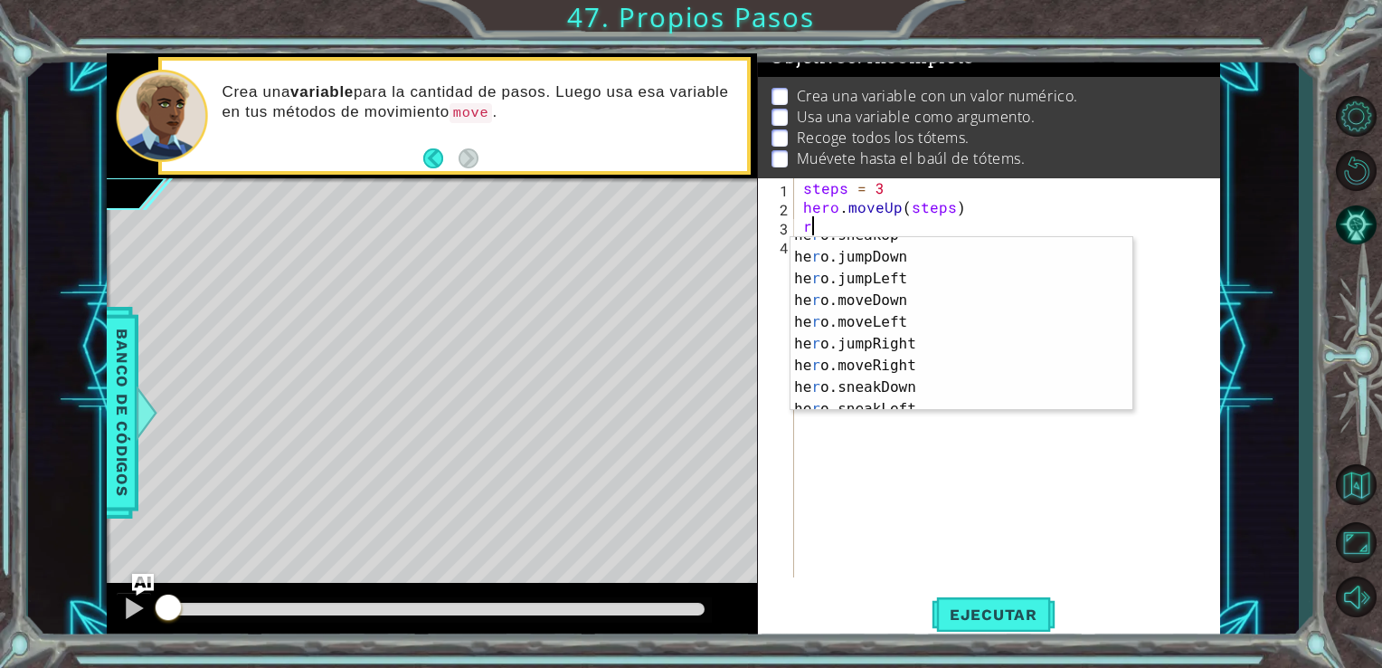
scroll to position [52, 0]
click at [868, 366] on div "he r o.sneakUp Toca enter he r o.jumpDown Toca enter he r o.jumpLeft Toca enter…" at bounding box center [955, 336] width 328 height 217
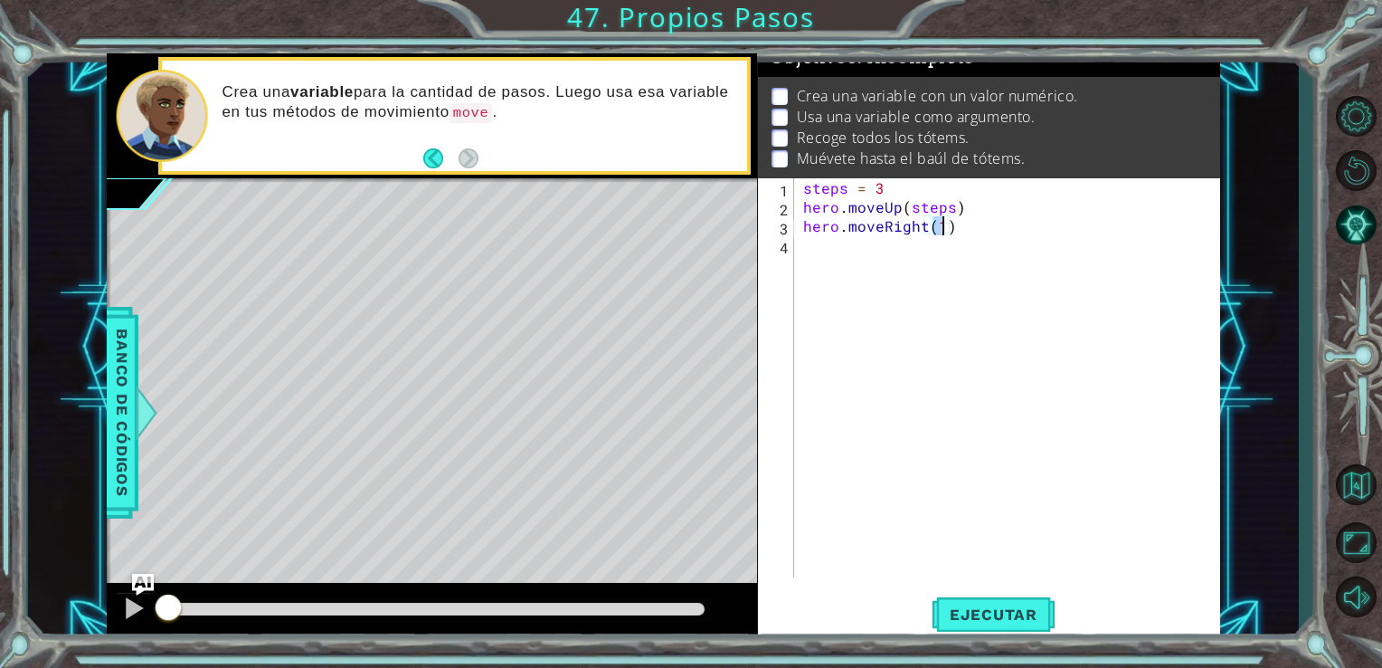
scroll to position [0, 7]
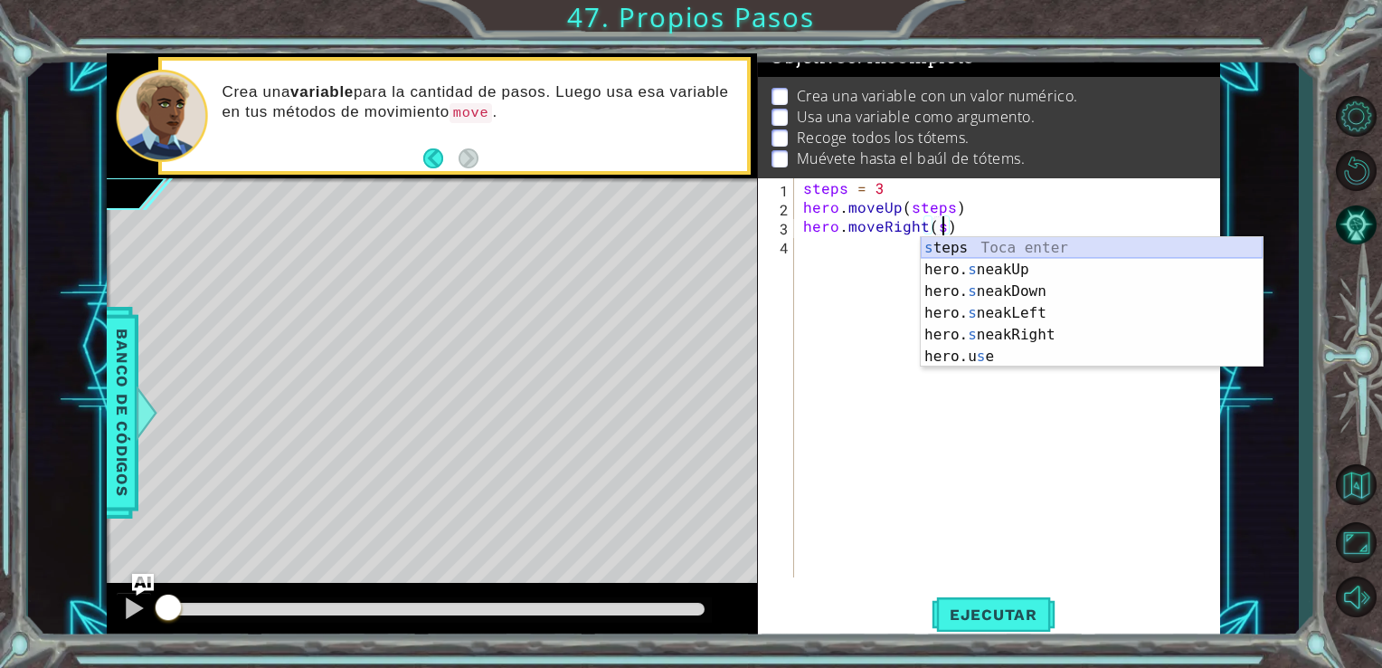
click at [959, 242] on div "s teps Toca enter hero. s neakUp Toca enter hero. s neakDown Toca enter hero. s…" at bounding box center [1092, 324] width 342 height 174
type textarea "hero.moveRight(steps)"
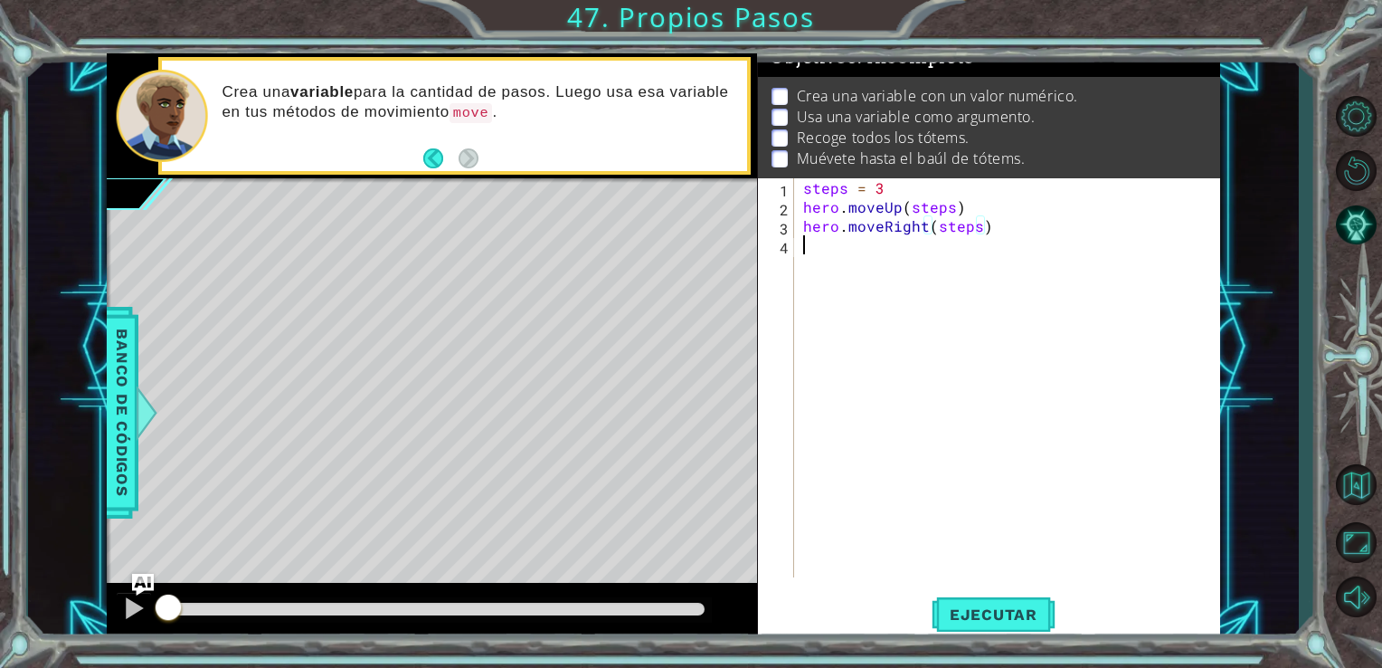
click at [809, 249] on div "steps = 3 hero . moveUp ( steps ) hero . moveRight ( steps )" at bounding box center [1013, 396] width 426 height 437
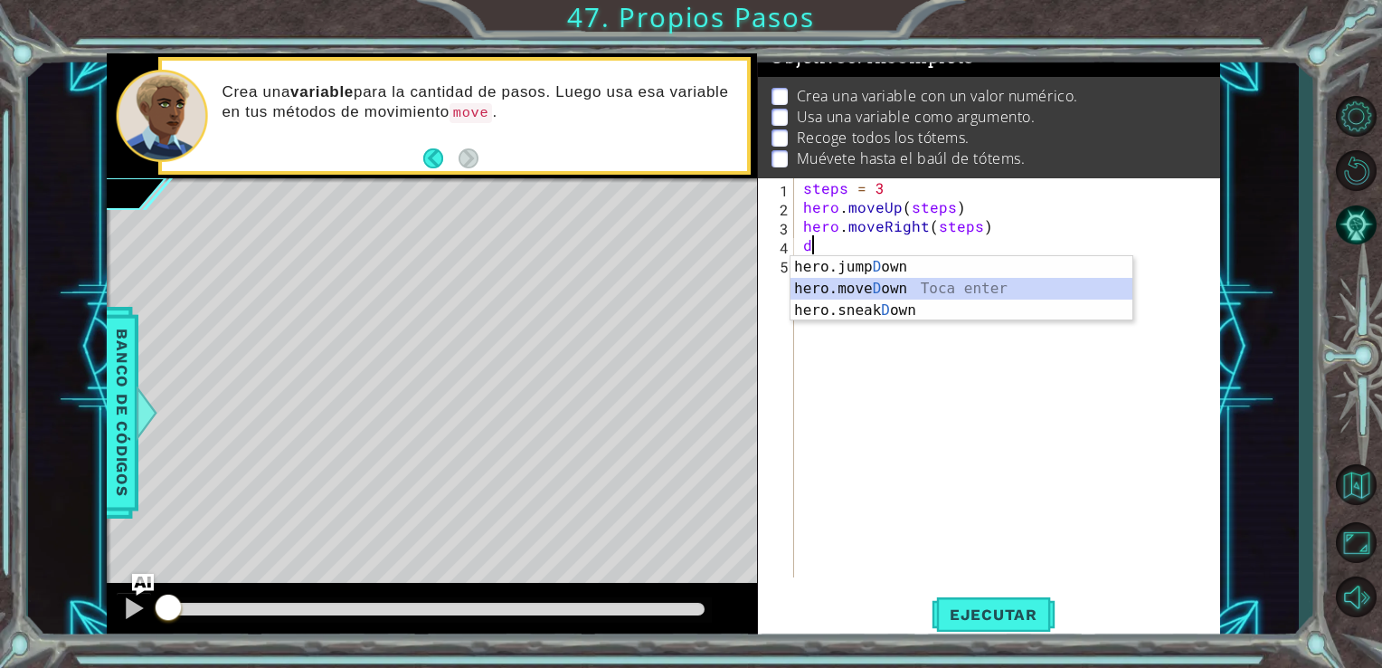
click at [825, 283] on div "hero.jump D own Toca enter hero.[PERSON_NAME] own Toca enter hero.sneak D own T…" at bounding box center [962, 310] width 342 height 109
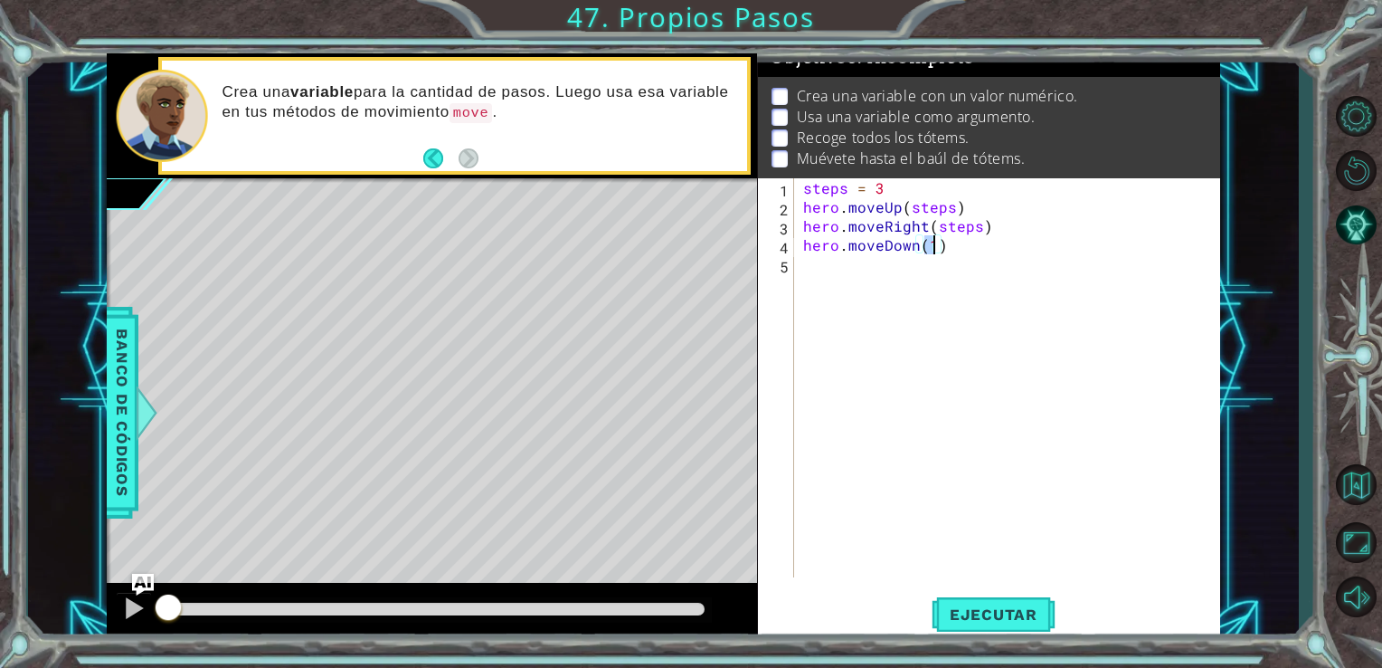
scroll to position [0, 7]
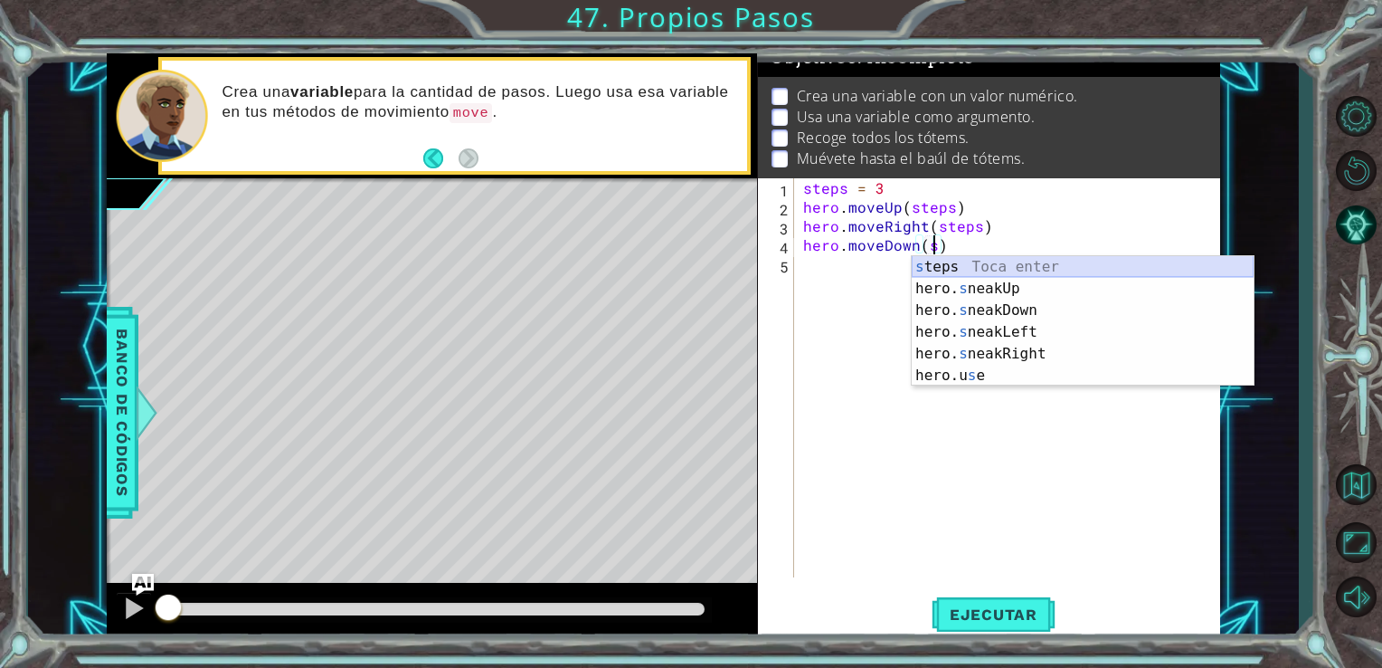
click at [928, 270] on div "s teps Toca enter hero. s neakUp Toca enter hero. s neakDown Toca enter hero. s…" at bounding box center [1083, 343] width 342 height 174
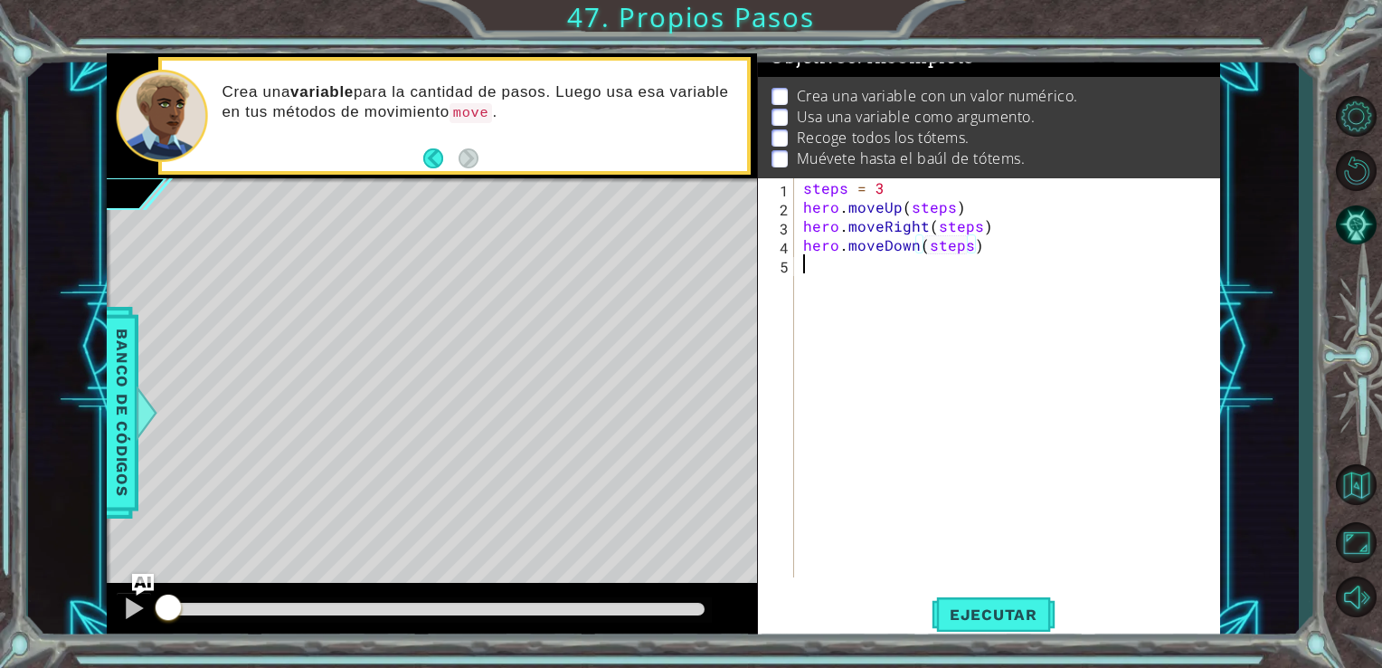
click at [876, 266] on div "steps = 3 hero . moveUp ( steps ) hero . moveRight ( steps ) hero . moveDown ( …" at bounding box center [1013, 396] width 426 height 437
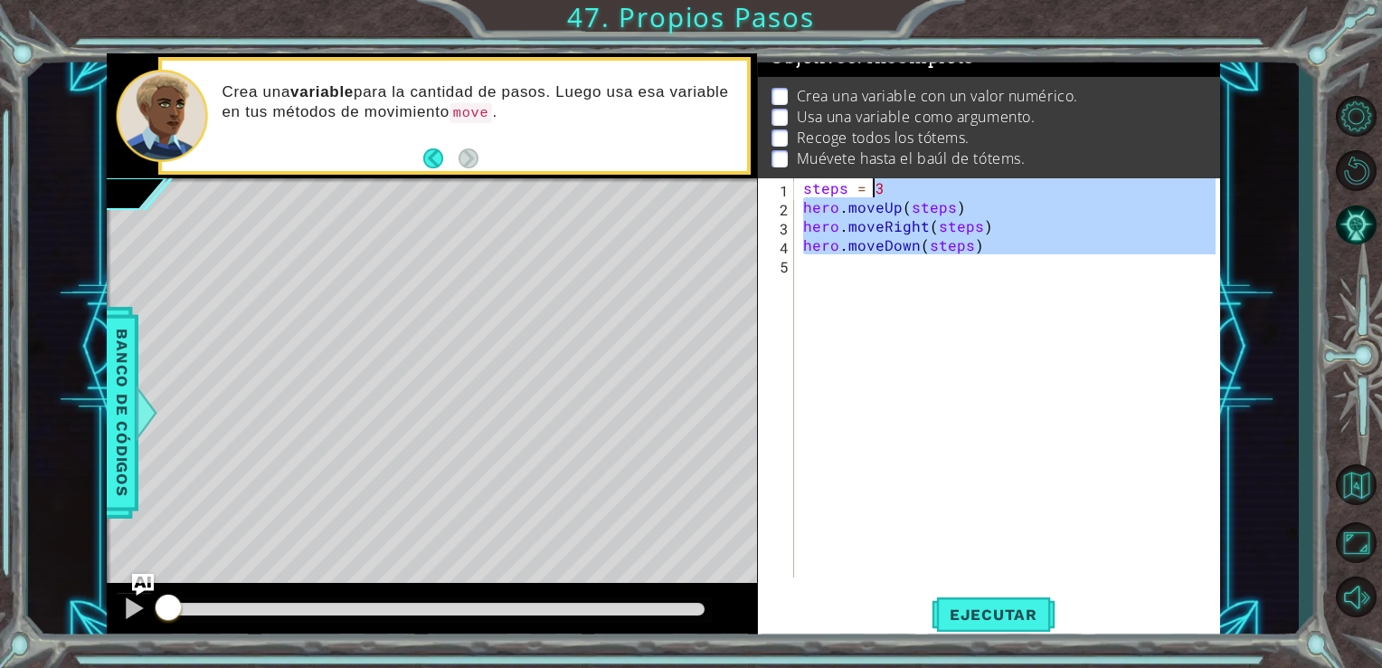
type textarea "steps = 3 hero.moveUp(steps)"
click at [832, 262] on div "steps = 3 hero . moveUp ( steps ) hero . moveRight ( steps ) hero . moveDown ( …" at bounding box center [1008, 377] width 417 height 399
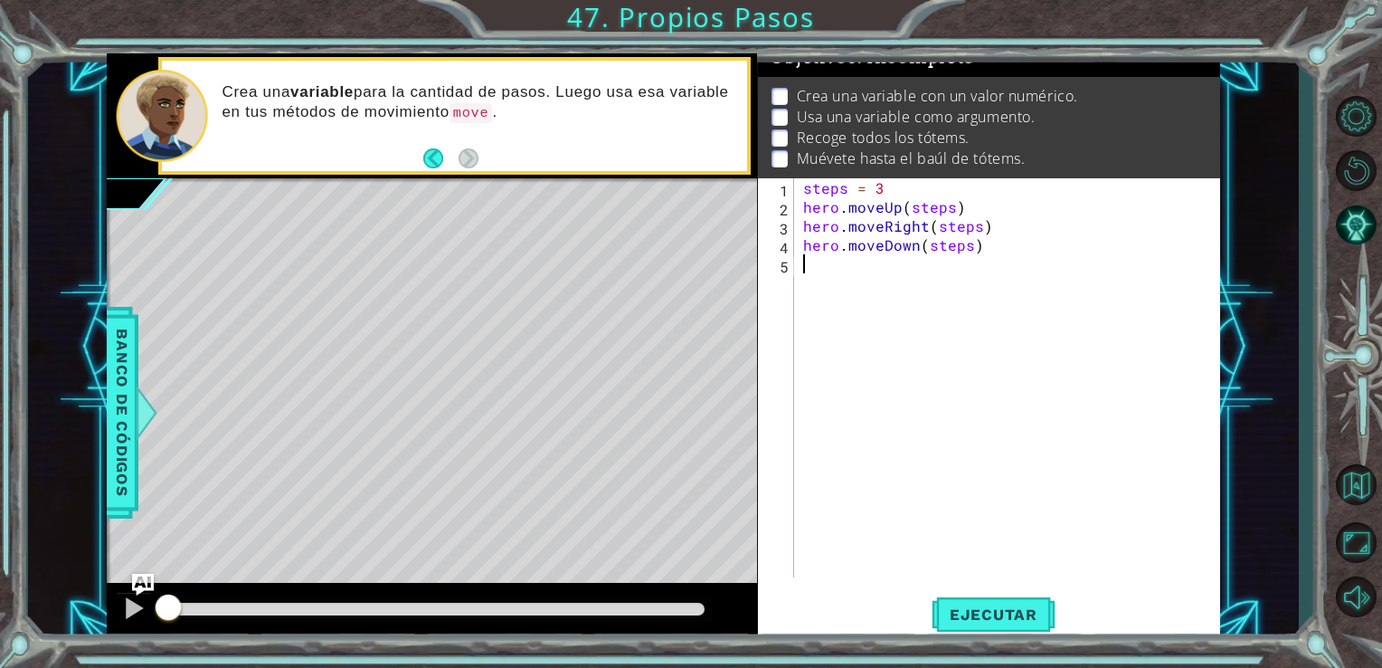
scroll to position [0, 0]
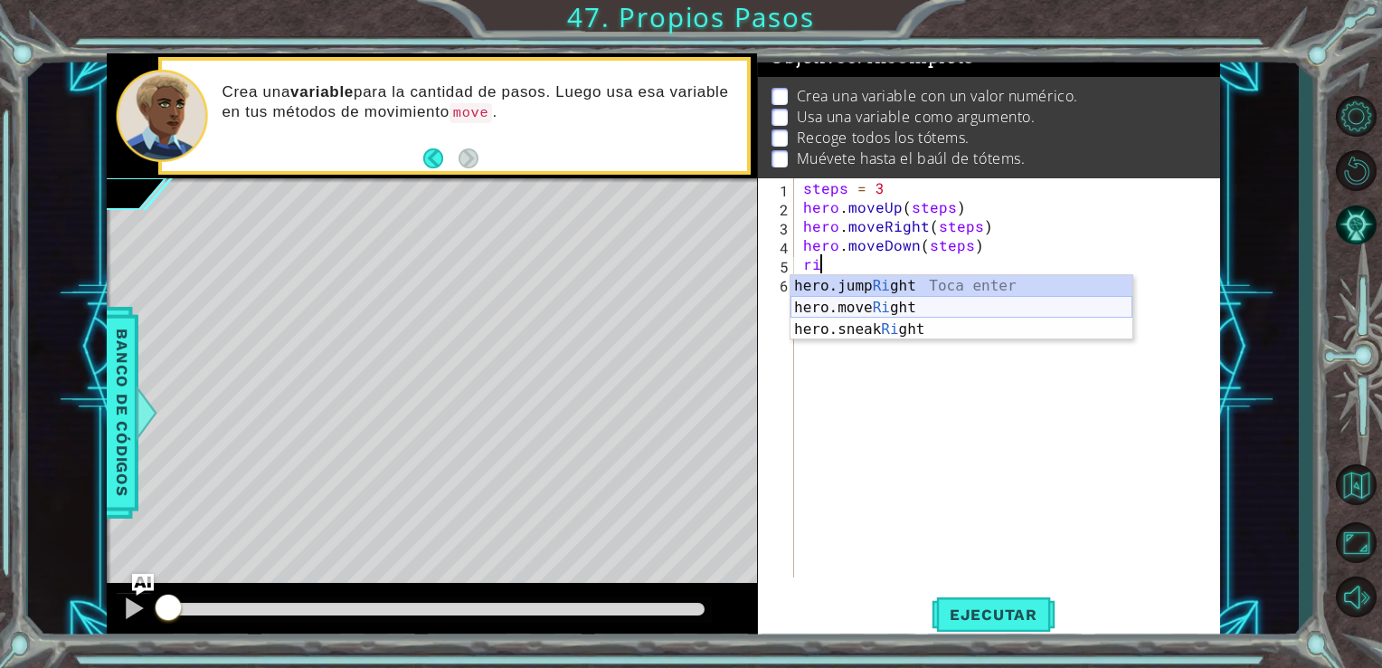
click at [831, 309] on div "hero.jump Ri ght Toca enter hero.move Ri ght Toca enter hero.sneak Ri ght Toca …" at bounding box center [962, 329] width 342 height 109
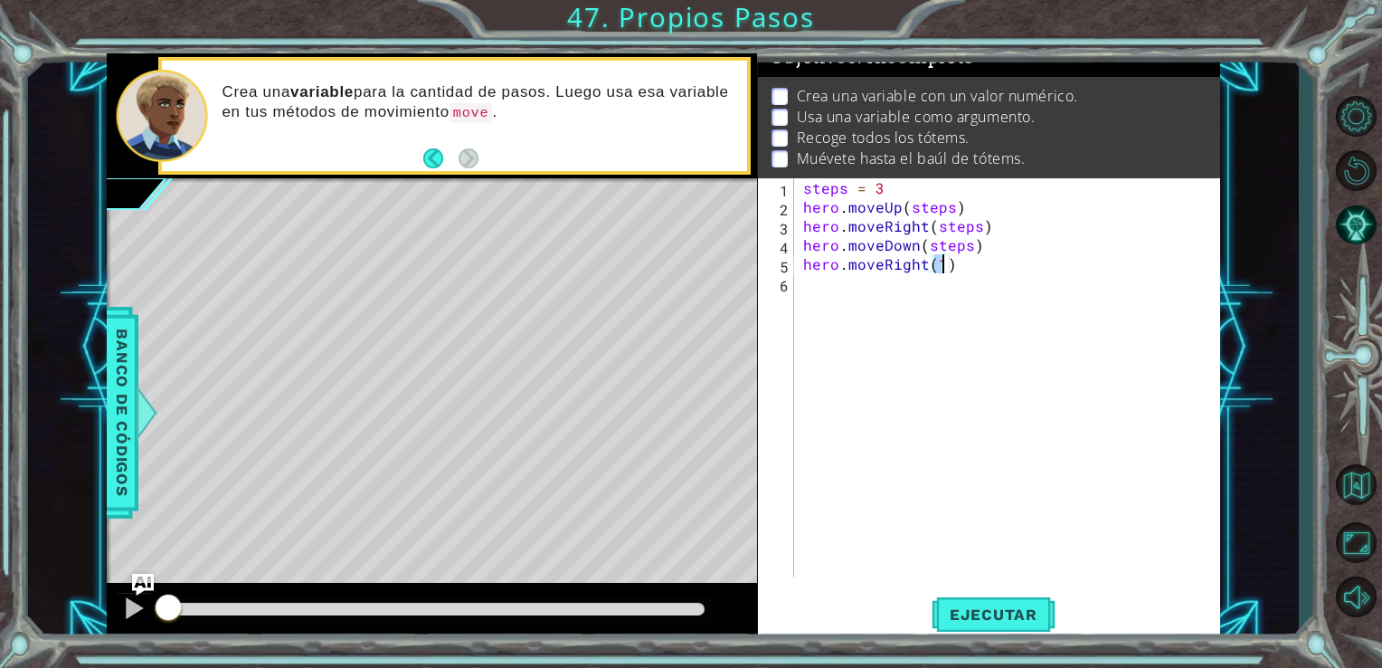
scroll to position [0, 7]
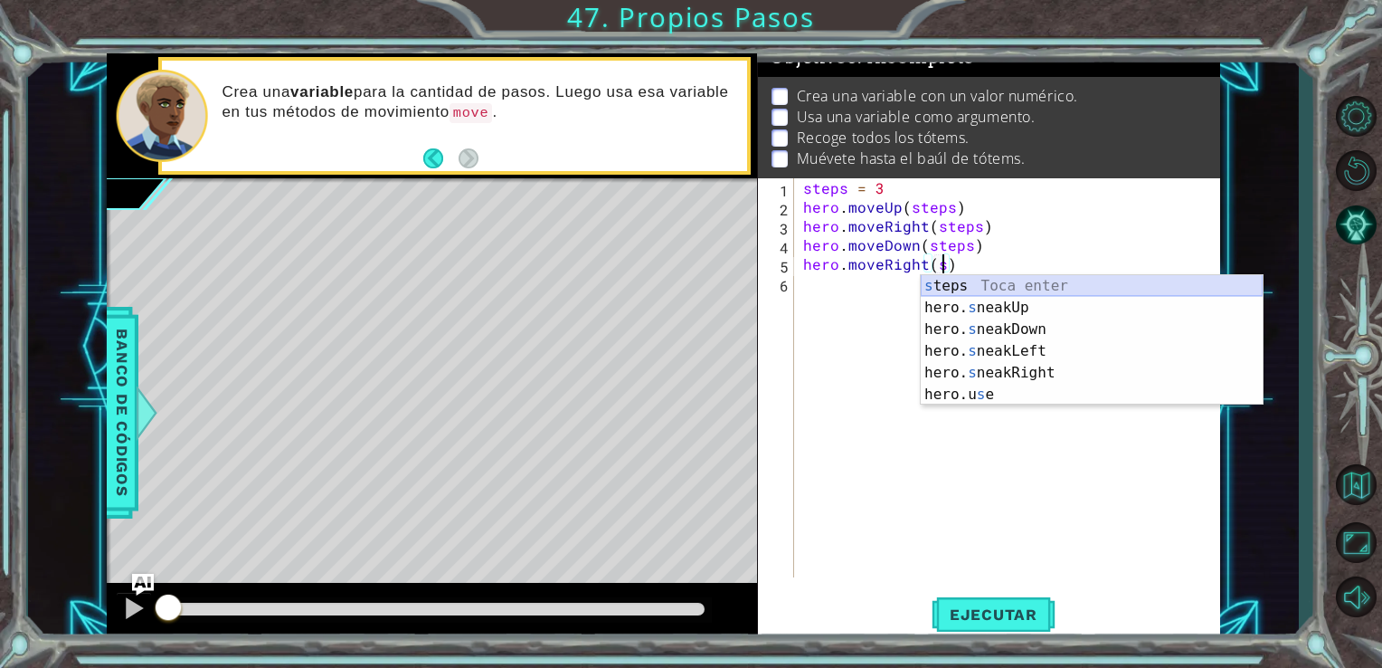
click at [927, 289] on div "s teps Toca enter hero. s neakUp Toca enter hero. s neakDown Toca enter hero. s…" at bounding box center [1092, 362] width 342 height 174
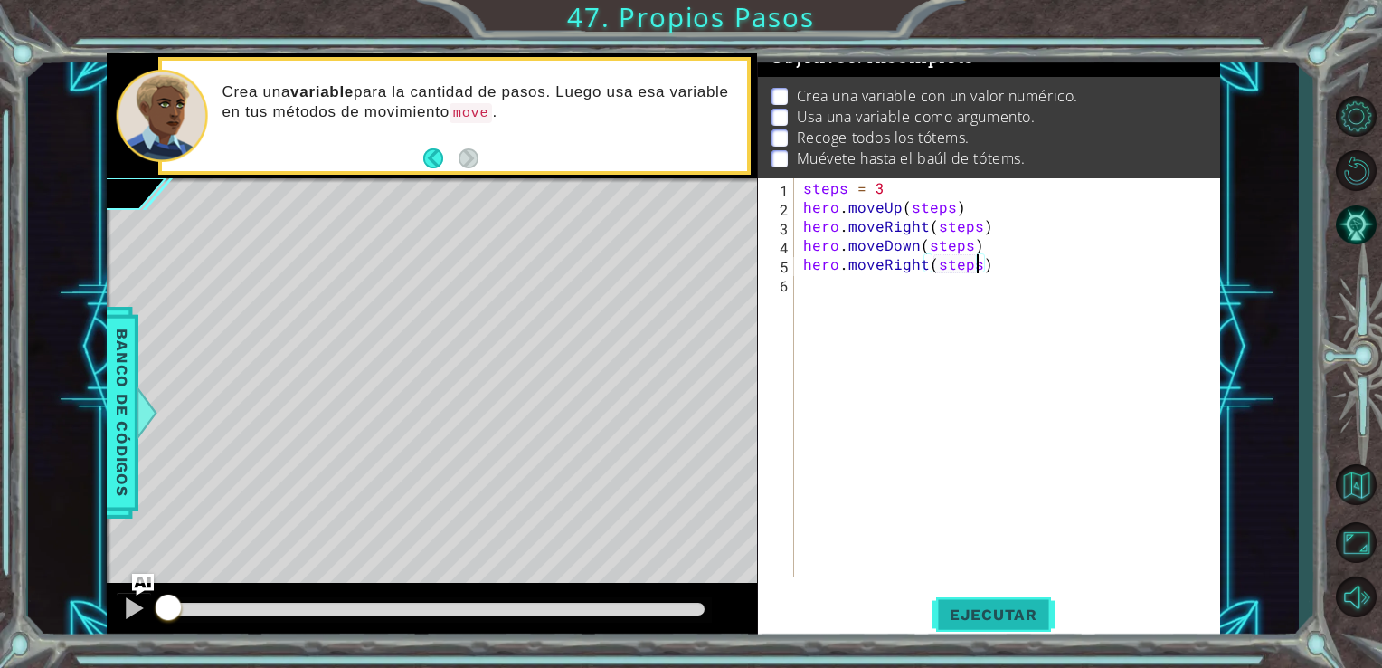
type textarea "hero.moveRight(steps)"
click at [993, 603] on button "Ejecutar" at bounding box center [994, 614] width 124 height 46
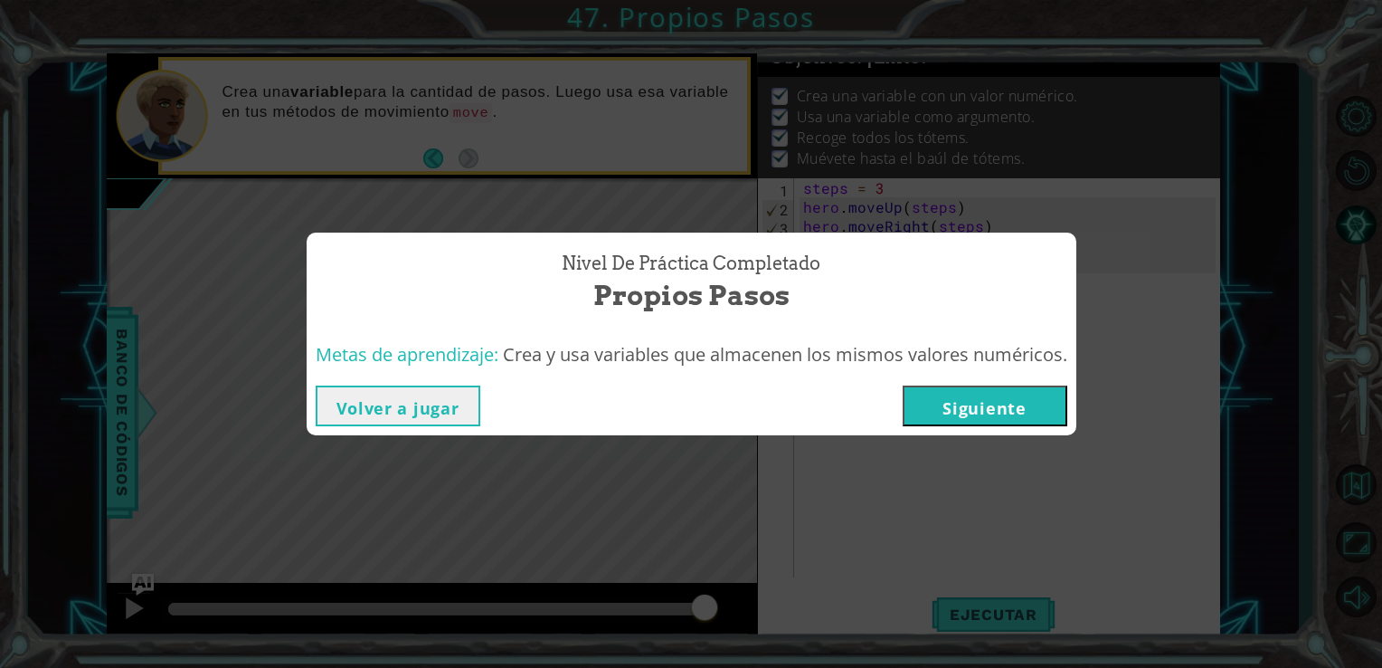
click at [1021, 408] on button "Siguiente" at bounding box center [985, 405] width 165 height 41
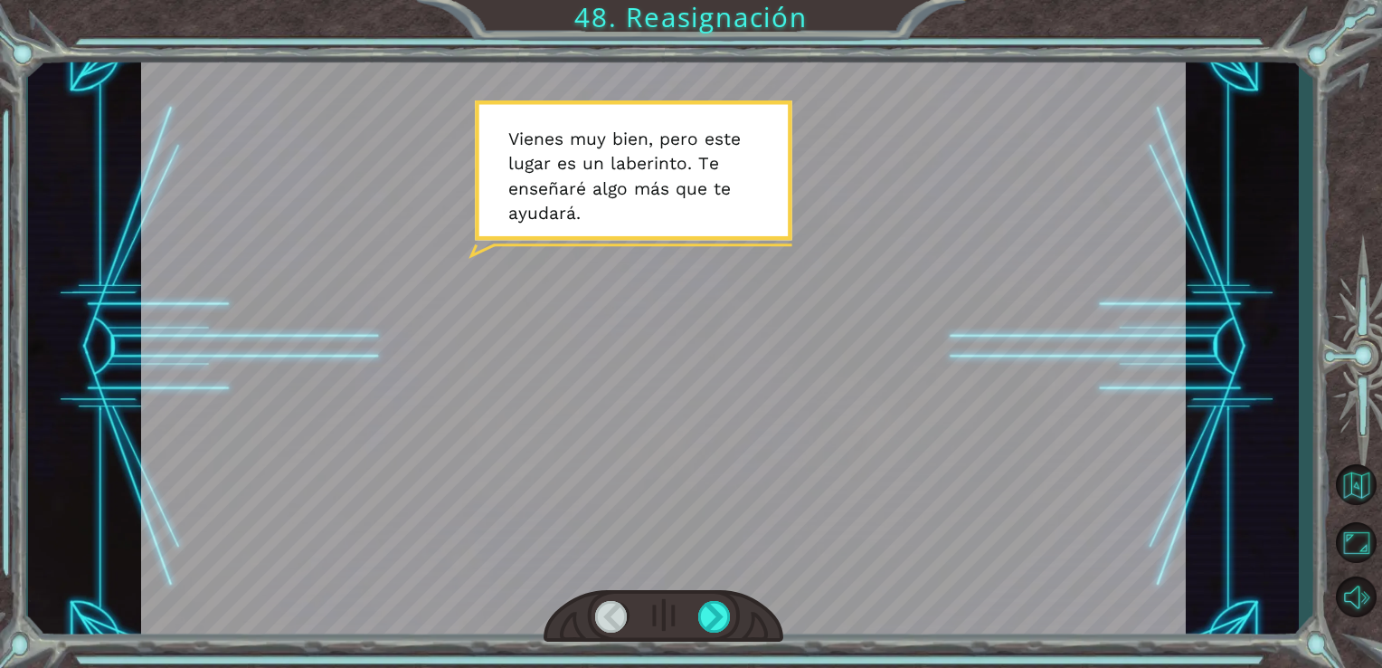
click at [731, 586] on div at bounding box center [664, 347] width 1046 height 588
click at [719, 627] on div at bounding box center [714, 617] width 33 height 32
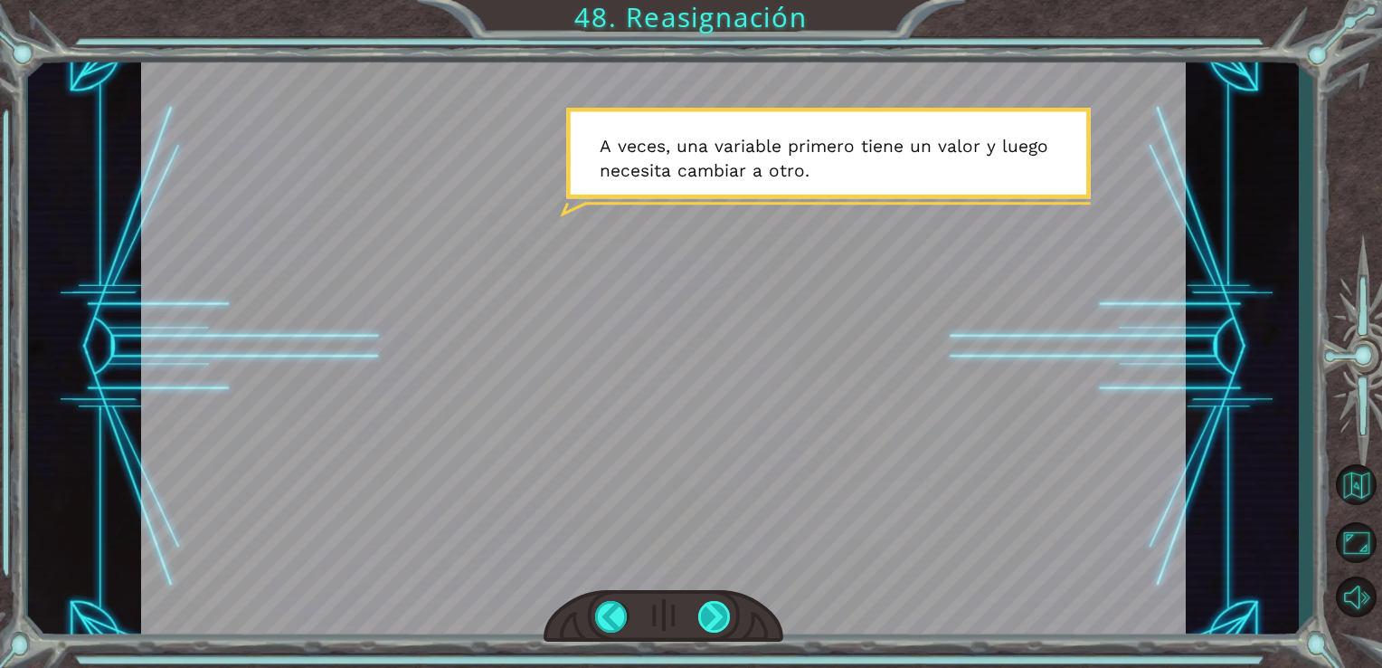
click at [707, 607] on div at bounding box center [714, 617] width 33 height 32
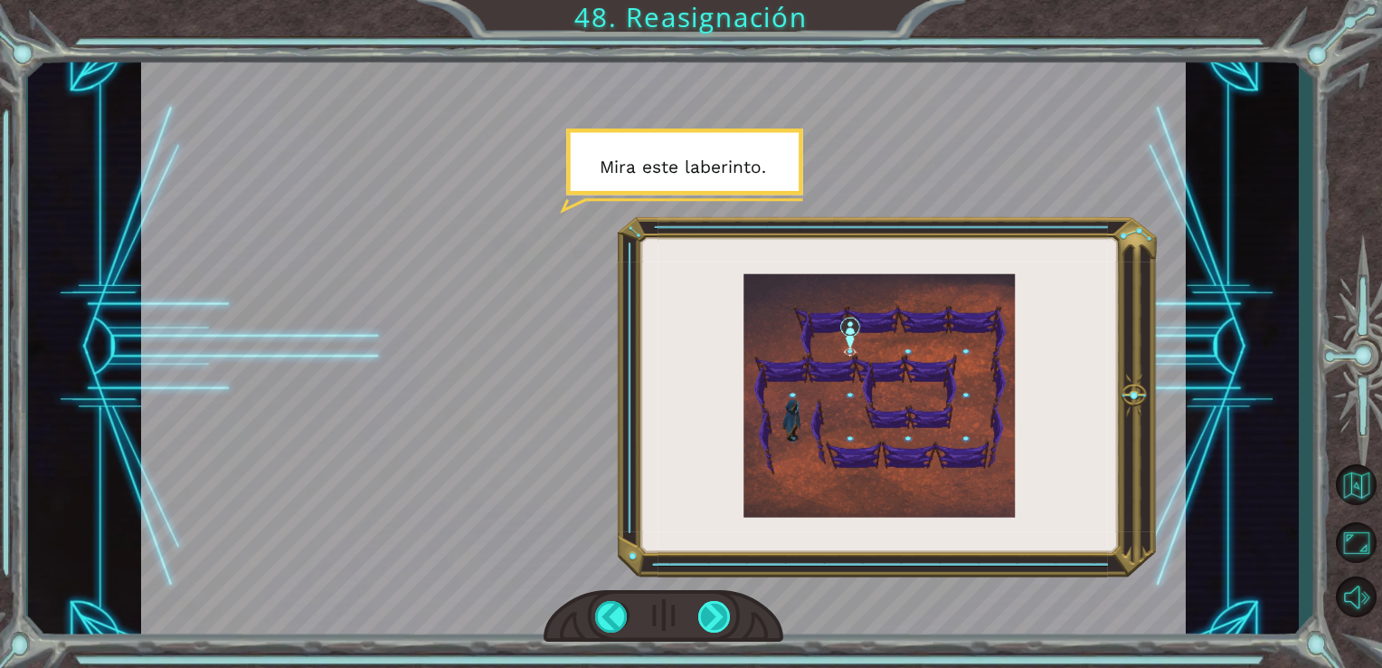
click at [707, 607] on div at bounding box center [714, 617] width 33 height 32
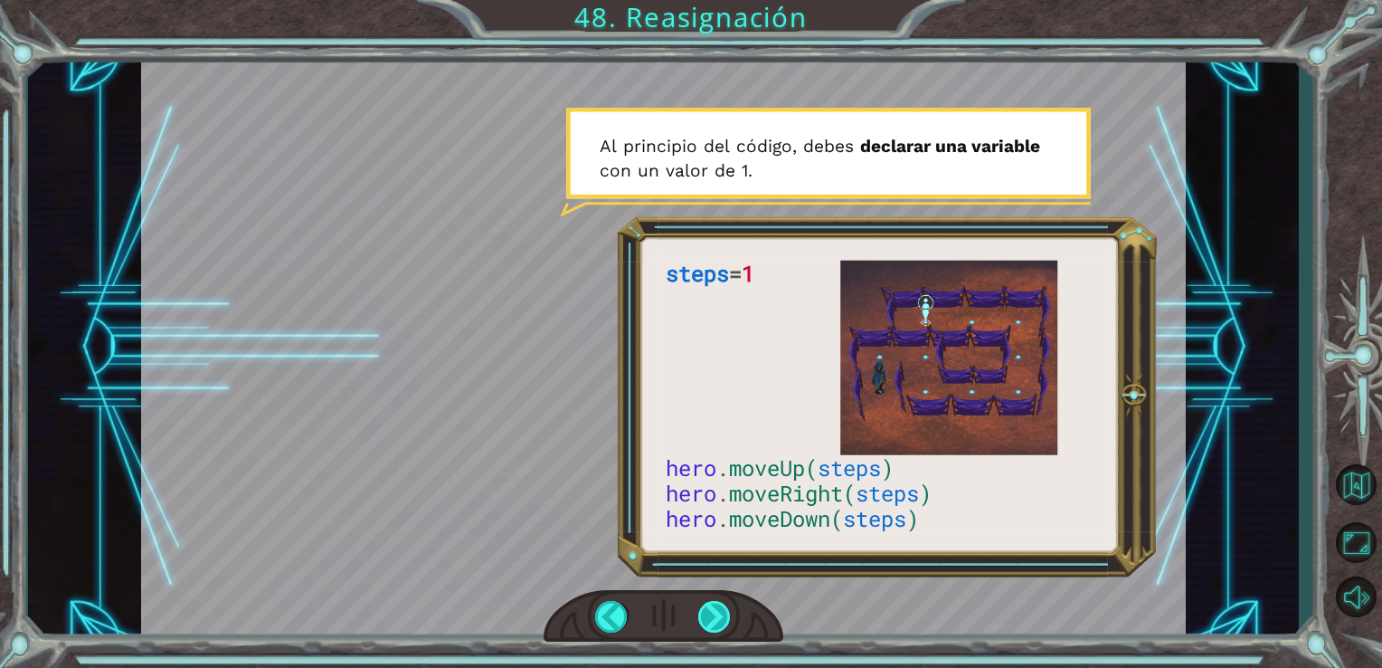
click at [707, 607] on div at bounding box center [714, 617] width 33 height 32
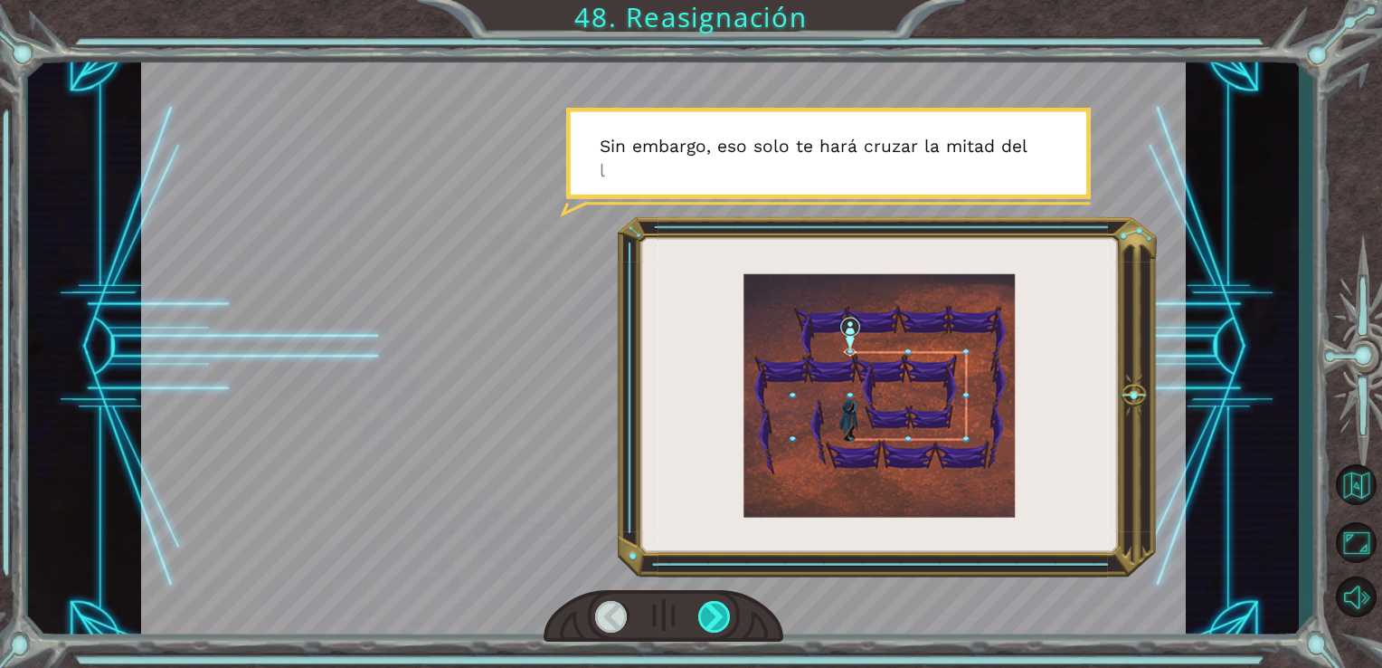
click at [707, 607] on div at bounding box center [714, 617] width 33 height 32
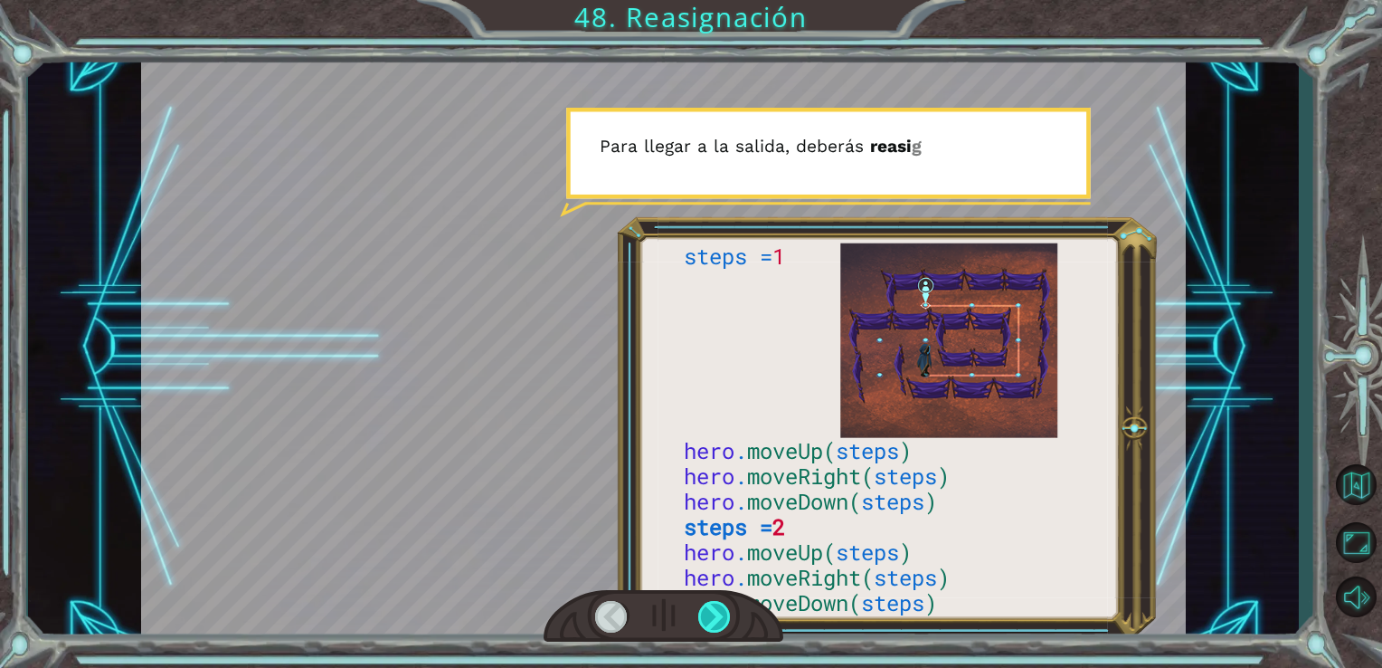
click at [707, 607] on div at bounding box center [714, 617] width 33 height 32
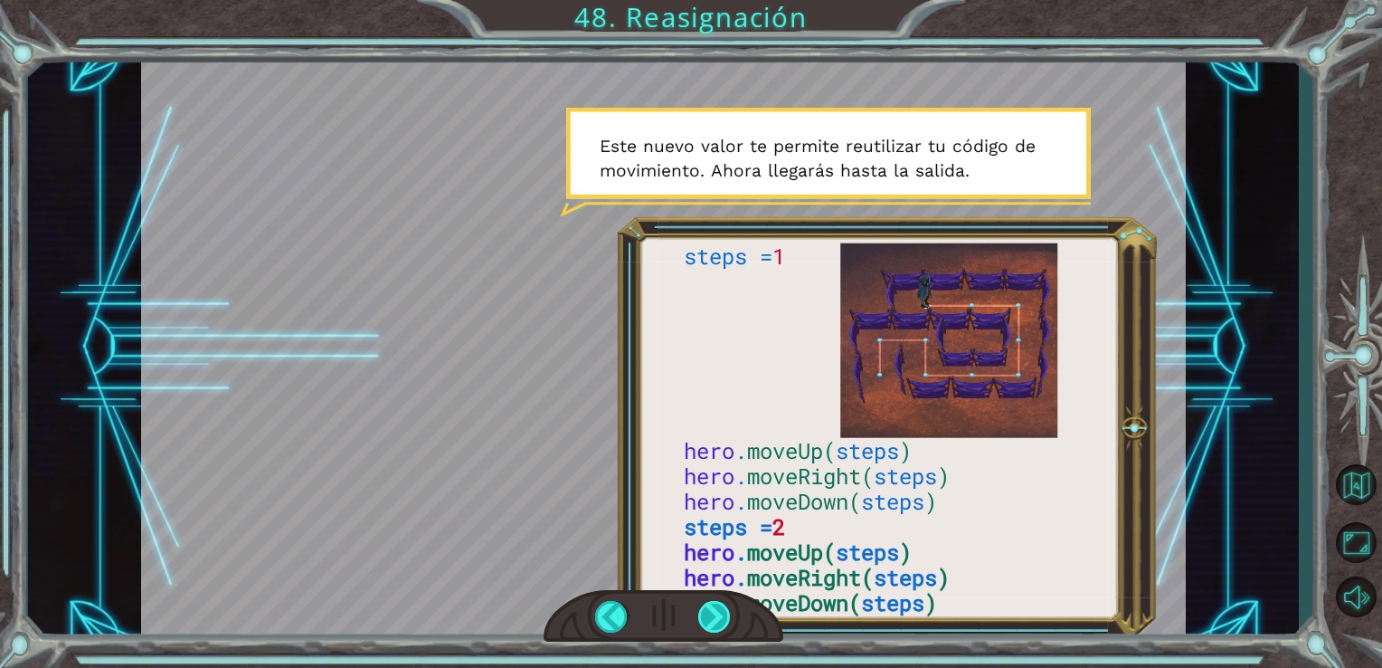
click at [707, 607] on div at bounding box center [714, 617] width 33 height 32
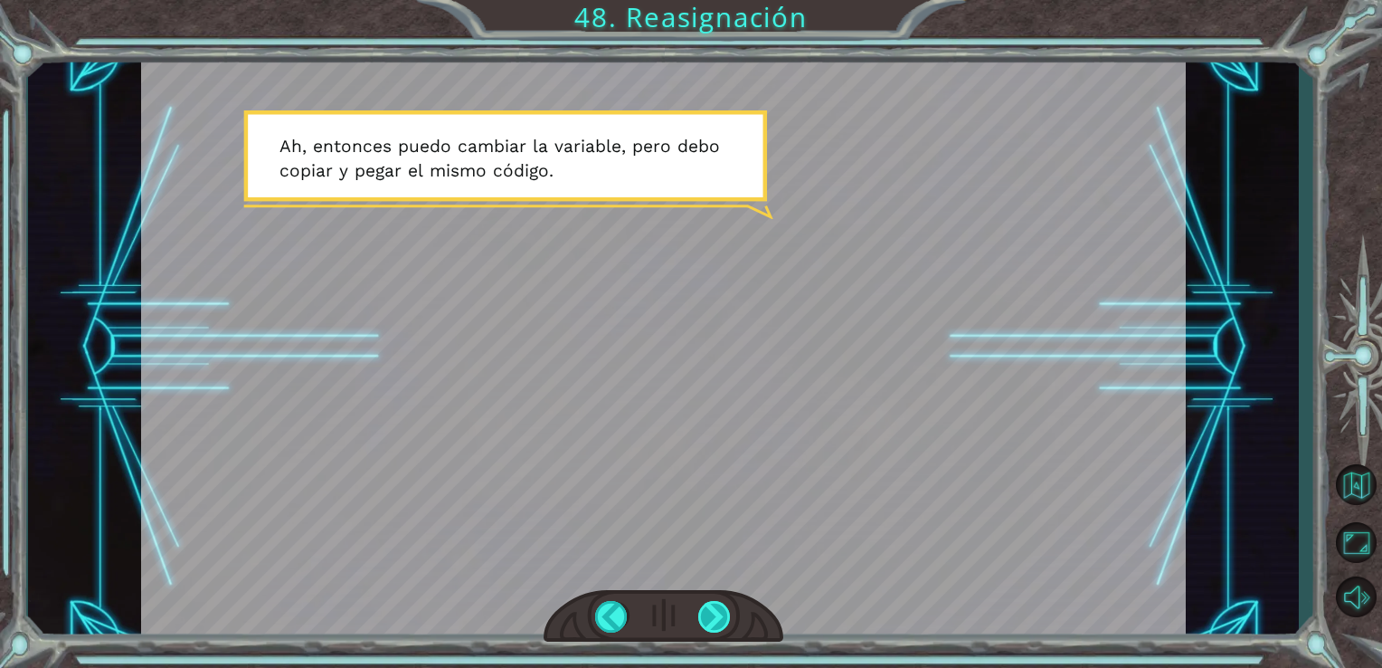
click at [702, 614] on div at bounding box center [714, 617] width 33 height 32
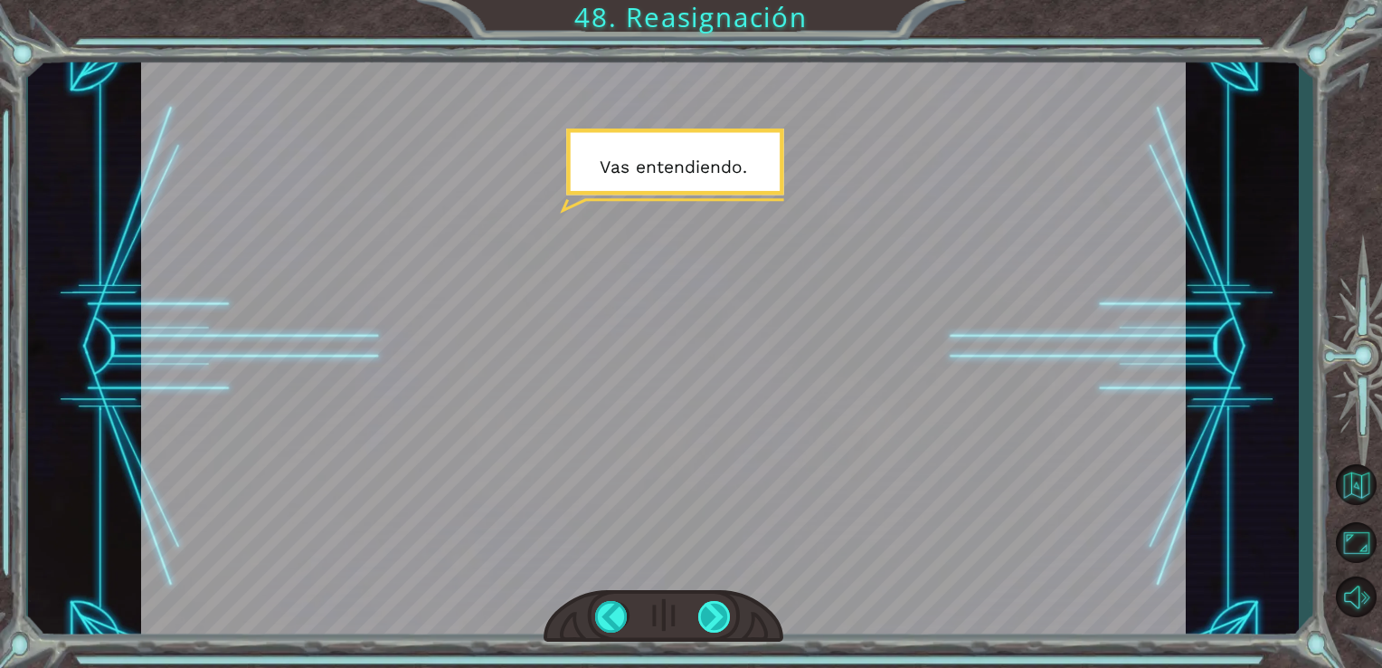
click at [702, 614] on div at bounding box center [714, 617] width 33 height 32
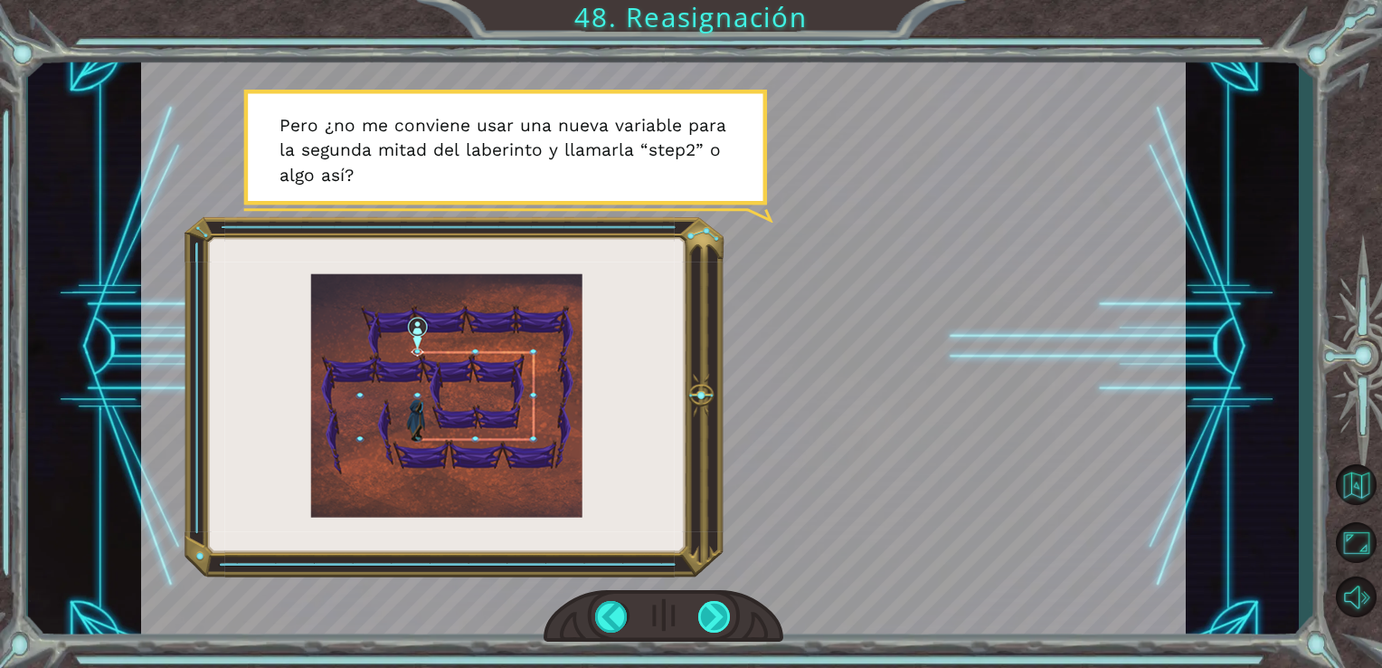
click at [702, 614] on div at bounding box center [714, 617] width 33 height 32
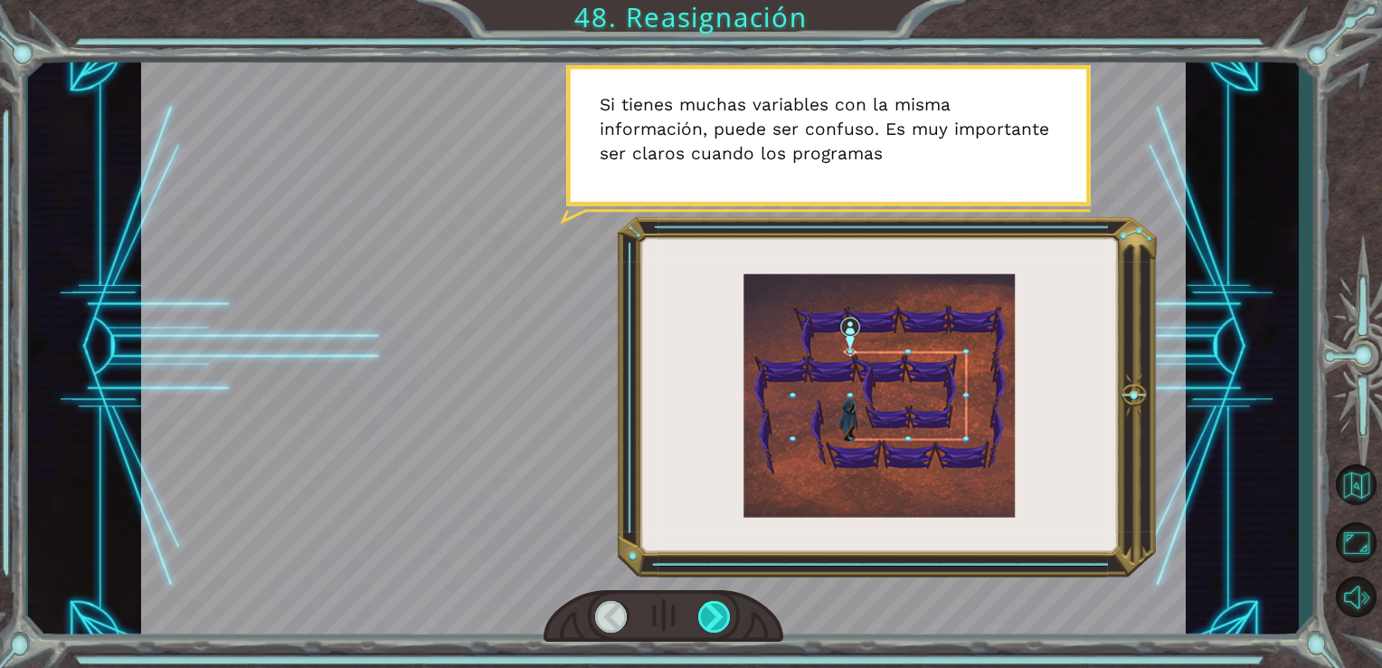
click at [702, 614] on div at bounding box center [714, 617] width 33 height 32
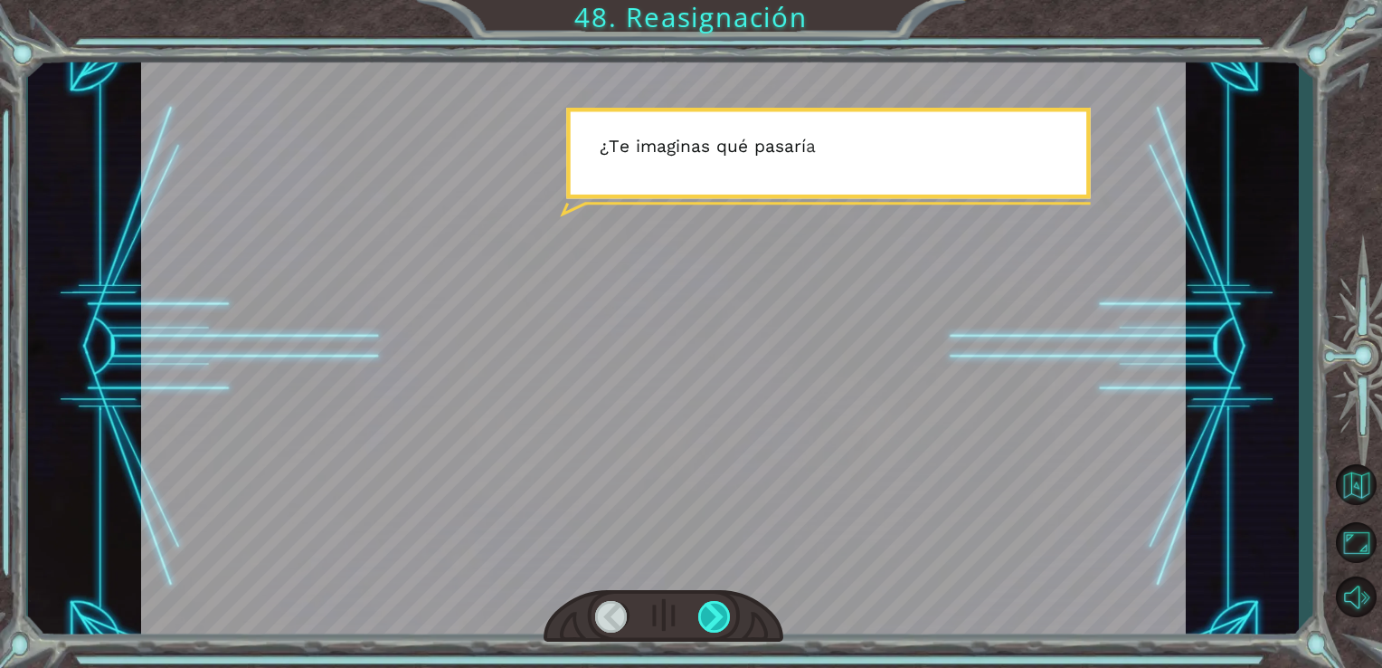
click at [702, 614] on div at bounding box center [714, 617] width 33 height 32
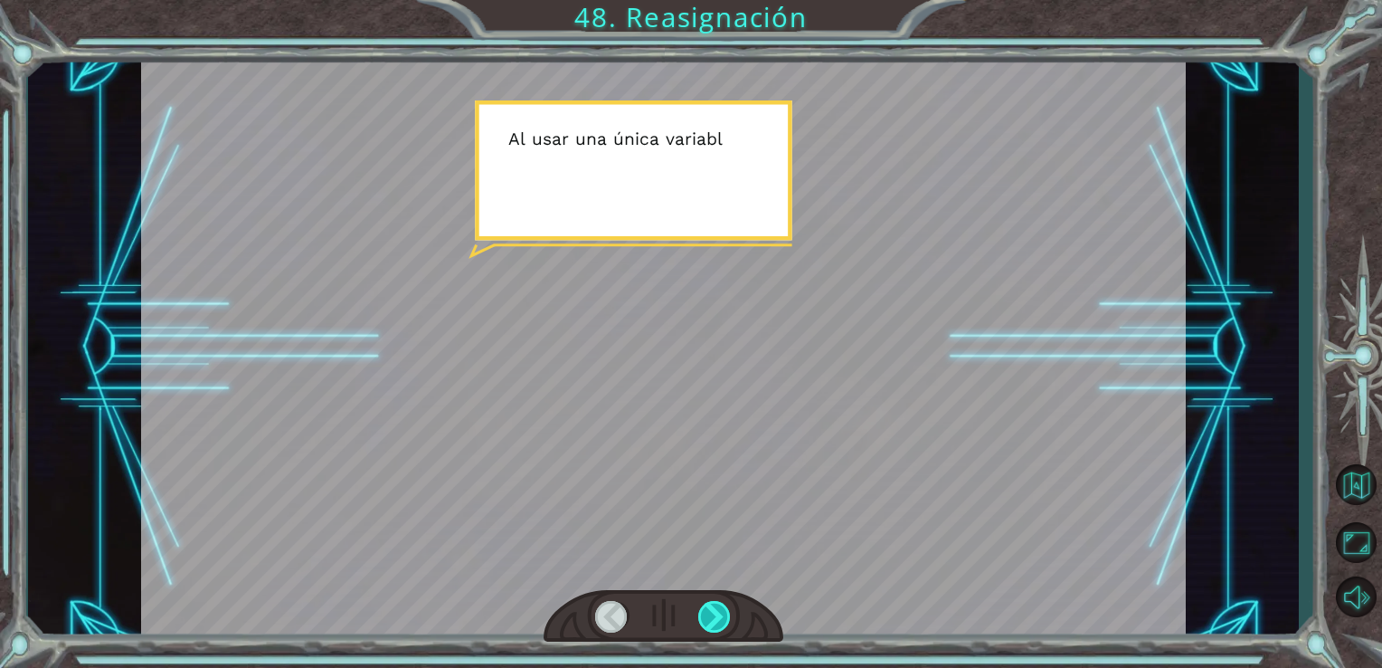
click at [702, 614] on div at bounding box center [714, 617] width 33 height 32
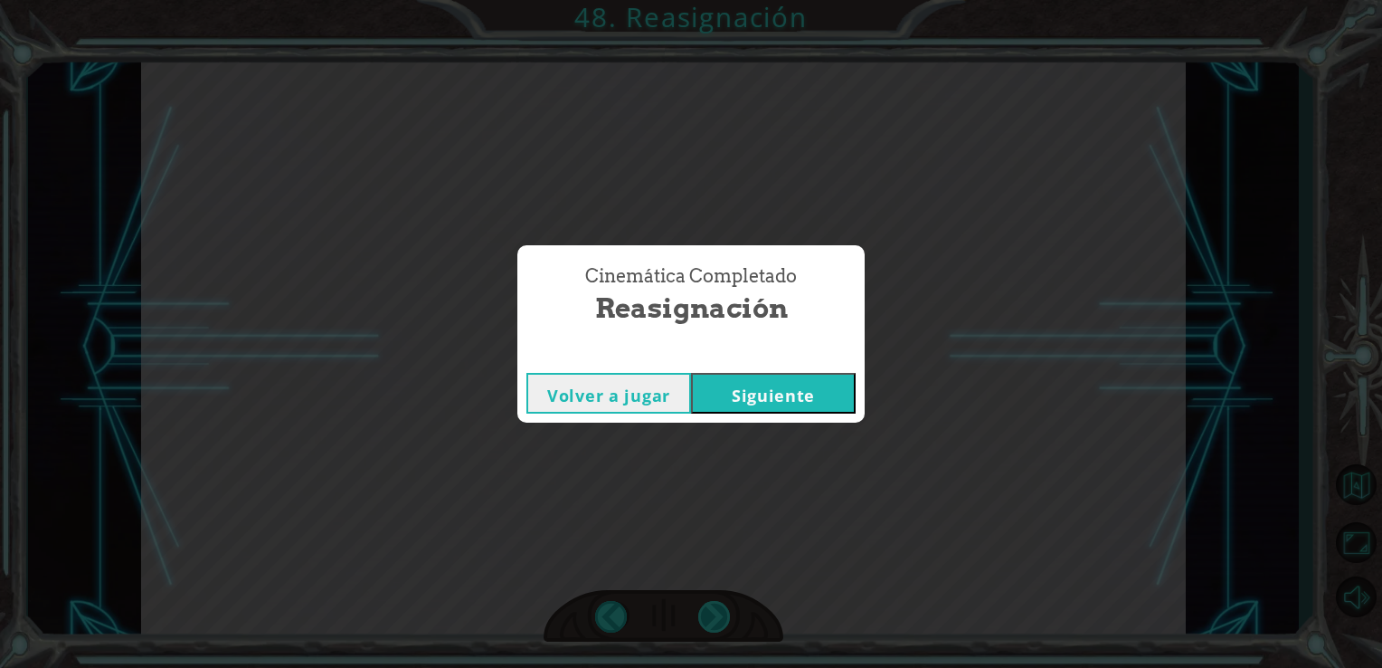
click at [702, 614] on div "Cinemática Completado Reasignación Volver a jugar [GEOGRAPHIC_DATA]" at bounding box center [691, 334] width 1382 height 668
click at [735, 395] on button "Siguiente" at bounding box center [773, 393] width 165 height 41
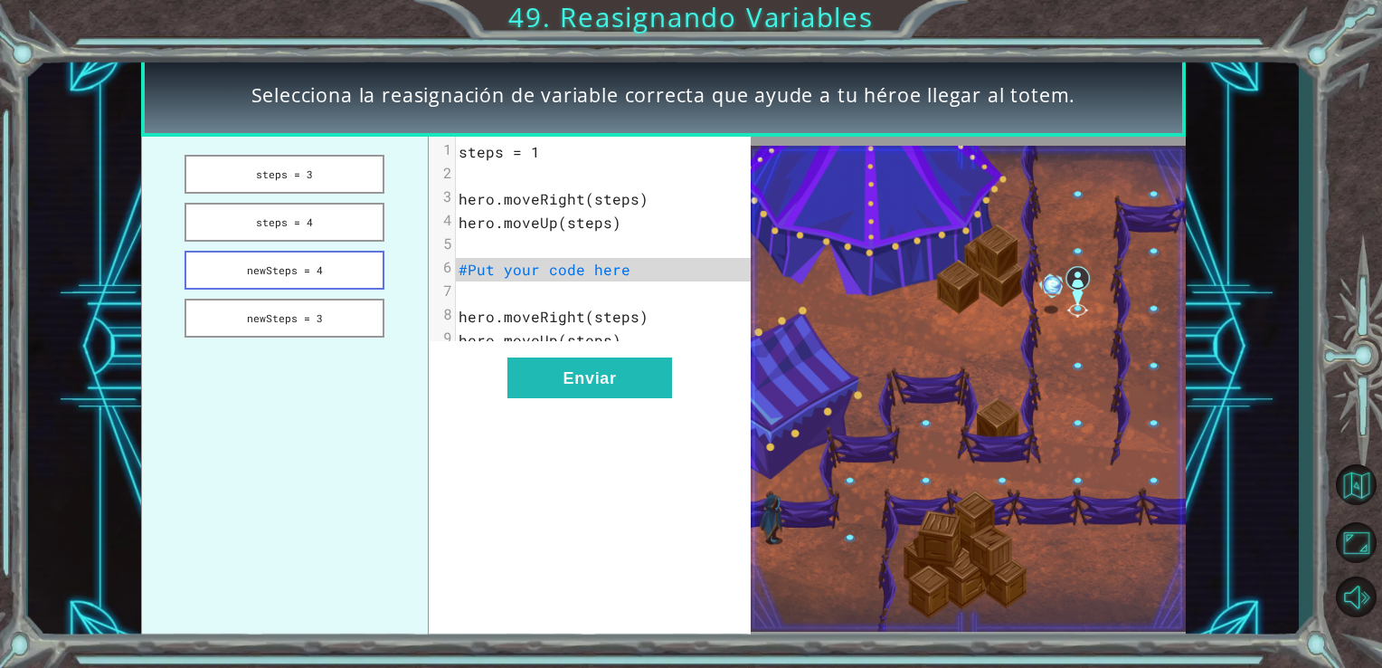
click at [259, 262] on button "newSteps = 4" at bounding box center [285, 270] width 200 height 39
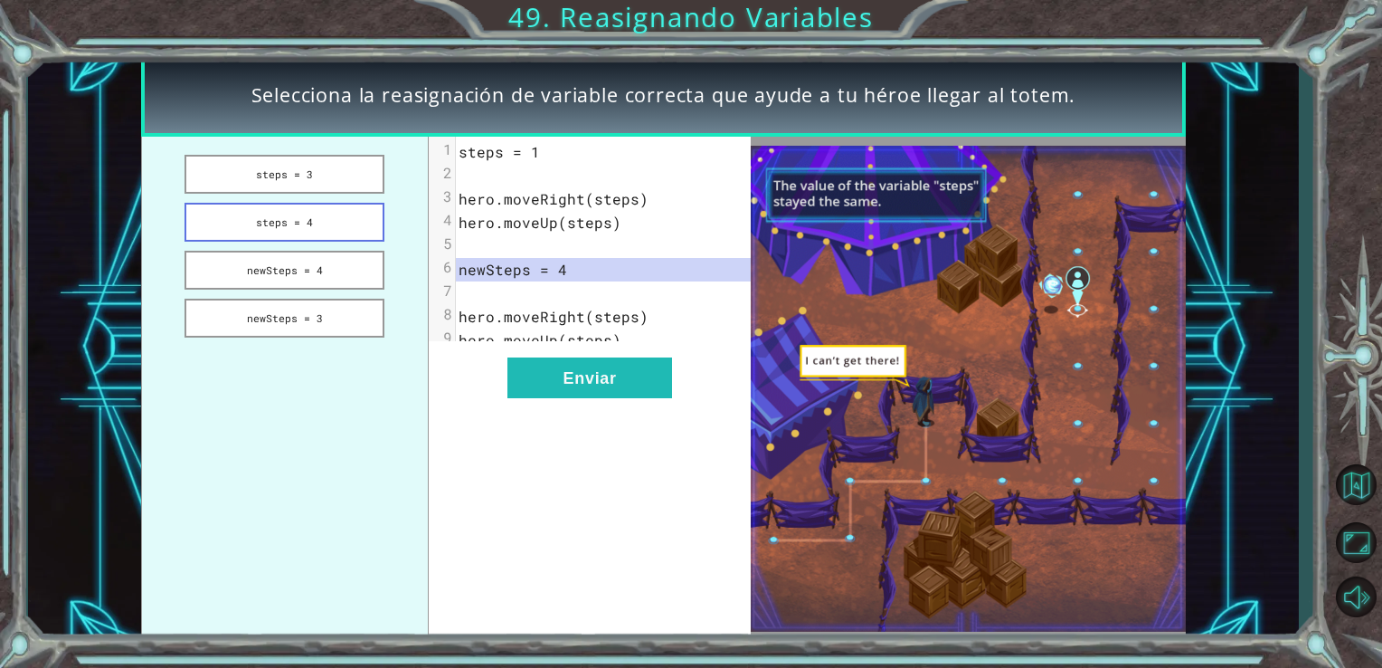
click at [280, 228] on button "steps = 4" at bounding box center [285, 222] width 200 height 39
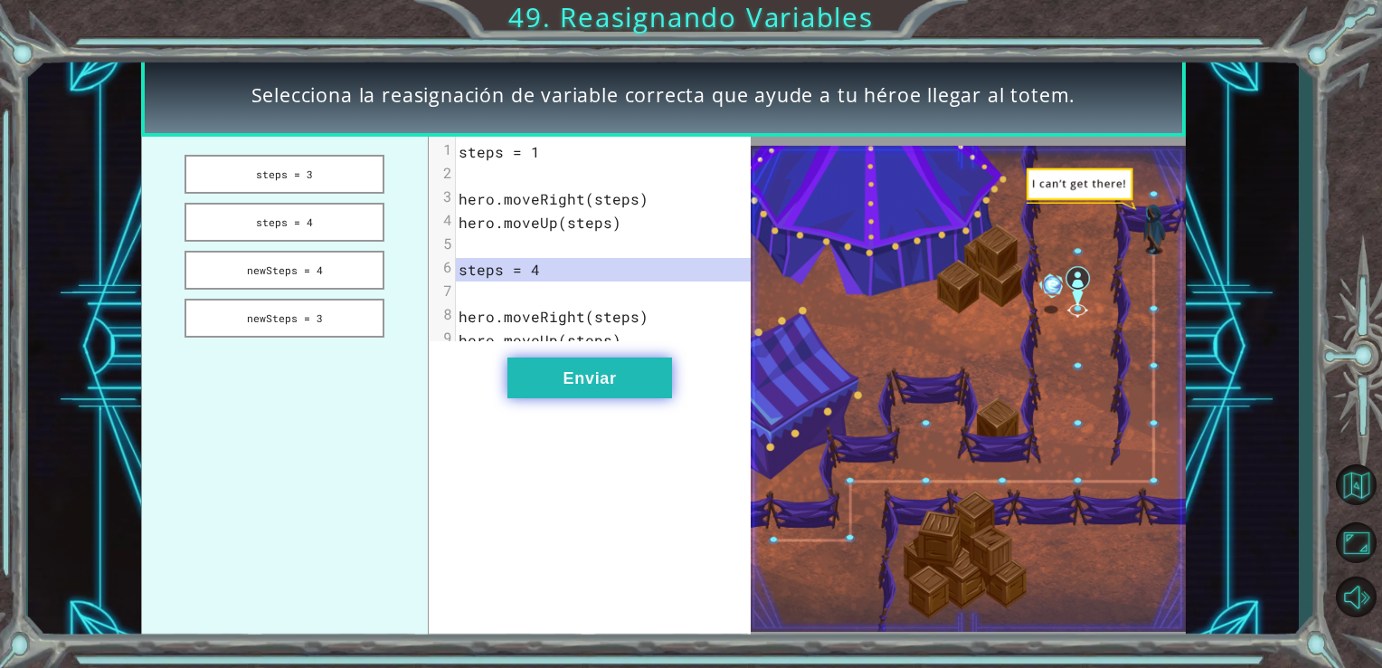
click at [583, 385] on button "Enviar" at bounding box center [590, 377] width 165 height 41
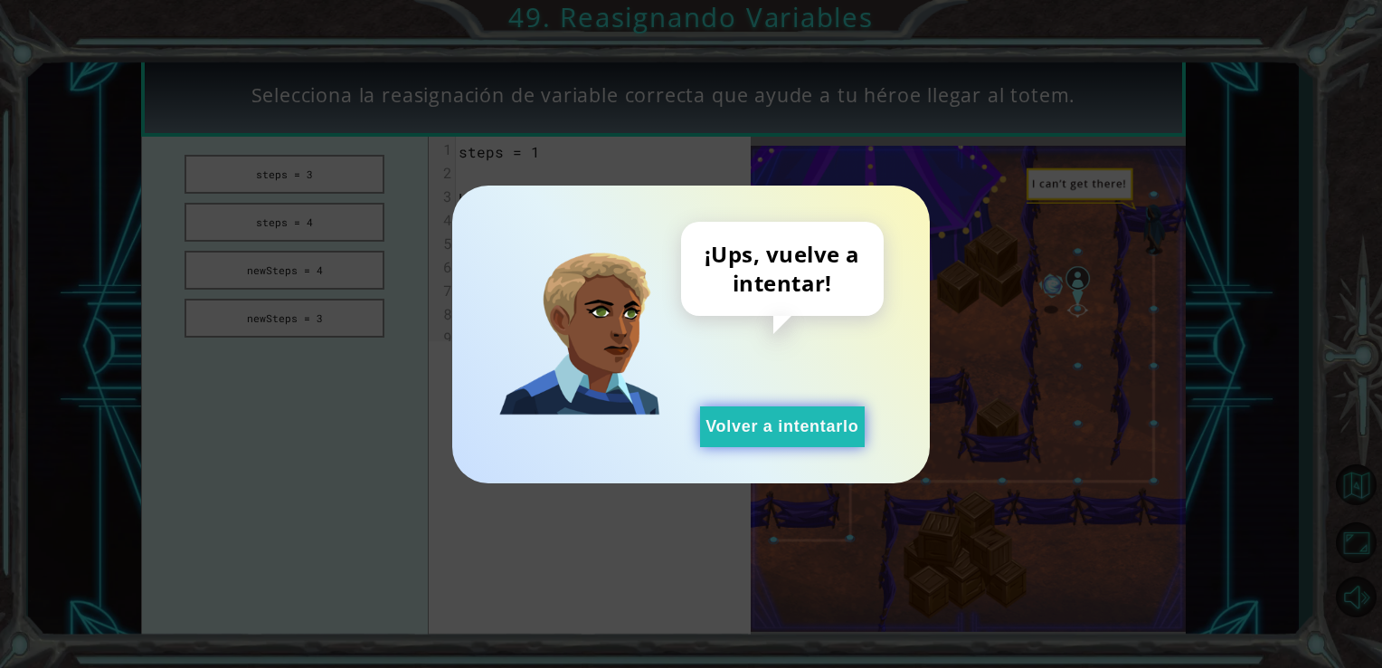
click at [725, 425] on button "Volver a intentarlo" at bounding box center [782, 426] width 165 height 41
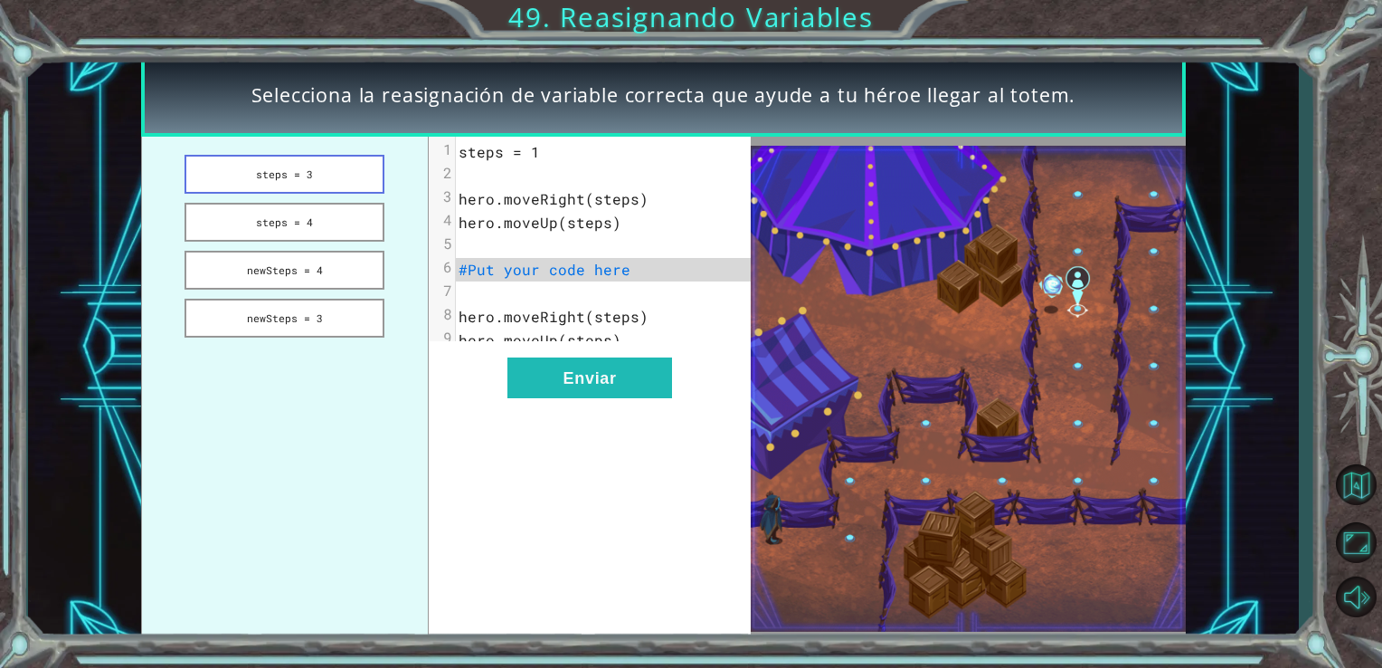
click at [232, 168] on button "steps = 3" at bounding box center [285, 174] width 200 height 39
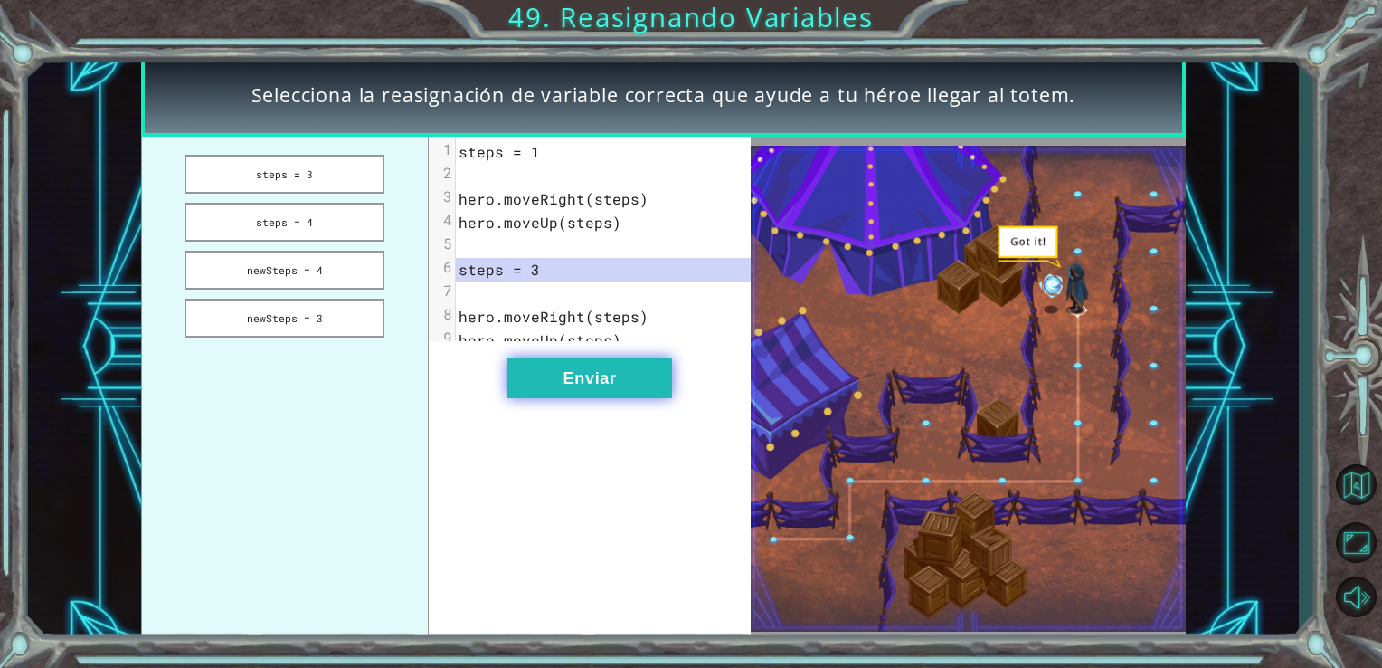
click at [567, 386] on button "Enviar" at bounding box center [590, 377] width 165 height 41
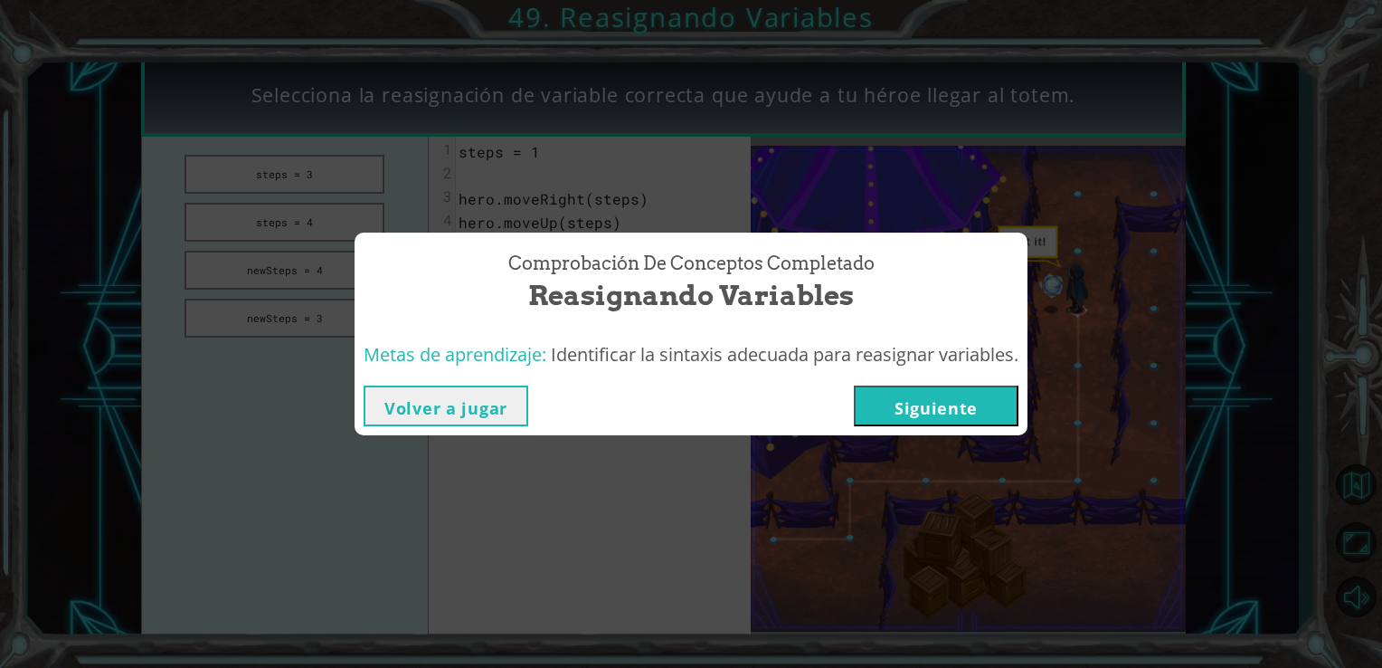
click at [908, 404] on button "Siguiente" at bounding box center [936, 405] width 165 height 41
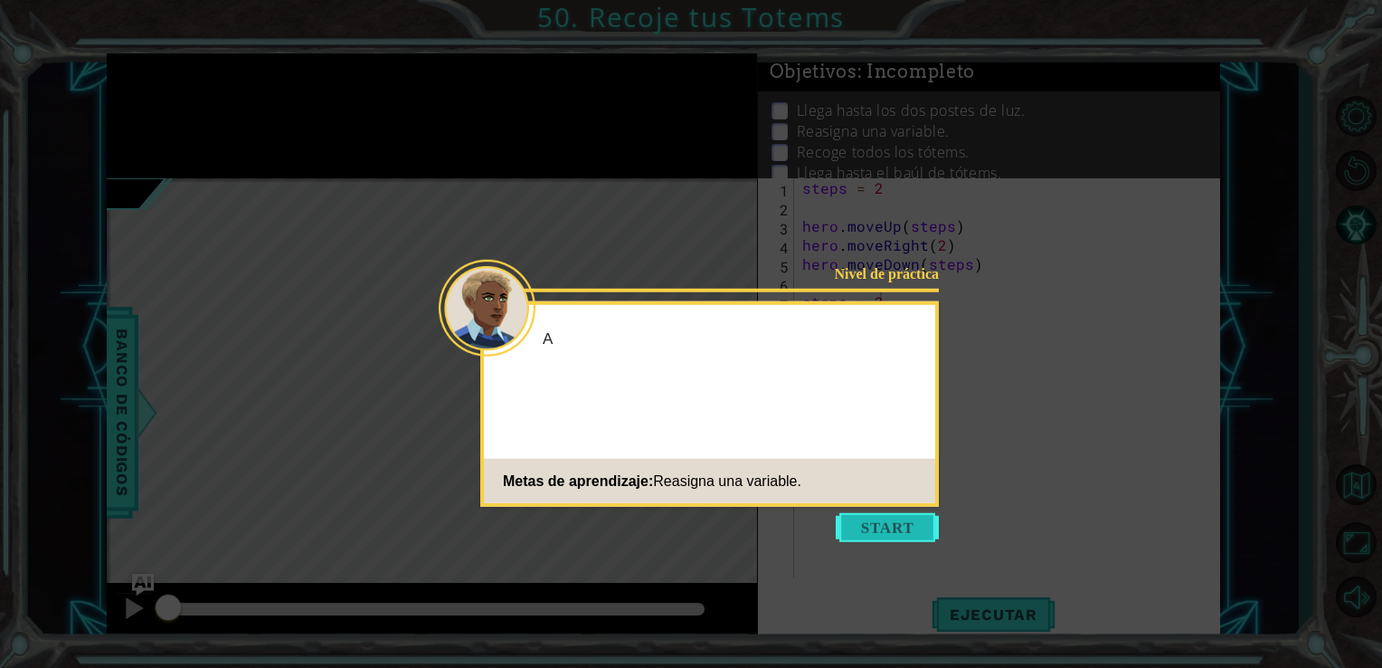
click at [897, 520] on button "Start" at bounding box center [887, 527] width 103 height 29
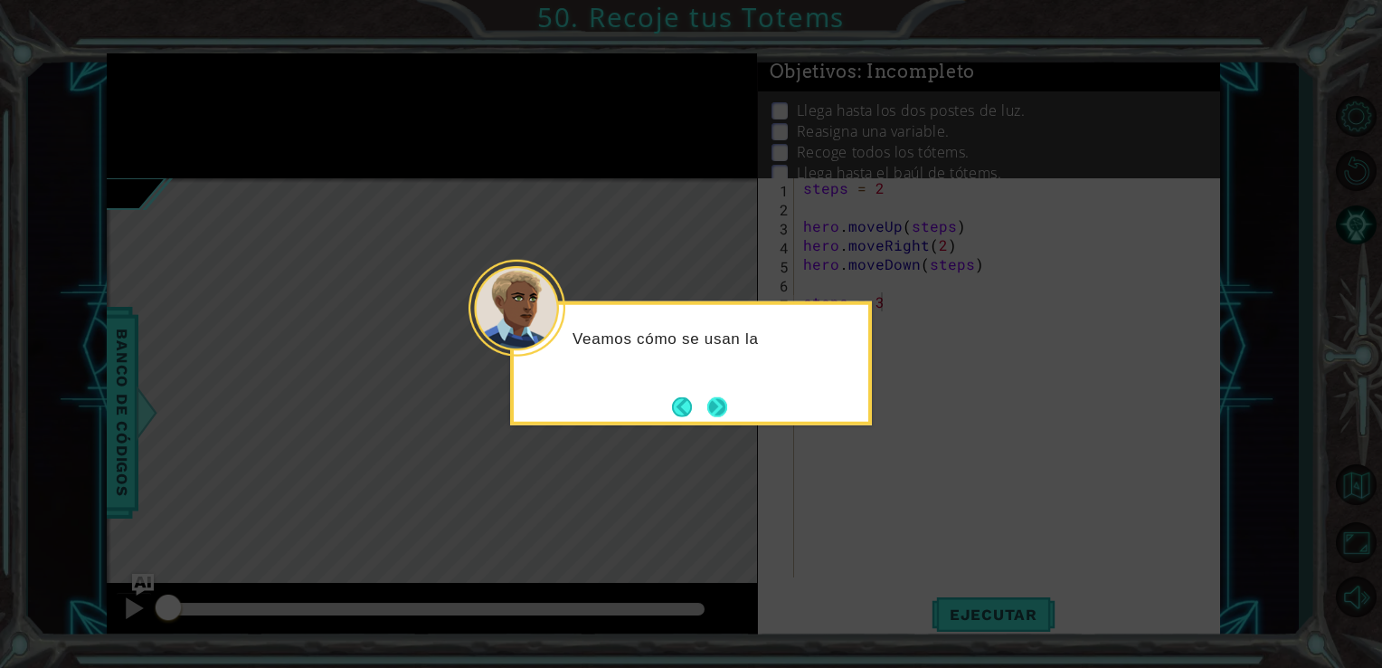
click at [722, 400] on button "Next" at bounding box center [717, 407] width 28 height 28
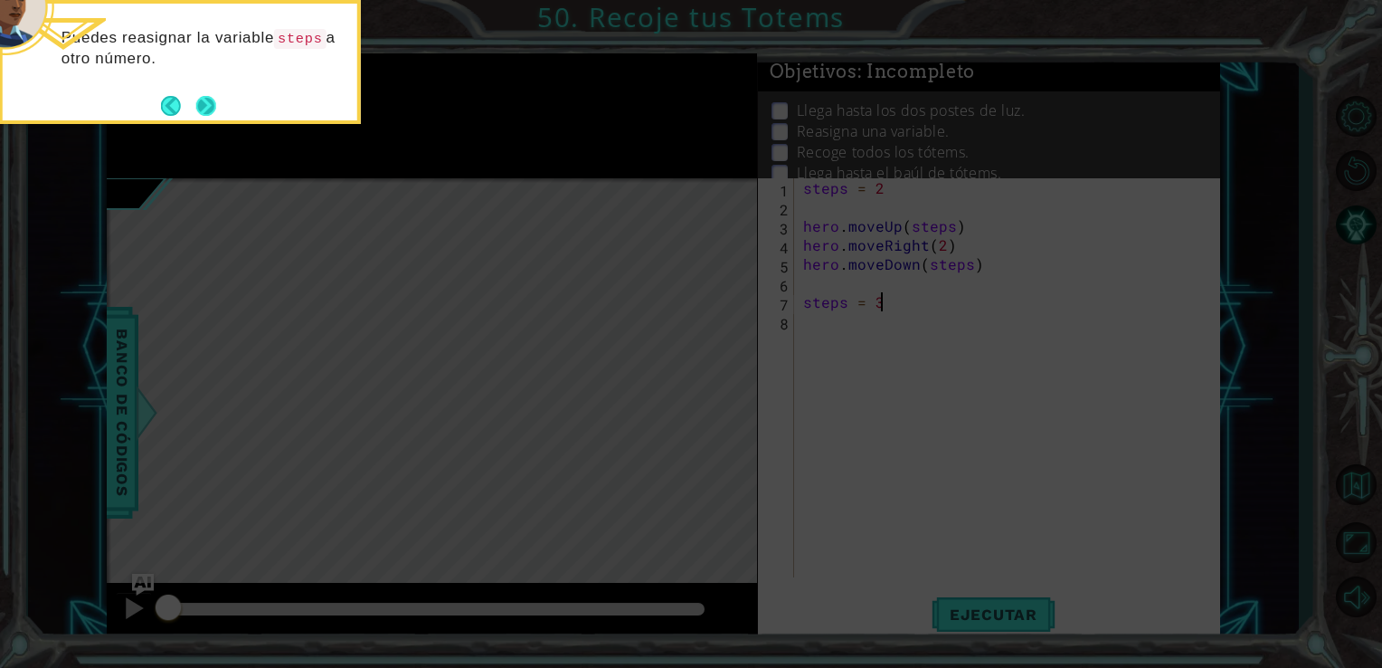
click at [214, 97] on button "Next" at bounding box center [206, 105] width 28 height 28
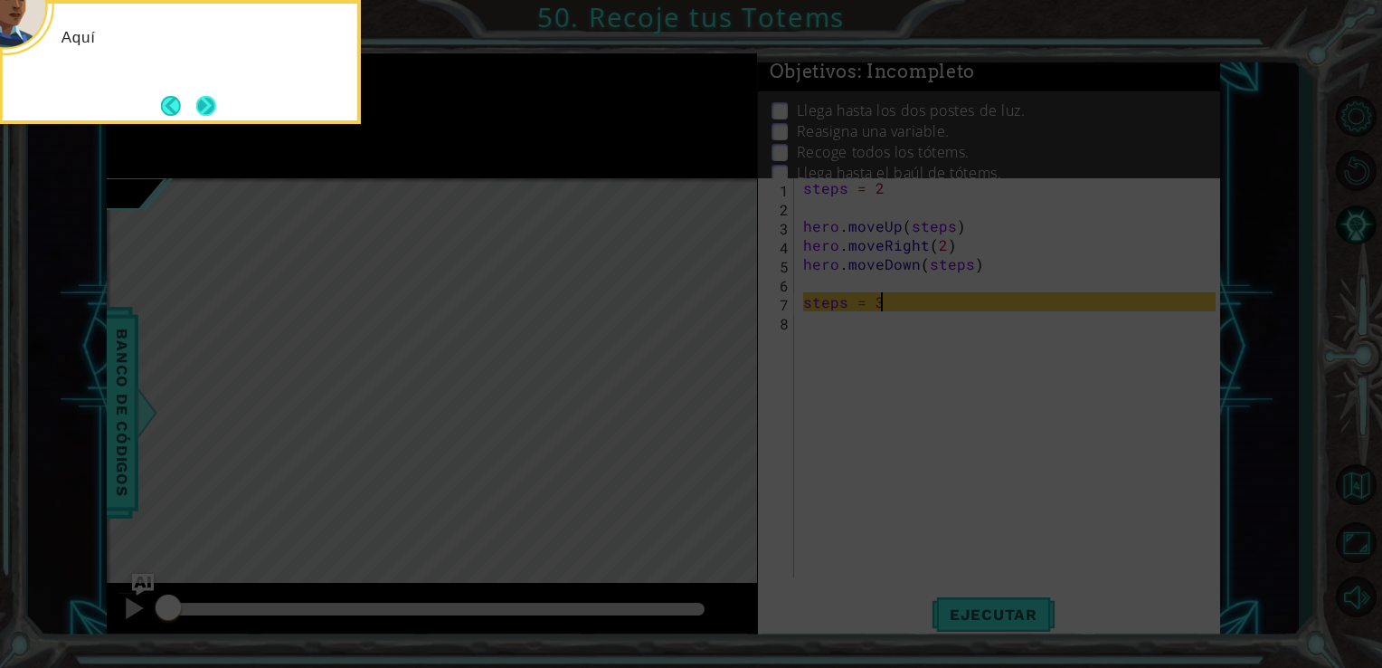
click at [211, 98] on button "Next" at bounding box center [206, 105] width 23 height 23
click at [211, 97] on button "Next" at bounding box center [207, 106] width 24 height 24
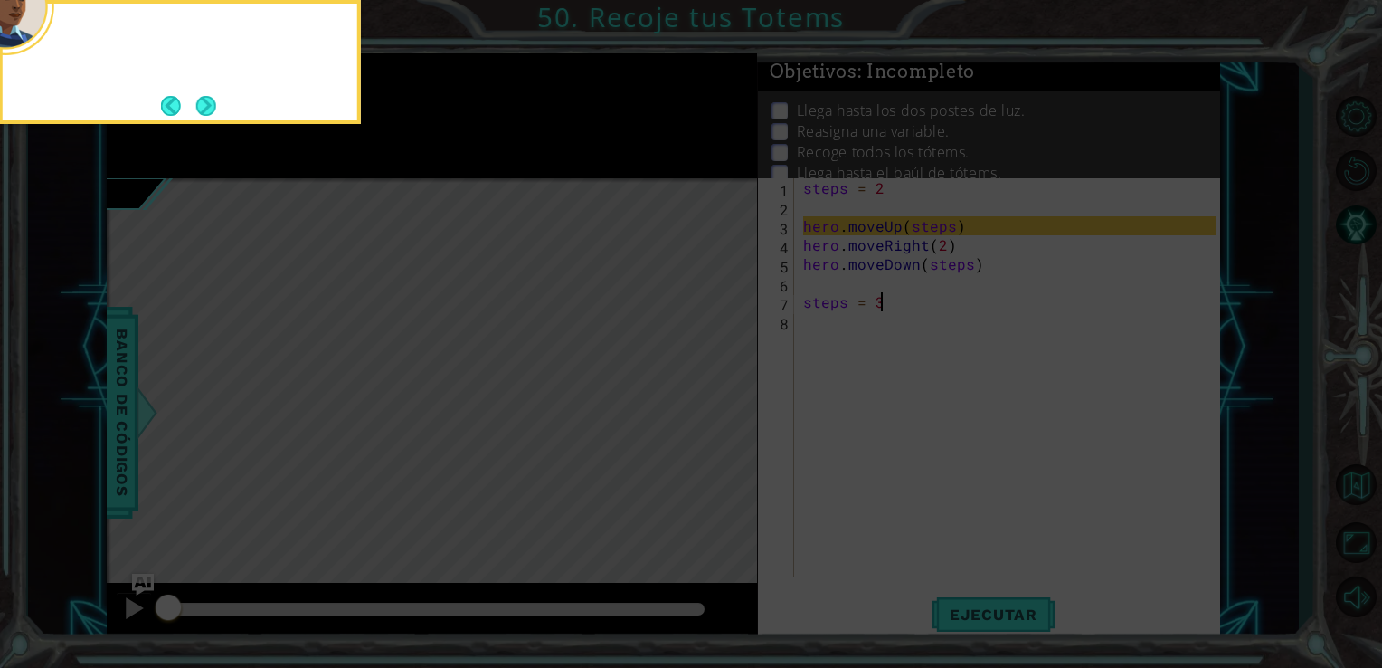
click at [211, 97] on button "Next" at bounding box center [206, 105] width 23 height 23
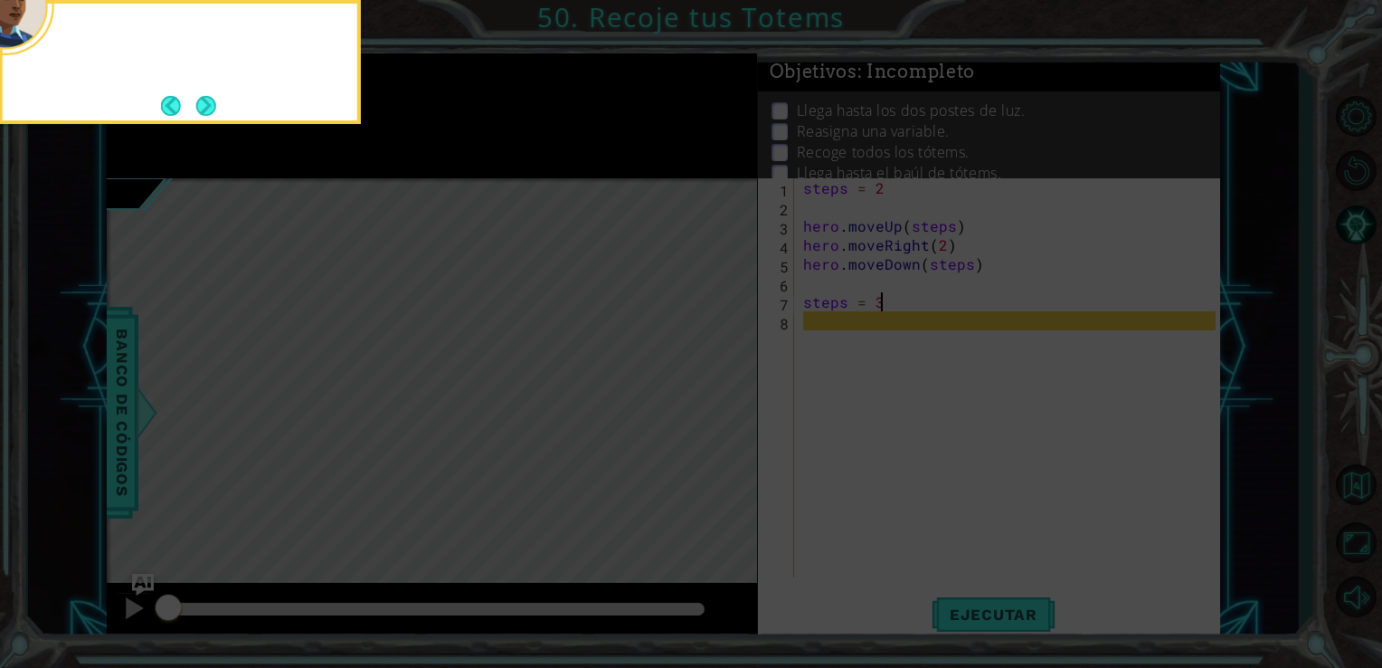
click at [211, 97] on button "Next" at bounding box center [206, 106] width 22 height 22
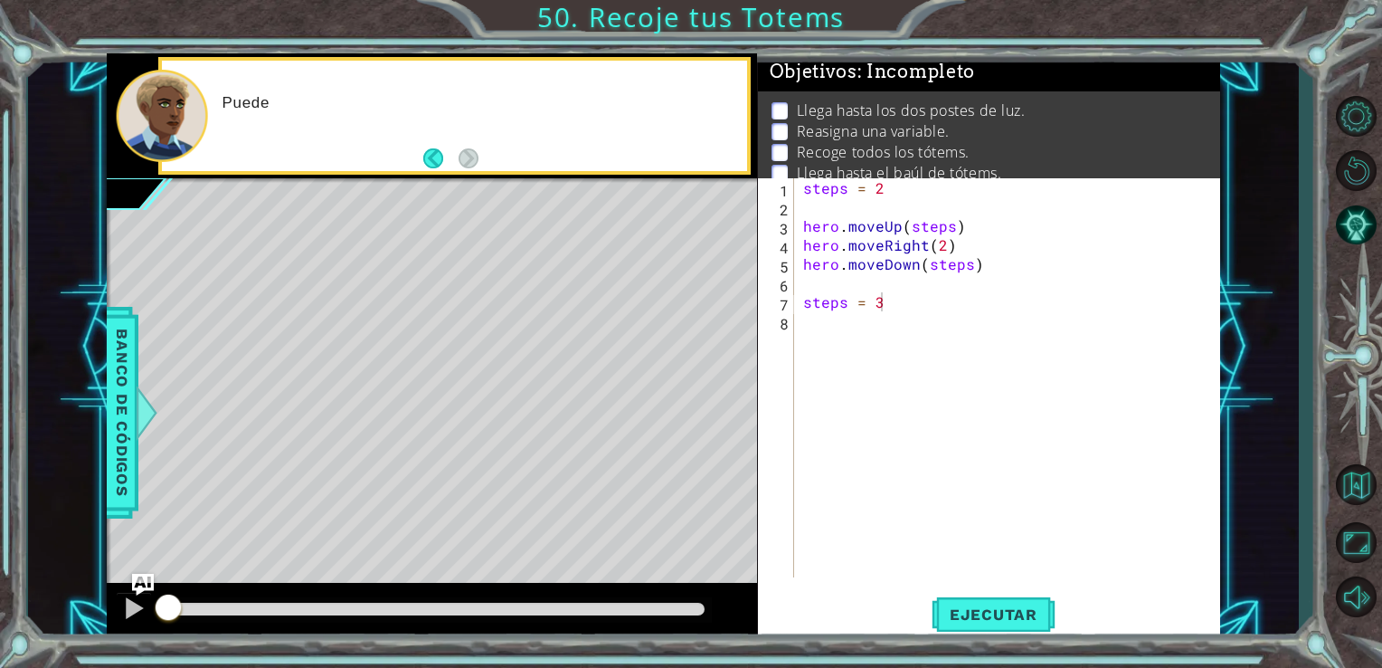
click at [211, 97] on div "Puede" at bounding box center [478, 116] width 538 height 64
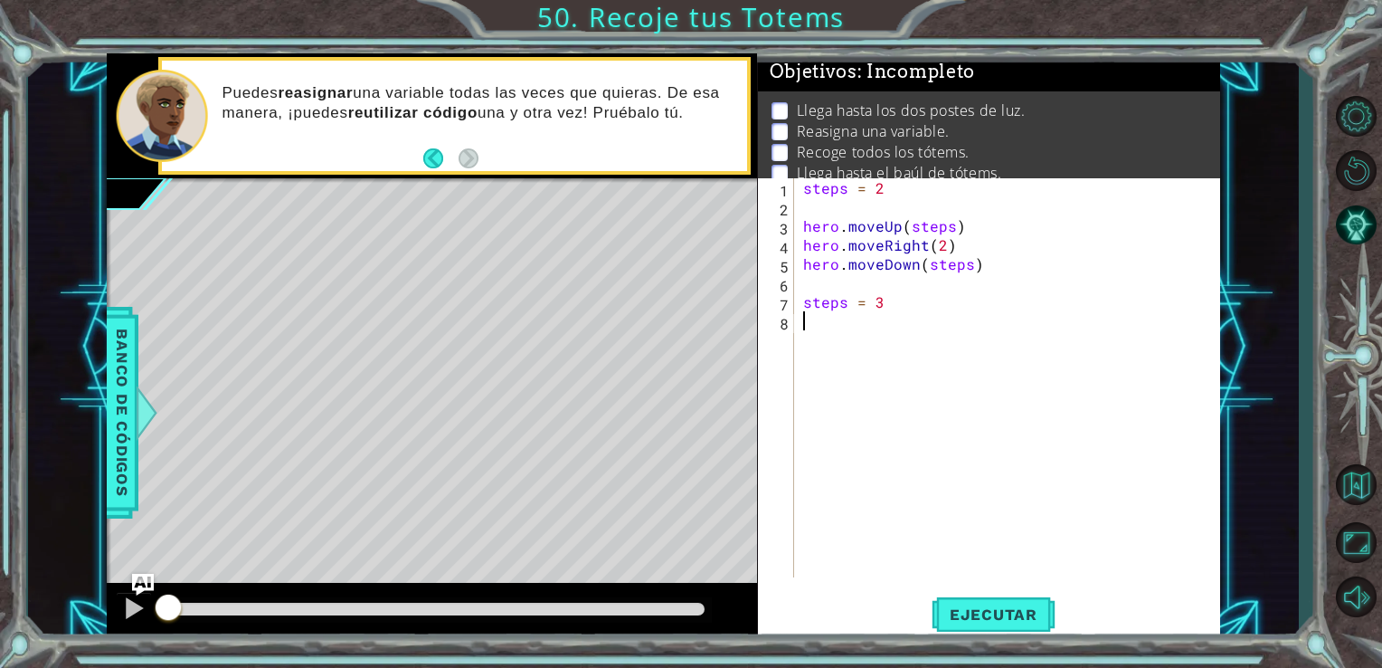
click at [803, 333] on div "steps = 2 hero . moveUp ( steps ) hero . moveRight ( 2 ) hero . moveDown ( step…" at bounding box center [1013, 396] width 426 height 437
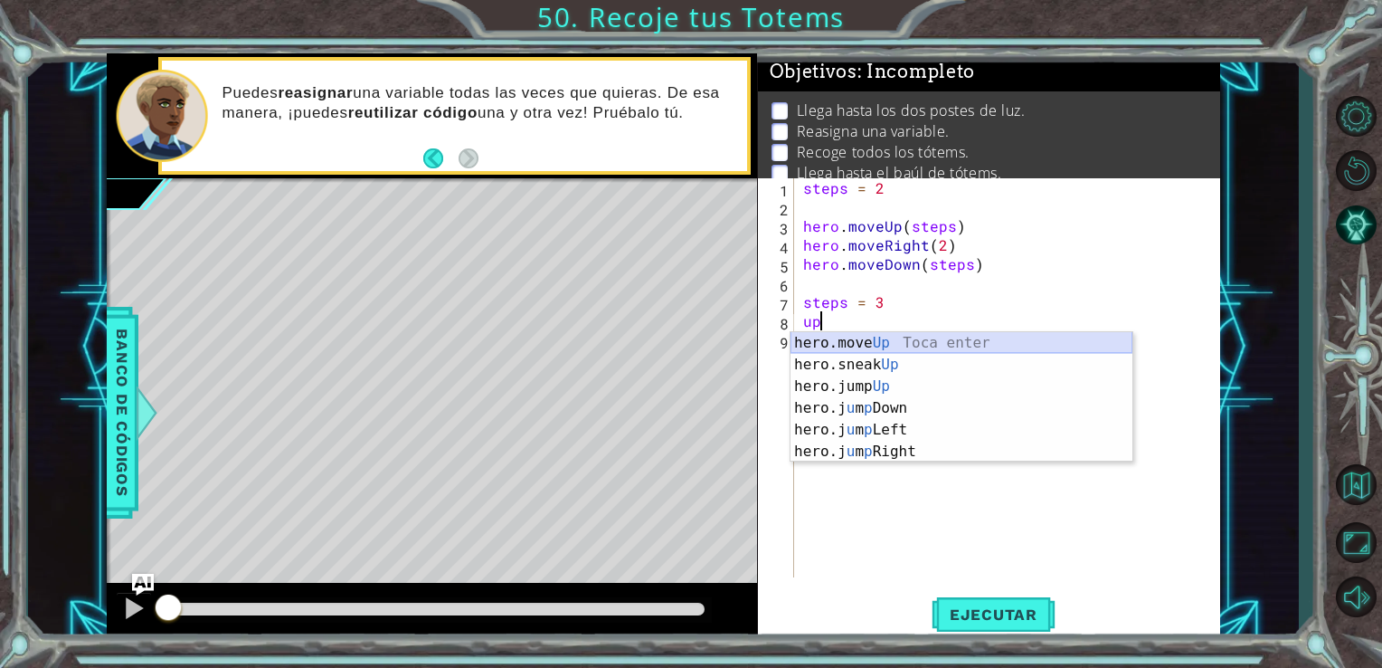
click at [807, 340] on div "hero.move Up Toca enter hero.sneak Up Toca enter hero.jump Up Toca enter hero.j…" at bounding box center [962, 419] width 342 height 174
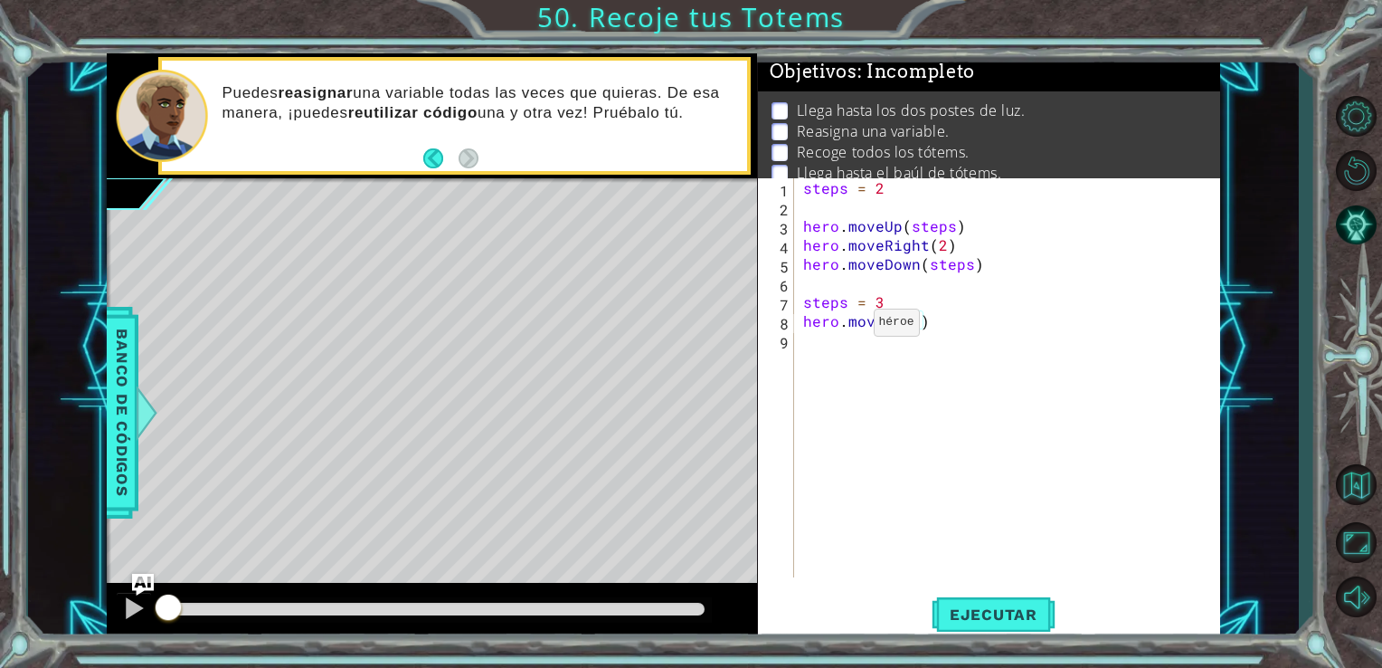
scroll to position [0, 6]
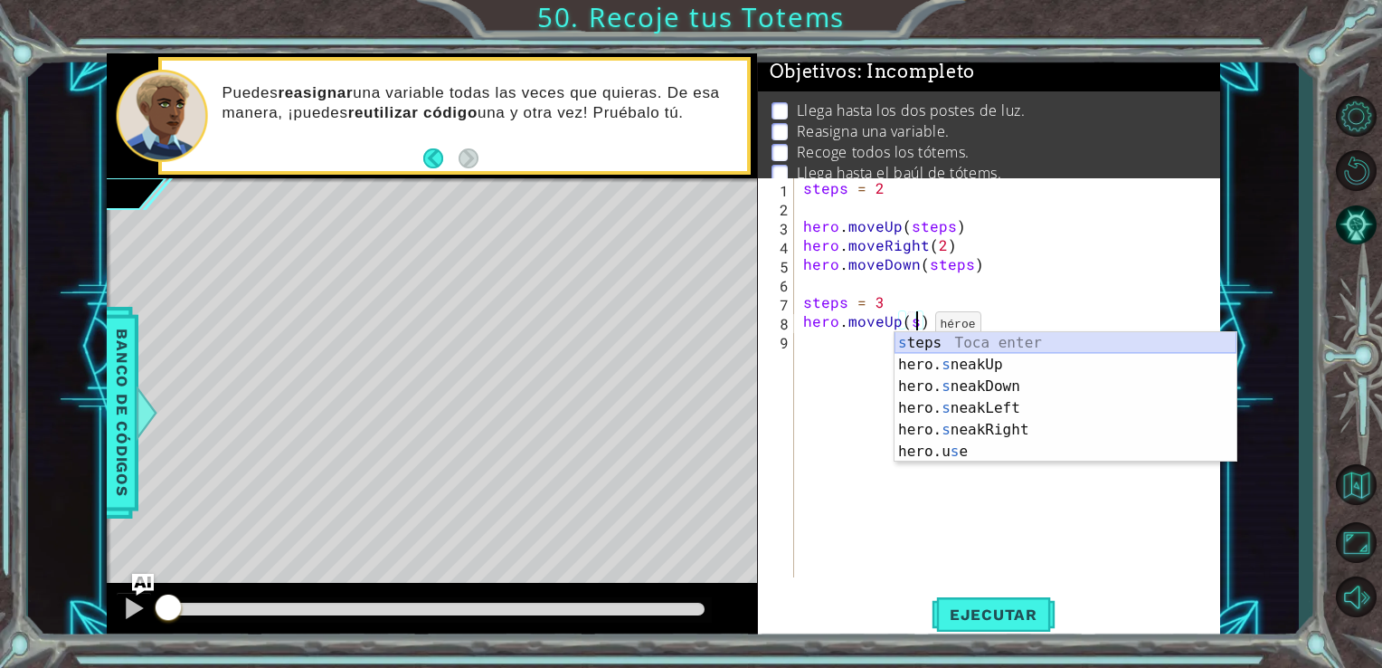
click at [912, 338] on div "s teps Toca enter hero. s neakUp Toca enter hero. s neakDown Toca enter hero. s…" at bounding box center [1066, 419] width 342 height 174
type textarea "hero.moveUp(steps)"
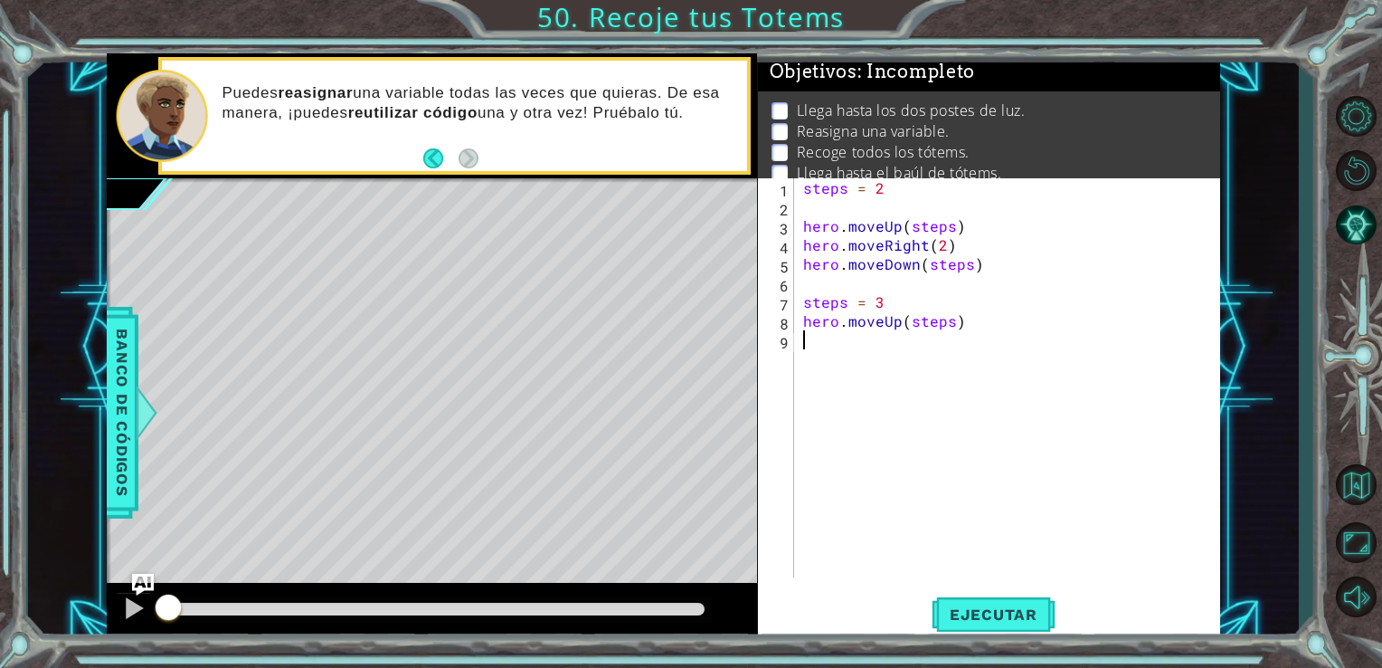
click at [834, 356] on div "steps = 2 hero . moveUp ( steps ) hero . moveRight ( 2 ) hero . moveDown ( step…" at bounding box center [1013, 396] width 426 height 437
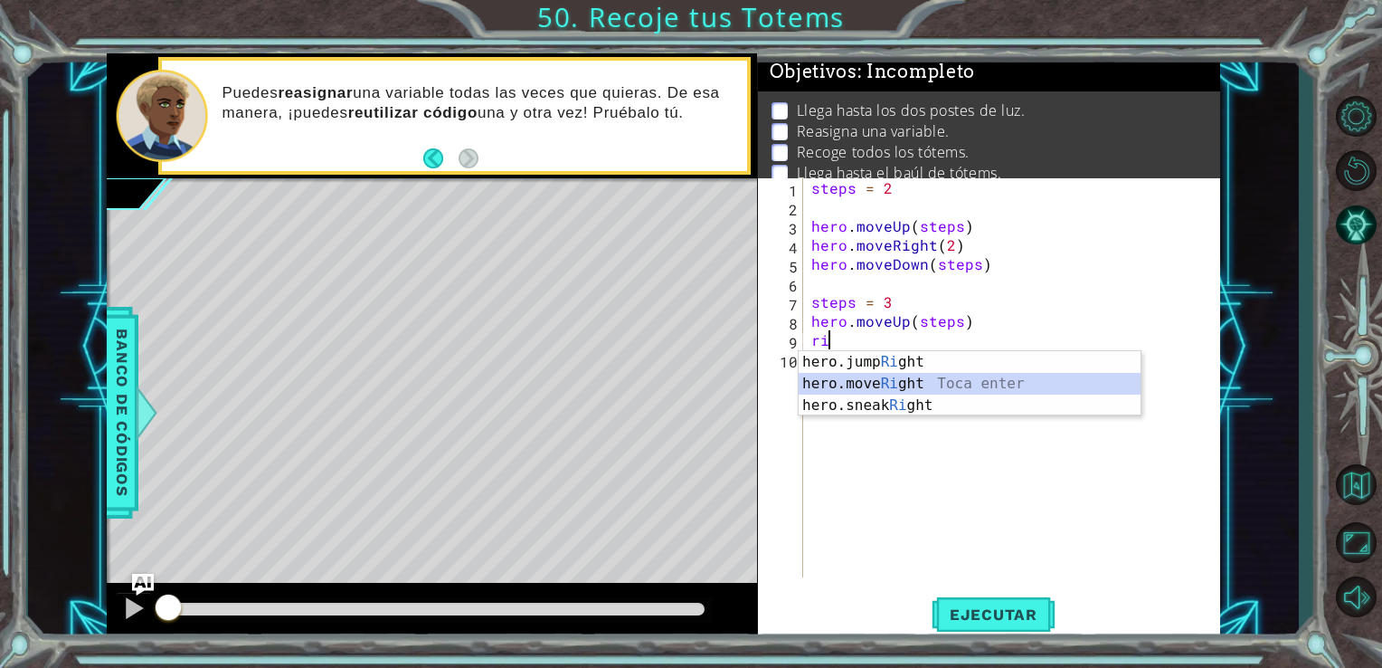
click at [825, 382] on div "hero.jump Ri ght Toca enter hero.move Ri ght Toca enter hero.sneak Ri ght Toca …" at bounding box center [970, 405] width 342 height 109
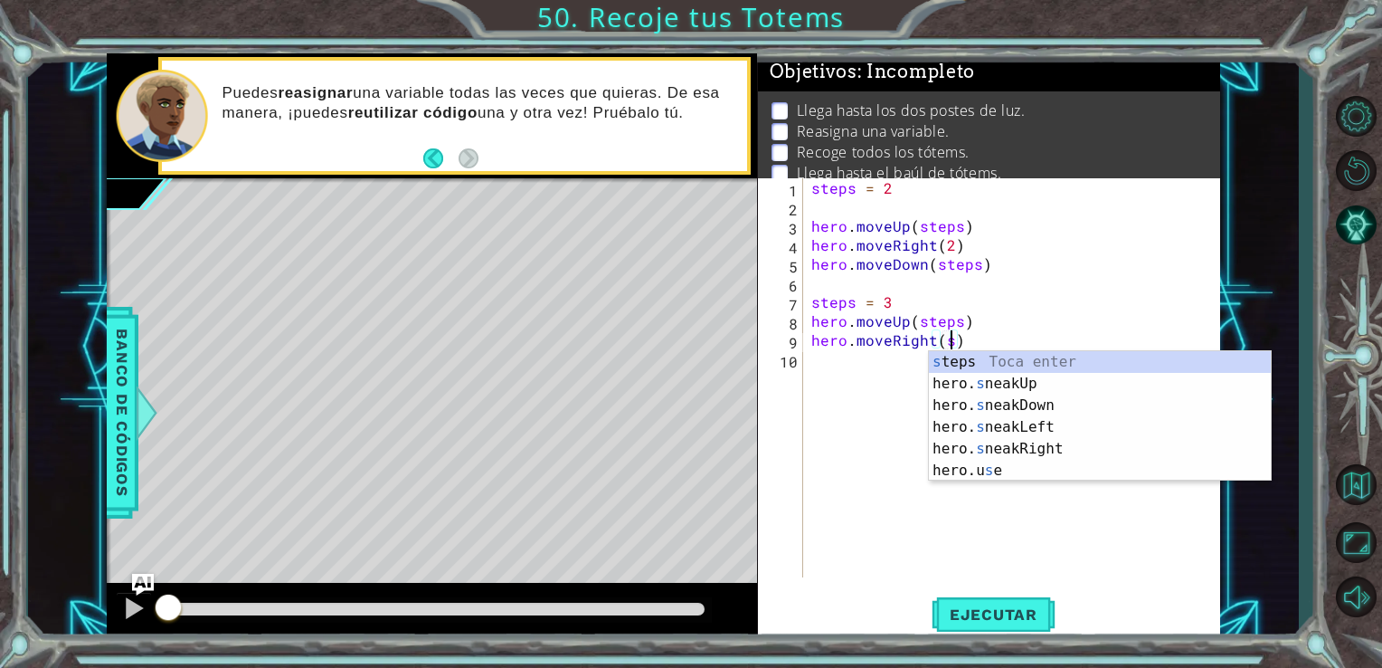
scroll to position [0, 7]
click at [977, 363] on div "s teps Toca enter hero. s neakUp Toca enter hero. s neakDown Toca enter hero. s…" at bounding box center [1100, 438] width 342 height 174
type textarea "hero.moveRight(steps)"
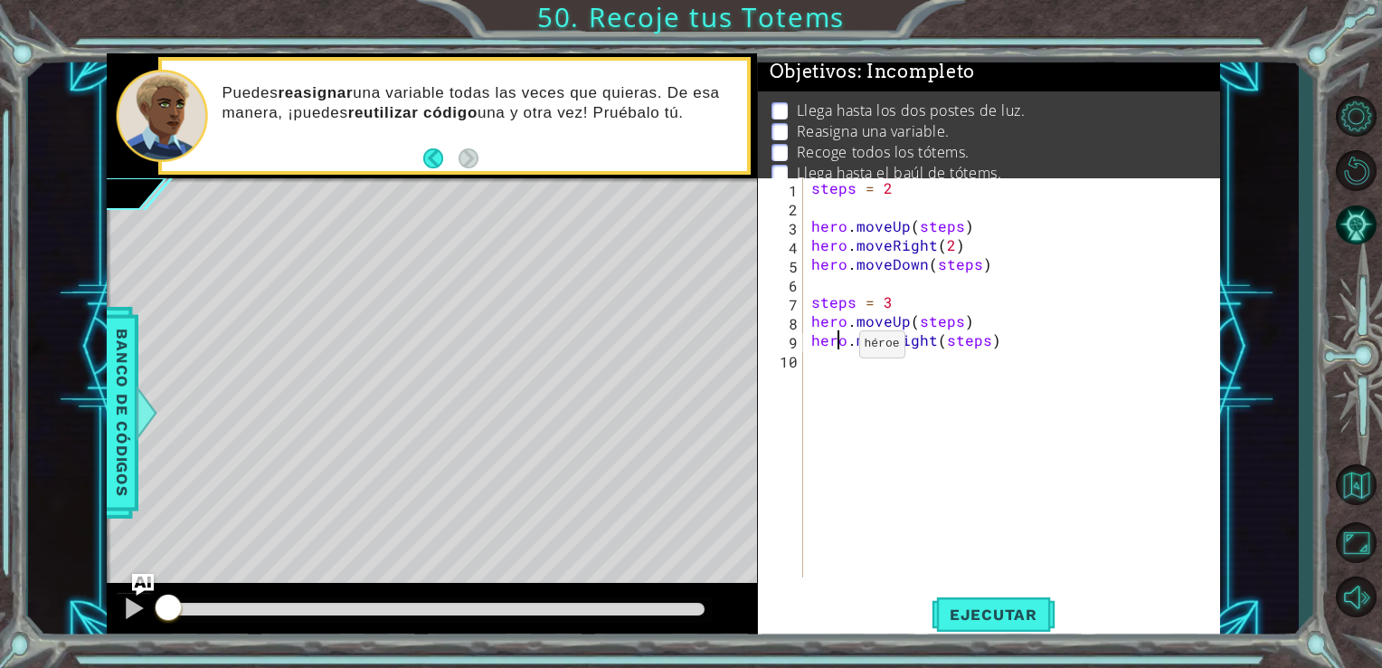
click at [836, 348] on div "steps = 2 hero . moveUp ( steps ) hero . moveRight ( 2 ) hero . moveDown ( step…" at bounding box center [1017, 396] width 418 height 437
click at [836, 364] on div "steps = 2 hero . moveUp ( steps ) hero . moveRight ( 2 ) hero . moveDown ( step…" at bounding box center [1017, 396] width 418 height 437
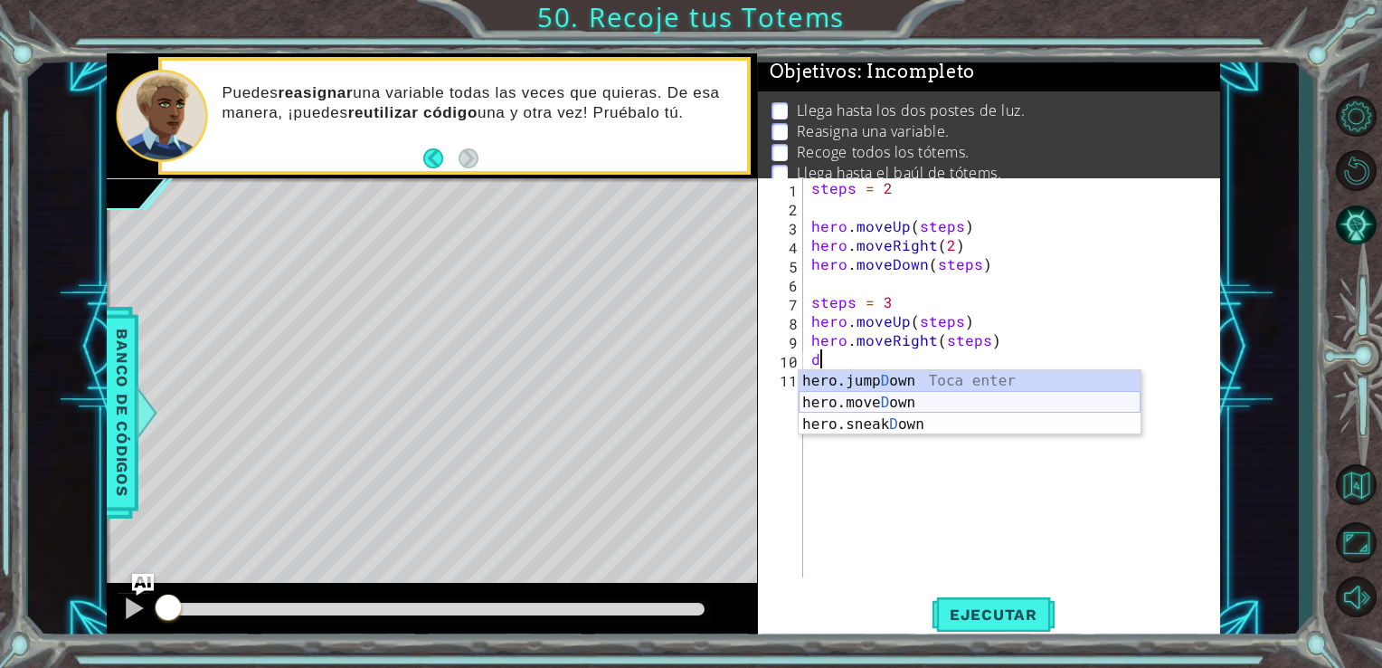
click at [850, 404] on div "hero.jump D own Toca enter hero.[PERSON_NAME] own Toca enter hero.sneak D own T…" at bounding box center [970, 424] width 342 height 109
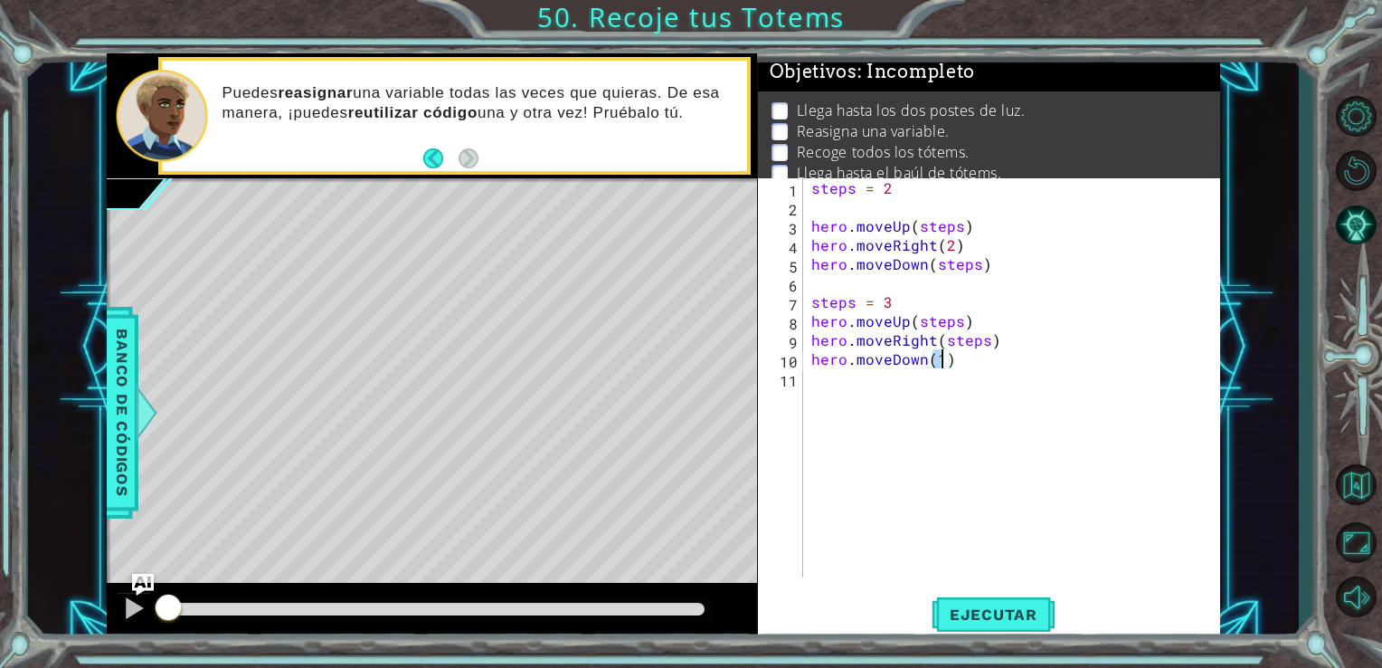
scroll to position [0, 7]
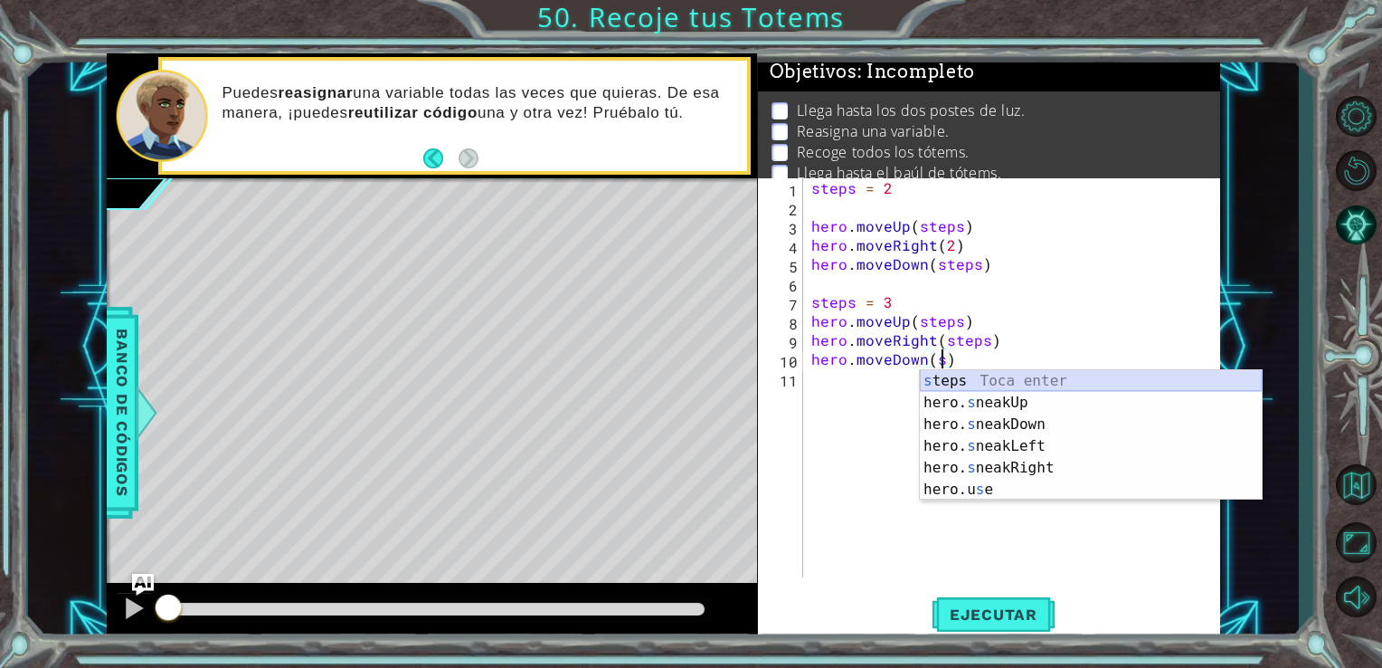
click at [929, 378] on div "s teps Toca enter hero. s neakUp Toca enter hero. s neakDown Toca enter hero. s…" at bounding box center [1091, 457] width 342 height 174
type textarea "hero.moveDown(steps)"
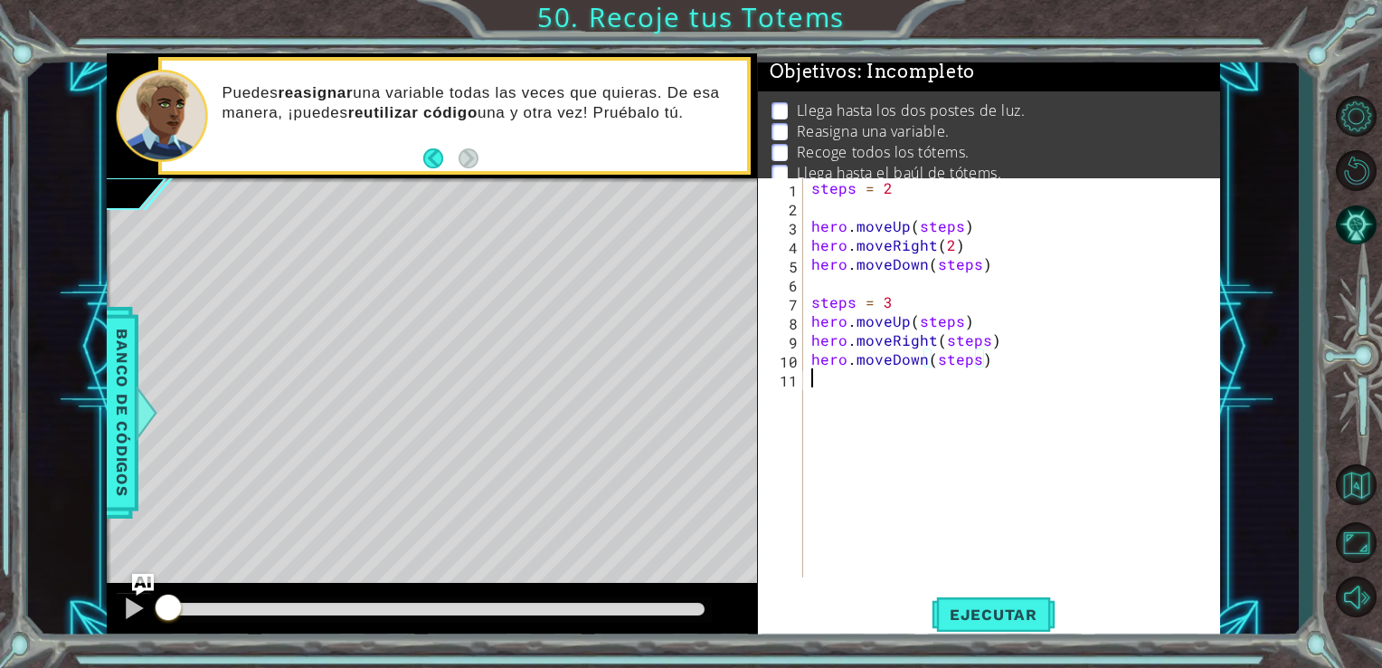
click at [812, 380] on div "steps = 2 hero . moveUp ( steps ) hero . moveRight ( 2 ) hero . moveDown ( step…" at bounding box center [1017, 396] width 418 height 437
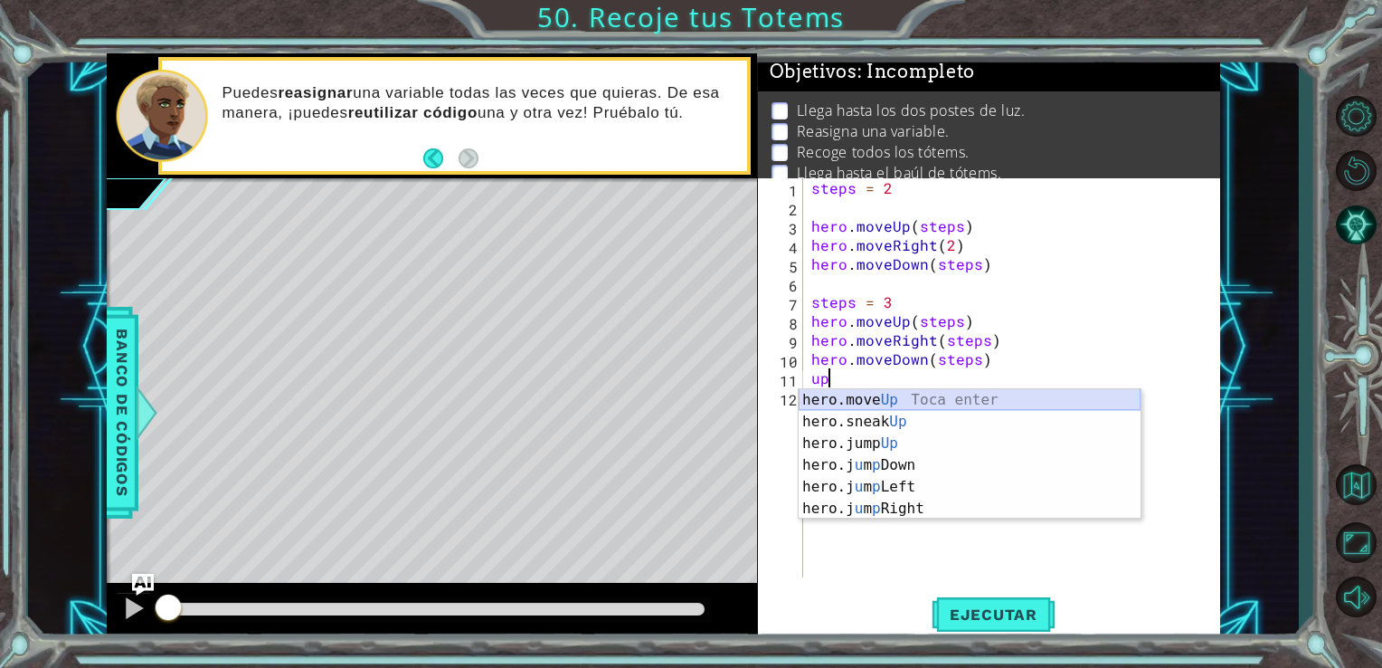
type textarea "u"
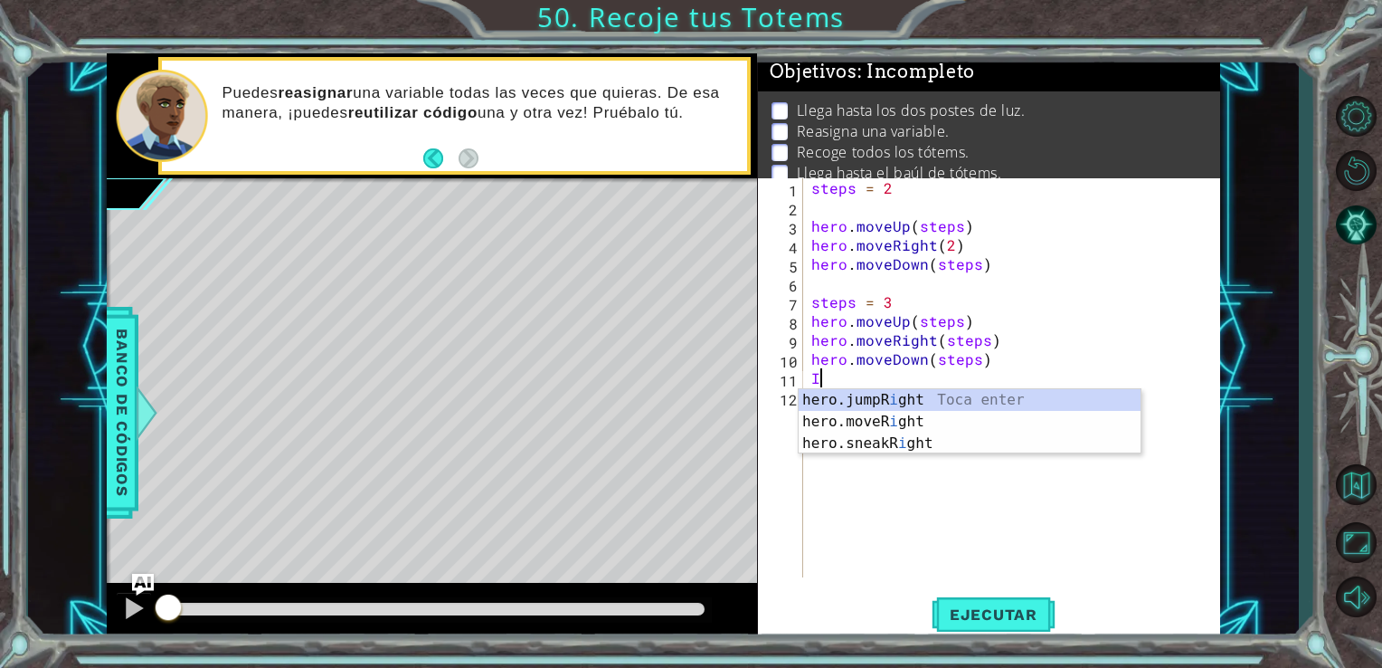
type textarea "I"
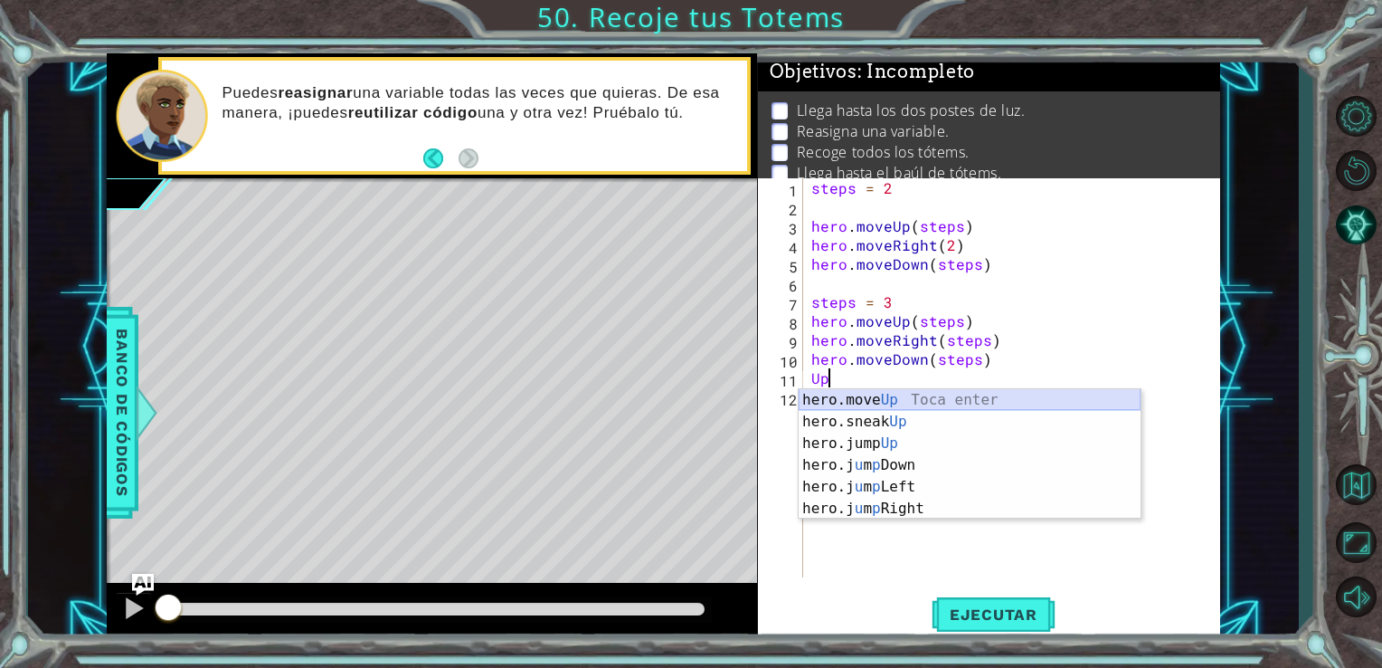
click at [855, 402] on div "hero.move Up Toca enter hero.sneak Up Toca enter hero.jump Up Toca enter hero.j…" at bounding box center [970, 476] width 342 height 174
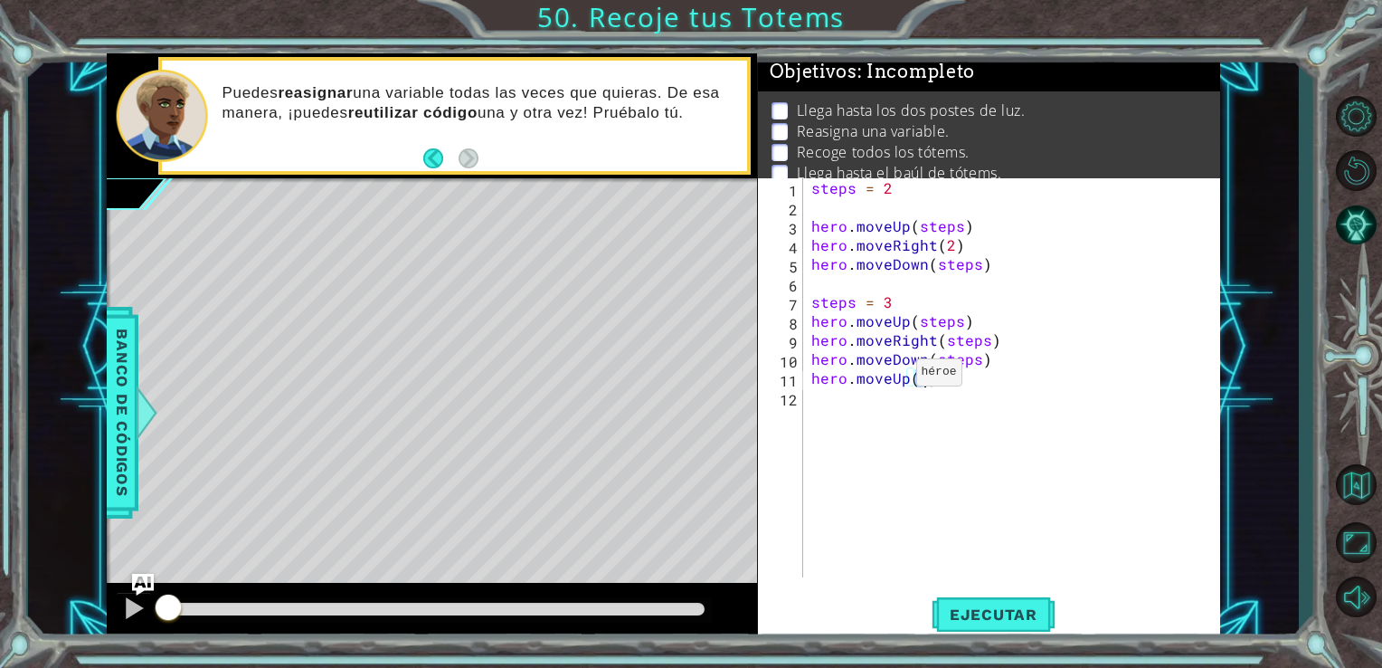
scroll to position [0, 6]
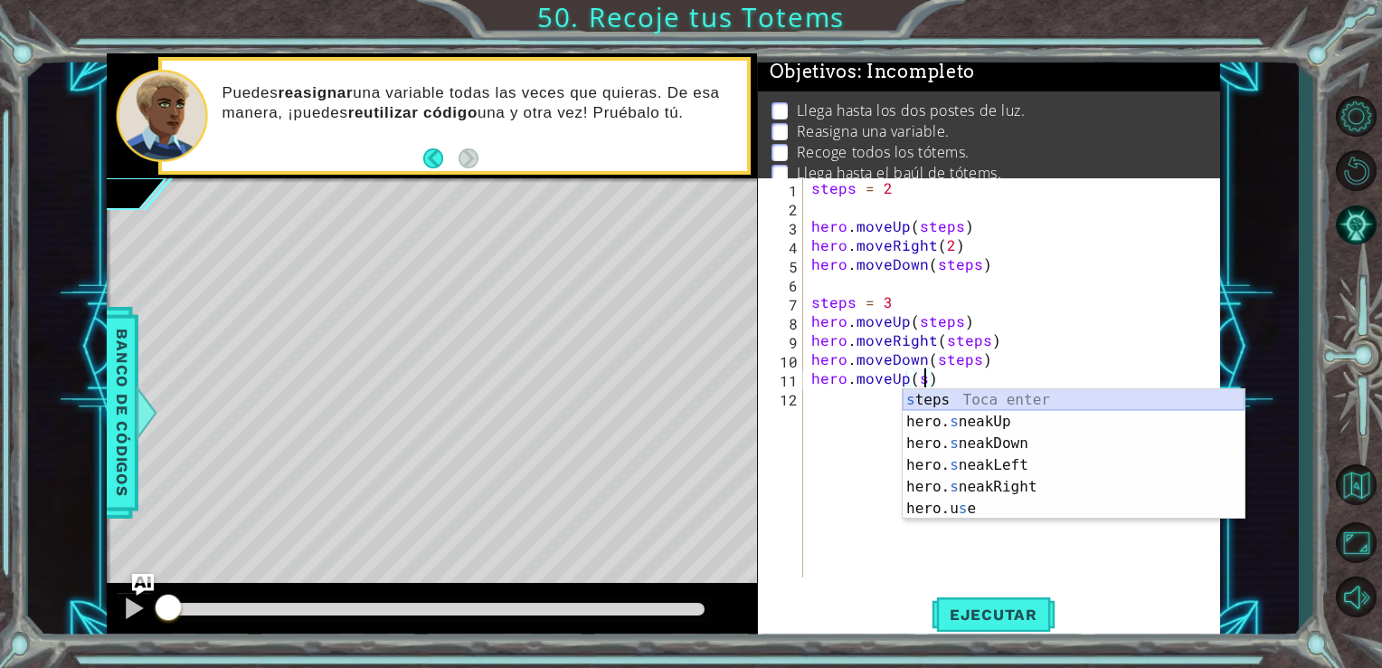
click at [904, 404] on div "s teps Toca enter hero. s neakUp Toca enter hero. s neakDown Toca enter hero. s…" at bounding box center [1074, 476] width 342 height 174
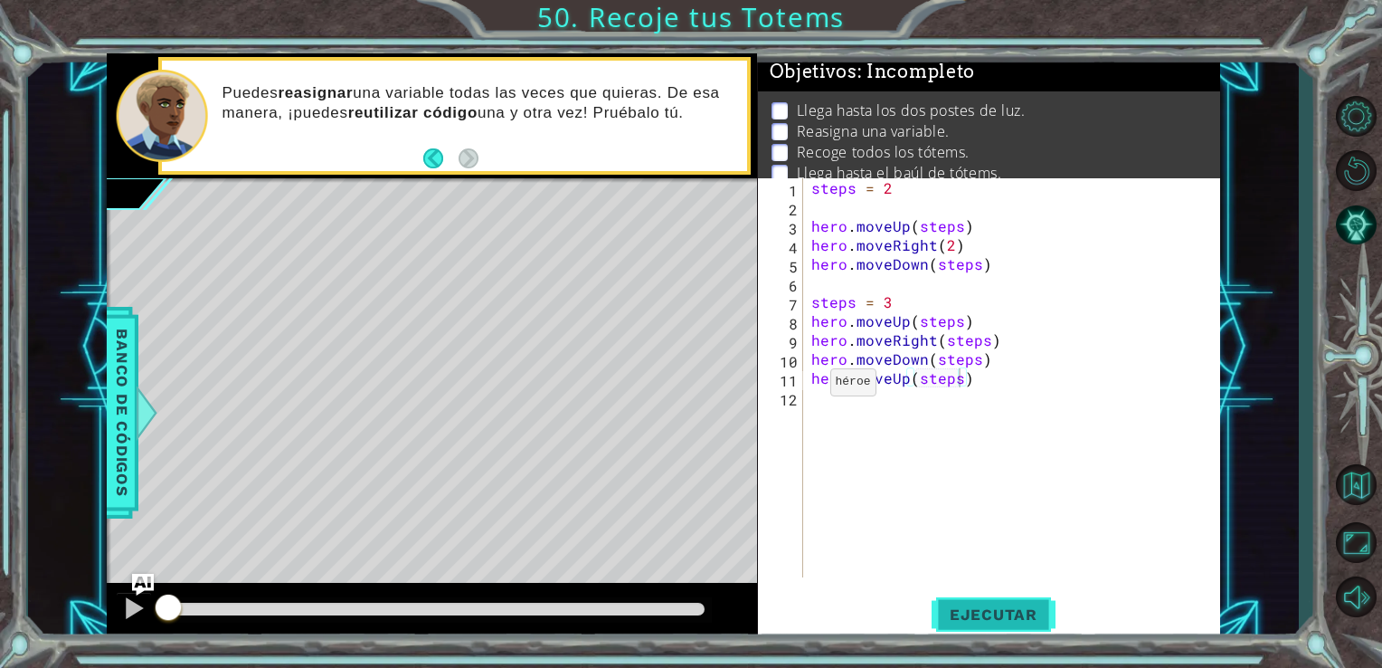
click at [1011, 611] on span "Ejecutar" at bounding box center [994, 614] width 124 height 18
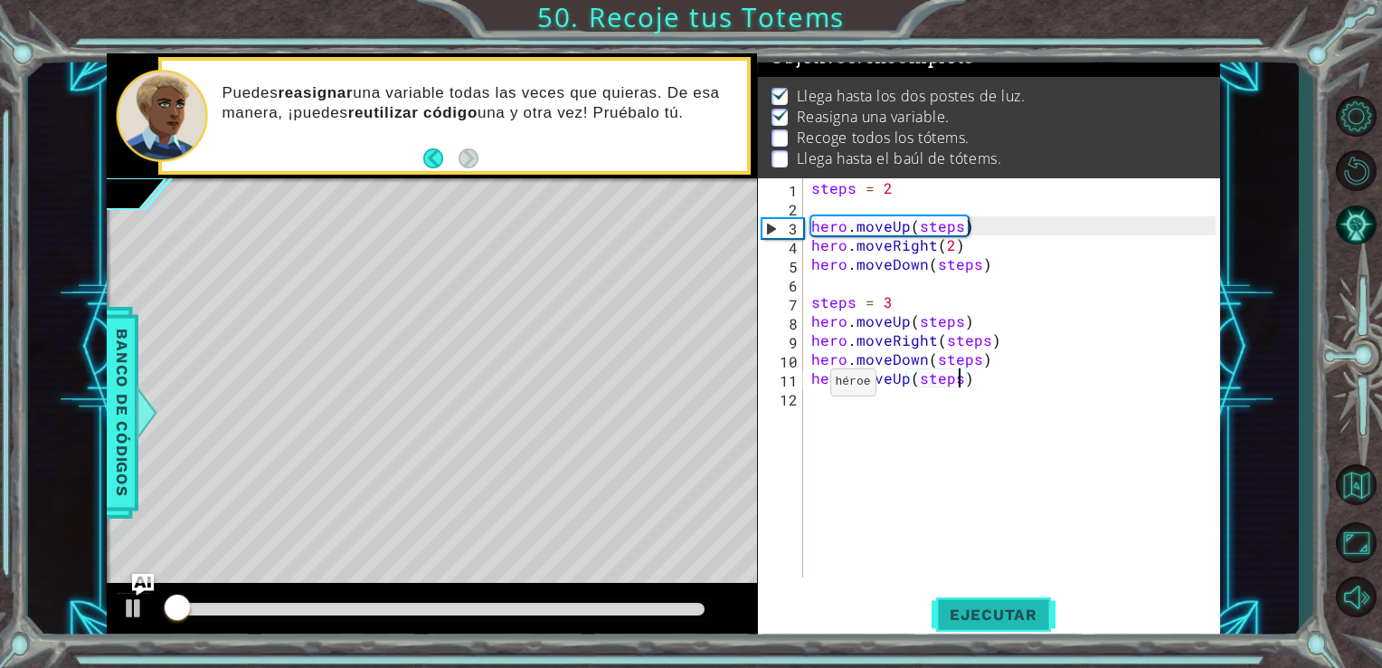
scroll to position [18, 0]
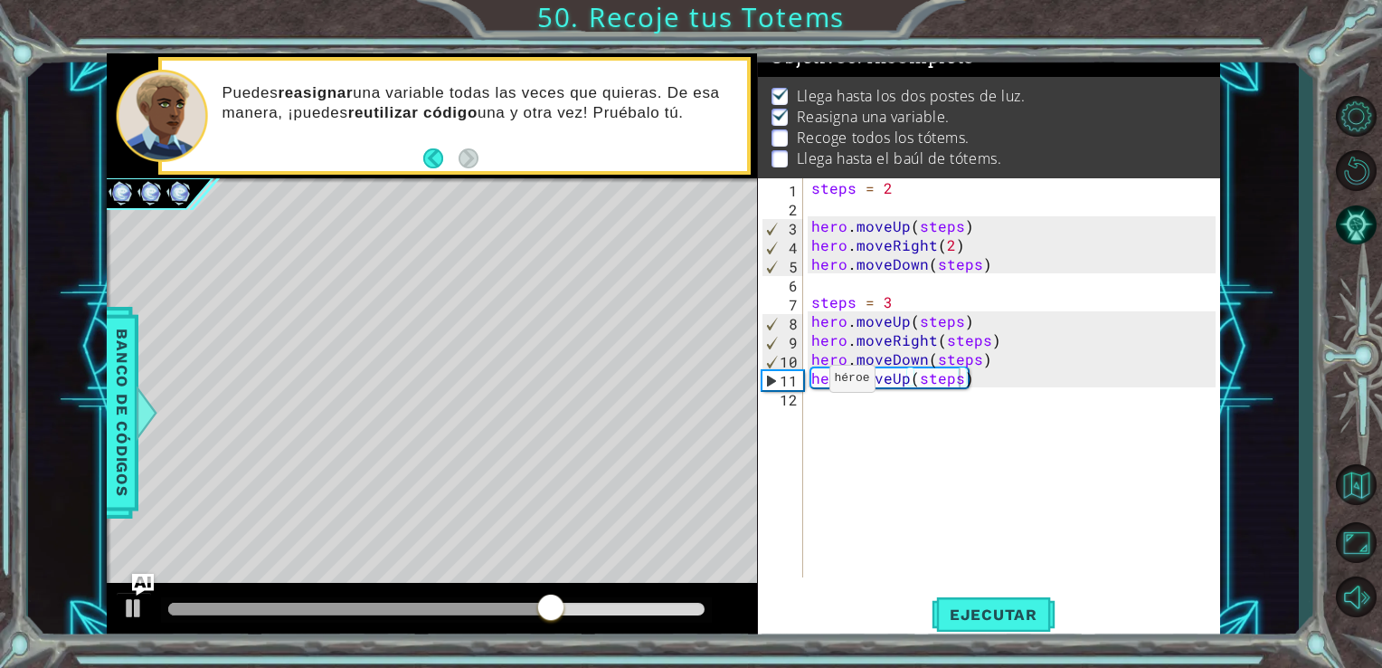
click at [805, 375] on div "hero.moveUp(steps) 1 2 3 4 5 6 7 8 9 10 11 12 steps = 2 hero . moveUp ( steps )…" at bounding box center [987, 377] width 459 height 399
click at [809, 380] on div "steps = 2 hero . moveUp ( steps ) hero . moveRight ( 2 ) hero . moveDown ( step…" at bounding box center [1017, 396] width 418 height 437
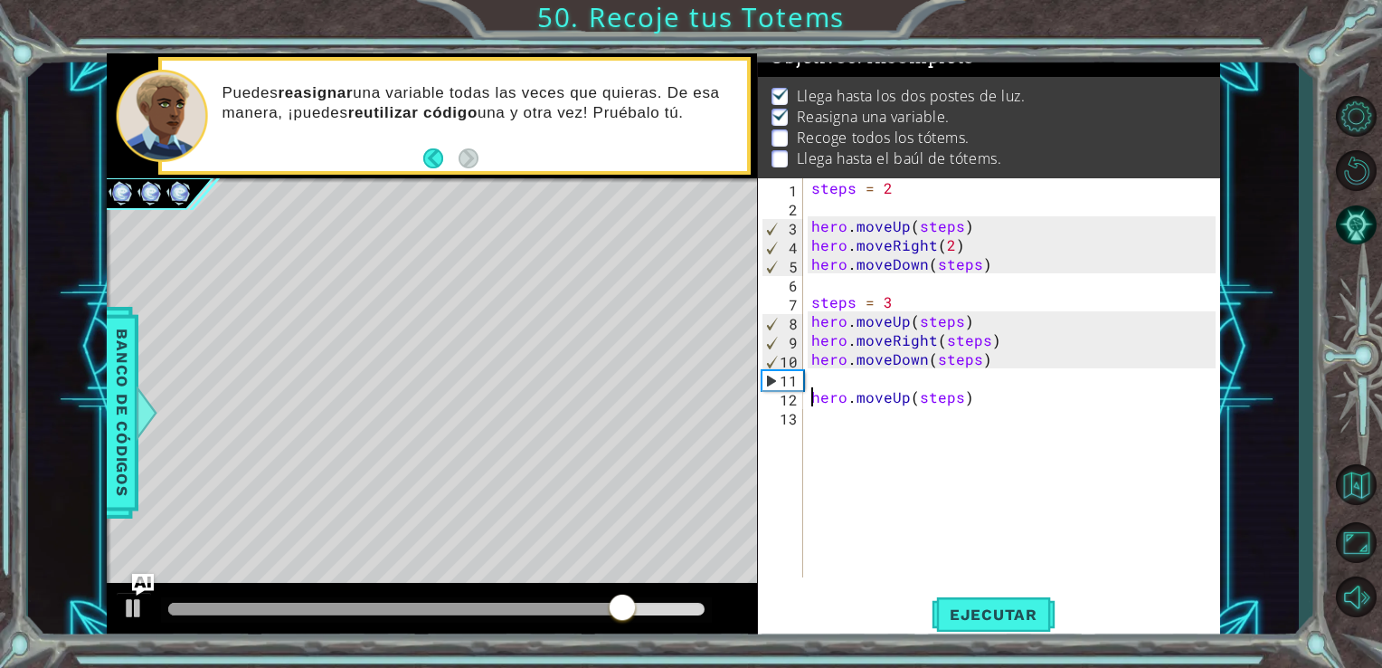
click at [955, 402] on div "steps = 2 hero . moveUp ( steps ) hero . moveRight ( 2 ) hero . moveDown ( step…" at bounding box center [1017, 396] width 418 height 437
type textarea "hero.moveUp(4)"
click at [829, 431] on div "steps = 2 hero . moveUp ( steps ) hero . moveRight ( 2 ) hero . moveDown ( step…" at bounding box center [1017, 396] width 418 height 437
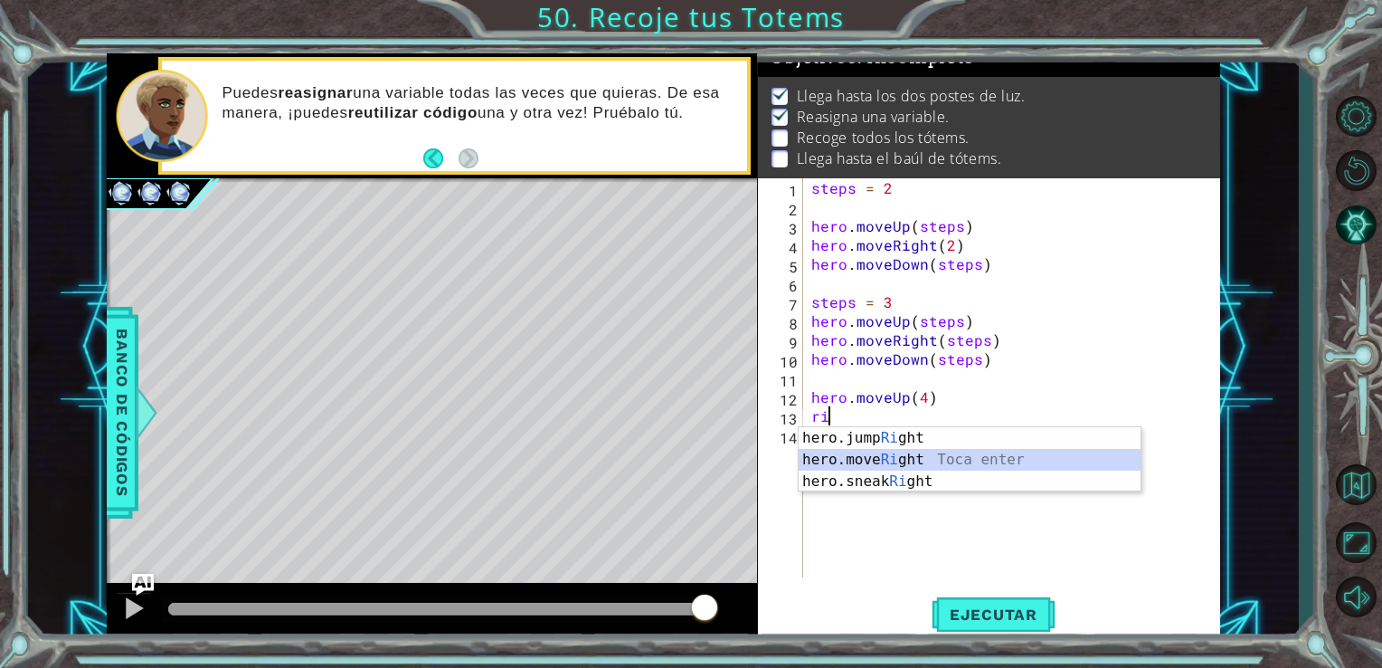
click at [841, 465] on div "hero.jump Ri ght Toca enter hero.move Ri ght Toca enter hero.sneak Ri ght Toca …" at bounding box center [970, 481] width 342 height 109
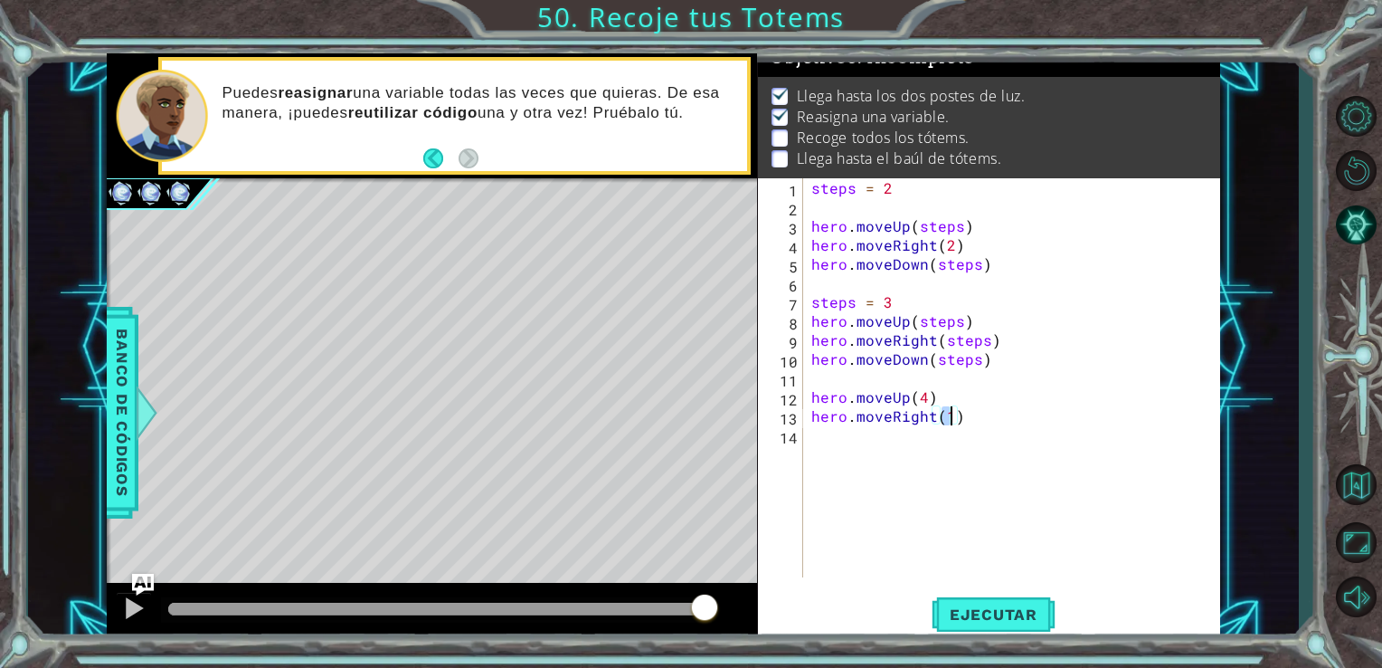
type textarea "hero.moveRight(2)"
click at [904, 445] on div "steps = 2 hero . moveUp ( steps ) hero . moveRight ( 2 ) hero . moveDown ( step…" at bounding box center [1017, 396] width 418 height 437
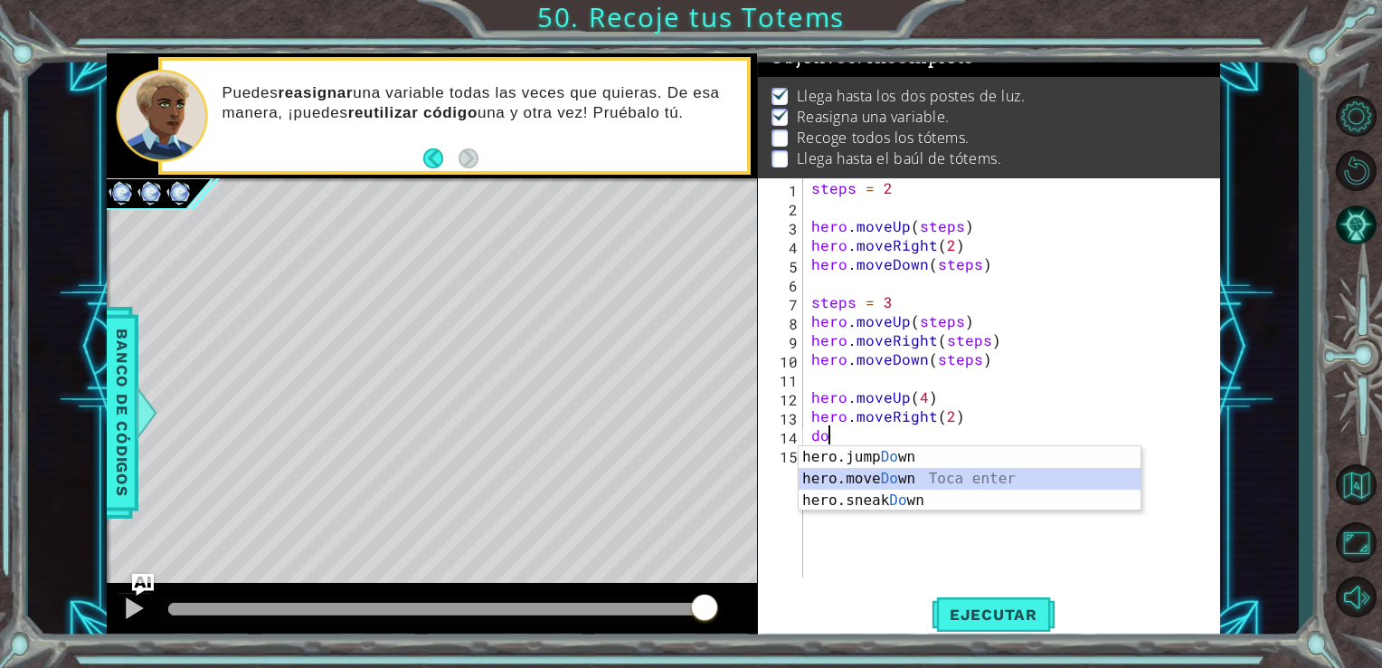
click at [879, 476] on div "hero.jump Do wn Toca enter hero.move Do wn [GEOGRAPHIC_DATA] enter hero.sneak D…" at bounding box center [970, 500] width 342 height 109
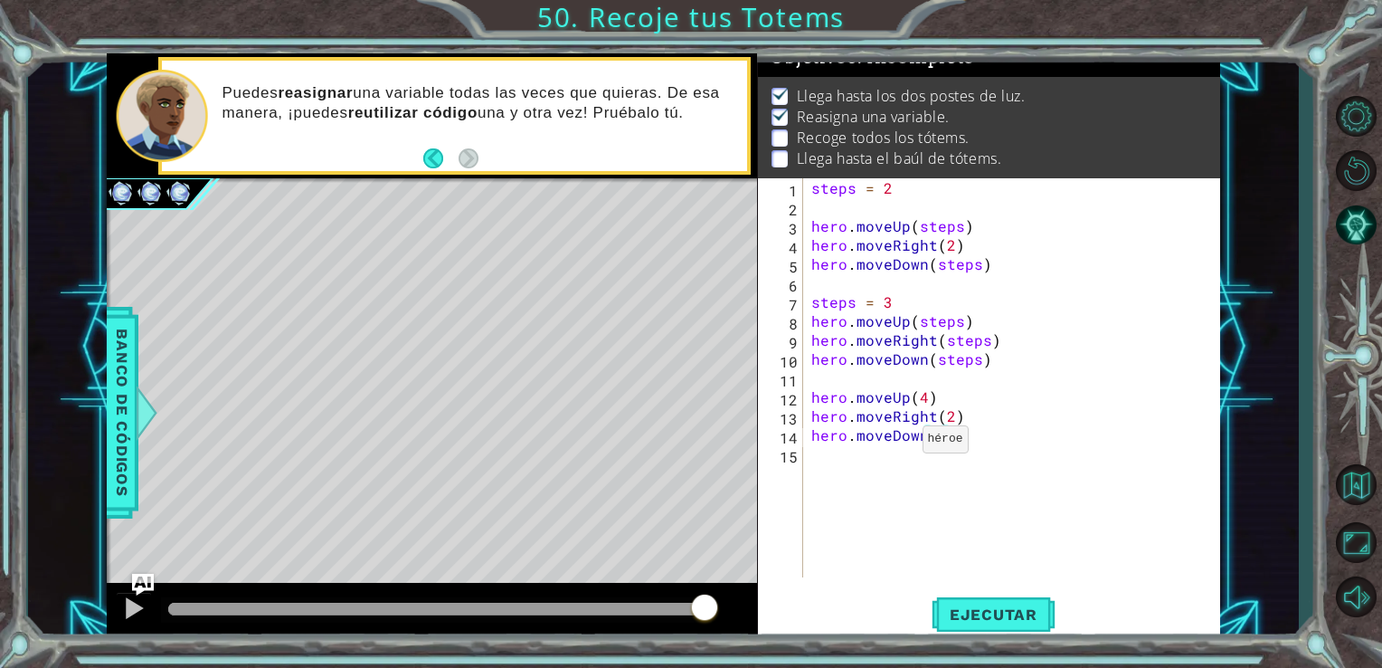
scroll to position [0, 7]
type textarea "hero.moveDown(4)"
click at [996, 626] on button "Ejecutar" at bounding box center [994, 614] width 124 height 46
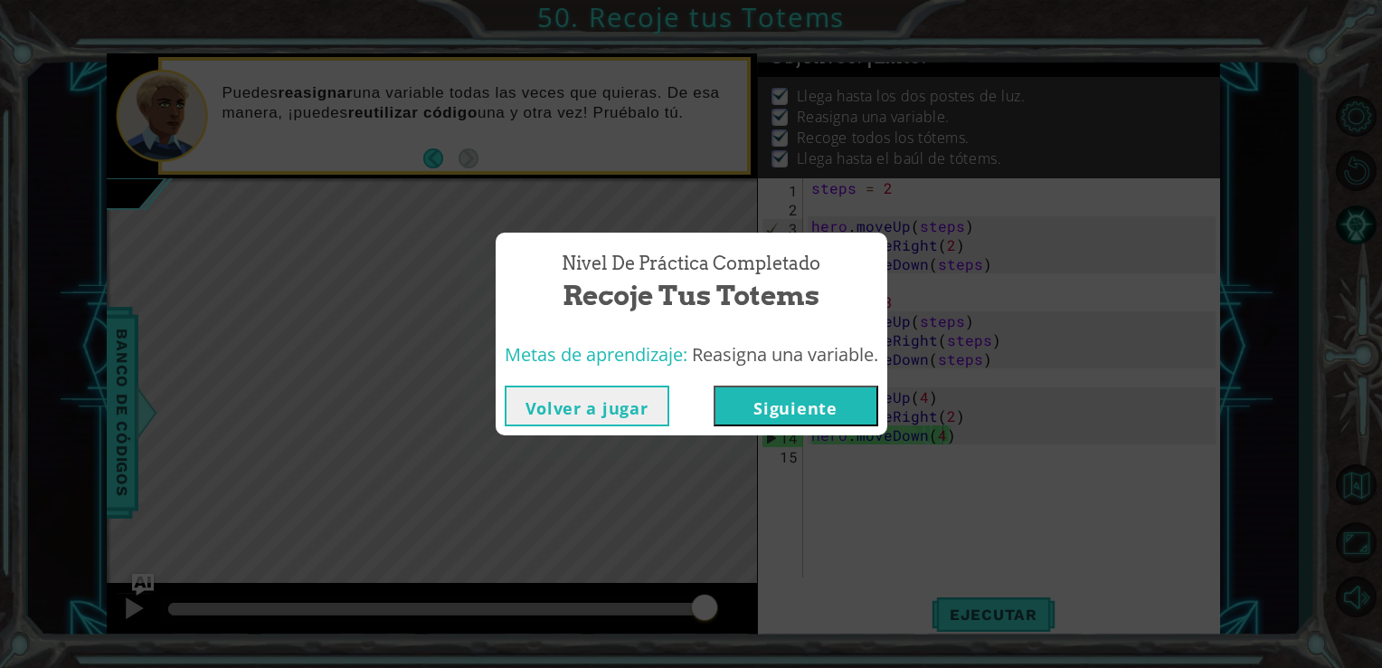
click at [808, 407] on button "Siguiente" at bounding box center [796, 405] width 165 height 41
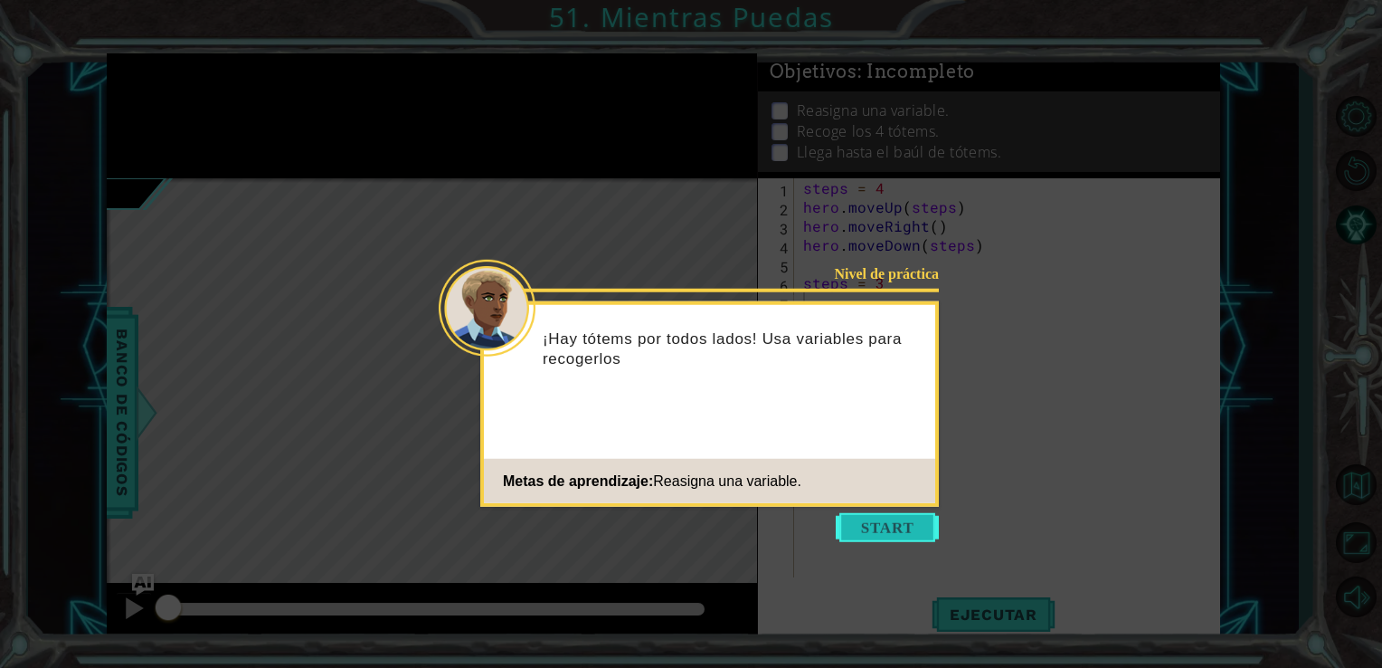
click at [861, 524] on button "Start" at bounding box center [887, 527] width 103 height 29
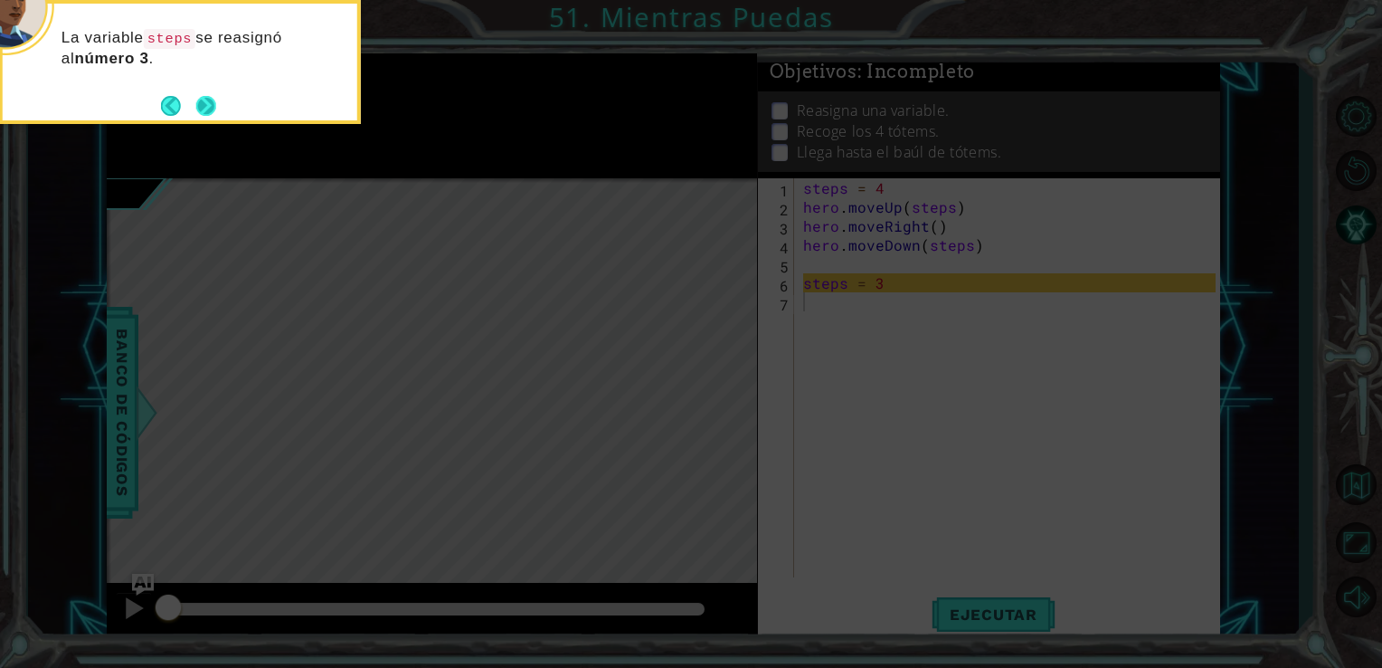
click at [203, 99] on button "Next" at bounding box center [206, 106] width 32 height 32
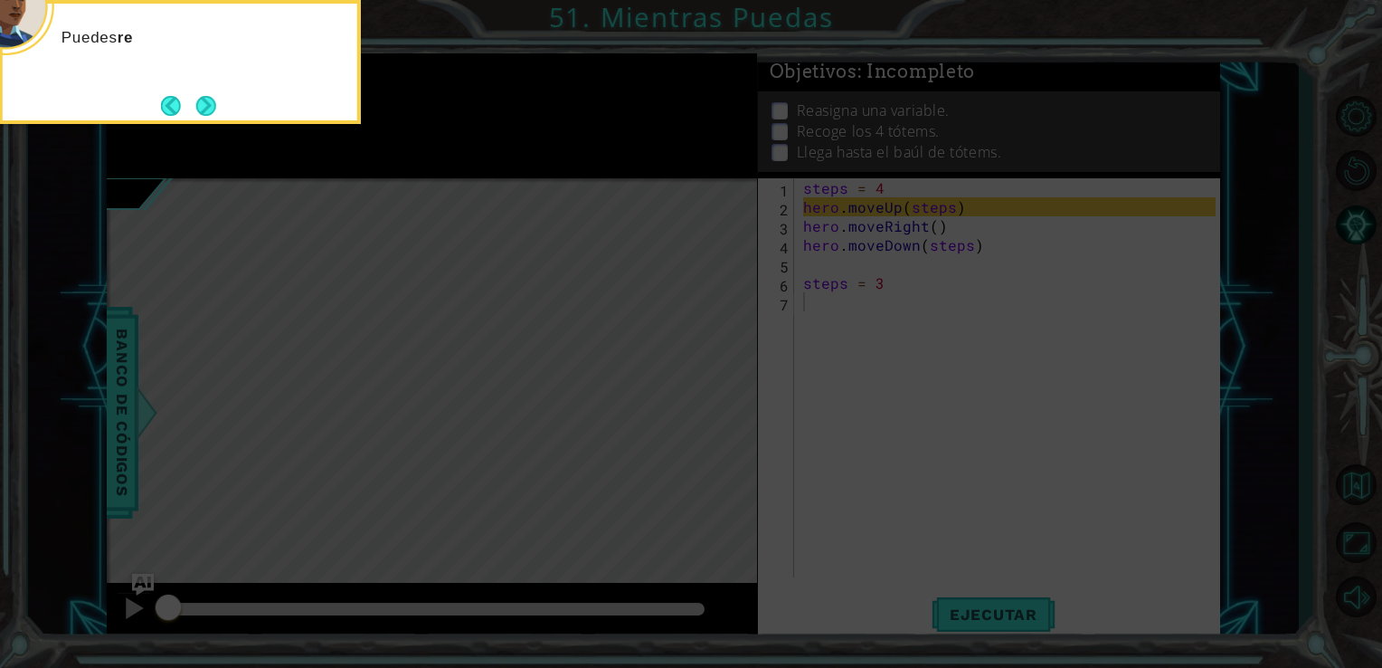
click at [203, 99] on button "Next" at bounding box center [206, 106] width 33 height 33
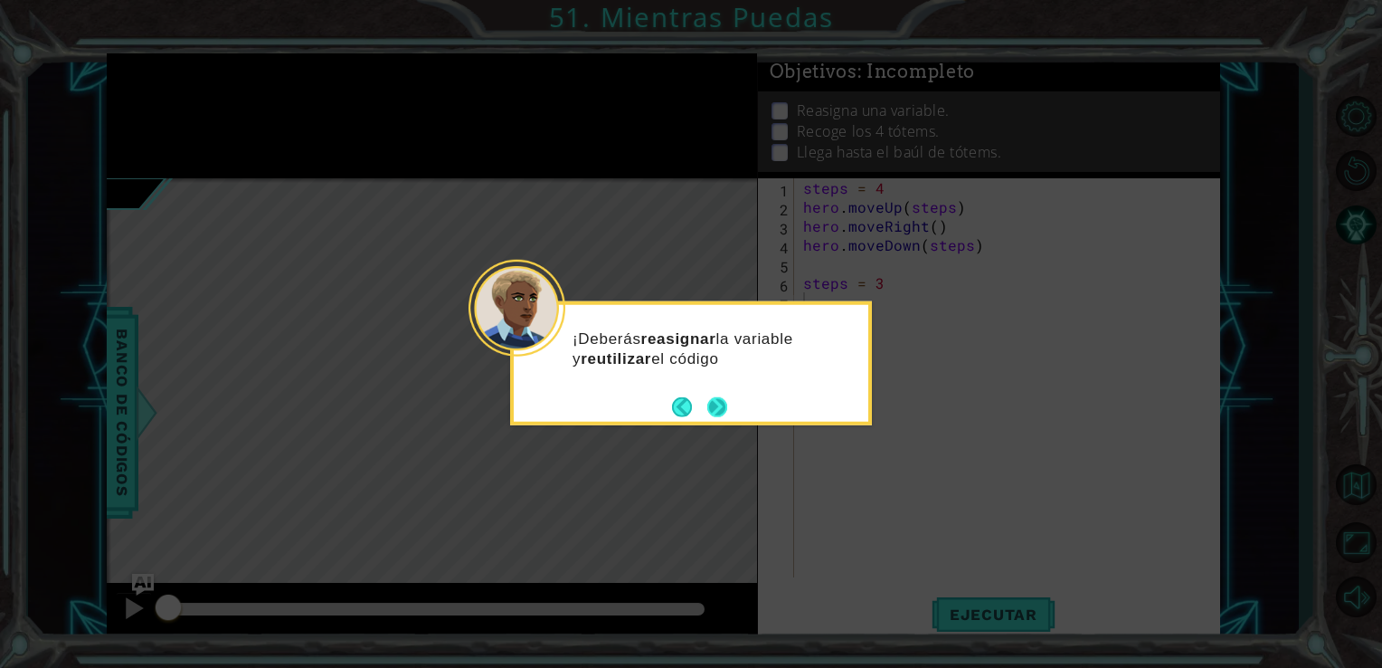
click at [720, 407] on button "Next" at bounding box center [717, 407] width 28 height 28
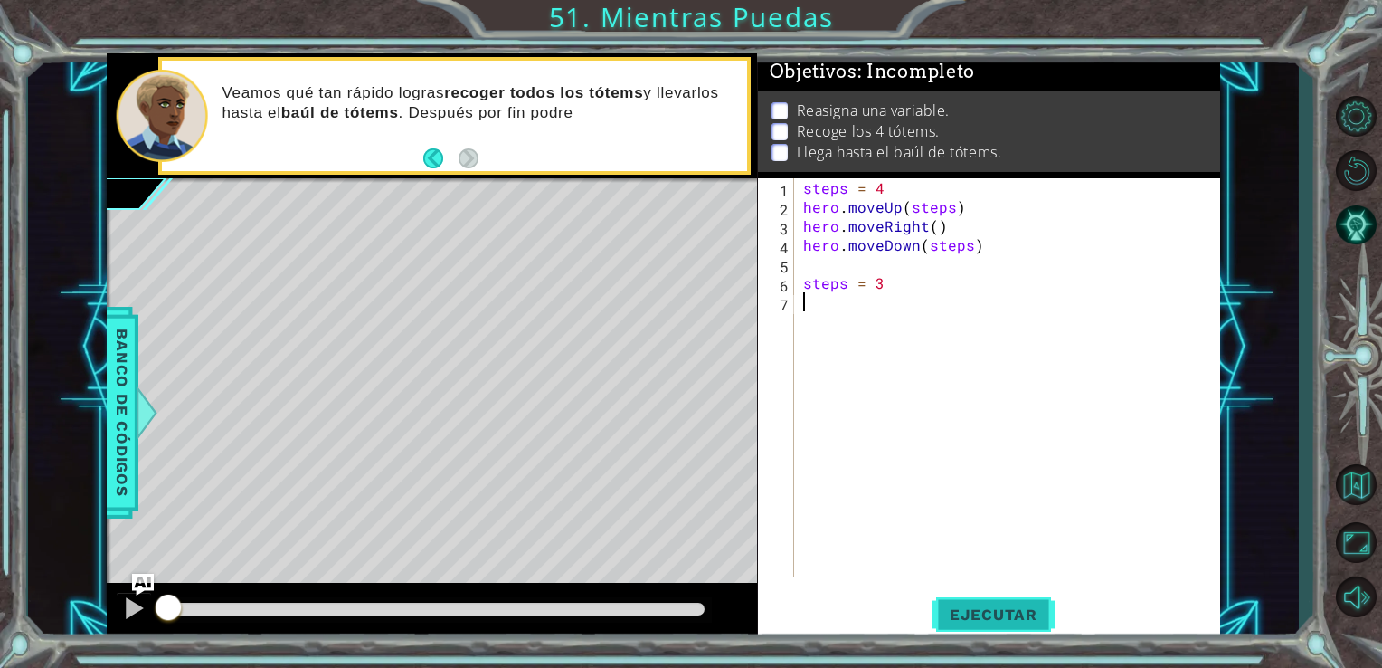
click at [1004, 626] on button "Ejecutar" at bounding box center [994, 614] width 124 height 46
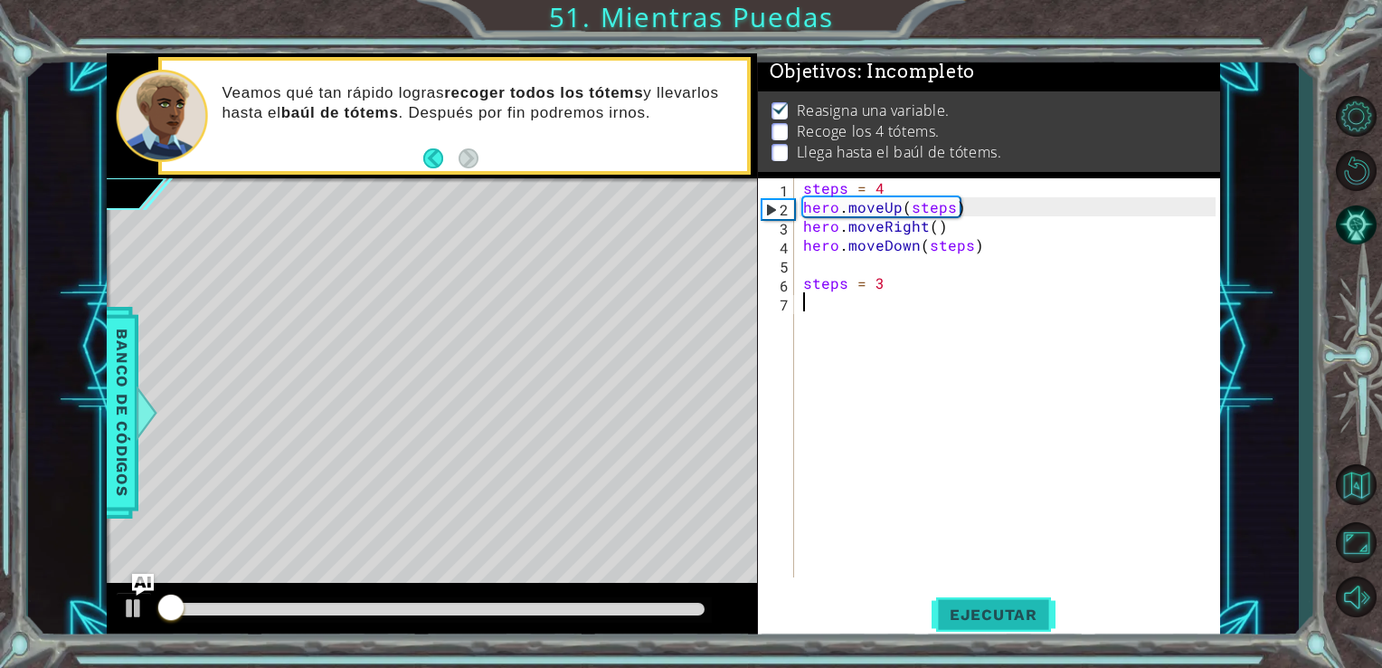
scroll to position [7, 0]
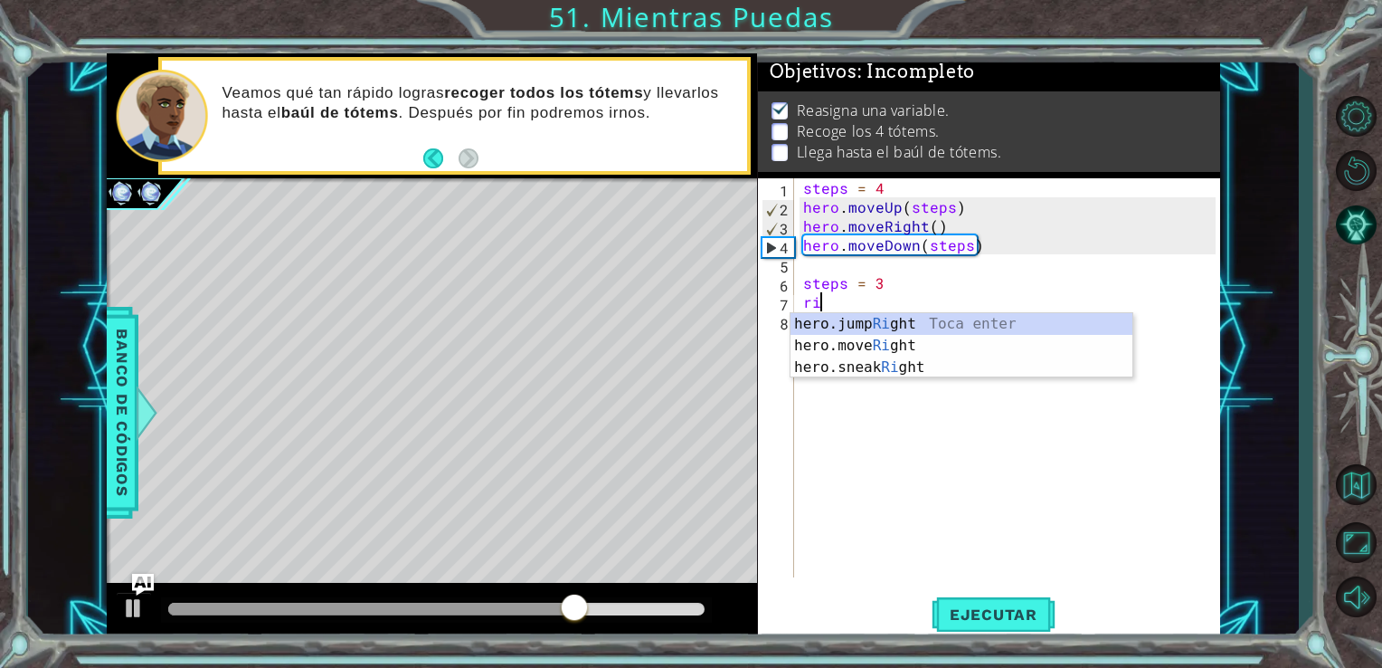
type textarea "r"
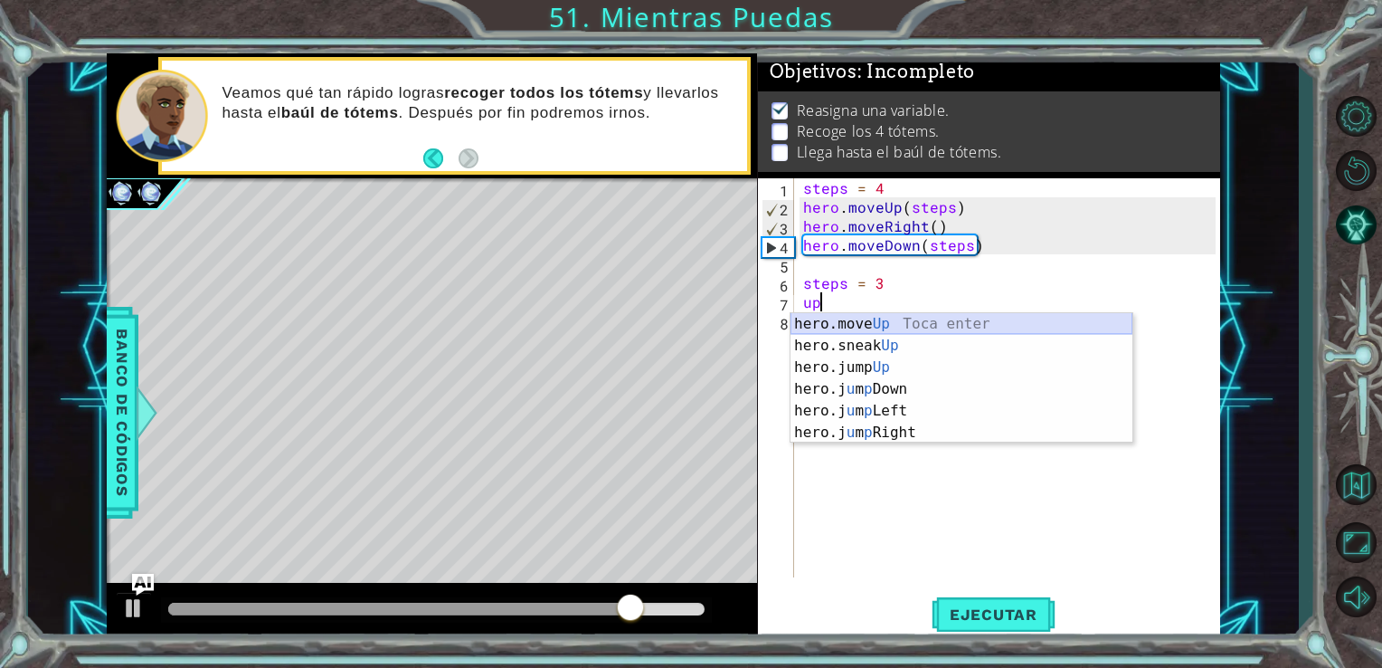
click at [812, 320] on div "hero.move Up Toca enter hero.sneak Up Toca enter hero.jump Up Toca enter hero.j…" at bounding box center [962, 400] width 342 height 174
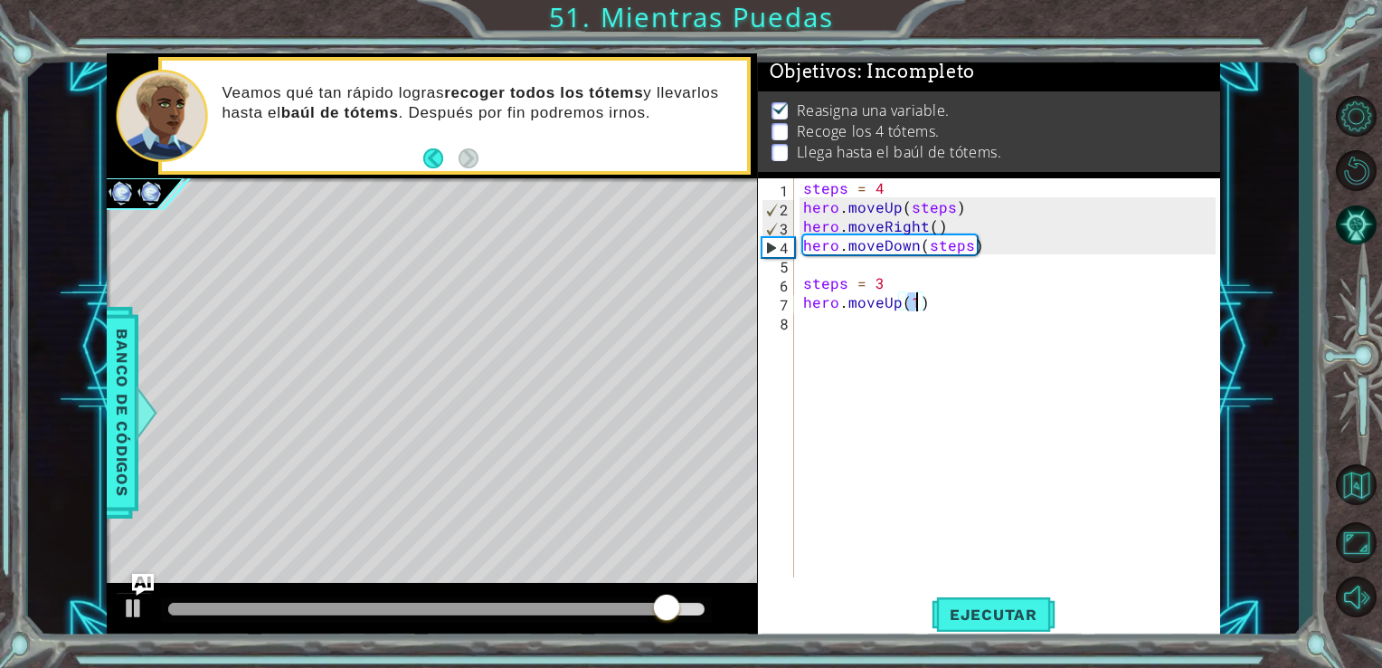
scroll to position [0, 6]
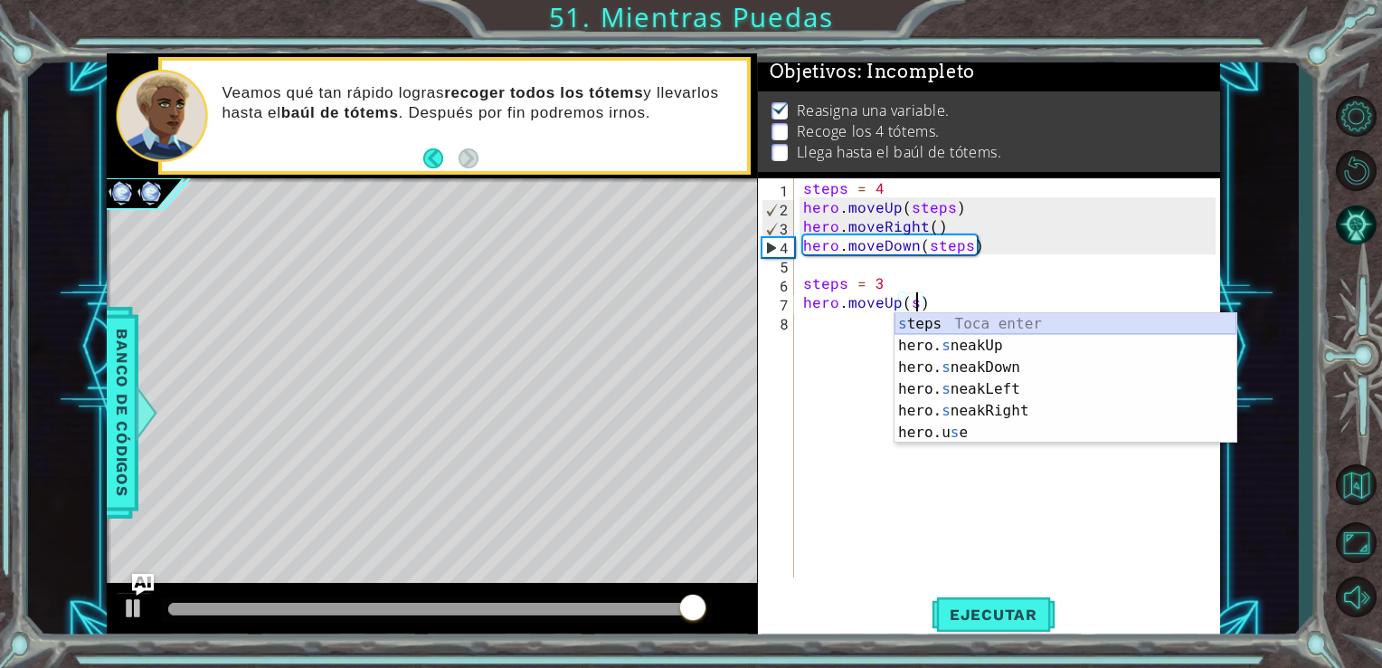
click at [926, 321] on div "s teps Toca enter hero. s neakUp Toca enter hero. s neakDown Toca enter hero. s…" at bounding box center [1066, 400] width 342 height 174
type textarea "hero.moveUp(steps)"
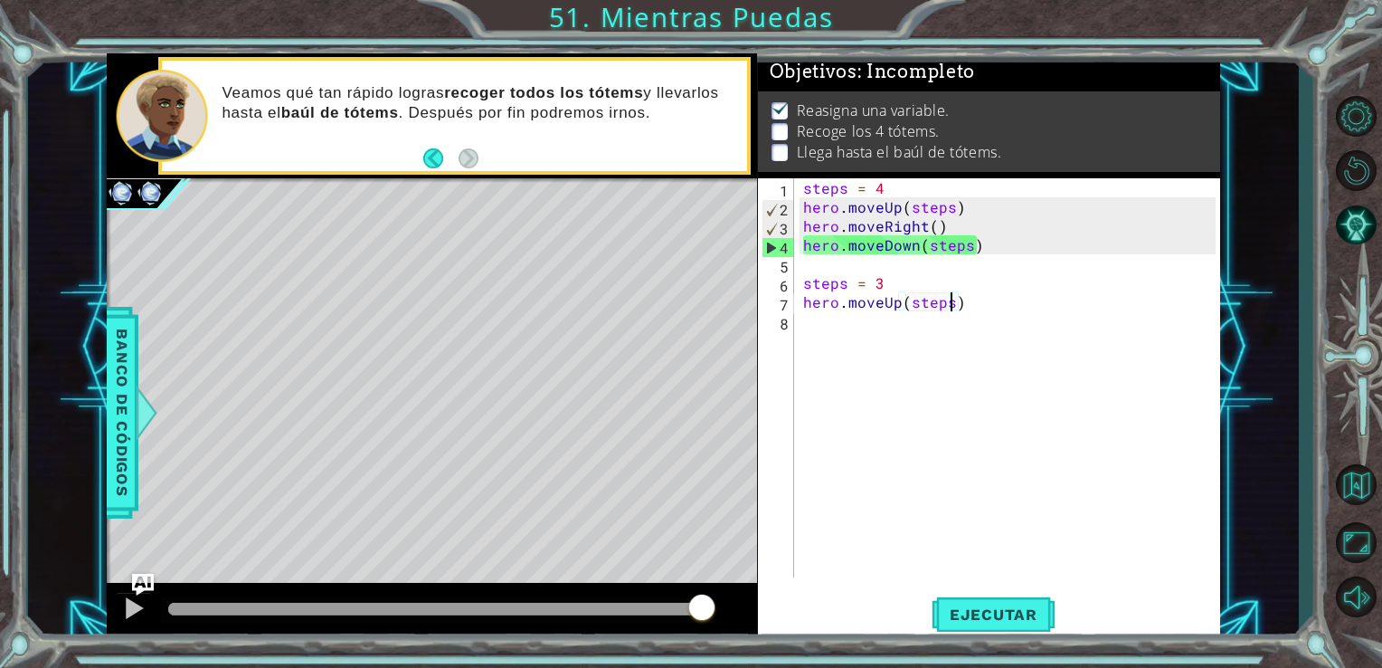
click at [844, 328] on div "steps = 4 hero . moveUp ( steps ) hero . moveRight ( ) hero . moveDown ( steps …" at bounding box center [1013, 396] width 426 height 437
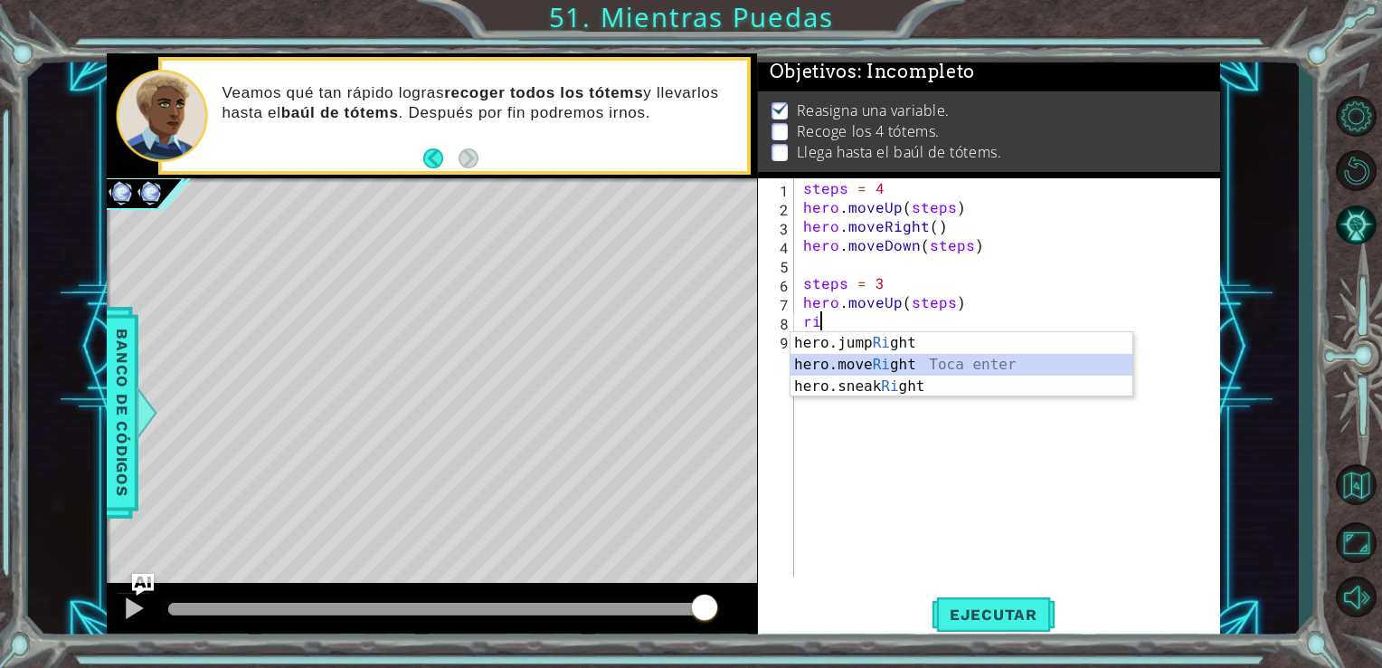
click at [840, 366] on div "hero.jump Ri ght Toca enter hero.move Ri ght Toca enter hero.sneak Ri ght Toca …" at bounding box center [962, 386] width 342 height 109
type textarea "hero.moveRight(1)"
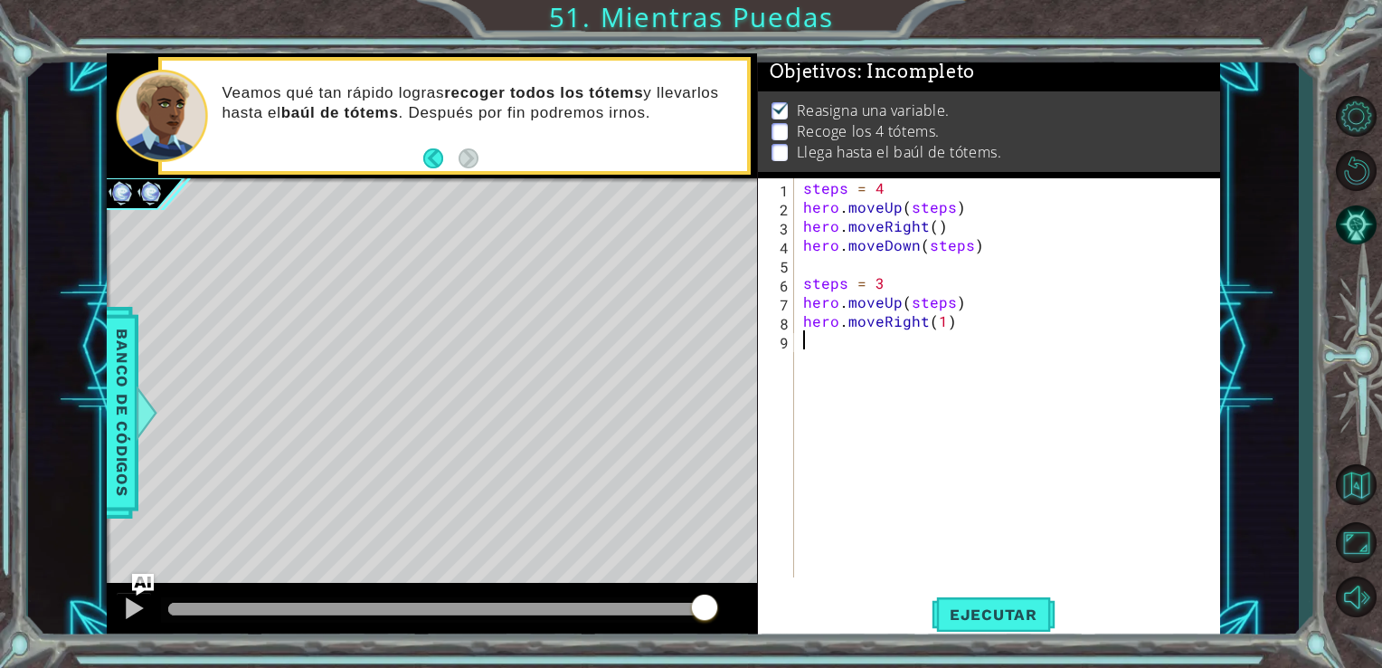
click at [805, 332] on div "steps = 4 hero . moveUp ( steps ) hero . moveRight ( ) hero . moveDown ( steps …" at bounding box center [1013, 396] width 426 height 437
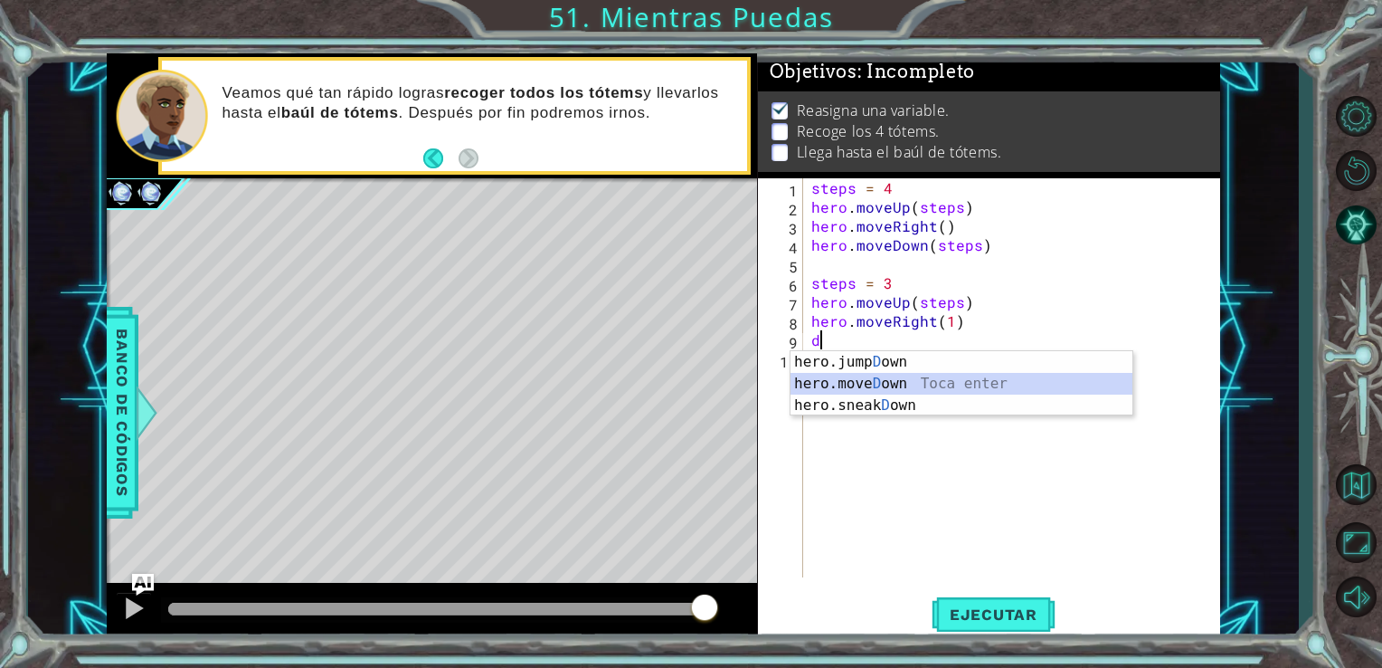
click at [825, 376] on div "hero.jump D own Toca enter hero.[PERSON_NAME] own Toca enter hero.sneak D own T…" at bounding box center [962, 405] width 342 height 109
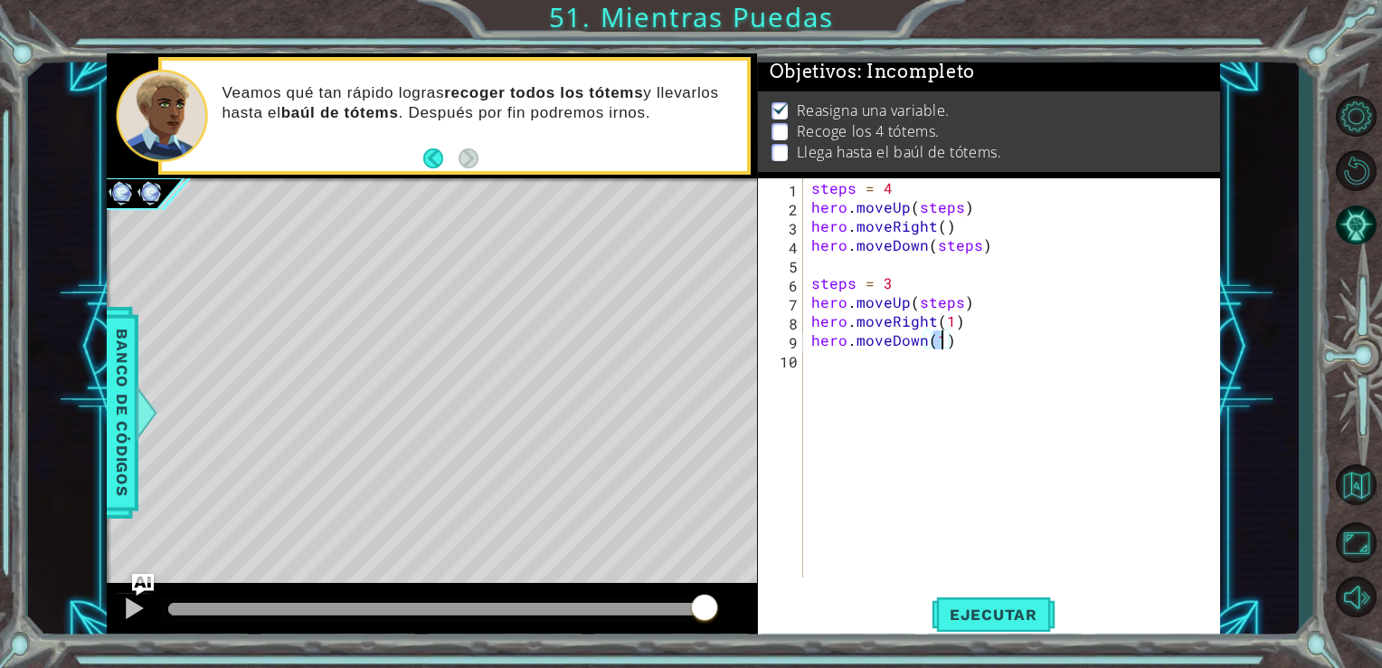
scroll to position [0, 7]
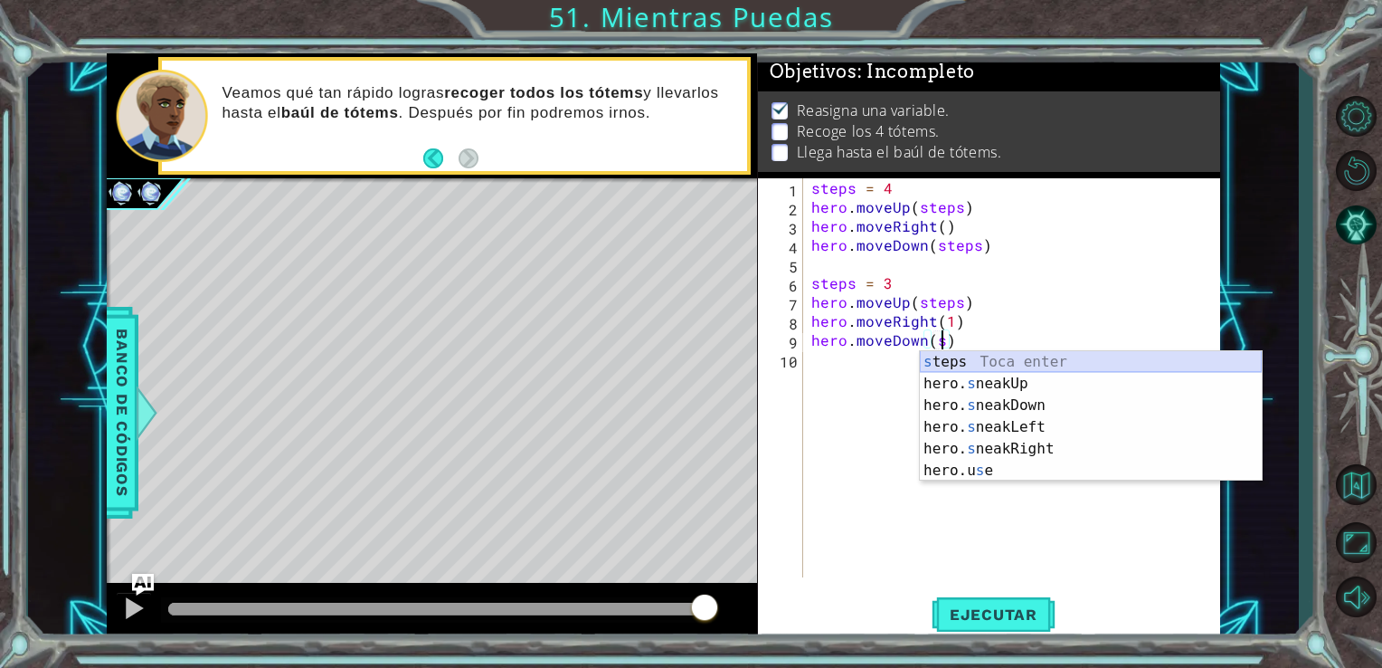
click at [944, 364] on div "s teps Toca enter hero. s neakUp Toca enter hero. s neakDown Toca enter hero. s…" at bounding box center [1091, 438] width 342 height 174
type textarea "hero.moveDown(steps)"
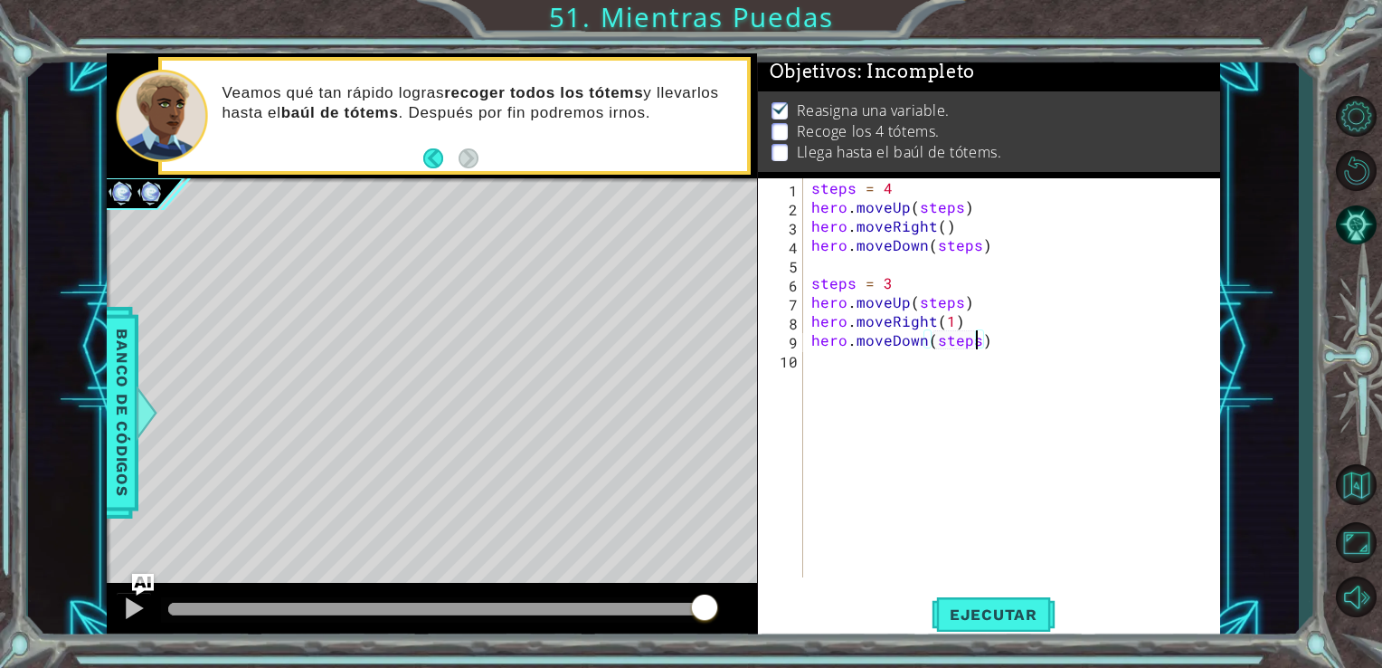
click at [812, 366] on div "steps = 4 hero . moveUp ( steps ) hero . moveRight ( ) hero . moveDown ( steps …" at bounding box center [1017, 396] width 418 height 437
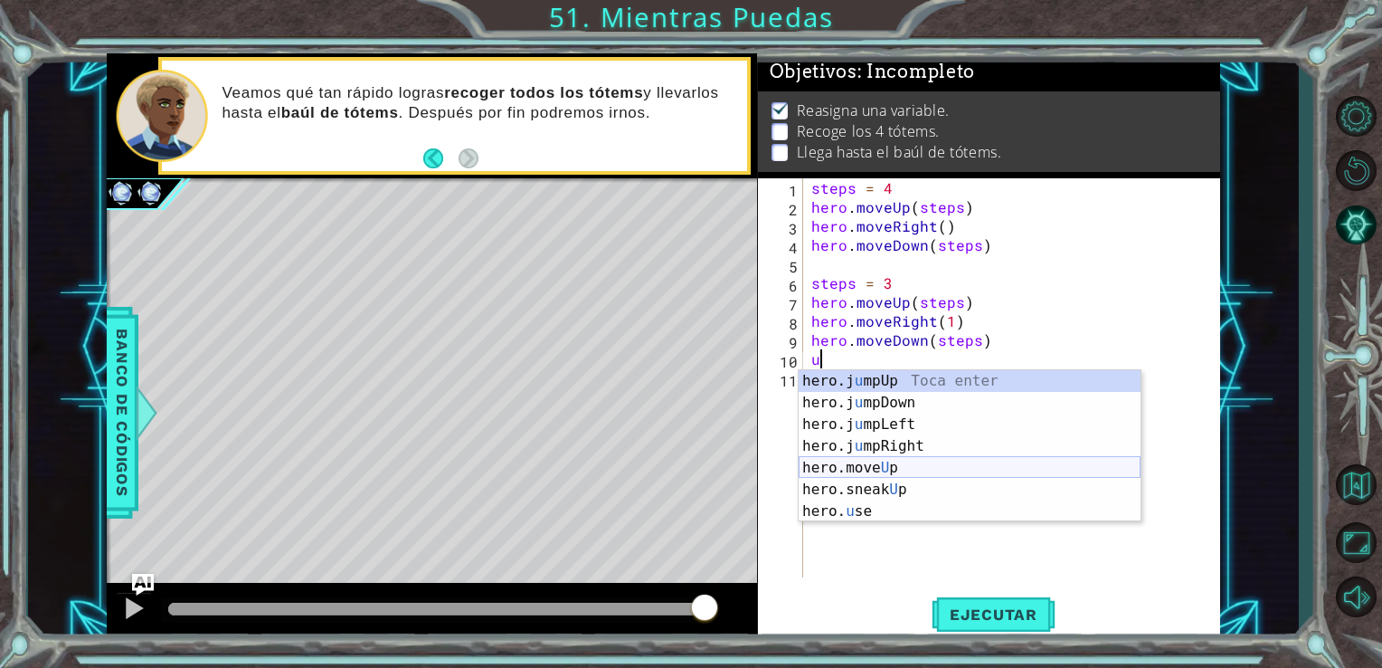
click at [850, 469] on div "hero.j u mpUp Toca enter hero.j u [GEOGRAPHIC_DATA] Toca enter hero.j u mpLeft …" at bounding box center [970, 467] width 342 height 195
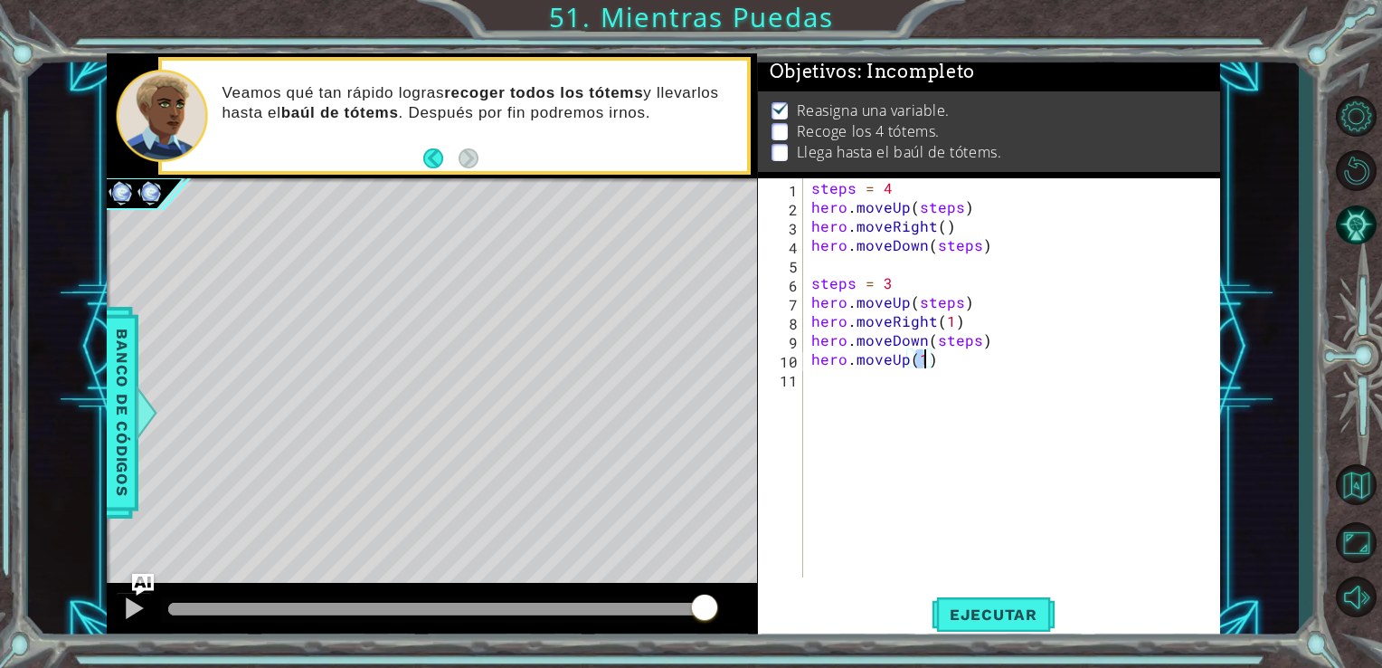
type textarea "hero.moveUp(2)"
click at [822, 397] on div "steps = 4 hero . moveUp ( steps ) hero . moveRight ( ) hero . moveDown ( steps …" at bounding box center [1017, 396] width 418 height 437
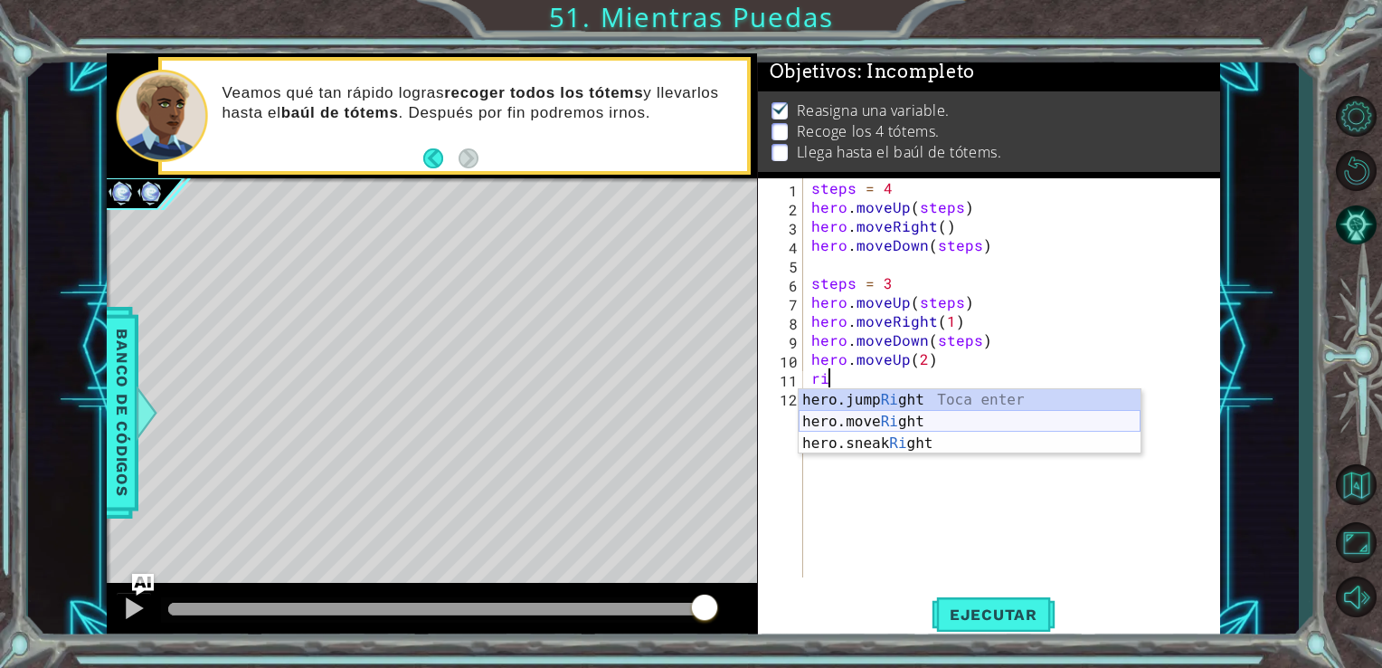
click at [841, 421] on div "hero.jump Ri ght Toca enter hero.move Ri ght Toca enter hero.sneak Ri ght Toca …" at bounding box center [970, 443] width 342 height 109
type textarea "hero.moveRight(1)"
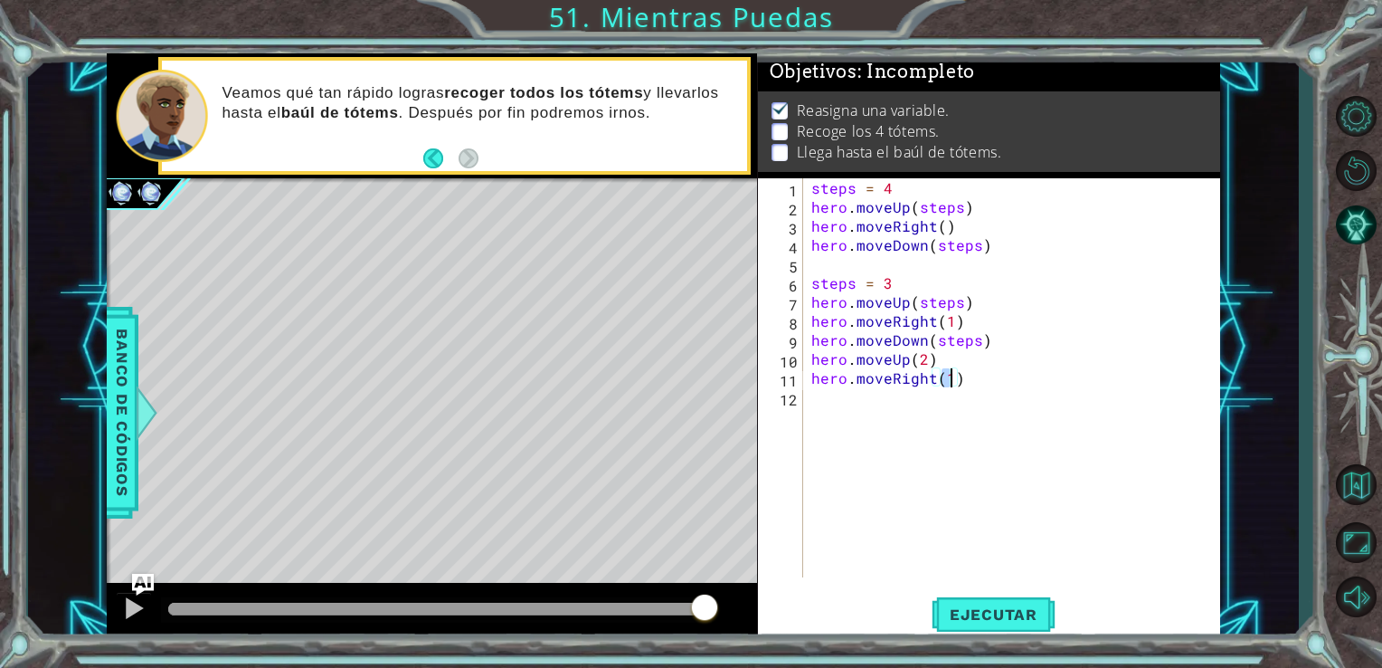
click at [823, 403] on div "steps = 4 hero . moveUp ( steps ) hero . moveRight ( ) hero . moveDown ( steps …" at bounding box center [1017, 396] width 418 height 437
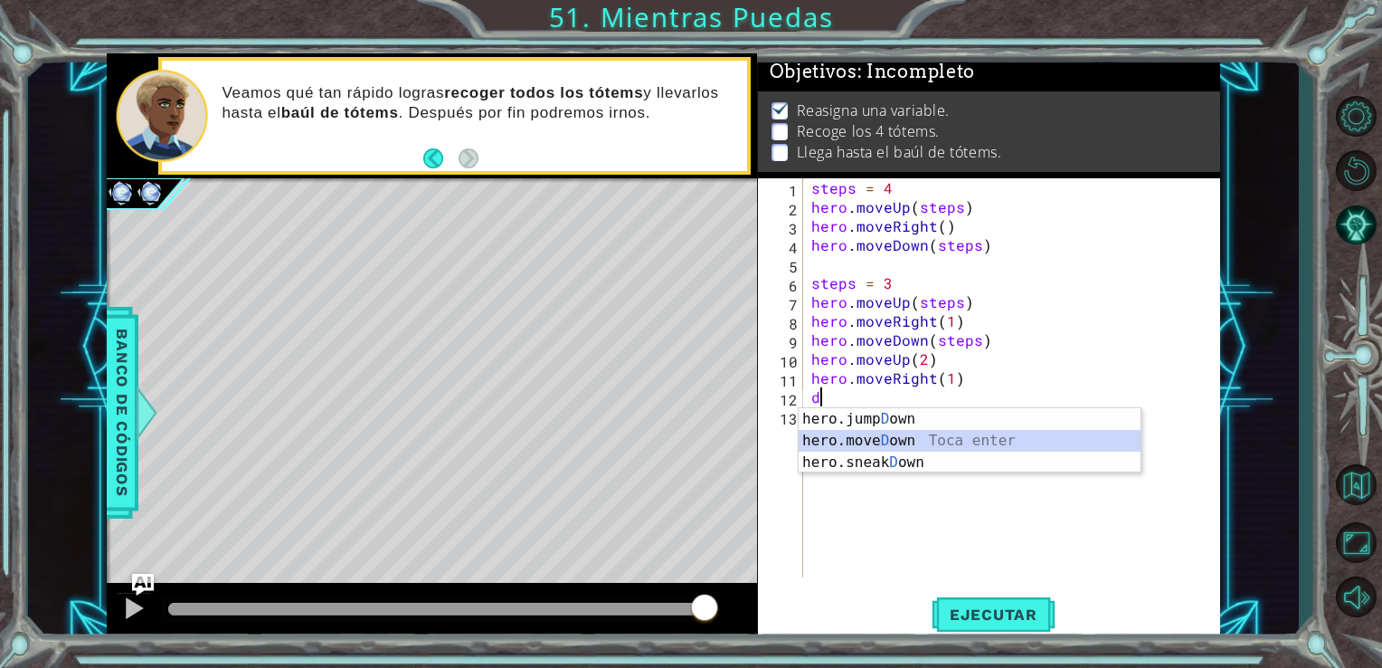
click at [841, 436] on div "hero.jump D own Toca enter hero.[PERSON_NAME] own Toca enter hero.sneak D own T…" at bounding box center [970, 462] width 342 height 109
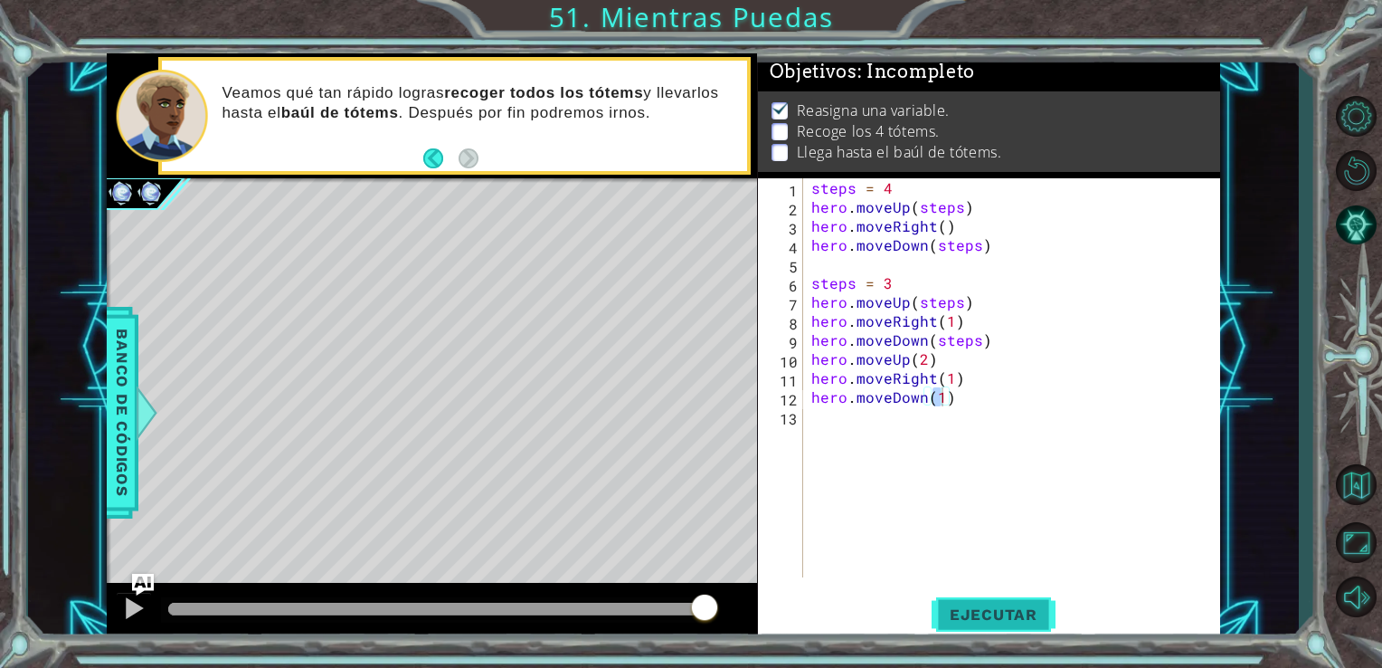
click at [965, 614] on span "Ejecutar" at bounding box center [994, 614] width 124 height 18
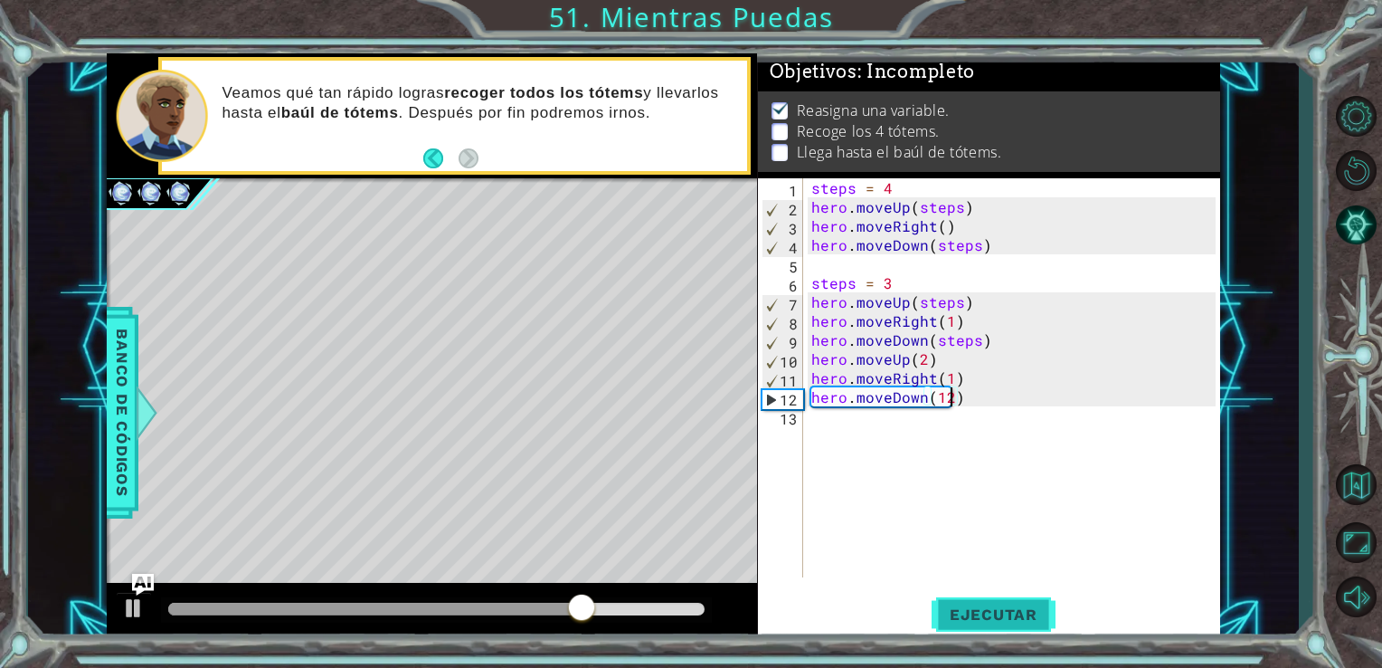
scroll to position [0, 7]
click at [814, 404] on div "steps = 4 hero . moveUp ( steps ) hero . moveRight ( ) hero . moveDown ( steps …" at bounding box center [1017, 396] width 418 height 437
type textarea "hero.moveDown(2)"
click at [804, 417] on div "hero.moveDown(2) 1 2 3 4 5 6 7 8 9 10 11 12 13 steps = 4 hero . moveUp ( steps …" at bounding box center [987, 377] width 459 height 399
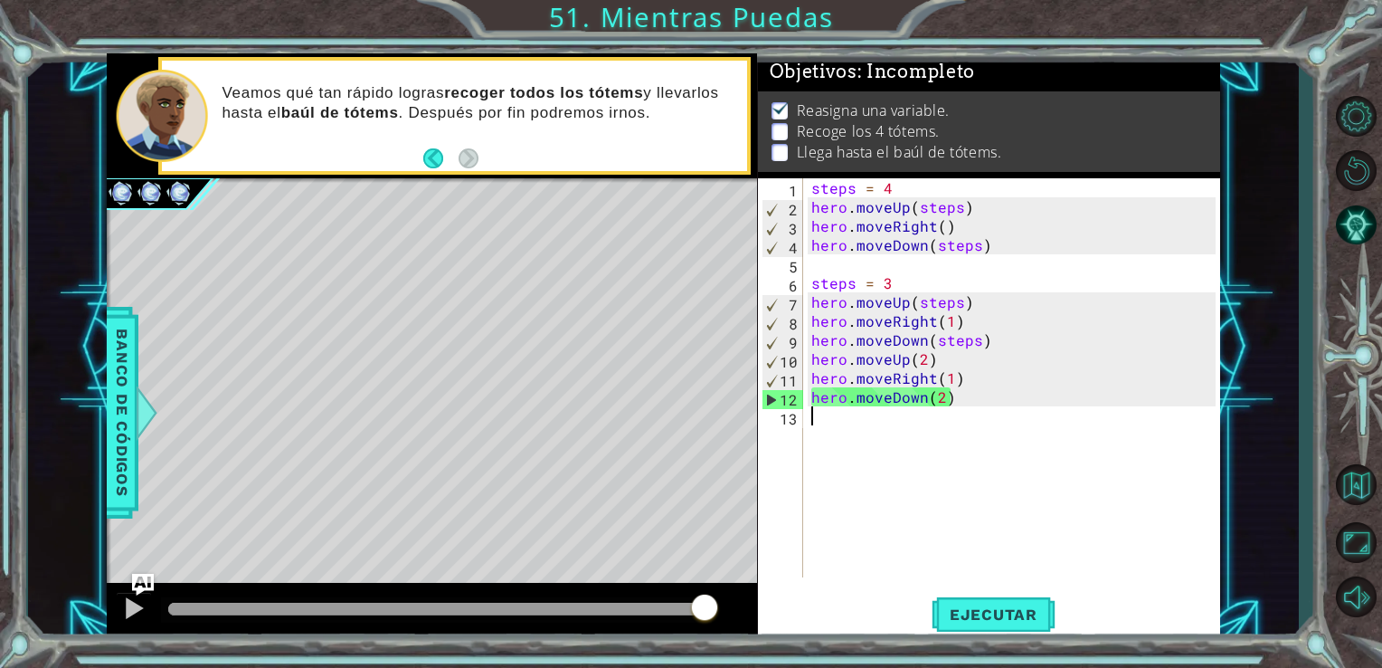
click at [817, 425] on div "steps = 4 hero . moveUp ( steps ) hero . moveRight ( ) hero . moveDown ( steps …" at bounding box center [1017, 396] width 418 height 437
type textarea "s"
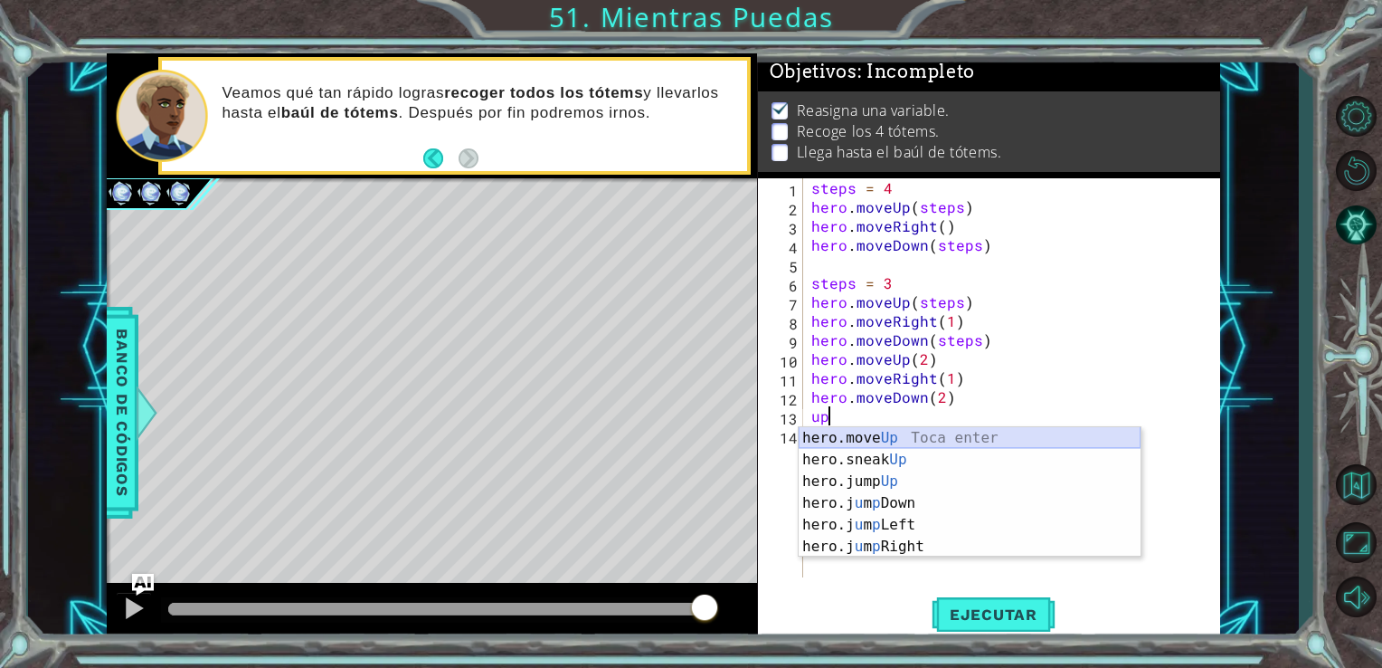
click at [862, 434] on div "hero.move Up Toca enter hero.sneak Up Toca enter hero.jump Up Toca enter hero.j…" at bounding box center [970, 514] width 342 height 174
type textarea "hero.moveUp(1)"
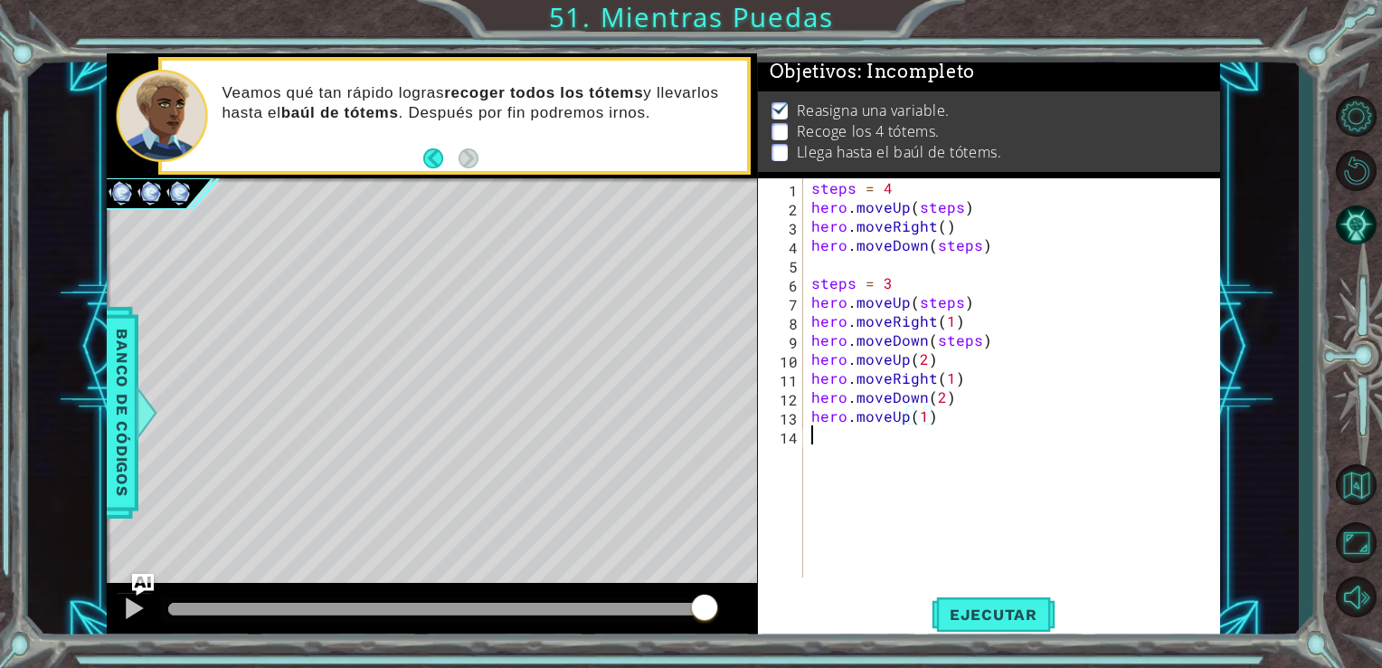
click at [829, 444] on div "steps = 4 hero . moveUp ( steps ) hero . moveRight ( ) hero . moveDown ( steps …" at bounding box center [1017, 396] width 418 height 437
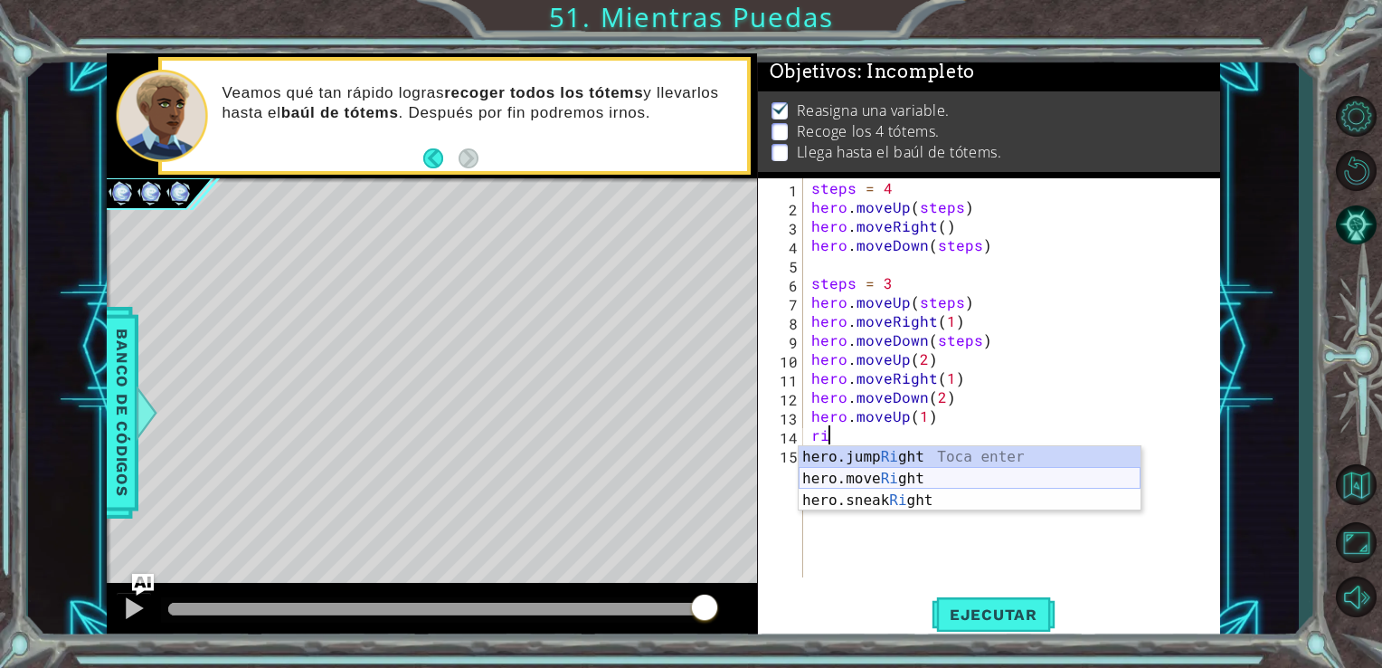
click at [845, 476] on div "hero.jump Ri ght Toca enter hero.move Ri ght Toca enter hero.sneak Ri ght Toca …" at bounding box center [970, 500] width 342 height 109
type textarea "hero.moveRight(1)"
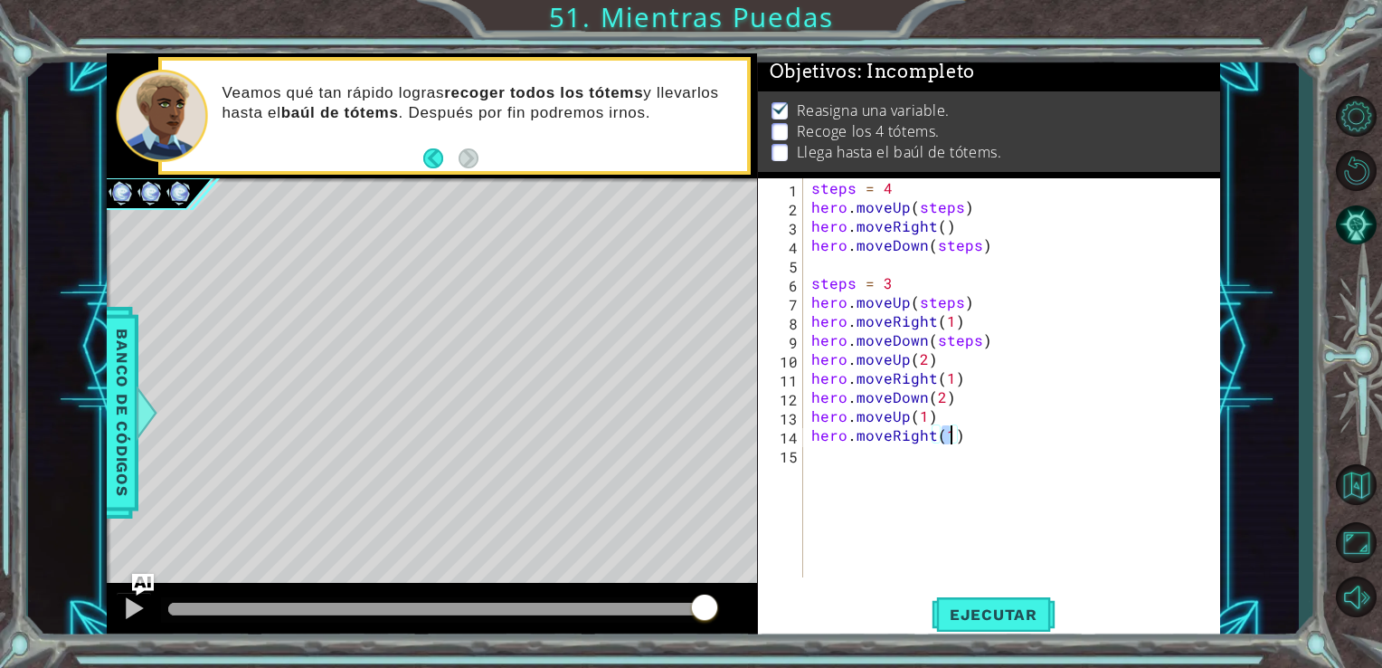
click at [843, 473] on div "steps = 4 hero . moveUp ( steps ) hero . moveRight ( ) hero . moveDown ( steps …" at bounding box center [1017, 396] width 418 height 437
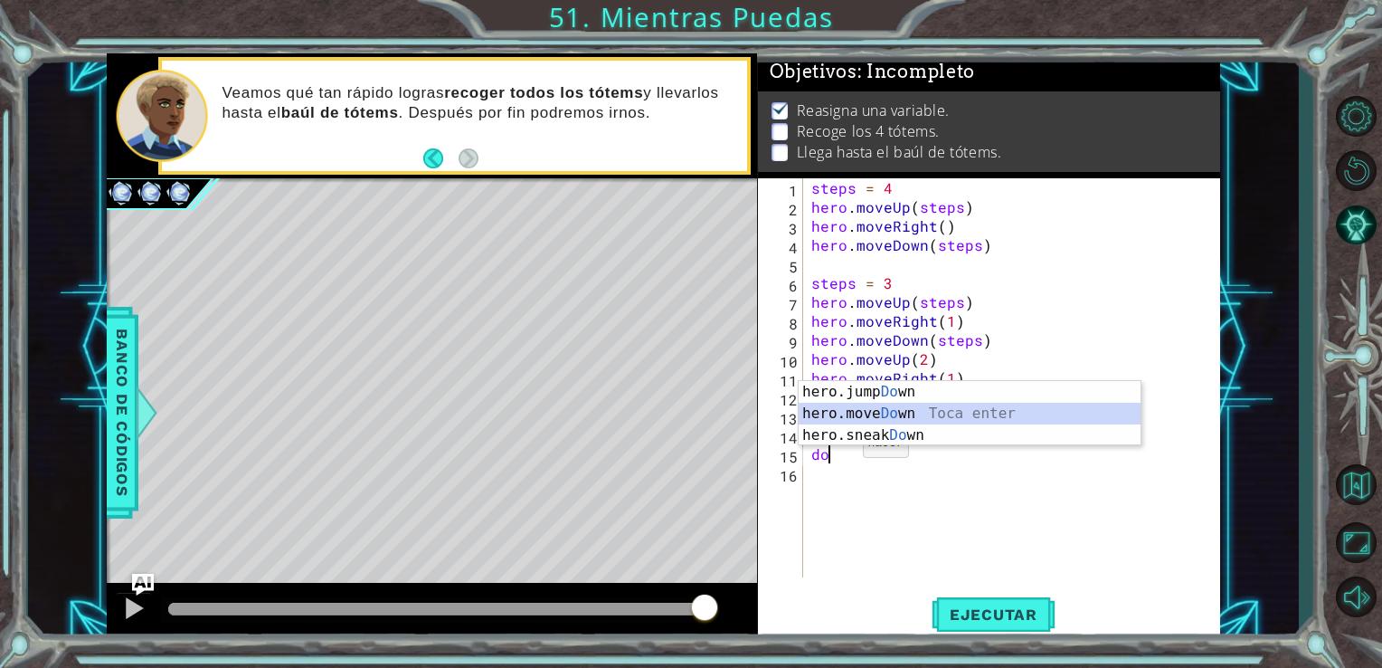
click at [843, 408] on div "hero.jump Do wn Toca enter hero.move Do wn [GEOGRAPHIC_DATA] enter hero.sneak D…" at bounding box center [970, 435] width 342 height 109
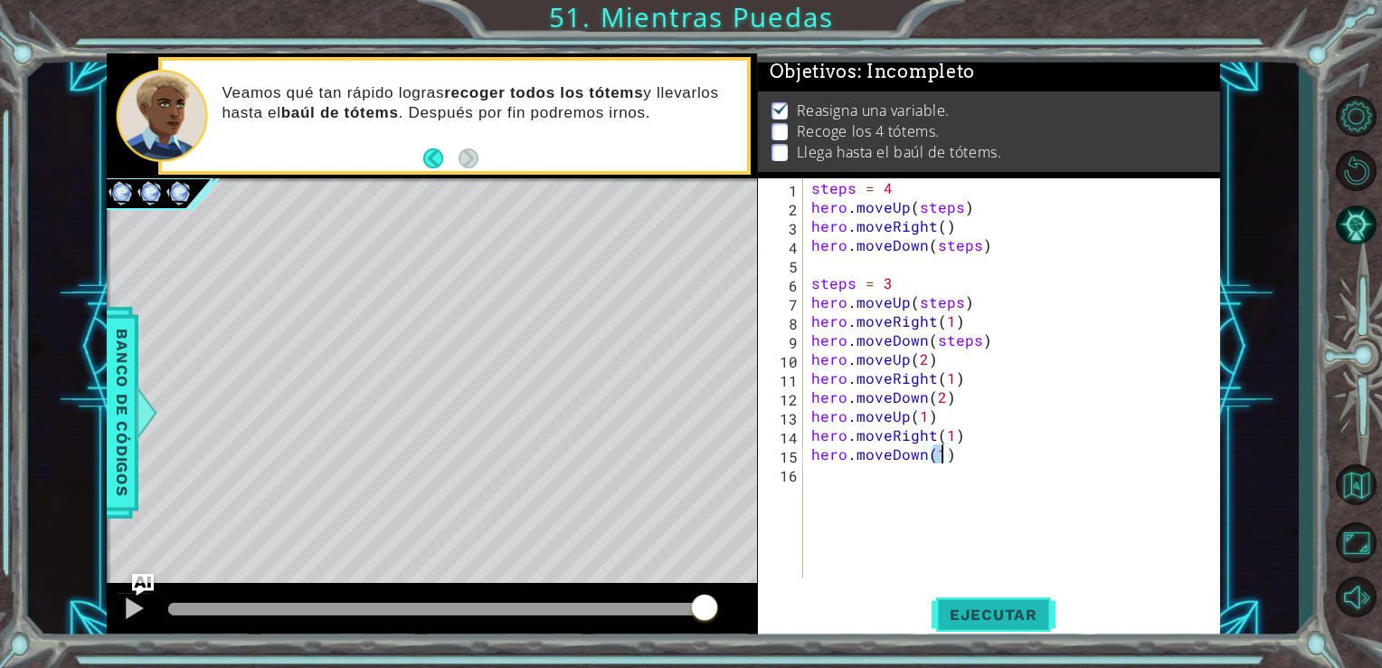
type textarea "hero.moveDown(1)"
click at [1002, 624] on button "Ejecutar" at bounding box center [994, 614] width 124 height 46
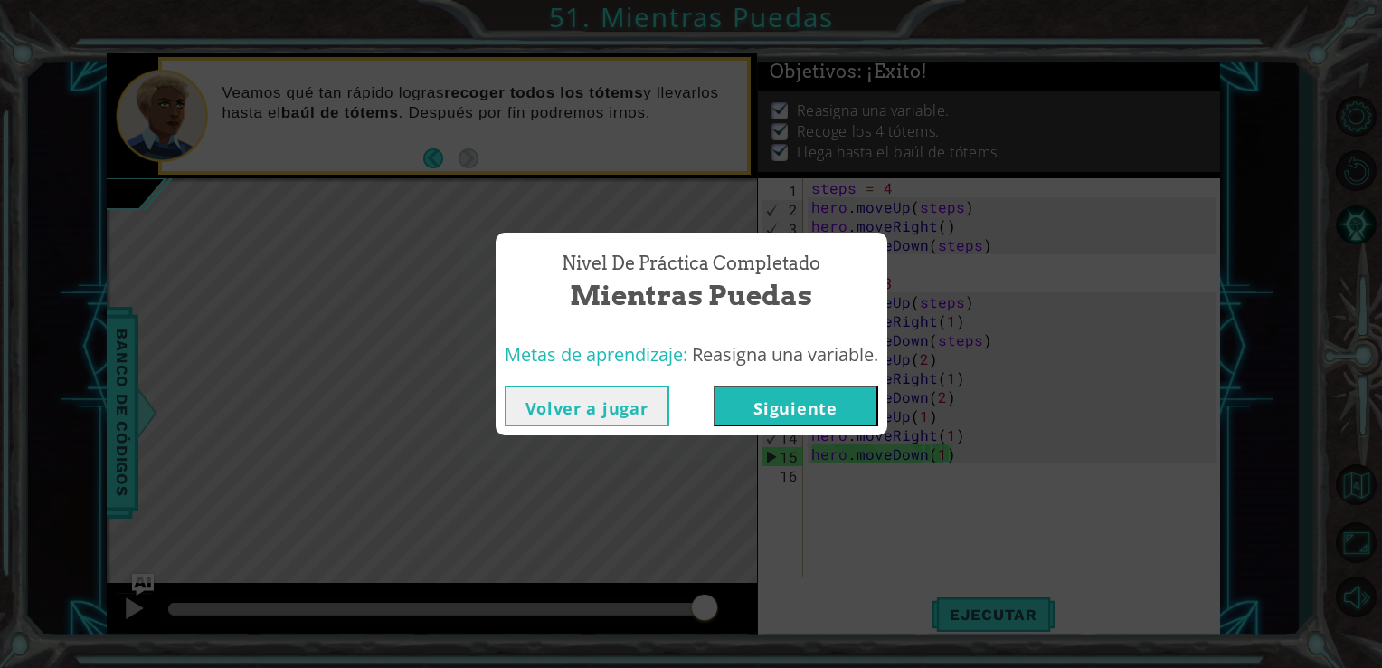
click at [759, 414] on button "Siguiente" at bounding box center [796, 405] width 165 height 41
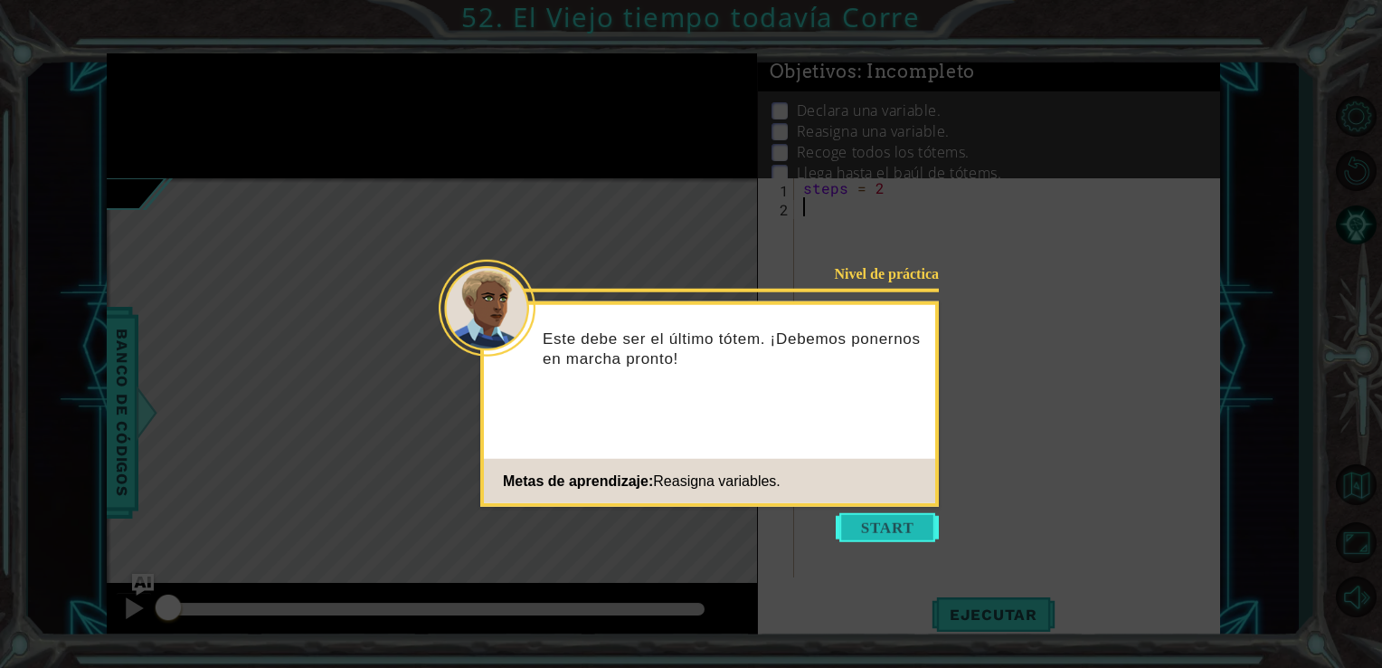
click at [870, 519] on button "Start" at bounding box center [887, 527] width 103 height 29
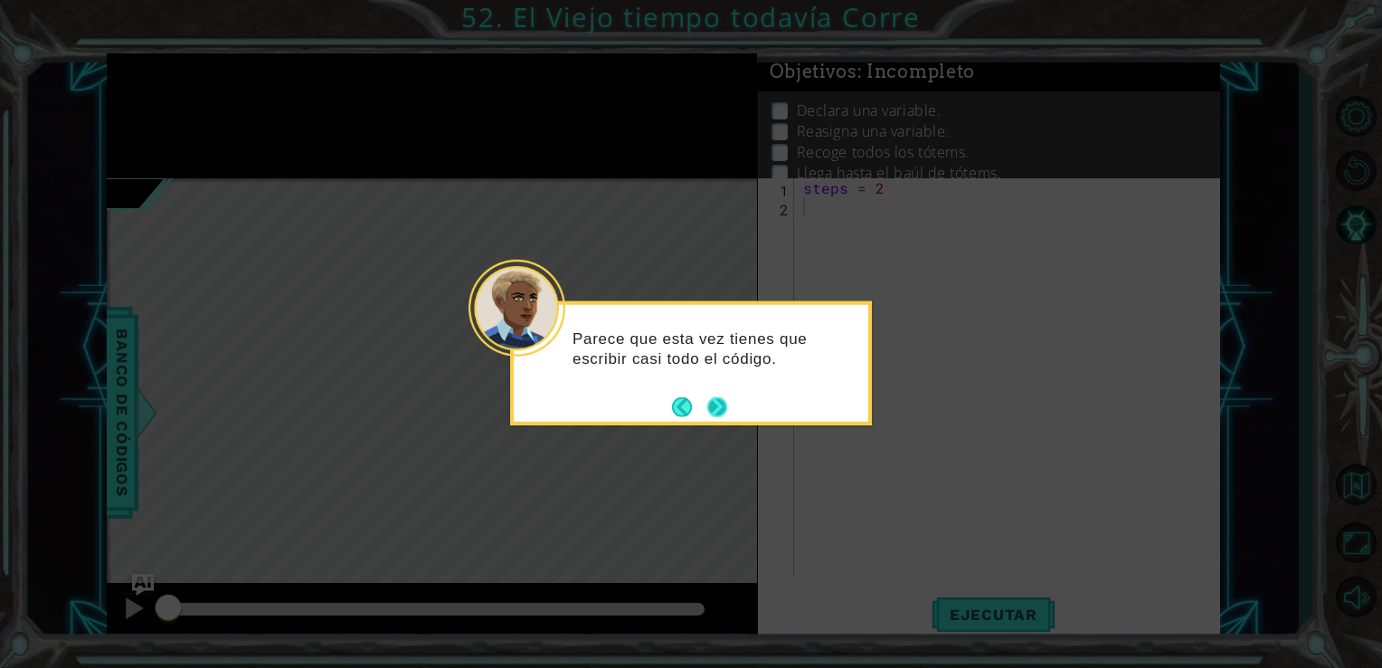
click at [717, 399] on button "Next" at bounding box center [718, 407] width 22 height 22
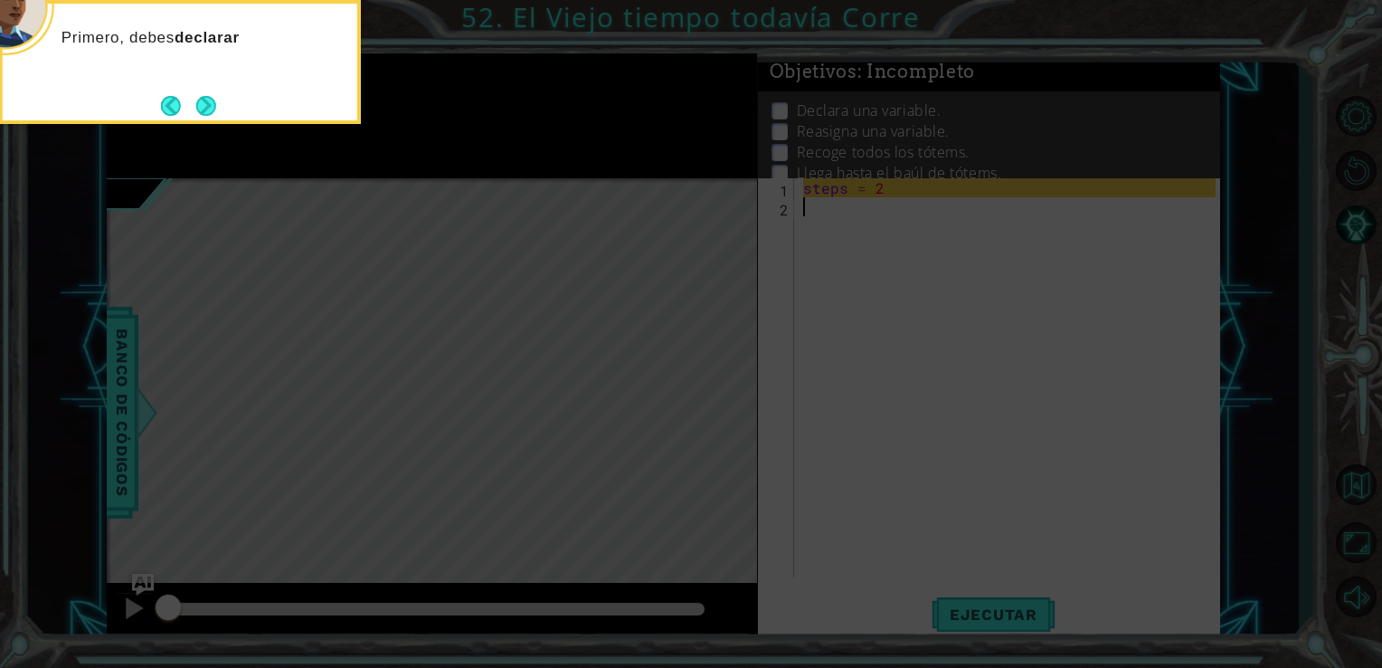
click at [185, 90] on div "Primero, [PERSON_NAME] declarar" at bounding box center [180, 62] width 362 height 124
click at [216, 107] on button "Next" at bounding box center [206, 106] width 20 height 20
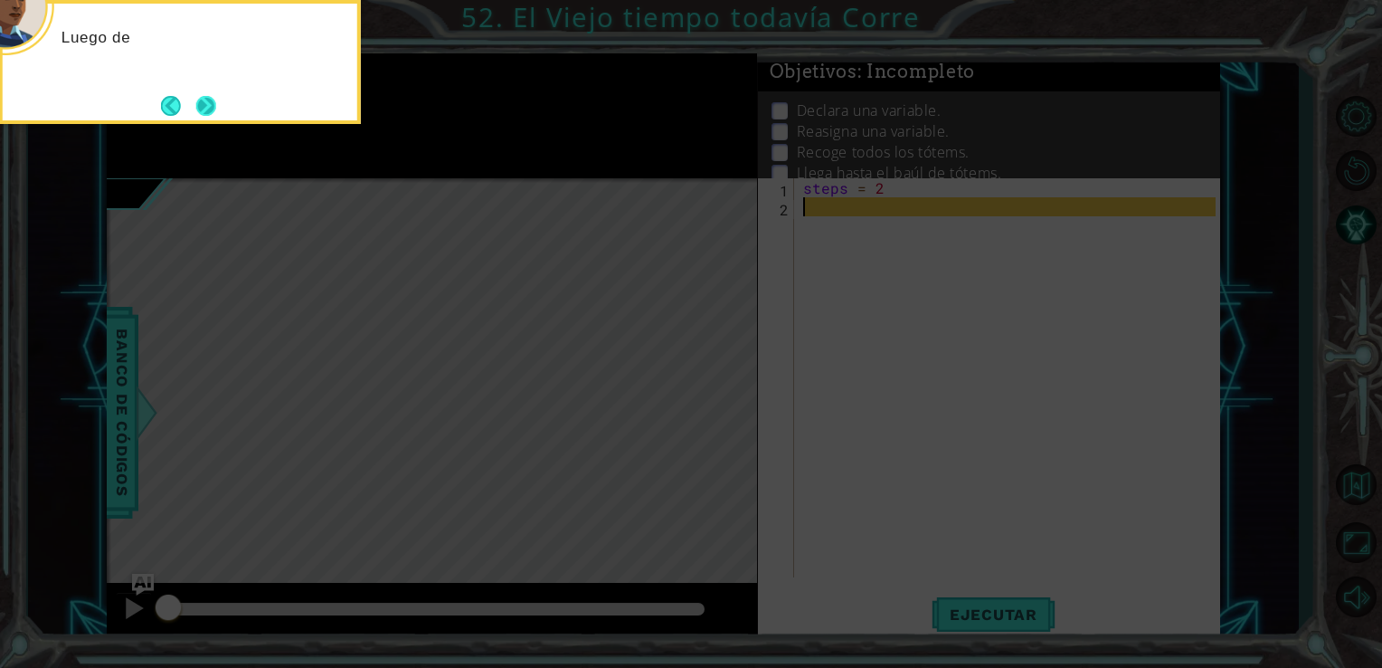
click at [210, 105] on button "Next" at bounding box center [205, 105] width 21 height 21
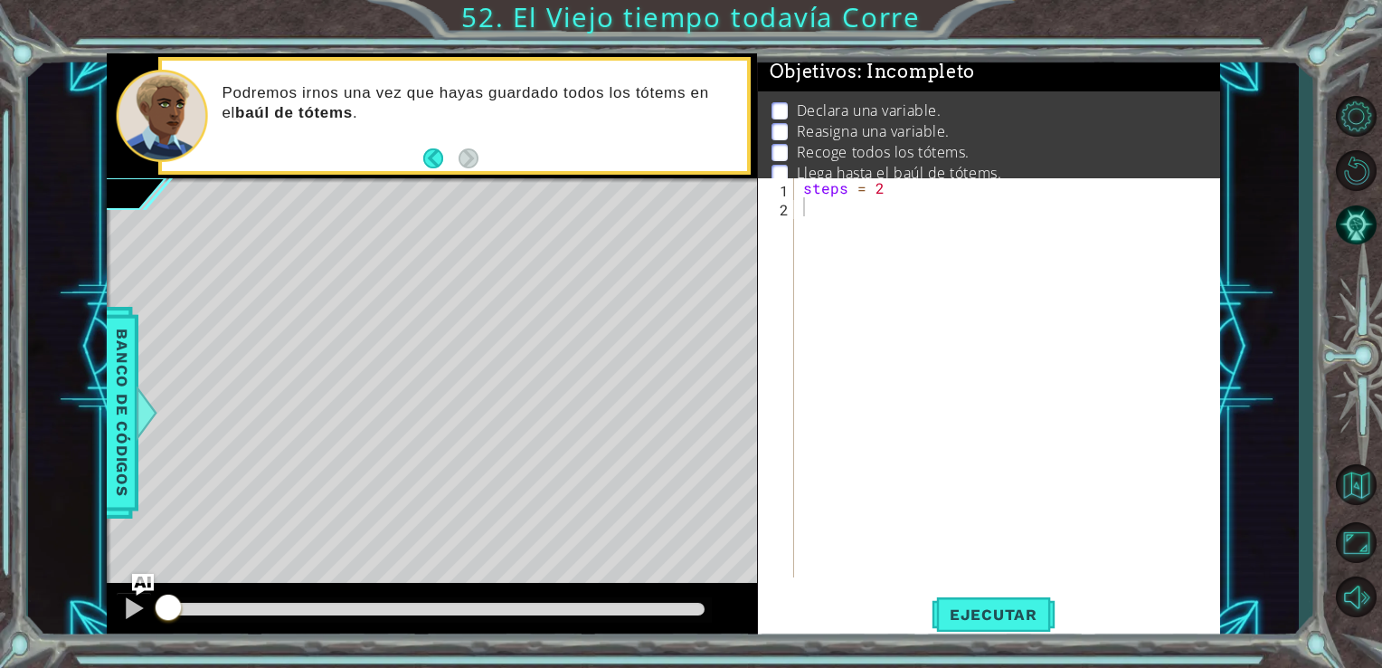
drag, startPoint x: 210, startPoint y: 105, endPoint x: 624, endPoint y: 309, distance: 462.1
click at [624, 309] on div "Level Map" at bounding box center [525, 444] width 836 height 533
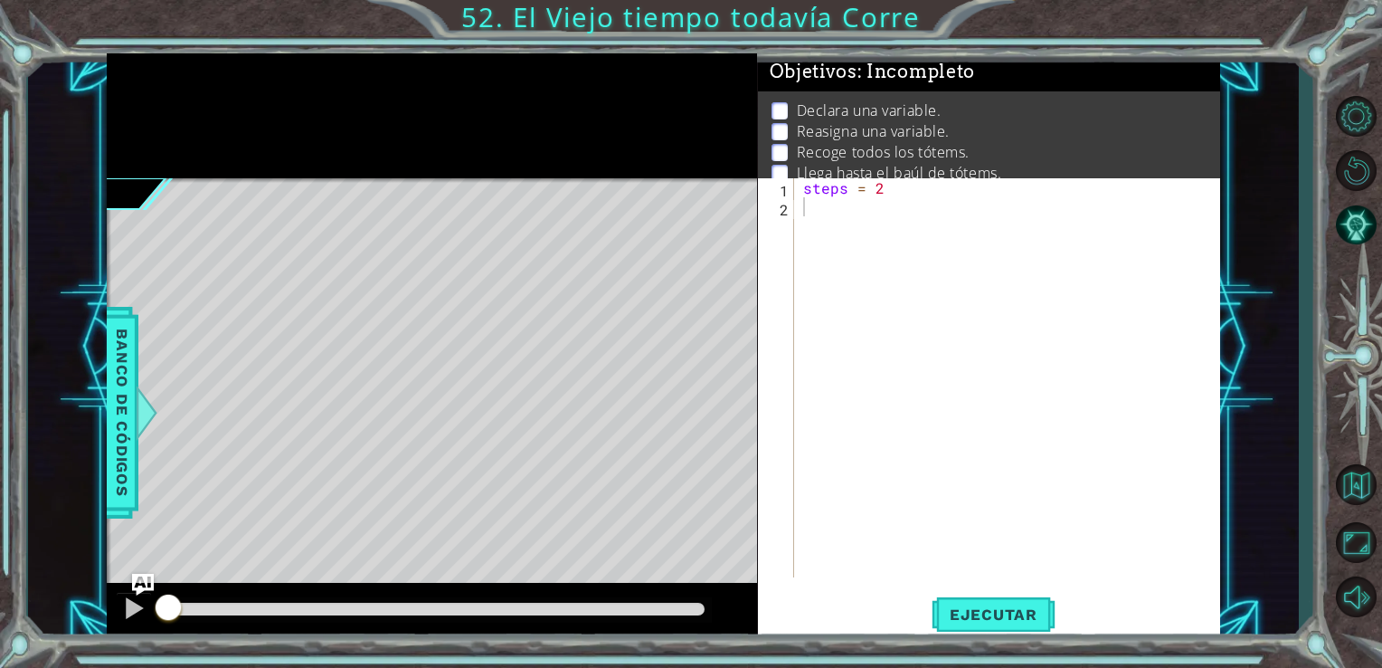
click at [823, 220] on div "steps = 2" at bounding box center [1013, 396] width 426 height 437
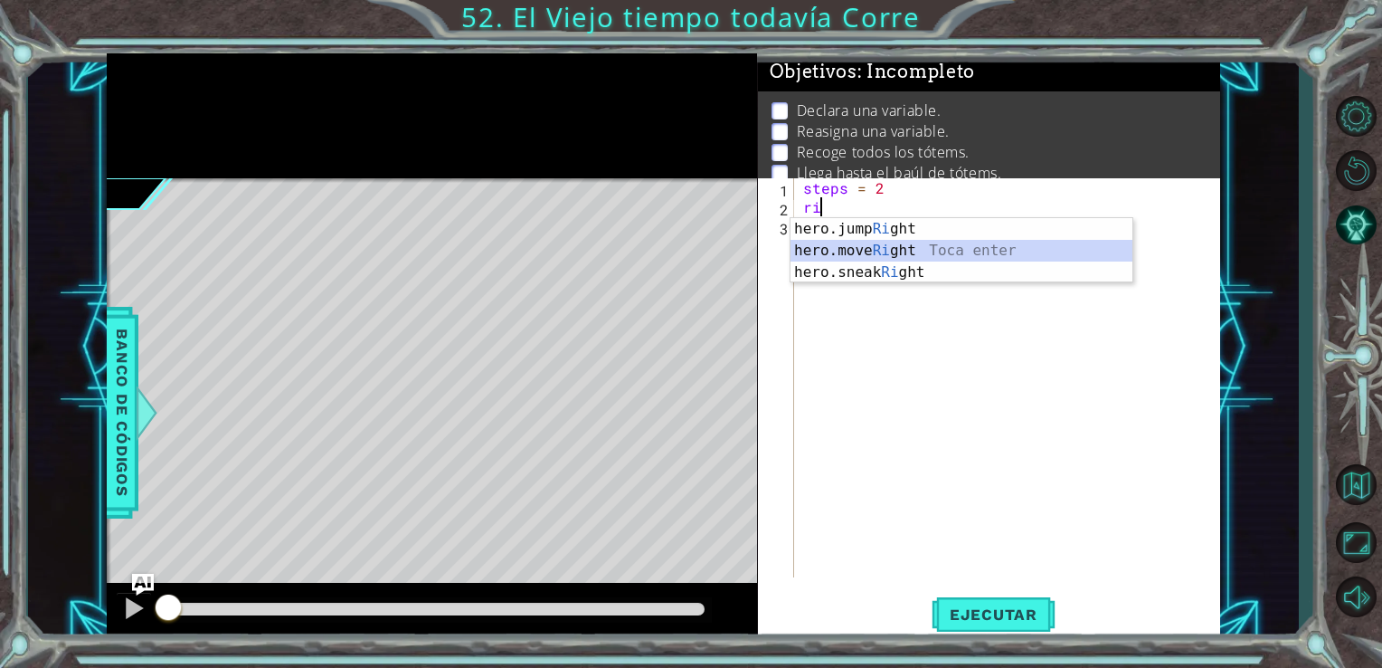
click at [853, 248] on div "hero.jump Ri ght Toca enter hero.move Ri ght Toca enter hero.sneak Ri ght Toca …" at bounding box center [962, 272] width 342 height 109
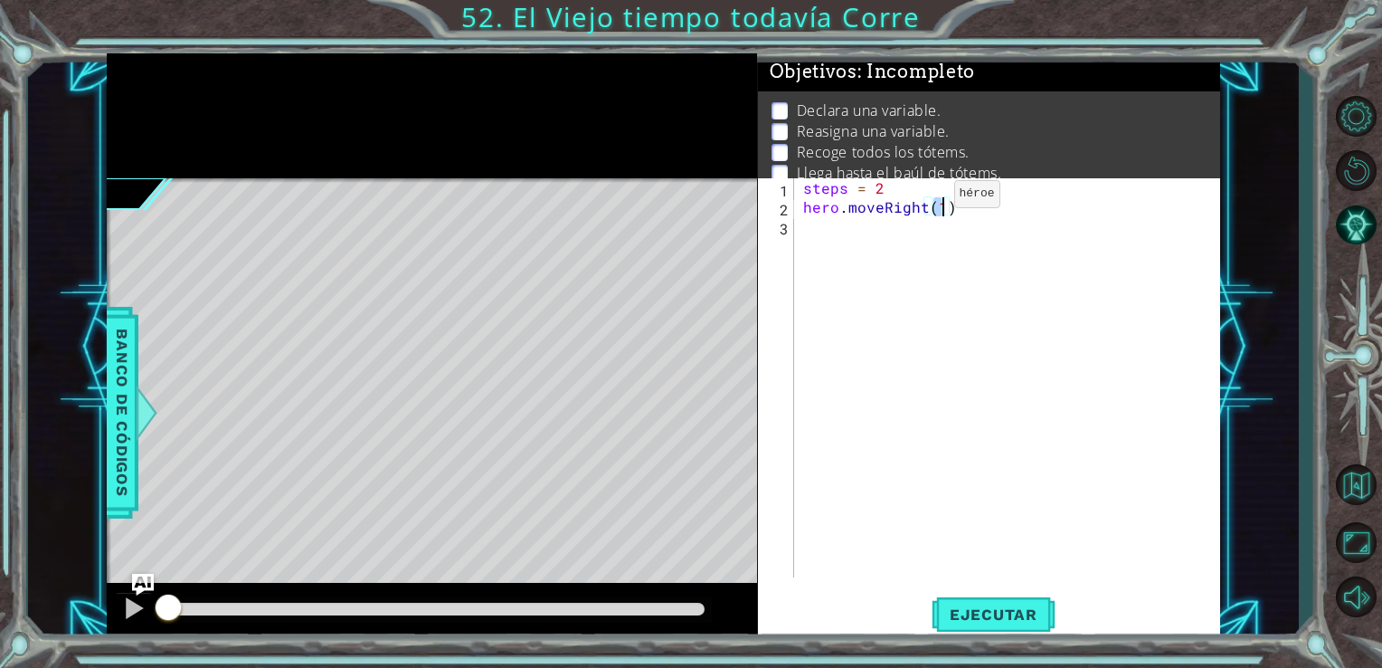
type textarea "hero.moveRight(s)"
click at [955, 214] on div "steps = 2 hero . moveRight ( s )" at bounding box center [1013, 396] width 426 height 437
click at [940, 204] on div "steps = 2 hero . moveRight ( s )" at bounding box center [1013, 396] width 426 height 437
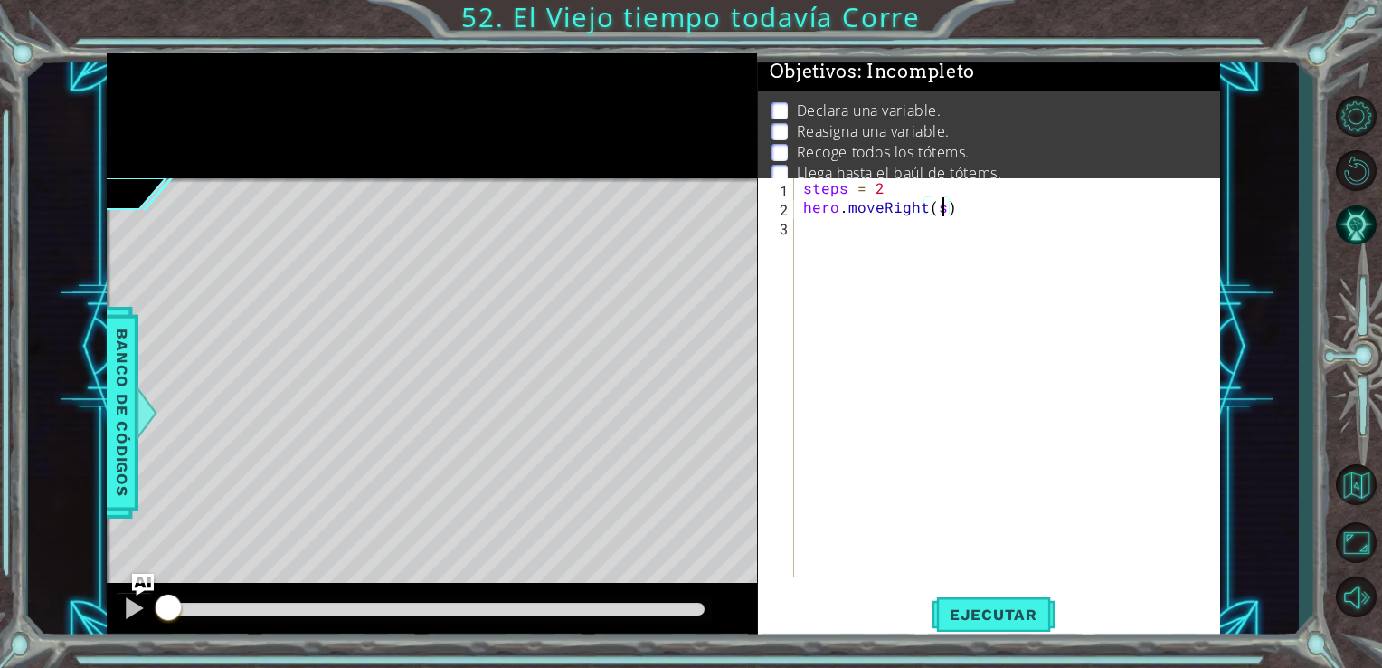
scroll to position [0, 8]
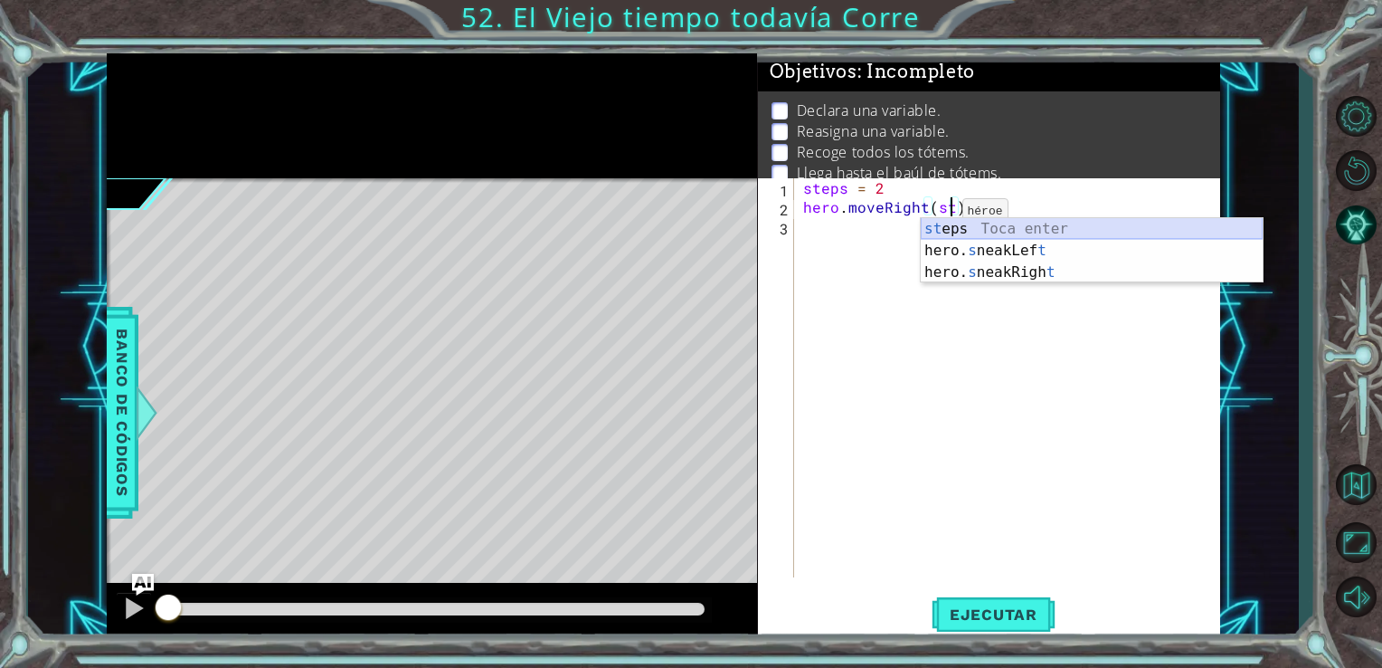
click at [931, 223] on div "st eps Toca enter hero. s neakLef t Toca enter hero. s neakRigh t Toca enter" at bounding box center [1092, 272] width 342 height 109
type textarea "hero.moveRight(steps)"
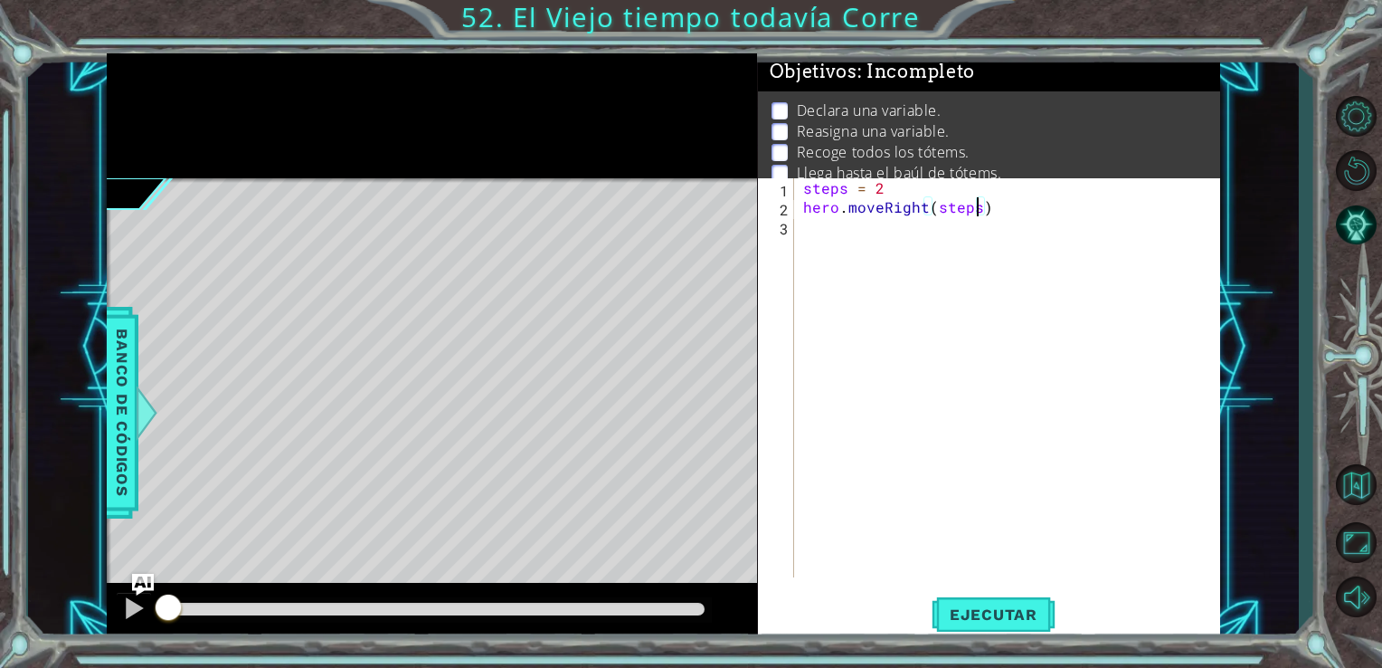
click at [905, 222] on div "steps = 2 hero . moveRight ( steps )" at bounding box center [1013, 396] width 426 height 437
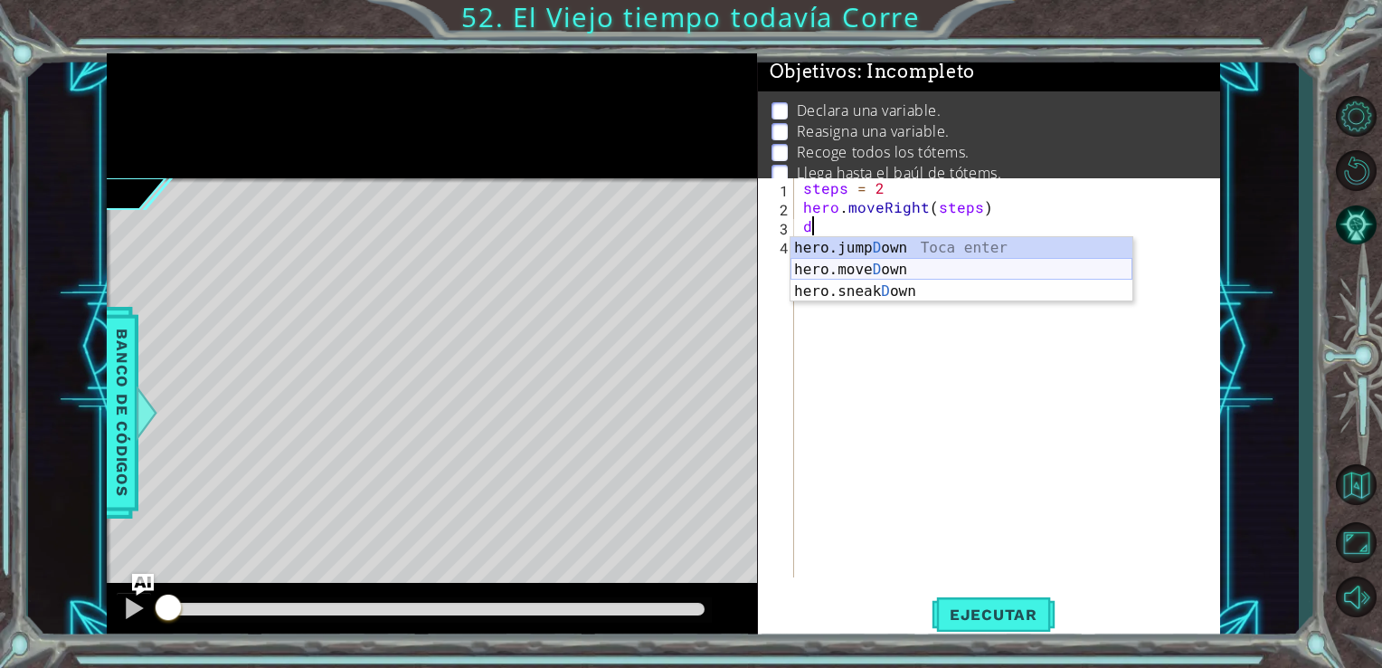
click at [878, 263] on div "hero.jump D own Toca enter hero.[PERSON_NAME] own Toca enter hero.sneak D own T…" at bounding box center [962, 291] width 342 height 109
type textarea "hero.moveDown(1)"
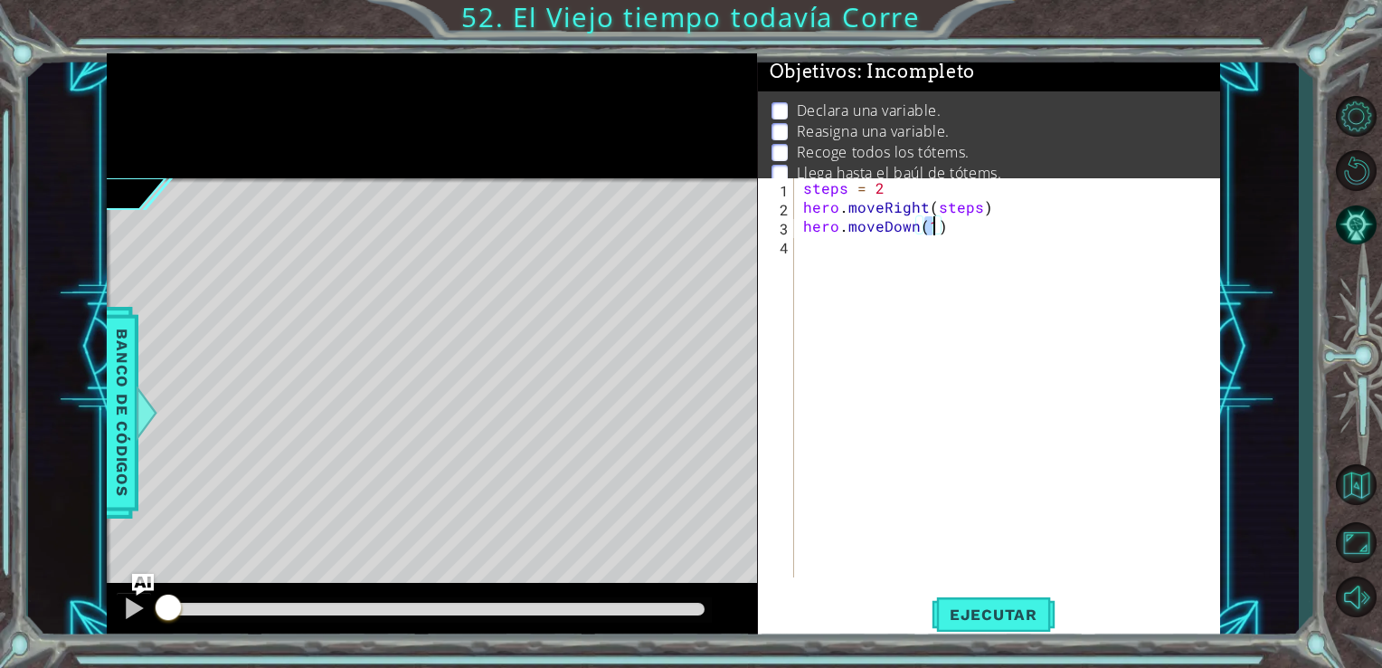
click at [852, 252] on div "steps = 2 hero . moveRight ( steps ) hero . moveDown ( 1 )" at bounding box center [1013, 396] width 426 height 437
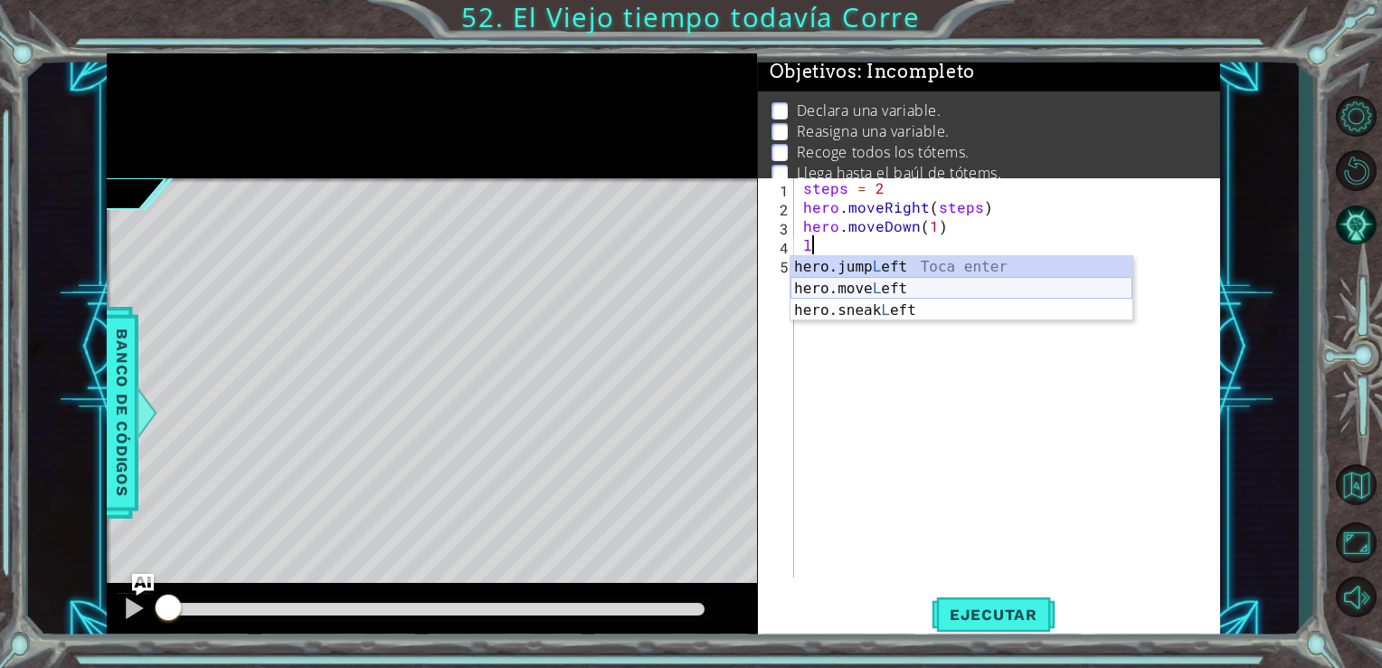
click at [847, 293] on div "hero.jump L eft Toca enter hero.move L eft Toca enter hero.sneak L eft Toca ent…" at bounding box center [962, 310] width 342 height 109
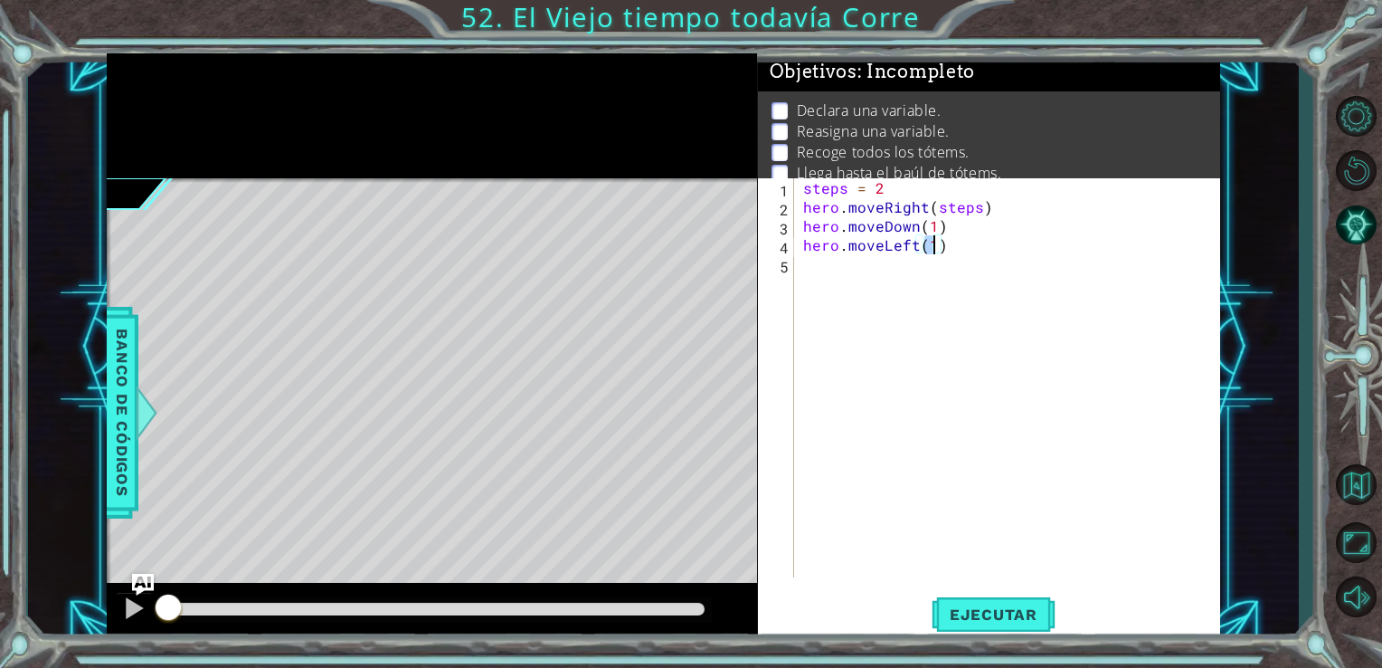
scroll to position [0, 7]
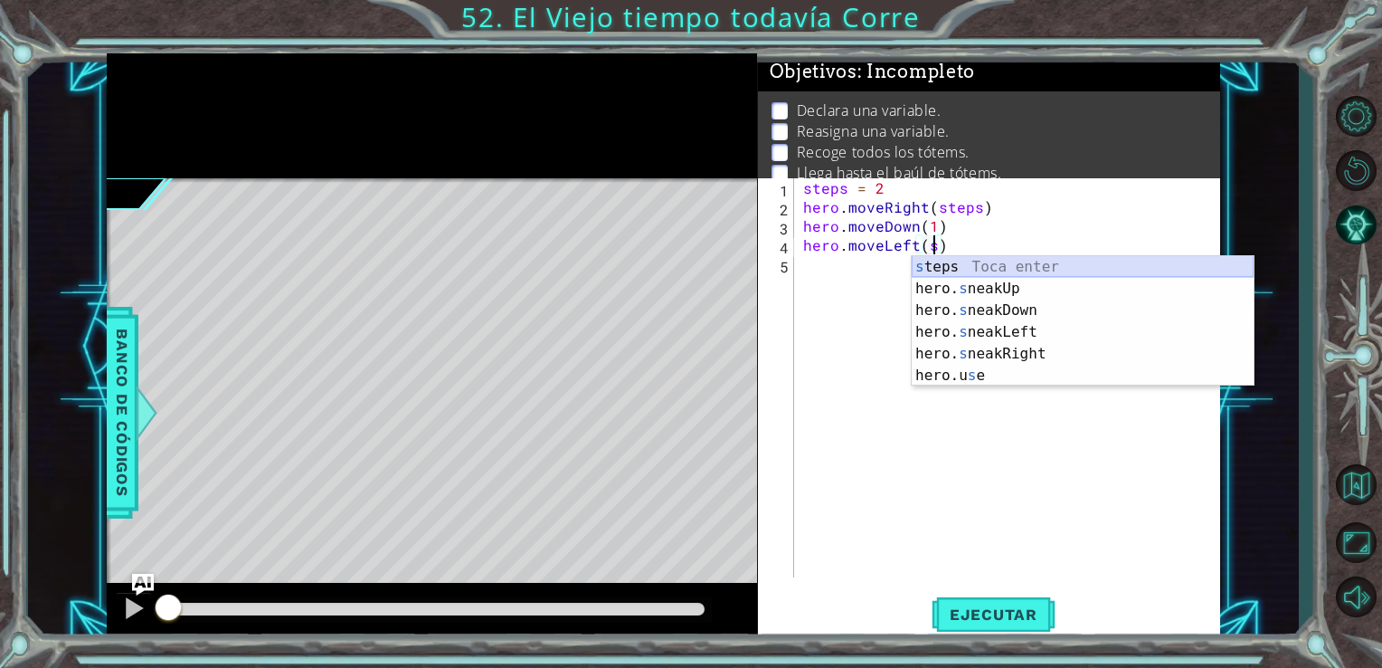
click at [935, 265] on div "s teps Toca enter hero. s neakUp Toca enter hero. s neakDown Toca enter hero. s…" at bounding box center [1083, 343] width 342 height 174
type textarea "hero.moveLeft(steps)"
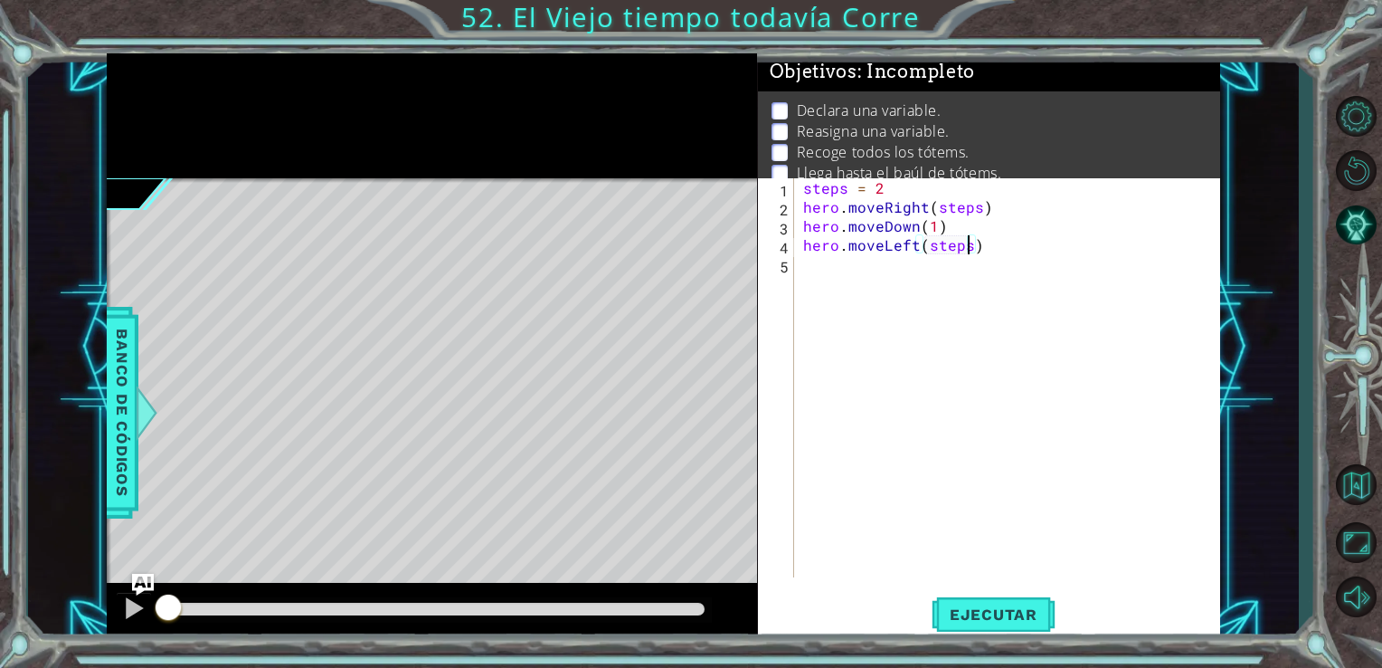
click at [813, 274] on div "steps = 2 hero . moveRight ( steps ) hero . moveDown ( 1 ) hero . moveLeft ( st…" at bounding box center [1013, 396] width 426 height 437
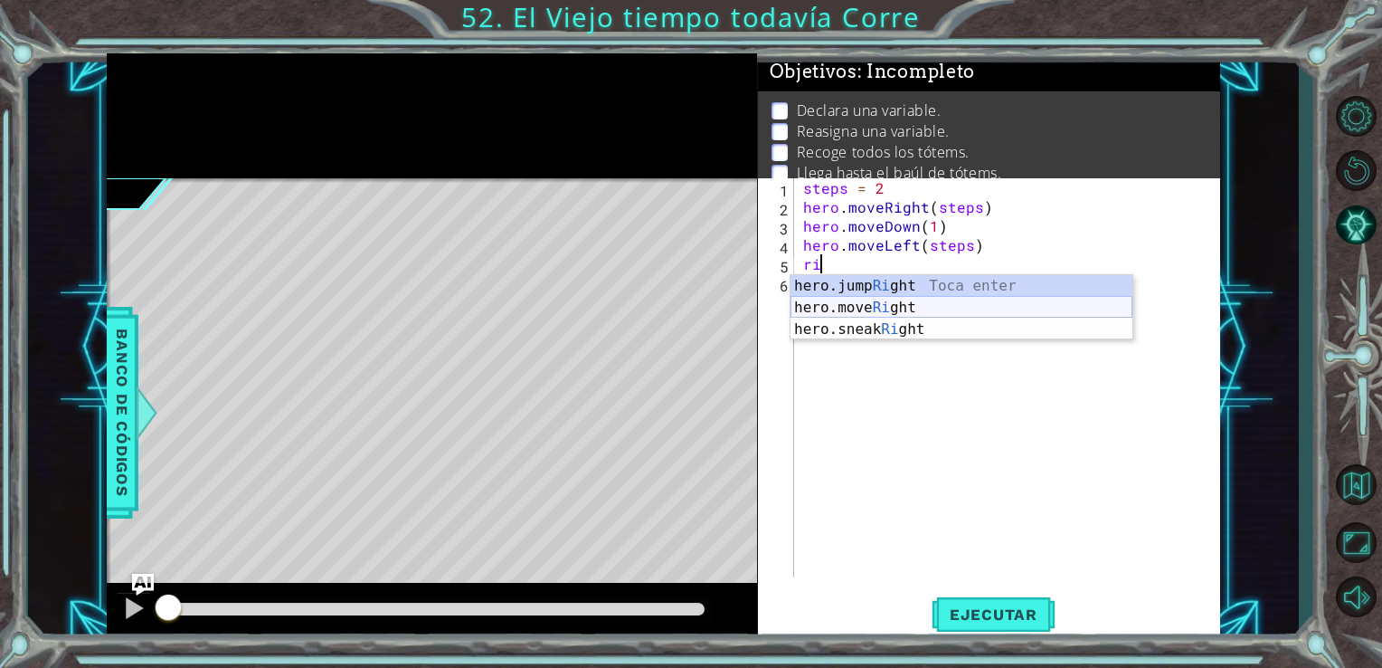
click at [845, 312] on div "hero.jump Ri ght Toca enter hero.move Ri ght Toca enter hero.sneak Ri ght Toca …" at bounding box center [962, 329] width 342 height 109
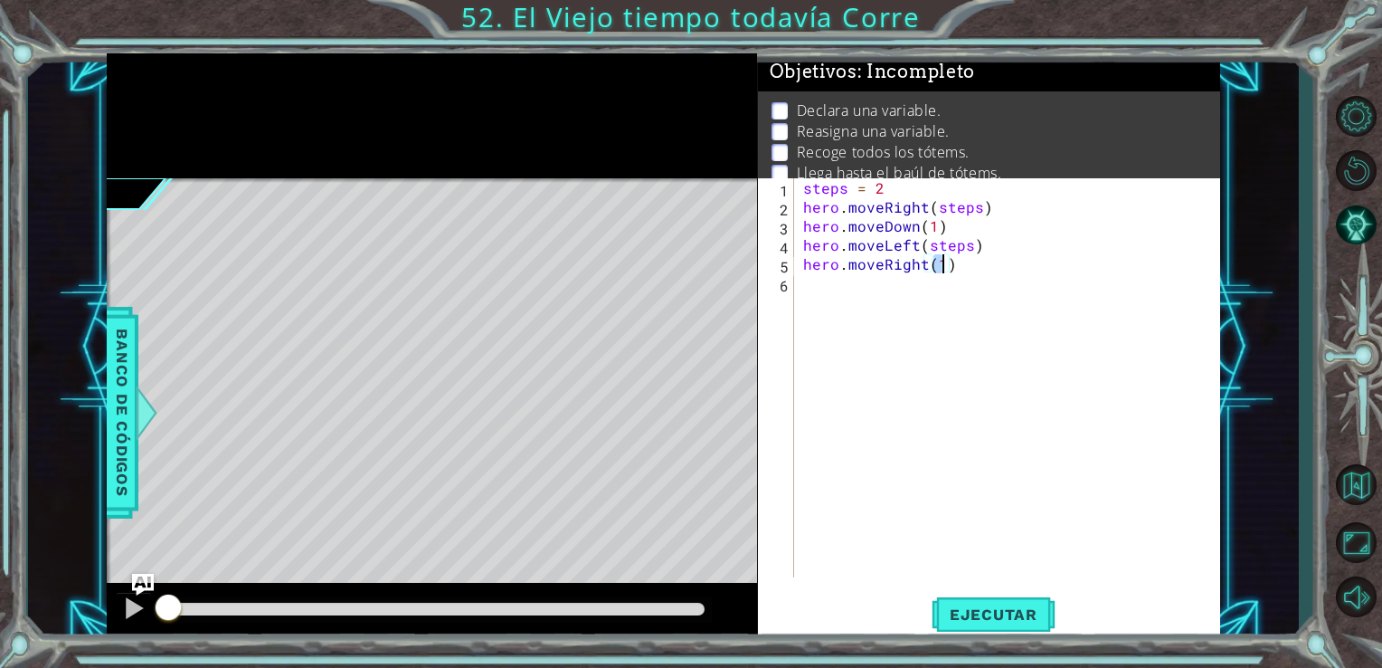
type textarea "hero.moveRight(4)"
click at [809, 291] on div "steps = 2 hero . moveRight ( steps ) hero . moveDown ( 1 ) hero . moveLeft ( st…" at bounding box center [1013, 396] width 426 height 437
click at [798, 260] on div "1 2 3 4 5 6 steps = 2 hero . moveRight ( steps ) hero . moveDown ( 1 ) hero . m…" at bounding box center [987, 377] width 459 height 399
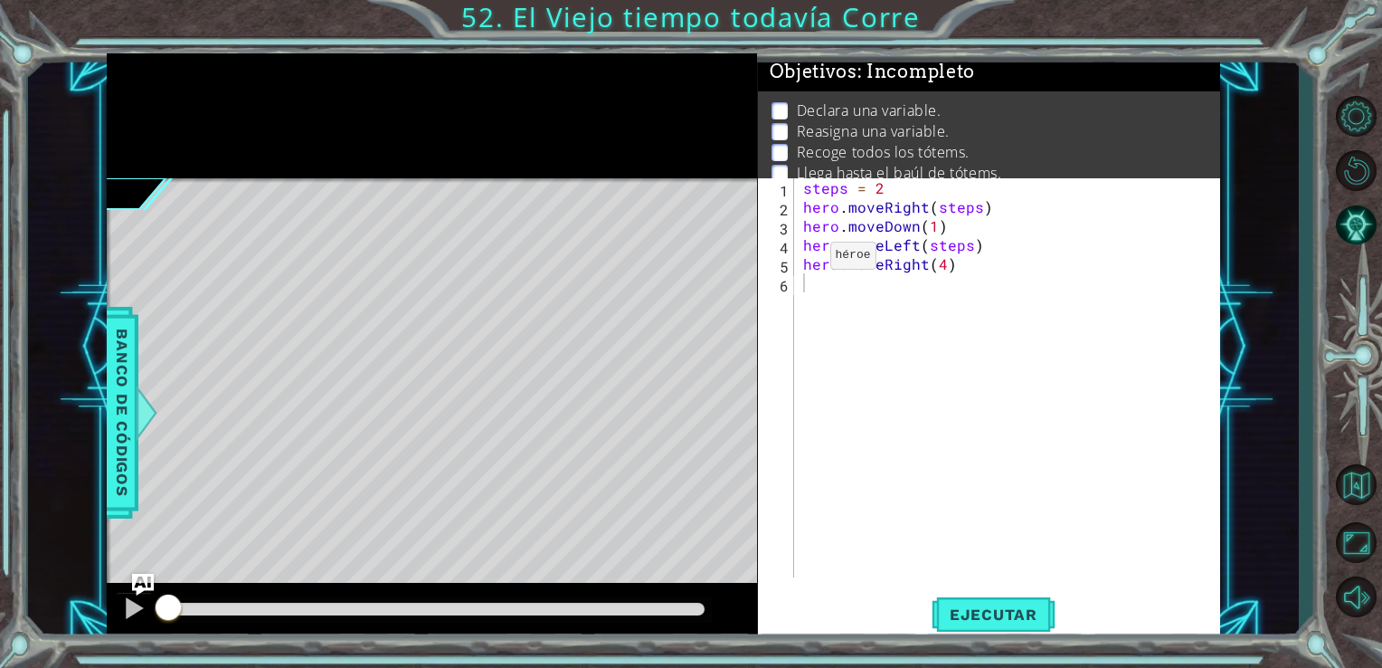
drag, startPoint x: 796, startPoint y: 260, endPoint x: 774, endPoint y: 246, distance: 26.4
click at [774, 246] on div "4" at bounding box center [778, 247] width 33 height 19
click at [793, 260] on div "5" at bounding box center [778, 266] width 33 height 19
type textarea "hero.moveRight(4)"
click at [807, 262] on div "steps = 2 hero . moveRight ( steps ) hero . moveDown ( 1 ) hero . moveLeft ( st…" at bounding box center [1013, 396] width 426 height 437
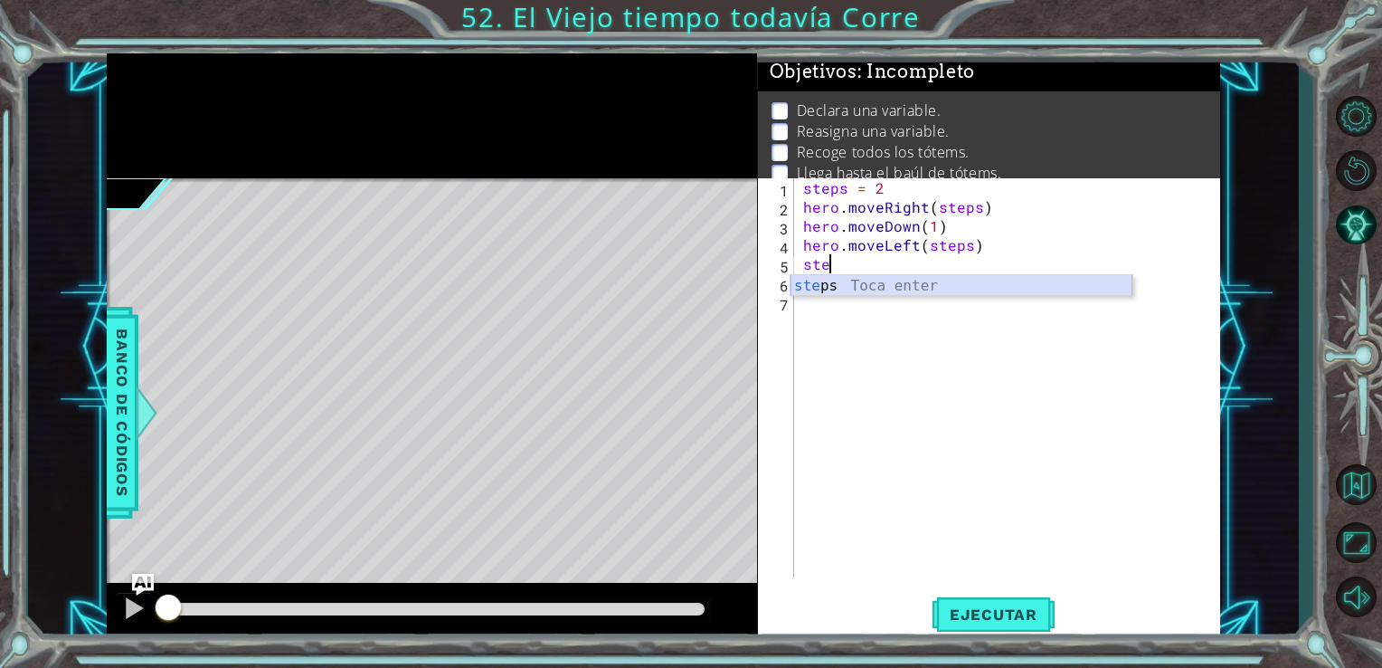
click at [824, 275] on div "ste ps Toca enter" at bounding box center [962, 307] width 342 height 65
type textarea "steps = 4"
click at [818, 308] on div "steps = 2 hero . moveRight ( steps ) hero . moveDown ( 1 ) hero . moveLeft ( st…" at bounding box center [1013, 396] width 426 height 437
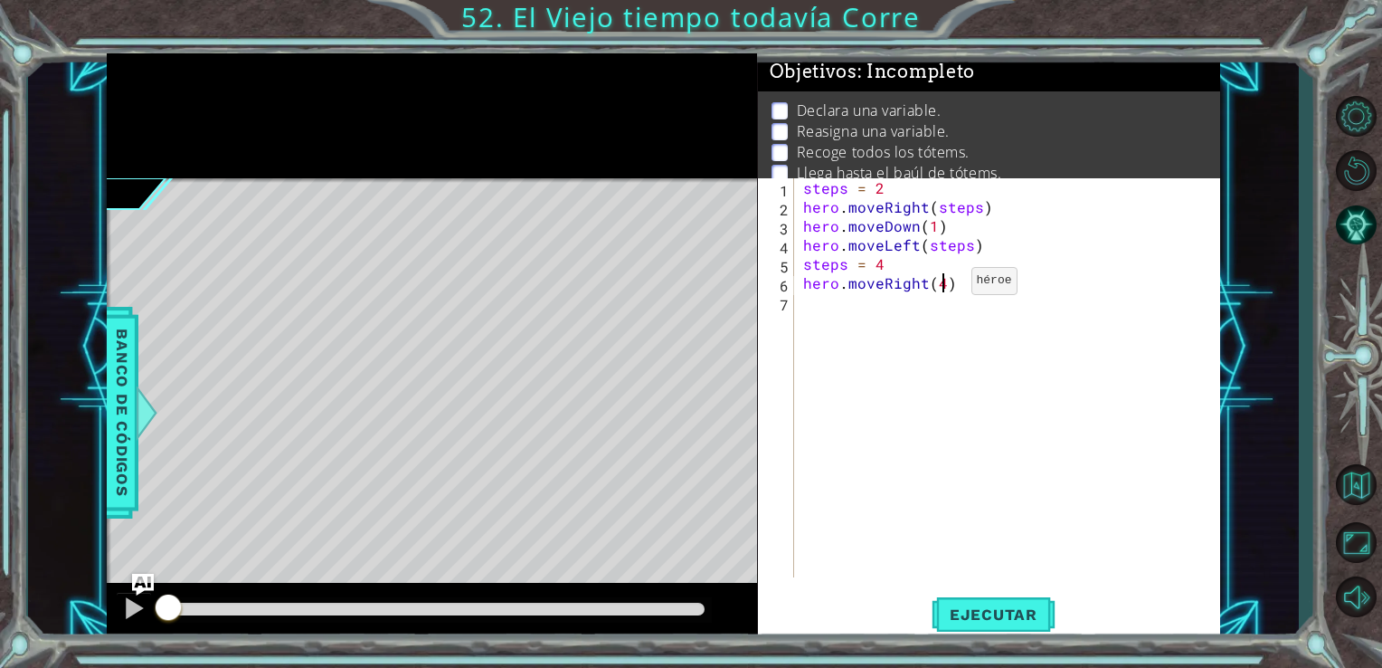
click at [941, 285] on div "steps = 2 hero . moveRight ( steps ) hero . moveDown ( 1 ) hero . moveLeft ( st…" at bounding box center [1013, 396] width 426 height 437
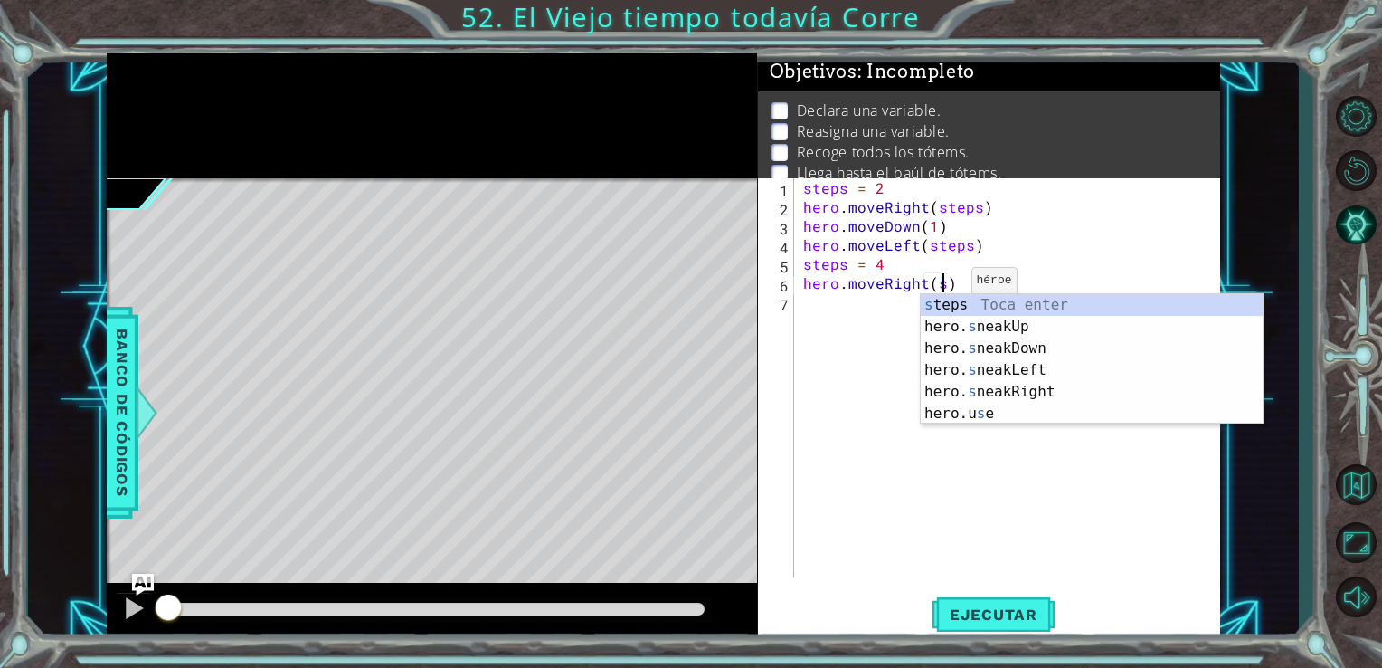
scroll to position [0, 7]
click at [933, 300] on div "s teps Toca enter hero. s neakUp Toca enter hero. s neakDown Toca enter hero. s…" at bounding box center [1092, 381] width 342 height 174
type textarea "hero.moveRight(steps)"
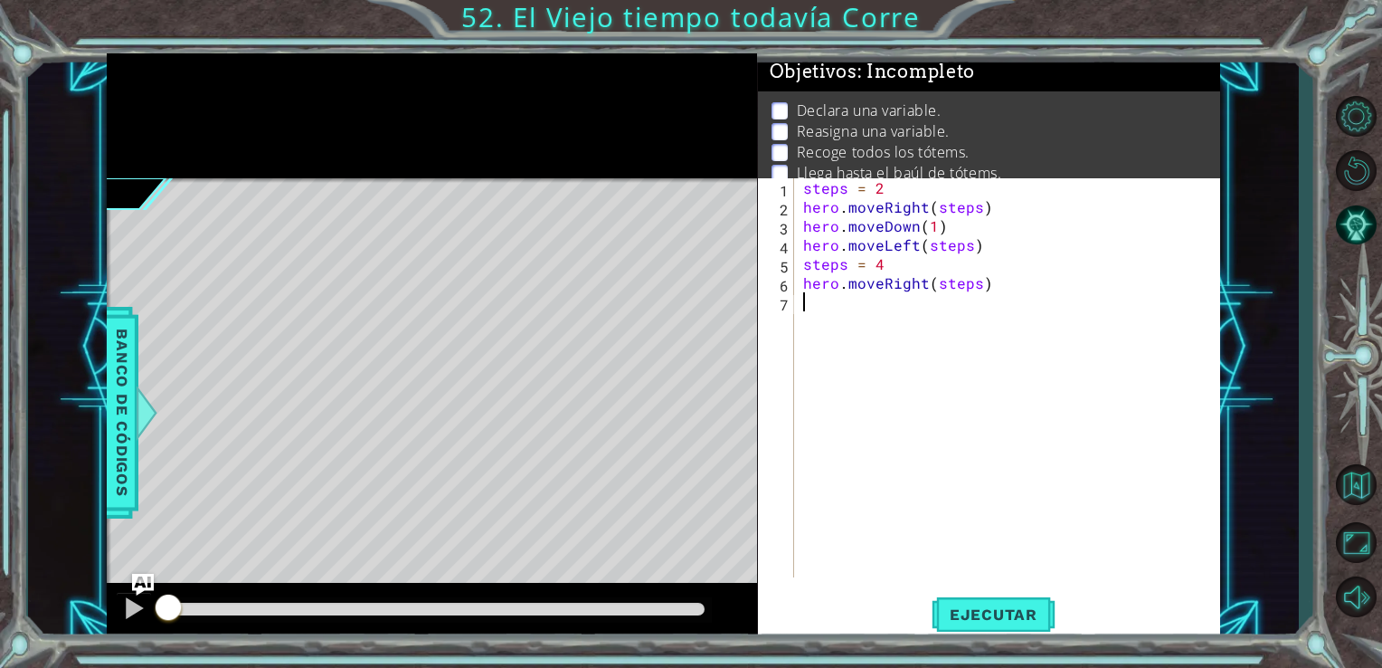
click at [830, 309] on div "steps = 2 hero . moveRight ( steps ) hero . moveDown ( 1 ) hero . moveLeft ( st…" at bounding box center [1013, 396] width 426 height 437
type textarea "s"
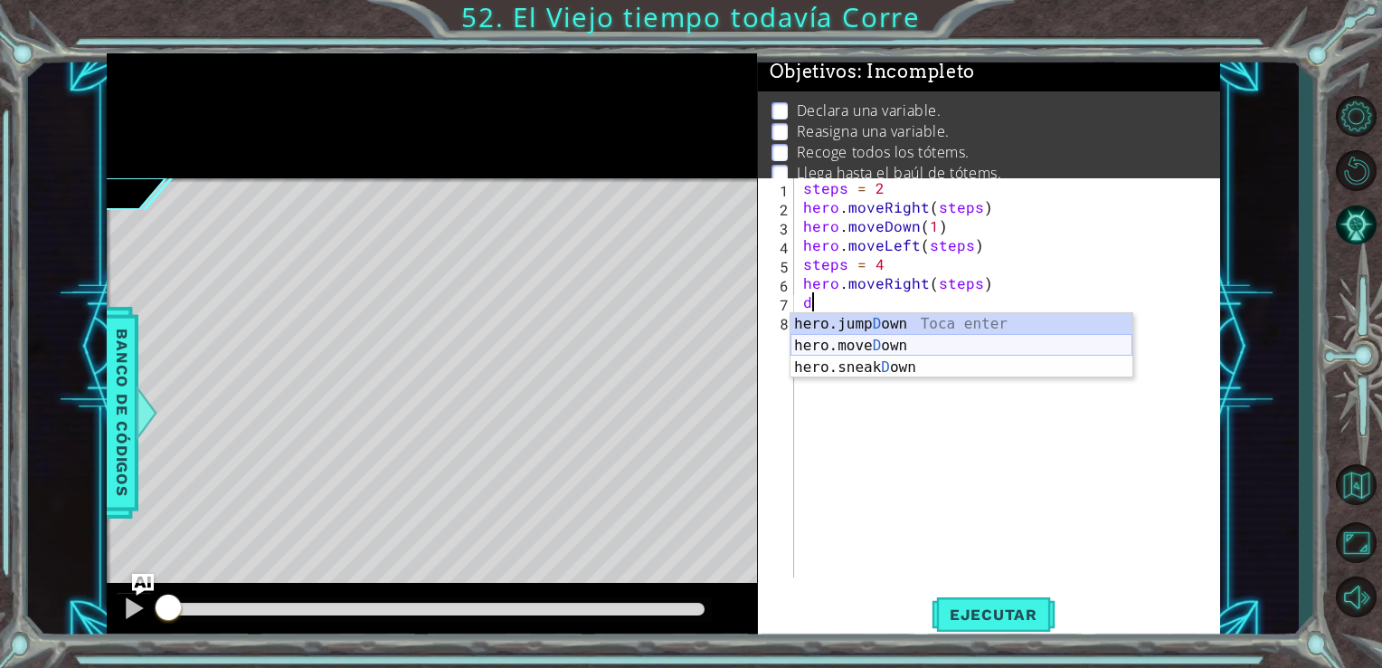
click at [821, 343] on div "hero.jump D own Toca enter hero.[PERSON_NAME] own Toca enter hero.sneak D own T…" at bounding box center [962, 367] width 342 height 109
type textarea "hero.moveDown(1)"
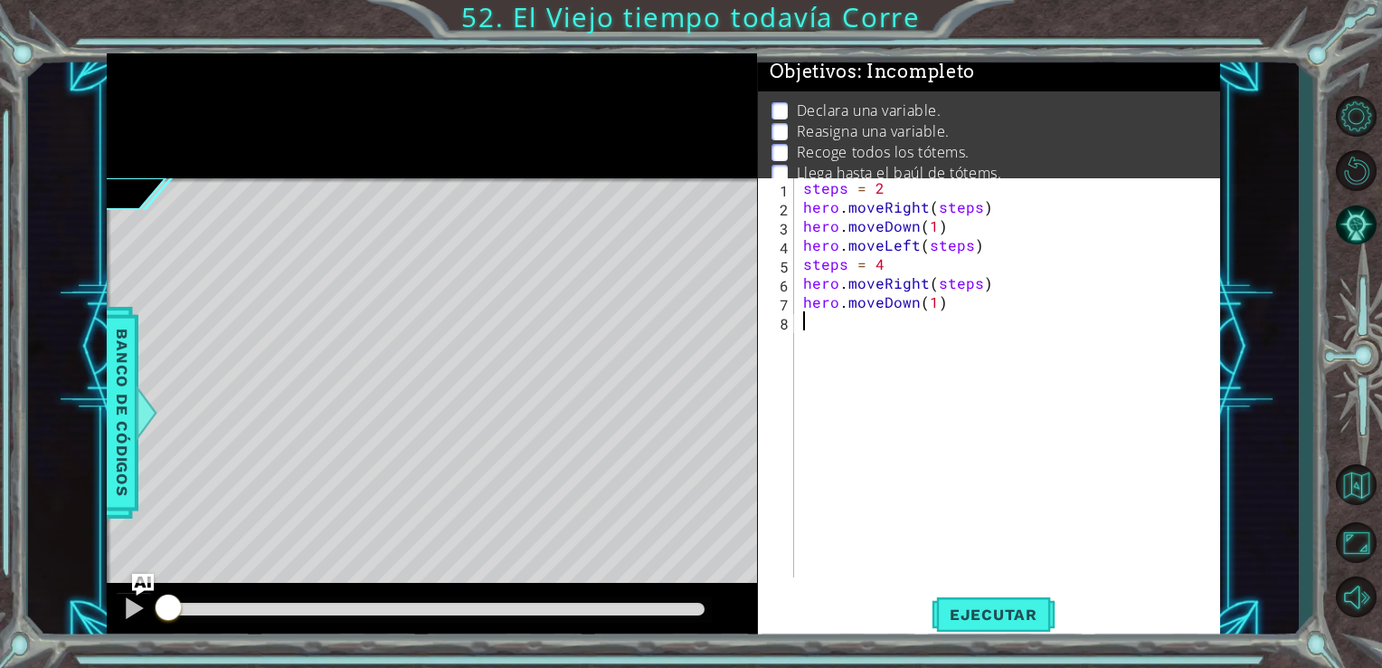
click at [818, 332] on div "steps = 2 hero . moveRight ( steps ) hero . moveDown ( 1 ) hero . moveLeft ( st…" at bounding box center [1013, 396] width 426 height 437
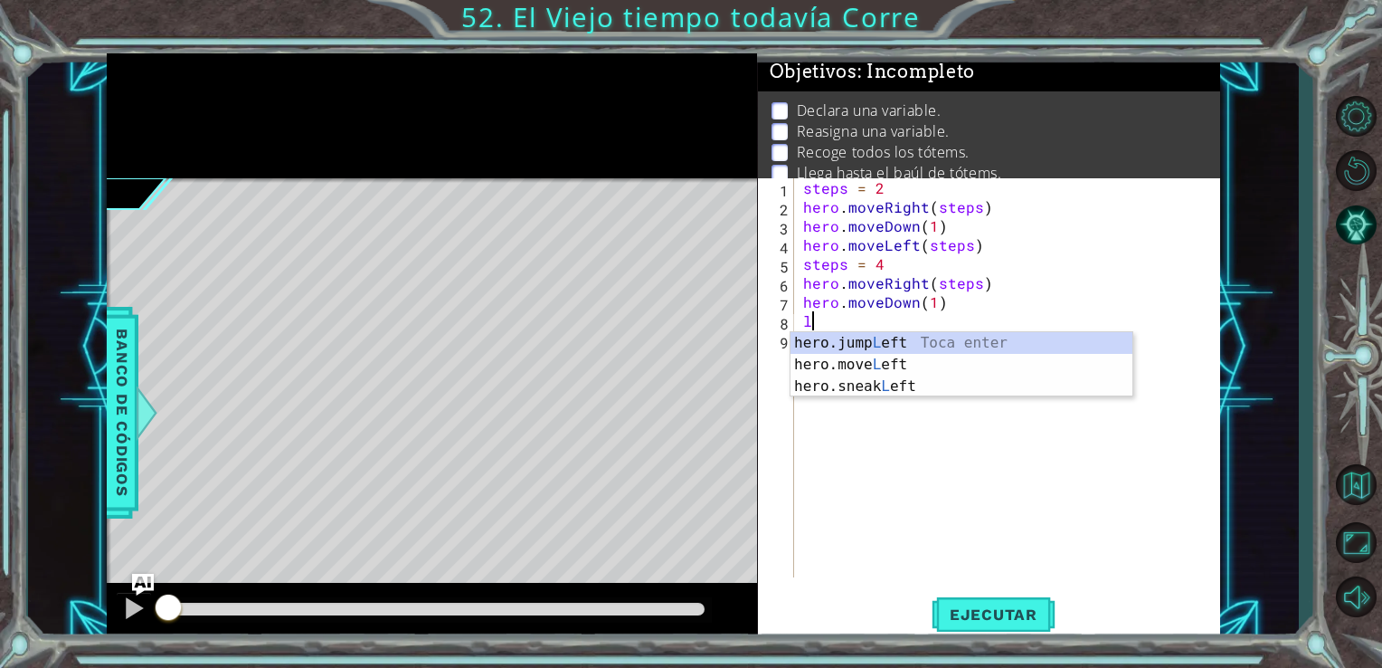
type textarea "le"
click at [818, 332] on div "hero.jump Le ft Toca enter hero.move Le ft Toca enter hero.sneak Le ft Toca ent…" at bounding box center [962, 386] width 342 height 109
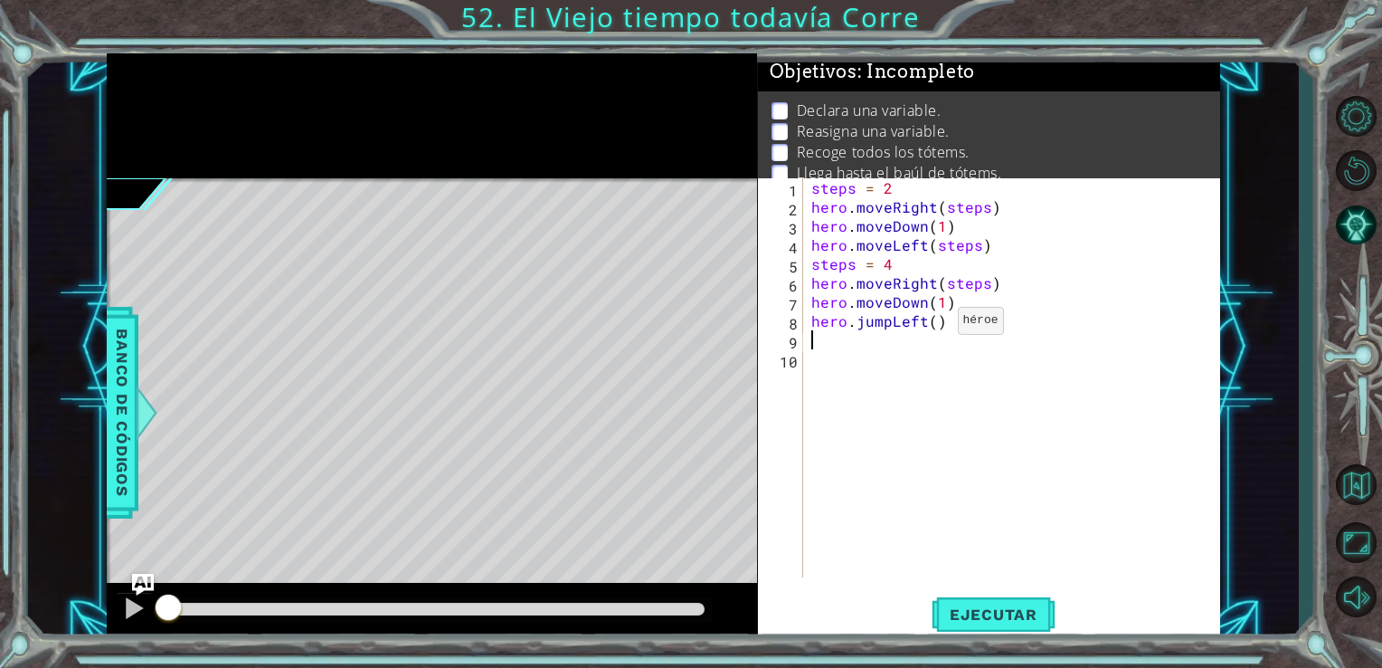
click at [935, 324] on div "steps = 2 hero . moveRight ( steps ) hero . moveDown ( 1 ) hero . moveLeft ( st…" at bounding box center [1017, 396] width 418 height 437
type textarea "hero.jumpLeft(6)"
click at [824, 354] on div "steps = 2 hero . moveRight ( steps ) hero . moveDown ( 1 ) hero . moveLeft ( st…" at bounding box center [1017, 396] width 418 height 437
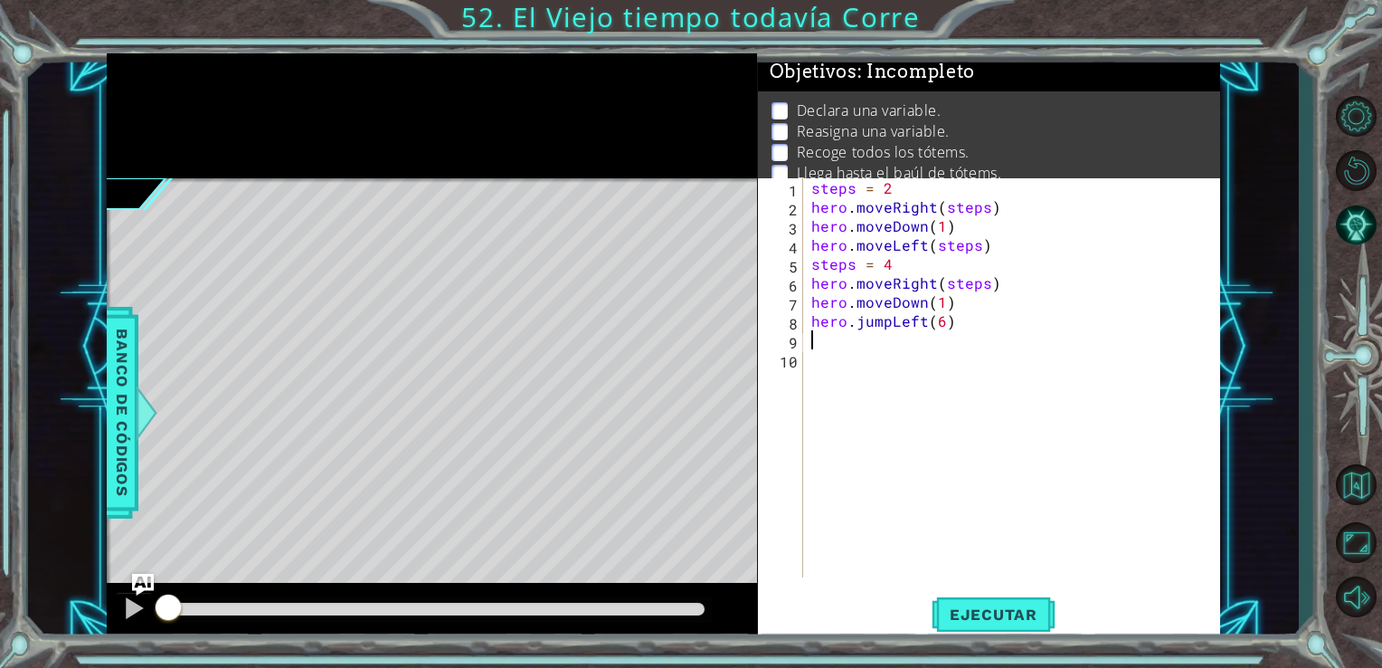
click at [817, 343] on div "steps = 2 hero . moveRight ( steps ) hero . moveDown ( 1 ) hero . moveLeft ( st…" at bounding box center [1017, 396] width 418 height 437
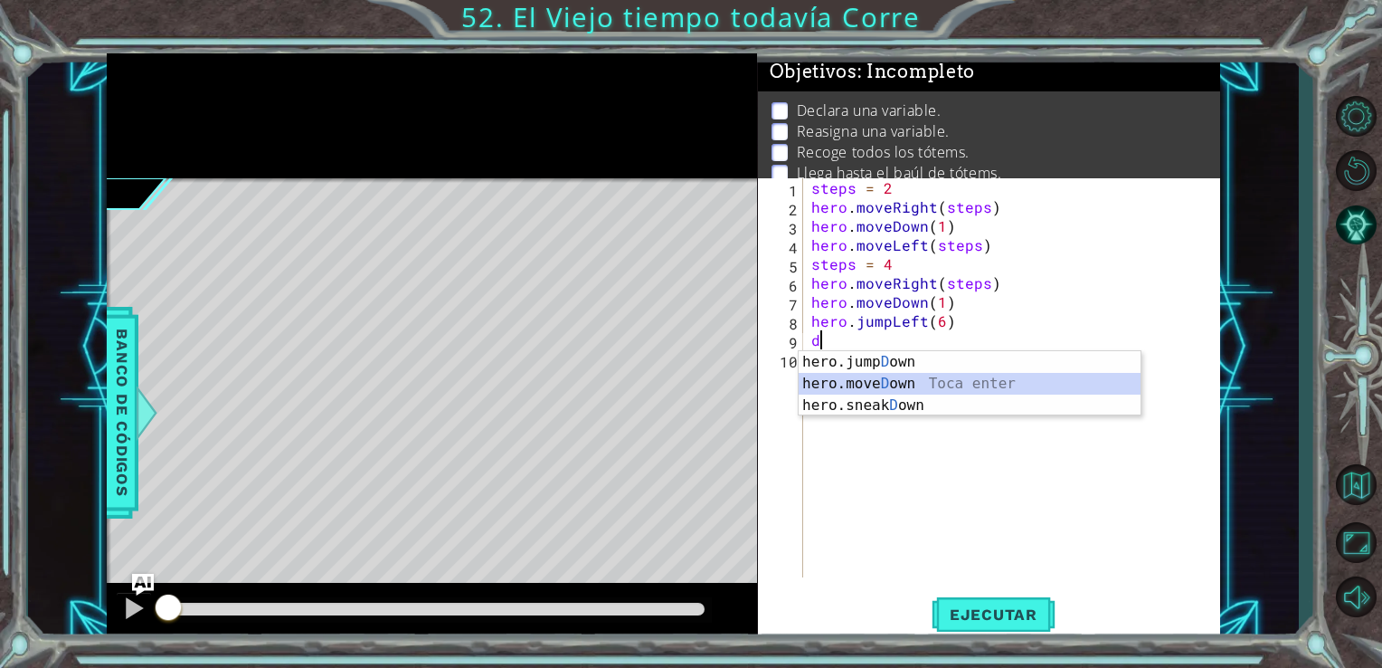
click at [831, 378] on div "hero.jump D own Toca enter hero.[PERSON_NAME] own Toca enter hero.sneak D own T…" at bounding box center [970, 405] width 342 height 109
type textarea "hero.moveDown(1)"
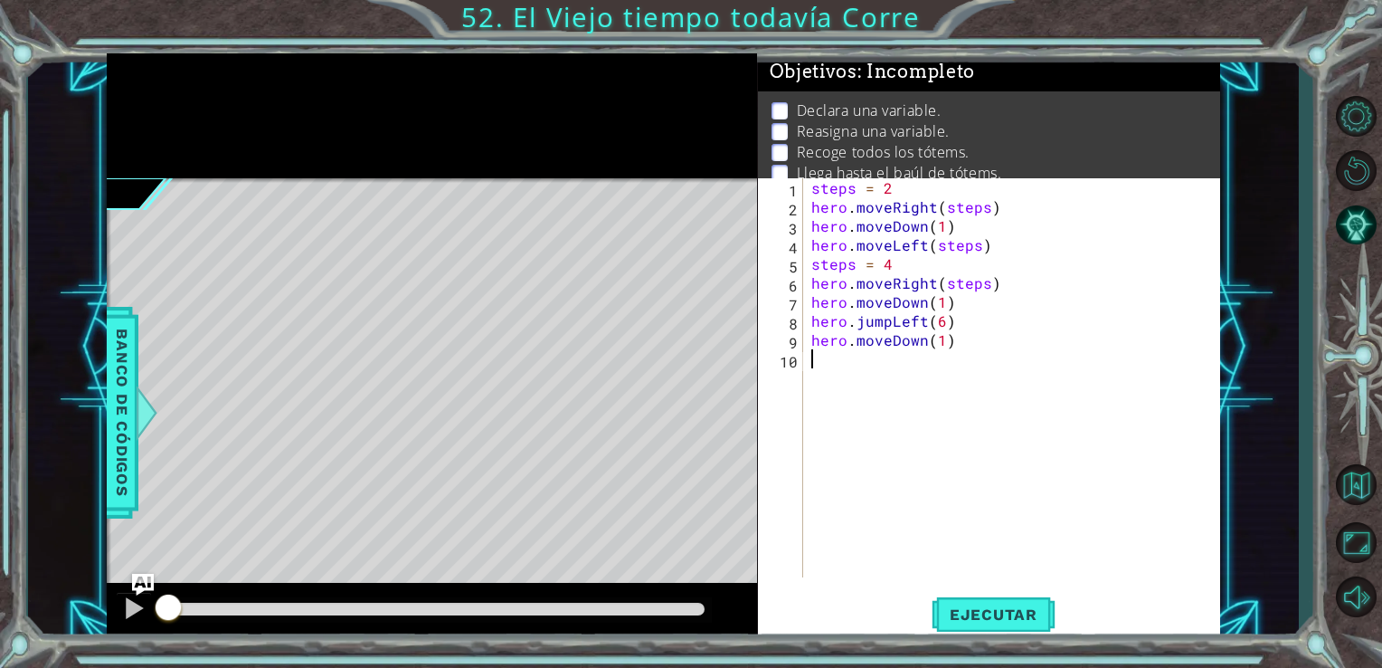
click at [832, 360] on div "steps = 2 hero . moveRight ( steps ) hero . moveDown ( 1 ) hero . moveLeft ( st…" at bounding box center [1017, 396] width 418 height 437
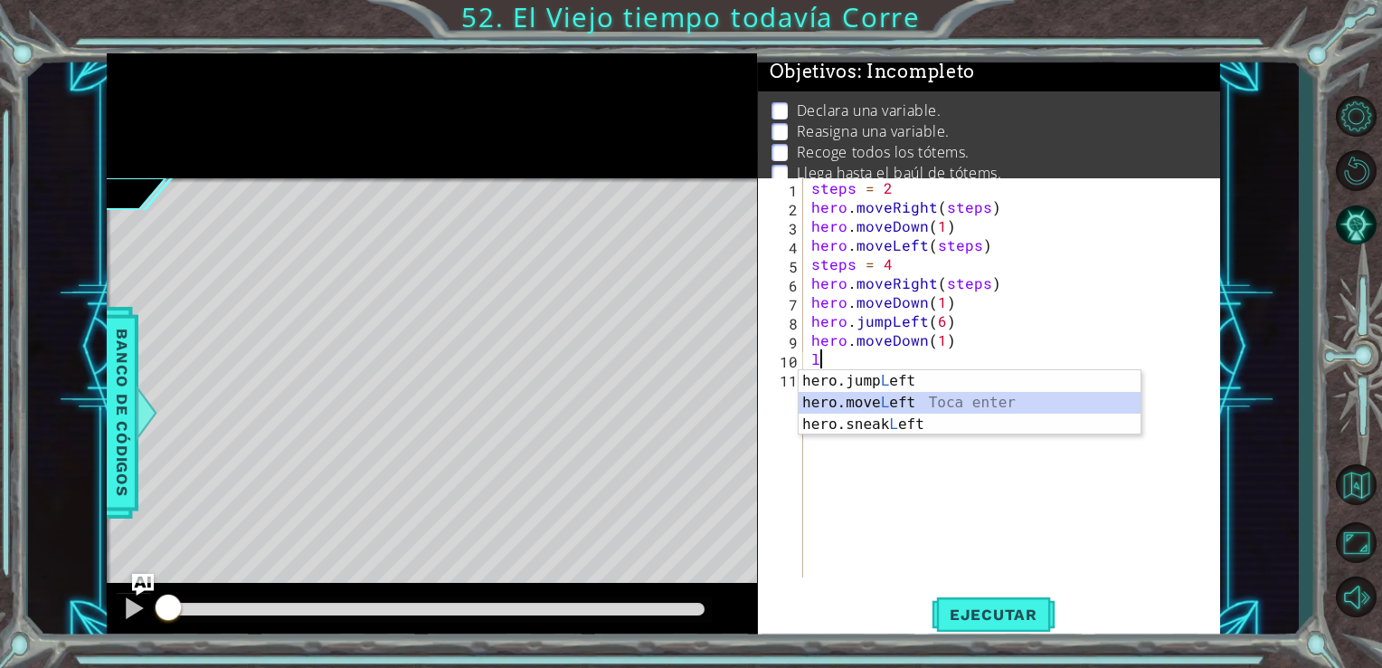
click at [844, 404] on div "hero.jump L eft Toca enter hero.move L eft Toca enter hero.sneak L eft Toca ent…" at bounding box center [970, 424] width 342 height 109
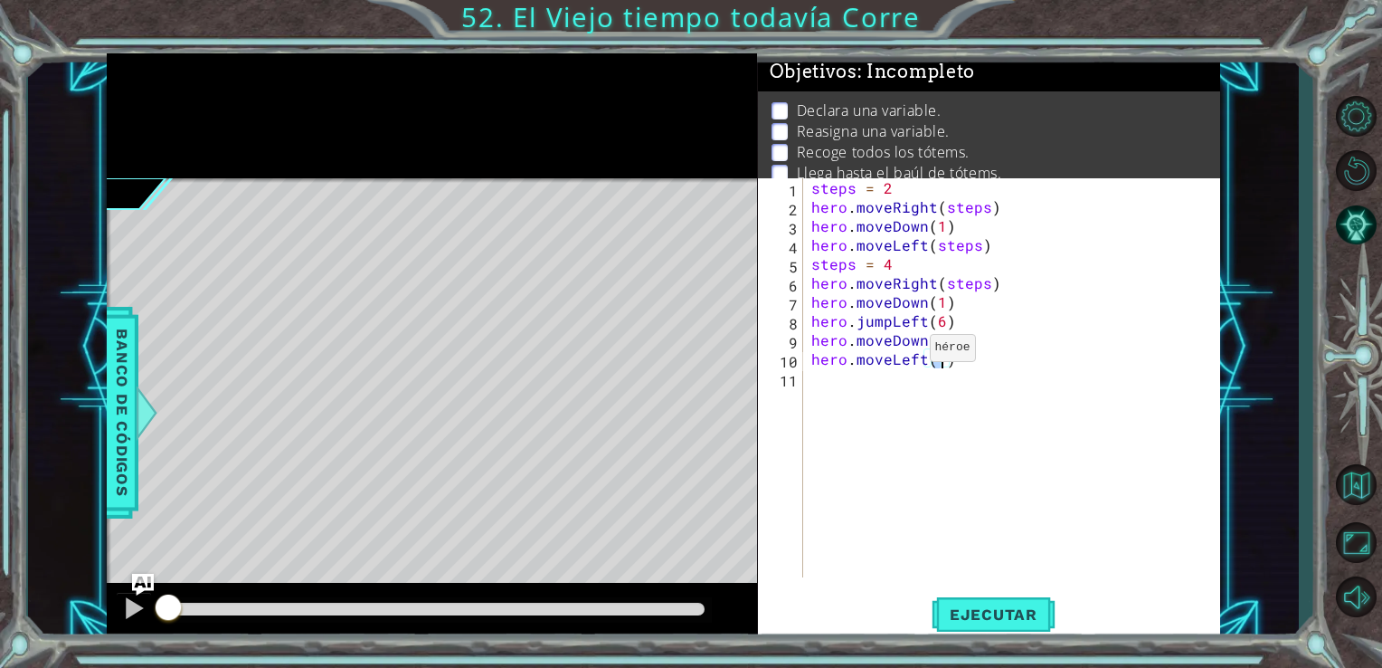
scroll to position [0, 7]
drag, startPoint x: 966, startPoint y: 598, endPoint x: 956, endPoint y: 613, distance: 18.3
click at [956, 613] on span "Ejecutar" at bounding box center [994, 614] width 124 height 18
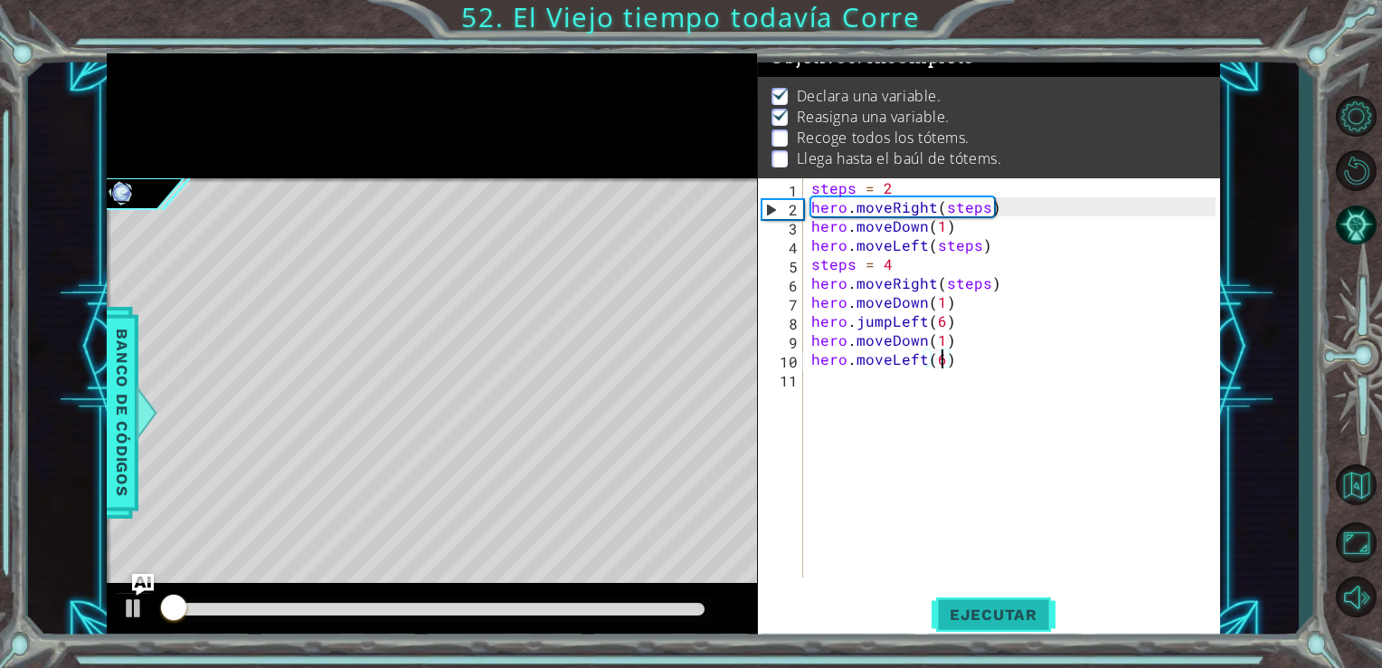
scroll to position [18, 0]
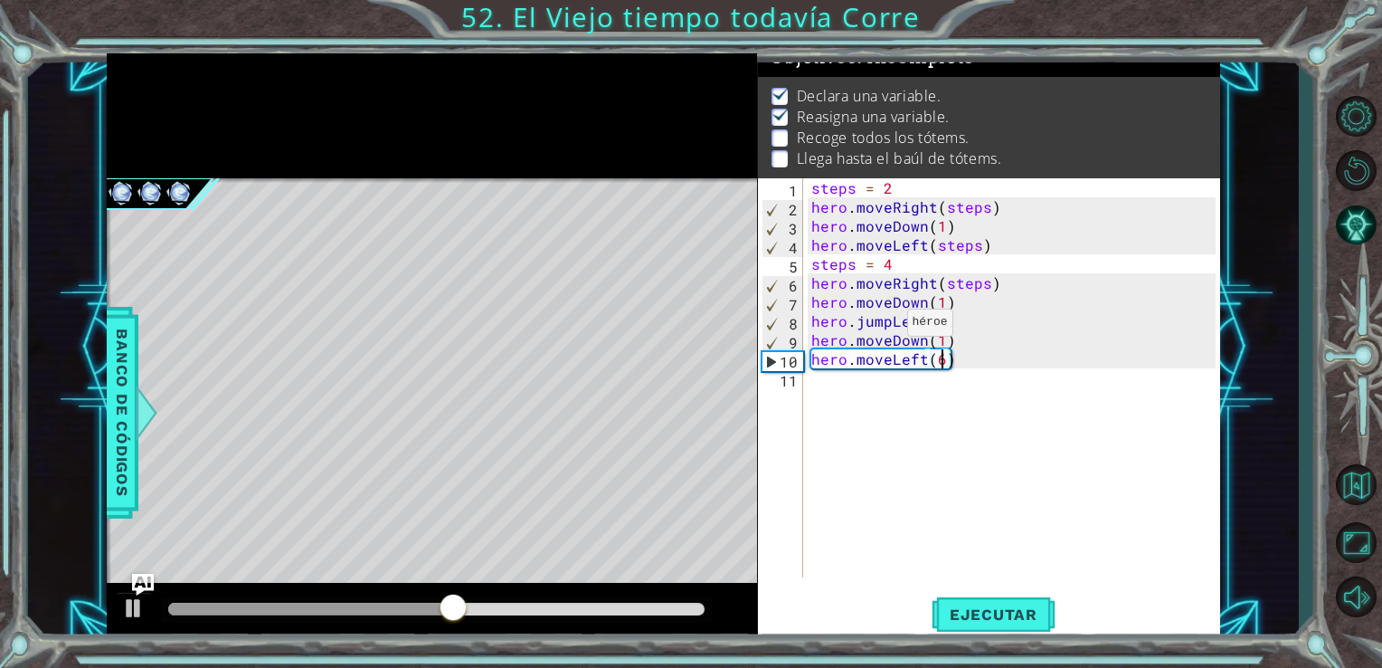
click at [884, 327] on div "steps = 2 hero . moveRight ( steps ) hero . moveDown ( 1 ) hero . moveLeft ( st…" at bounding box center [1017, 396] width 418 height 437
click at [888, 327] on div "steps = 2 hero . moveRight ( steps ) hero . moveDown ( 1 ) hero . moveLeft ( st…" at bounding box center [1017, 396] width 418 height 437
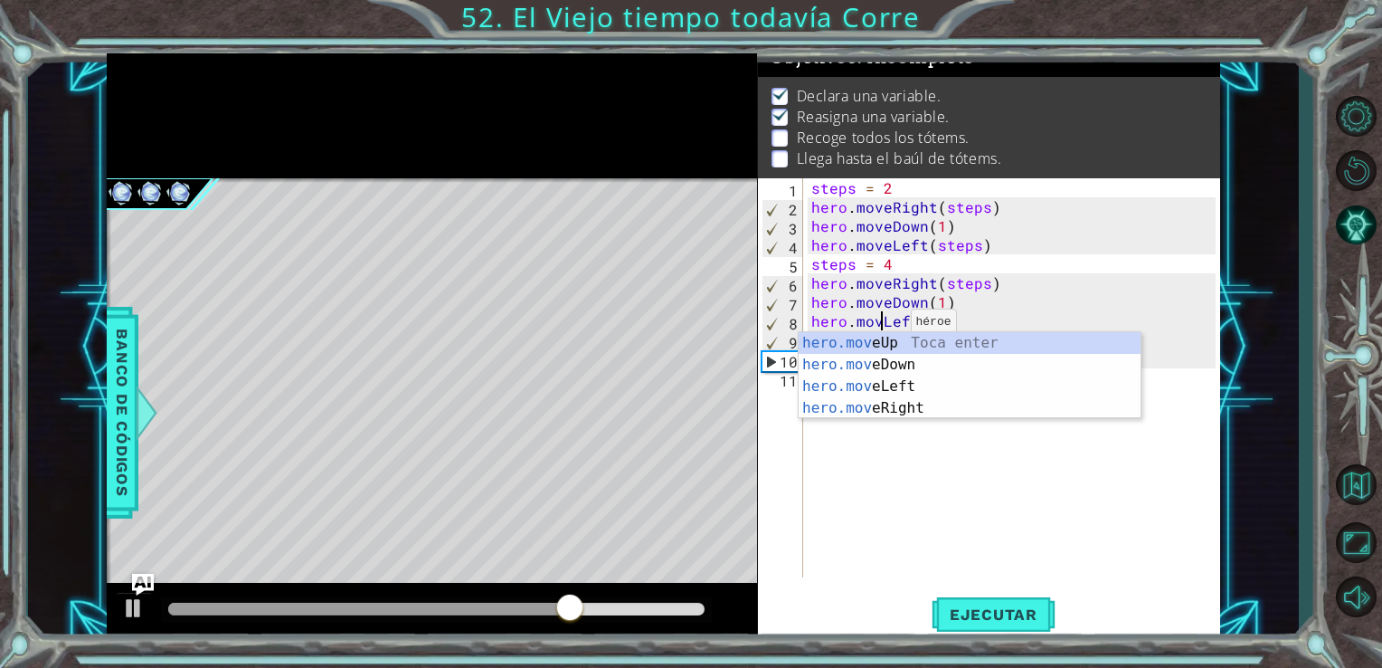
scroll to position [0, 4]
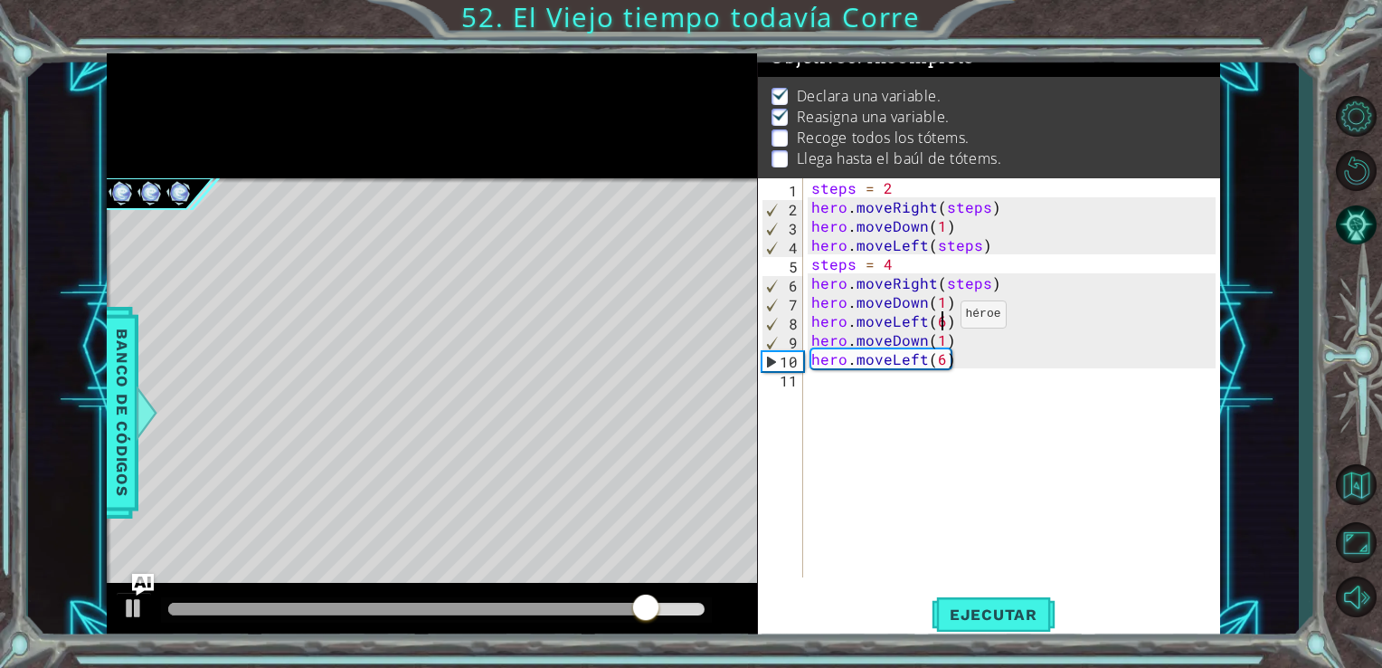
click at [937, 318] on div "steps = 2 hero . moveRight ( steps ) hero . moveDown ( 1 ) hero . moveLeft ( st…" at bounding box center [1017, 396] width 418 height 437
type textarea "hero.moveLeft(4)"
click at [959, 324] on div "steps = 2 hero . moveRight ( steps ) hero . moveDown ( 1 ) hero . moveLeft ( st…" at bounding box center [1017, 396] width 418 height 437
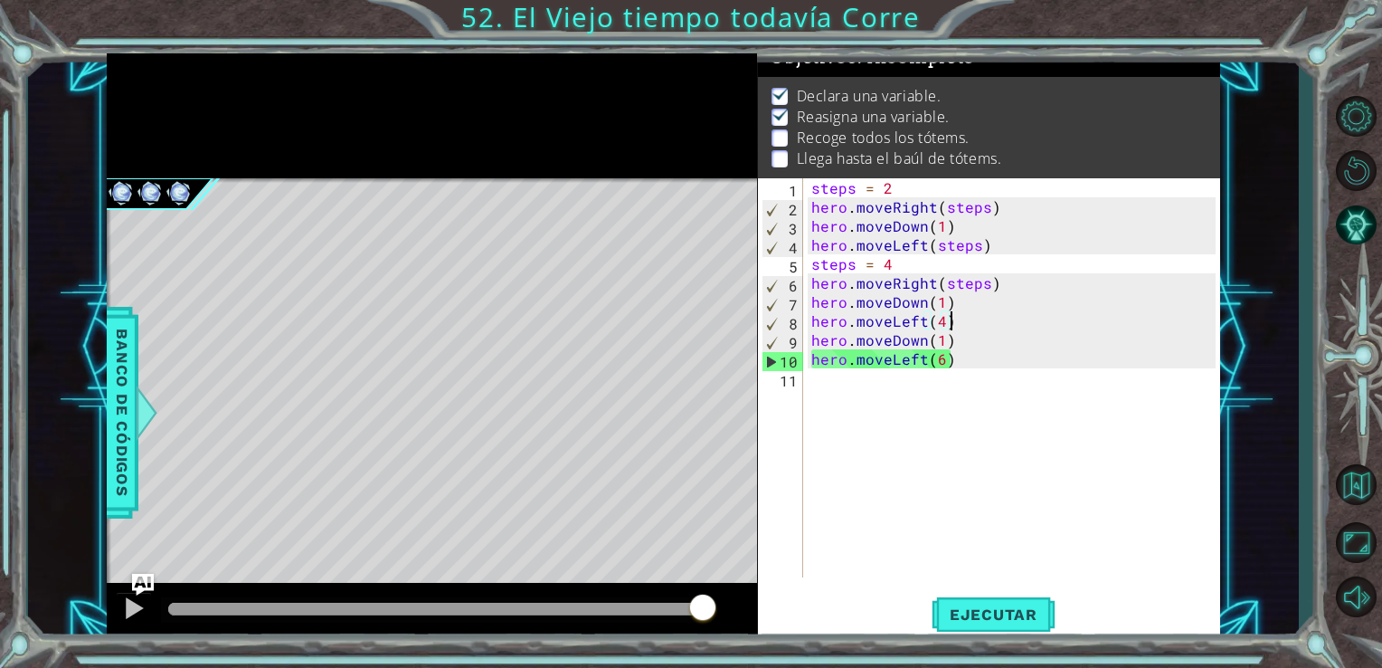
scroll to position [0, 0]
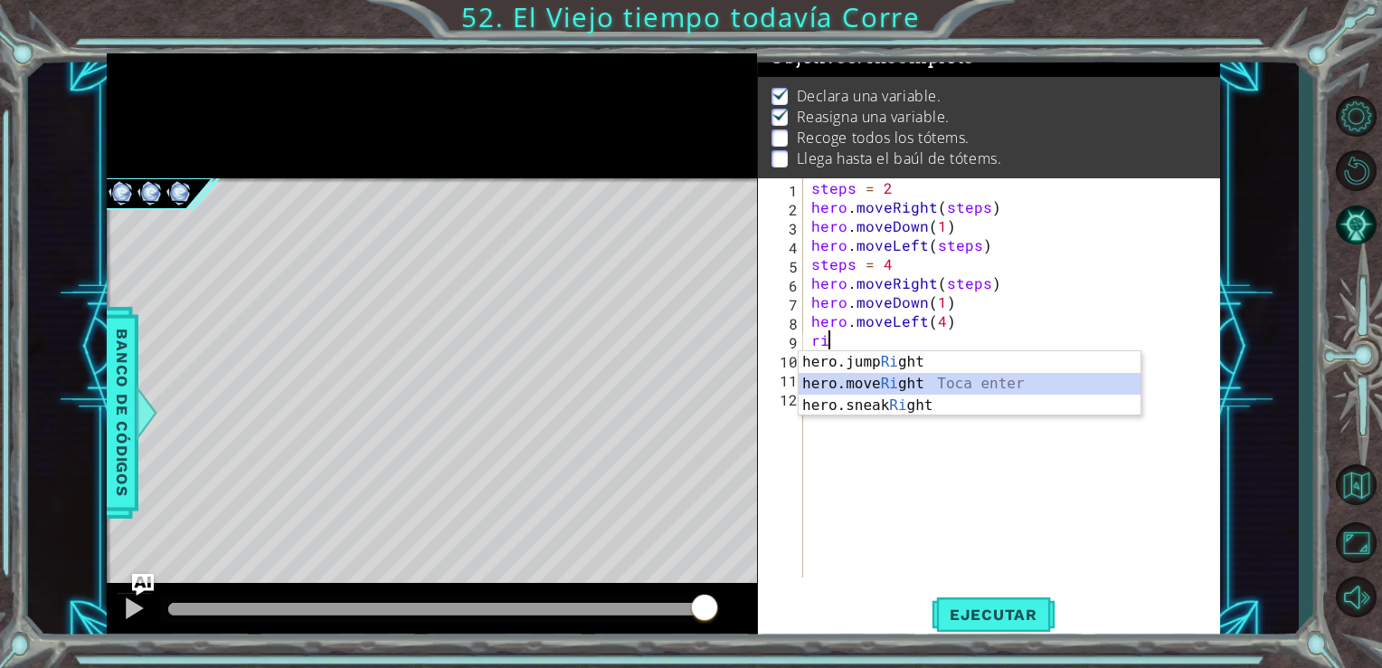
click at [866, 384] on div "hero.jump Ri ght Toca enter hero.move Ri ght Toca enter hero.sneak Ri ght Toca …" at bounding box center [970, 405] width 342 height 109
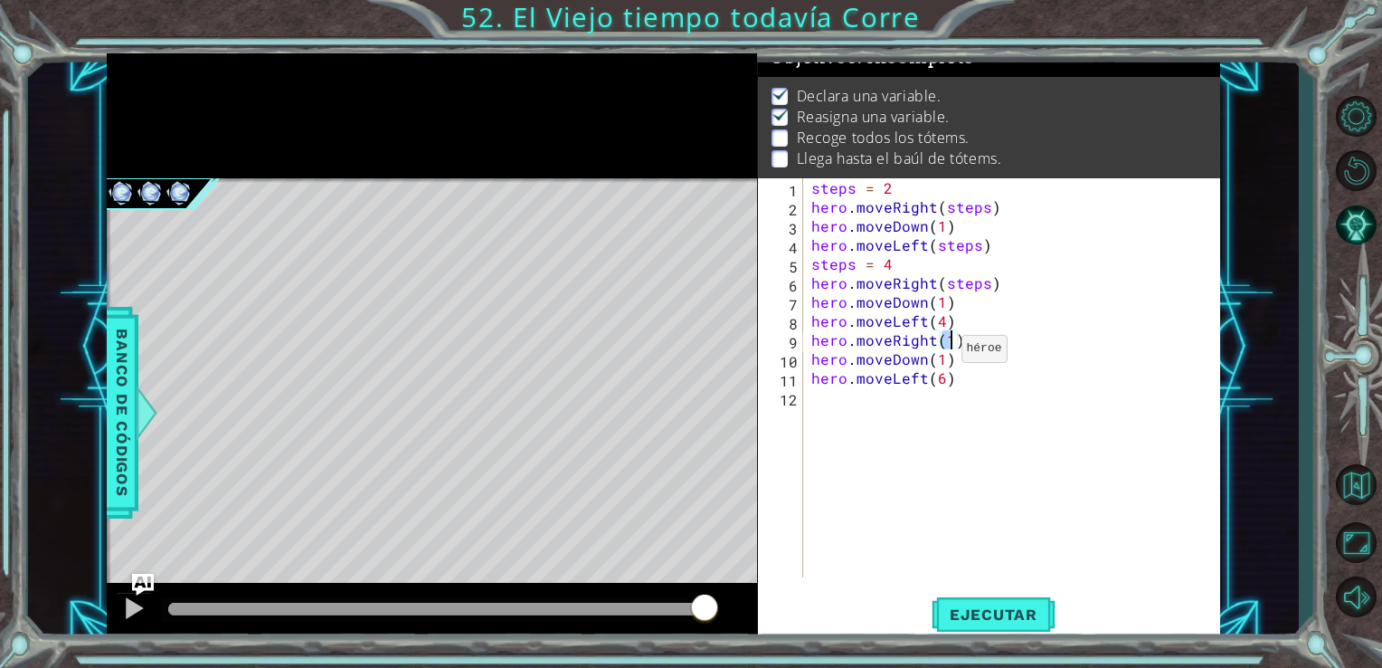
scroll to position [0, 7]
type textarea "hero.moveRight(6)"
click at [972, 626] on button "Ejecutar" at bounding box center [994, 614] width 124 height 46
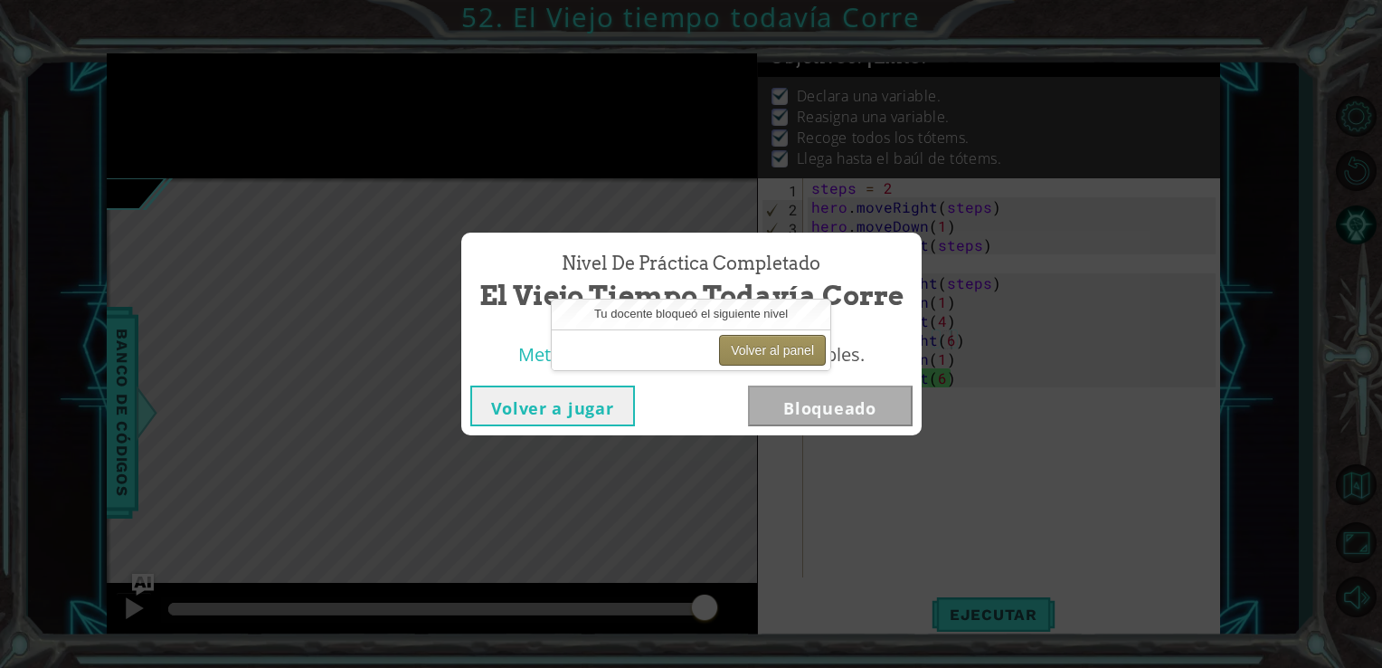
click at [772, 356] on button "Volver al panel" at bounding box center [772, 350] width 107 height 31
click at [775, 347] on button "Volver al panel" at bounding box center [772, 350] width 107 height 31
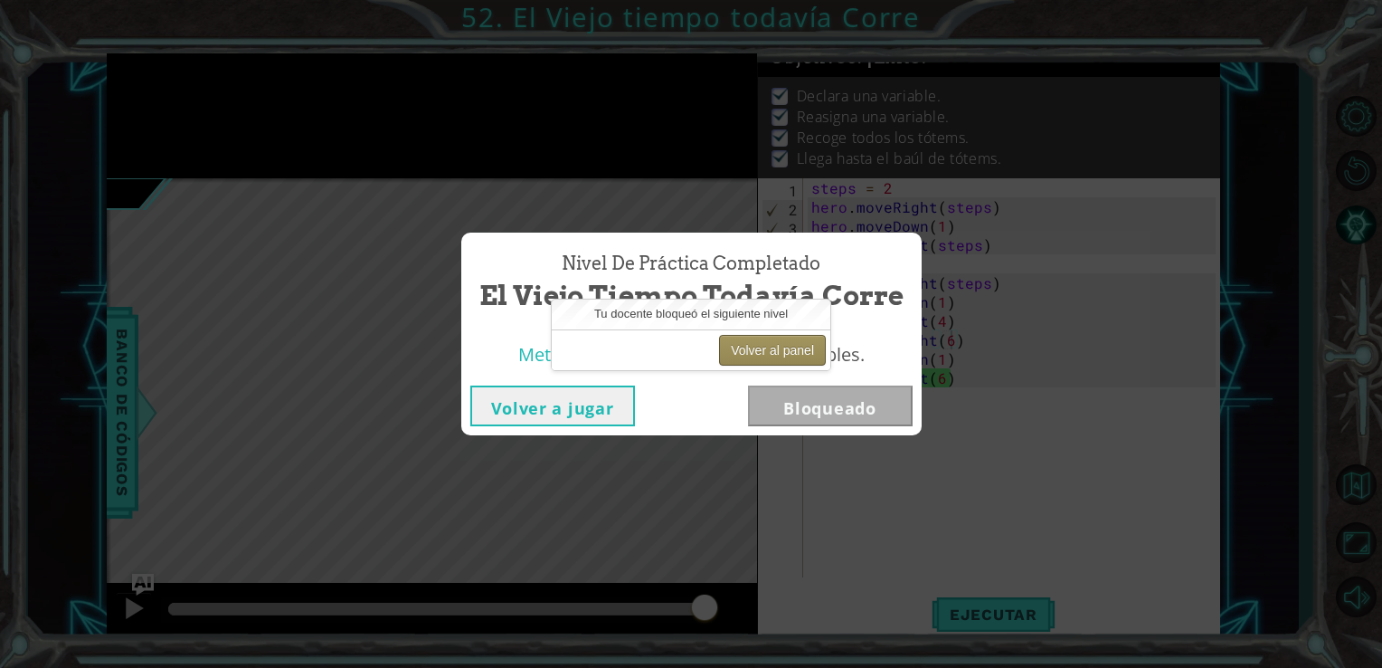
click at [775, 347] on button "Volver al panel" at bounding box center [772, 350] width 107 height 31
click at [768, 342] on button "Volver al panel" at bounding box center [772, 350] width 107 height 31
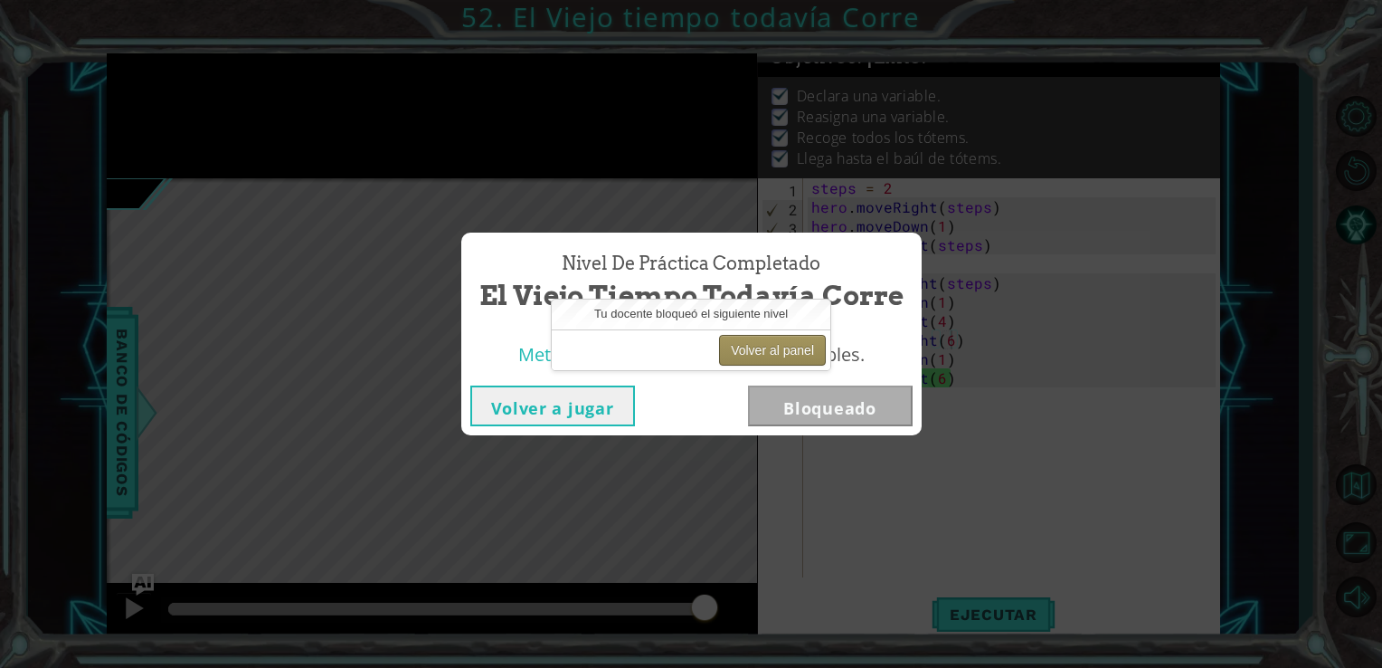
click at [768, 342] on button "Volver al panel" at bounding box center [772, 350] width 107 height 31
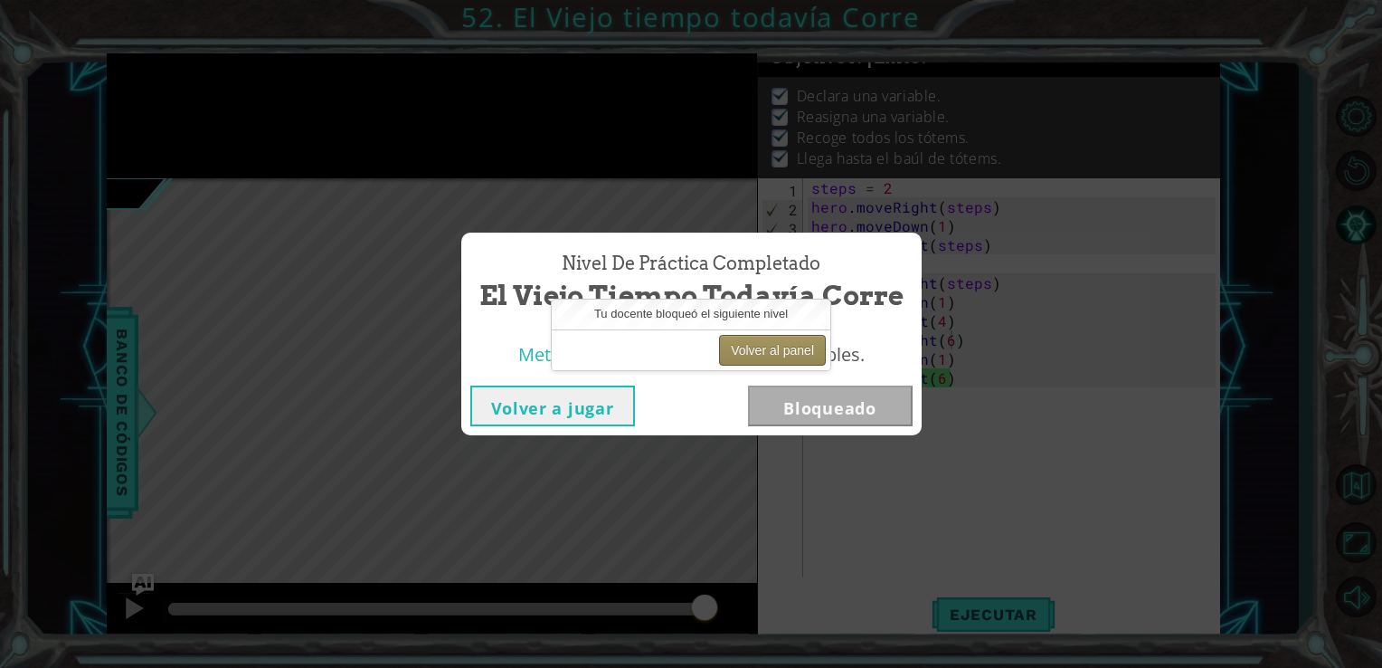
click at [768, 342] on button "Volver al panel" at bounding box center [772, 350] width 107 height 31
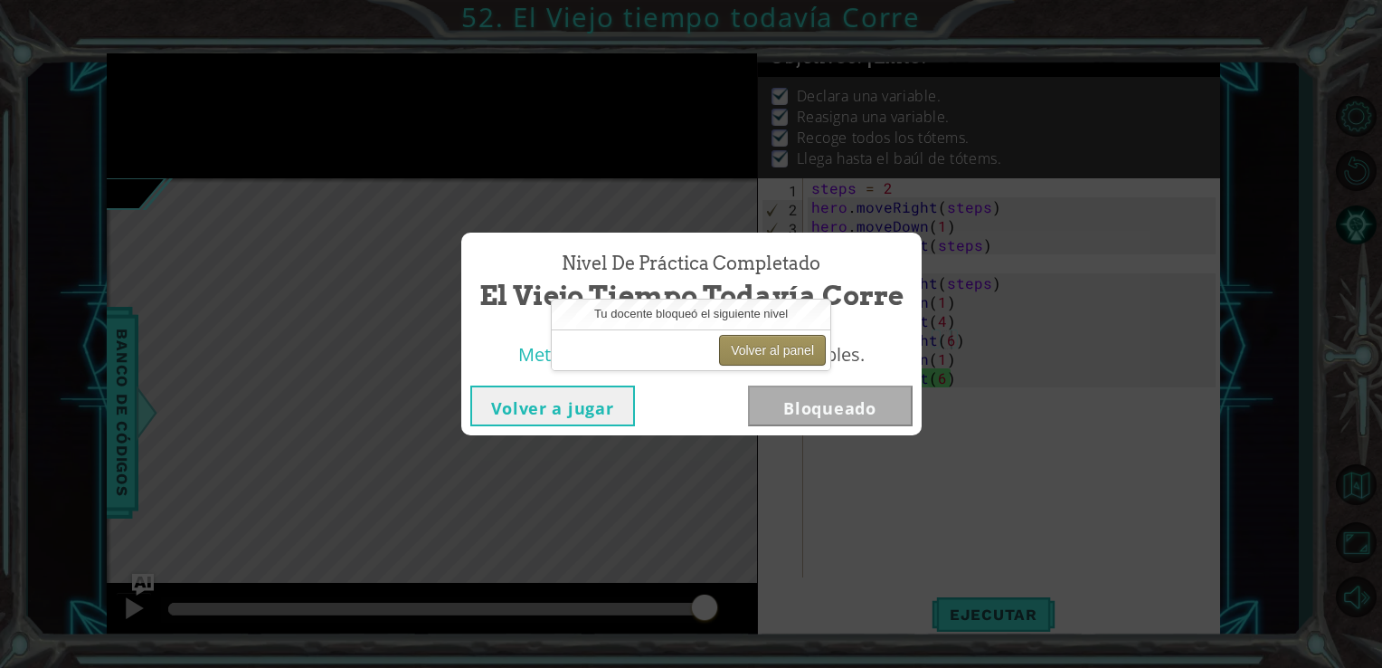
click at [768, 342] on button "Volver al panel" at bounding box center [772, 350] width 107 height 31
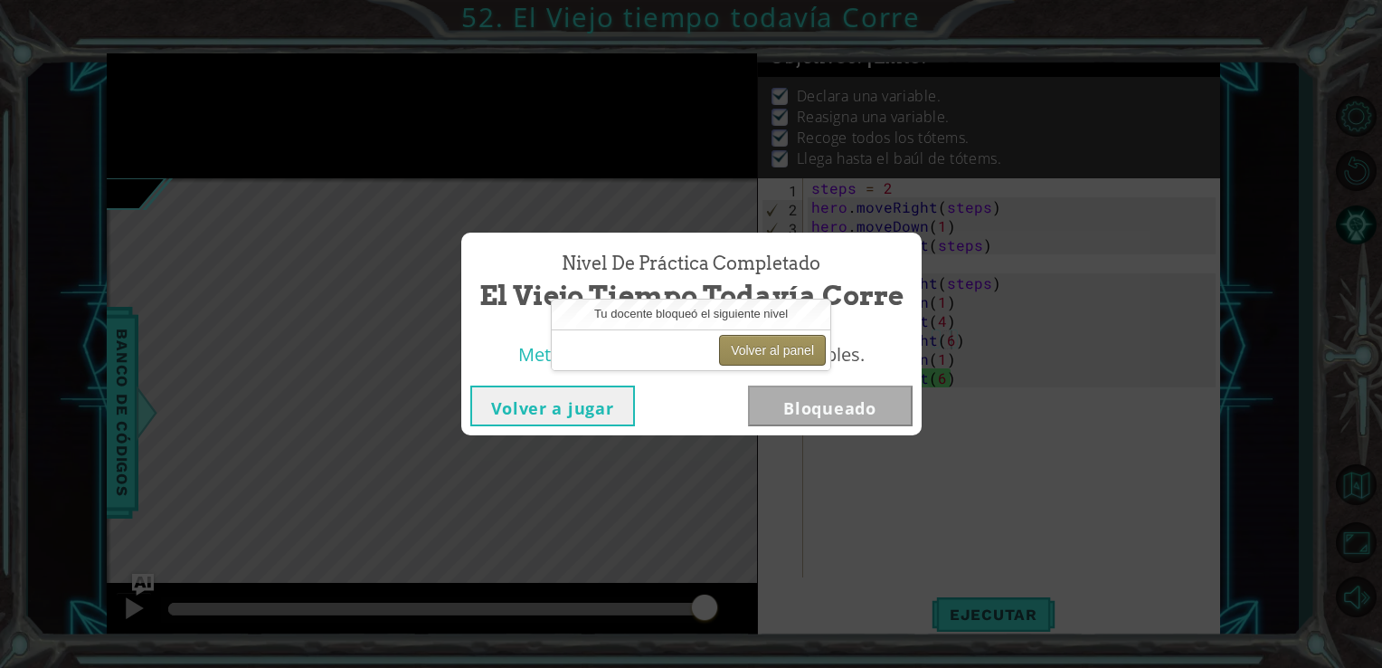
click at [768, 342] on button "Volver al panel" at bounding box center [772, 350] width 107 height 31
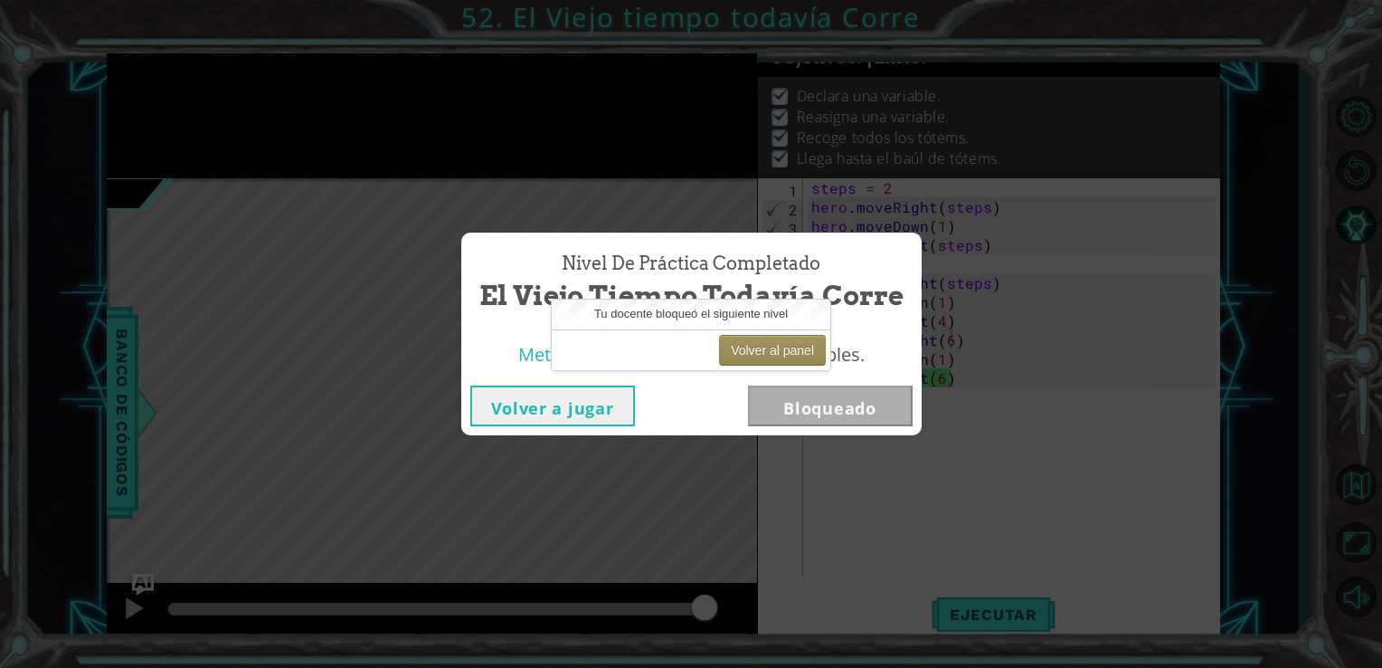
drag, startPoint x: 768, startPoint y: 342, endPoint x: 582, endPoint y: 226, distance: 219.4
click at [582, 226] on div "Nivel de práctica Completado El Viejo tiempo todavía Corre Metas de aprendizaje…" at bounding box center [691, 334] width 1382 height 668
click at [768, 337] on button "Volver al panel" at bounding box center [772, 350] width 107 height 31
